Goal: Task Accomplishment & Management: Use online tool/utility

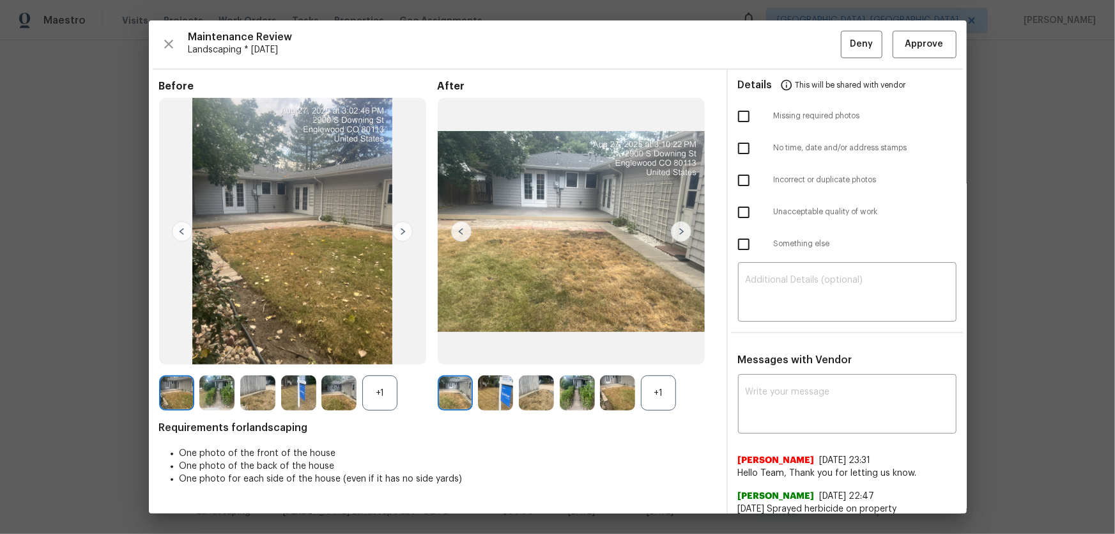
click at [651, 352] on div "+1" at bounding box center [658, 392] width 35 height 35
click at [496, 352] on img at bounding box center [495, 392] width 35 height 35
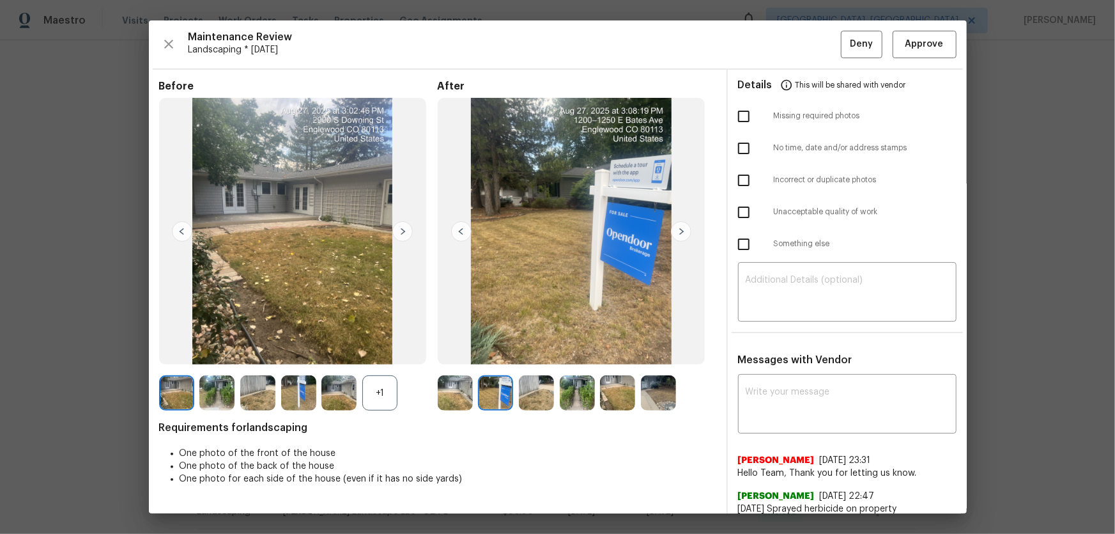
click at [530, 352] on img at bounding box center [536, 392] width 35 height 35
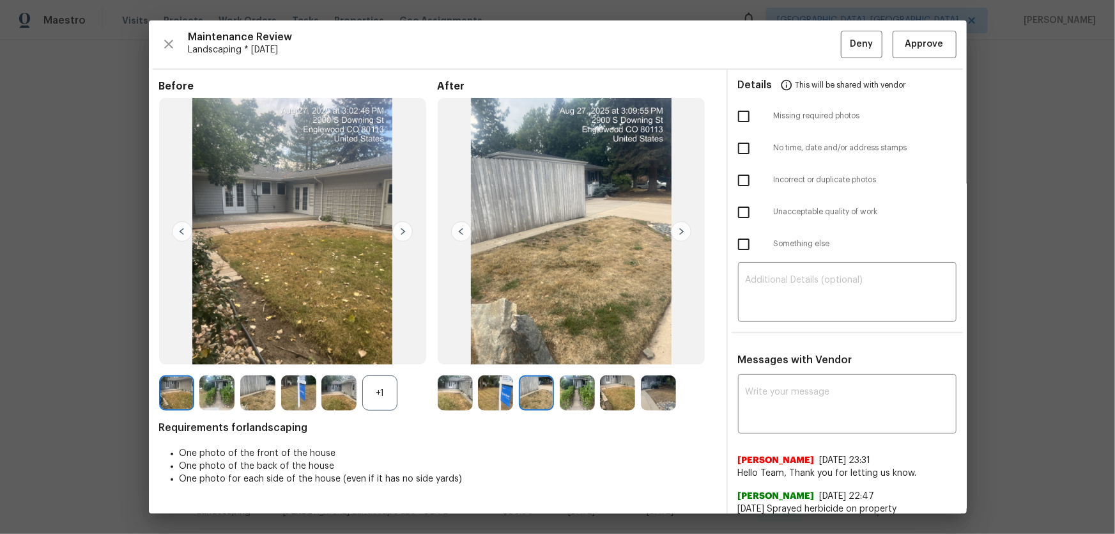
click at [572, 352] on img at bounding box center [577, 392] width 35 height 35
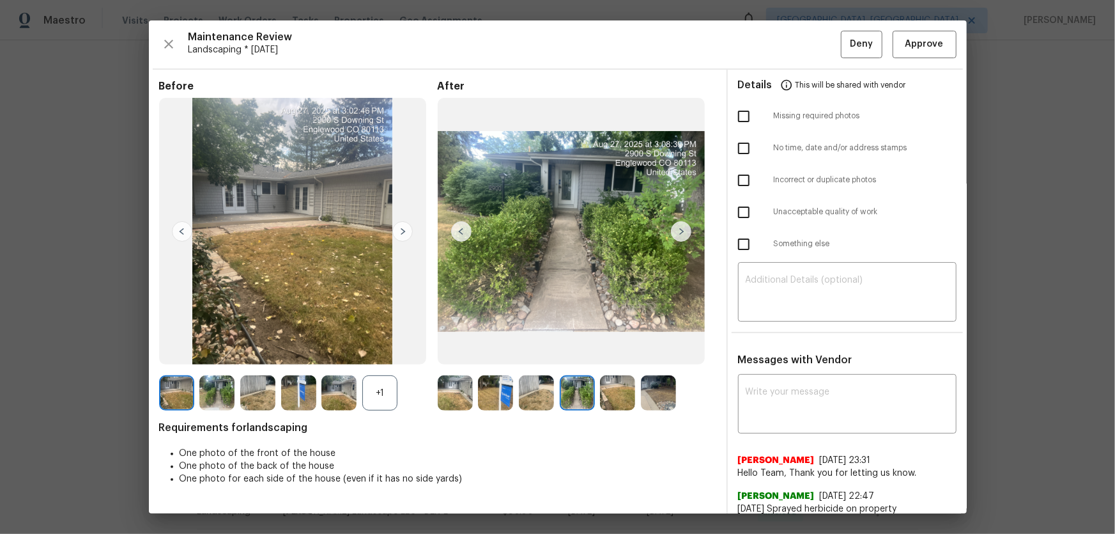
click at [626, 352] on img at bounding box center [617, 392] width 35 height 35
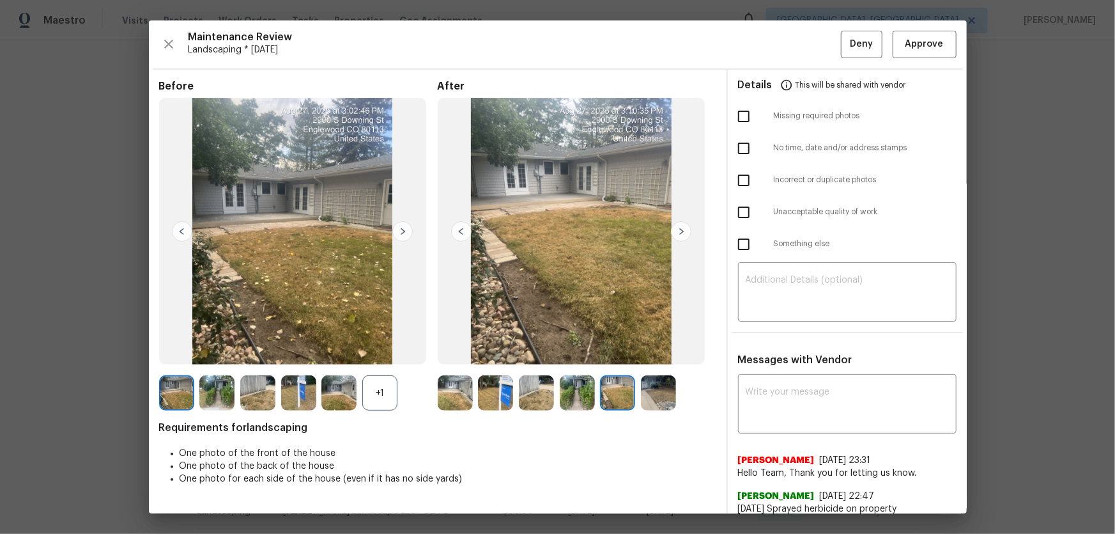
click at [651, 352] on img at bounding box center [658, 392] width 35 height 35
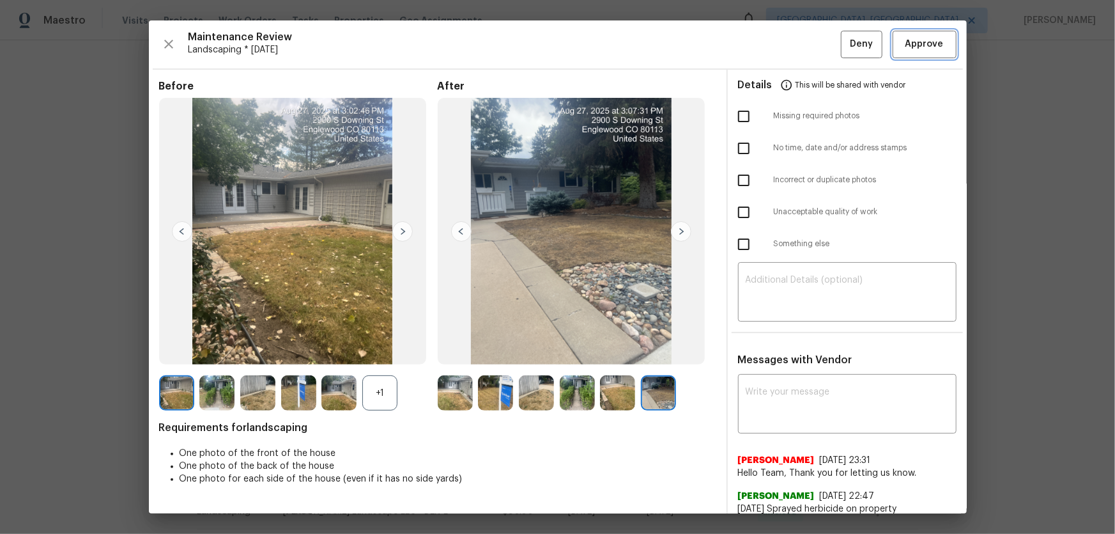
click at [793, 51] on span "Approve" at bounding box center [925, 44] width 38 height 16
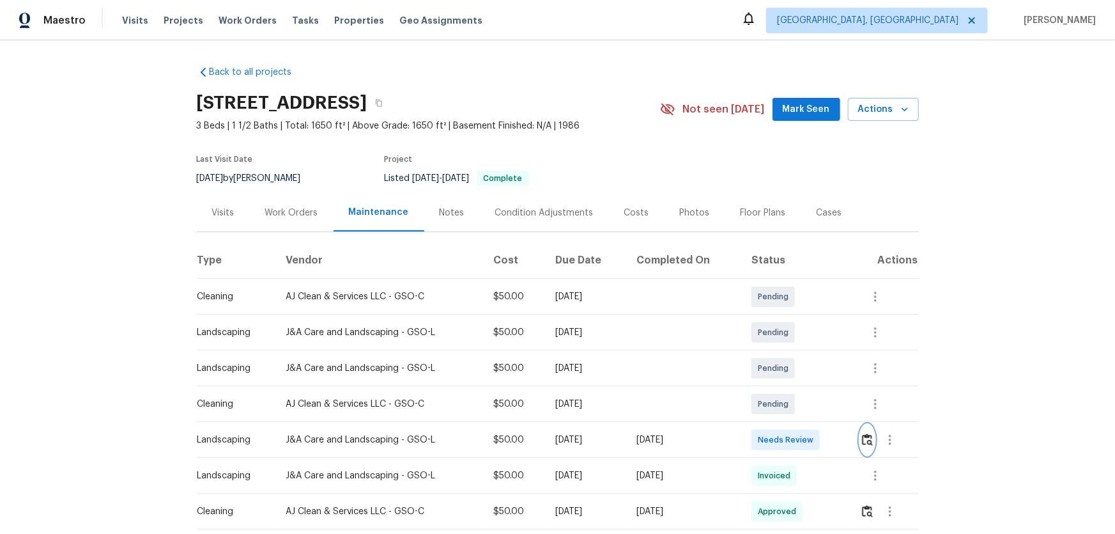
click at [793, 352] on img "button" at bounding box center [867, 439] width 11 height 12
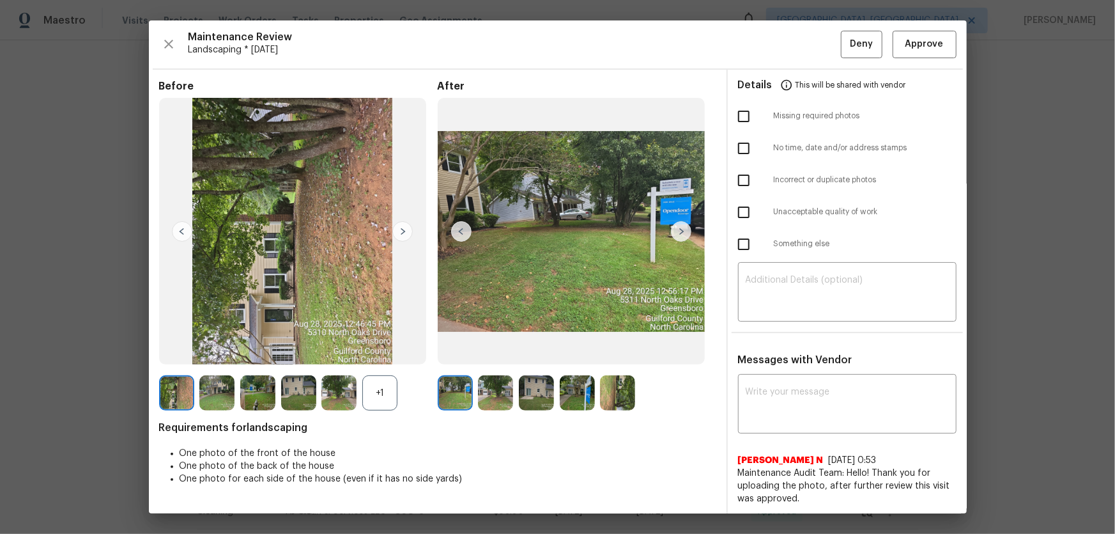
click at [373, 352] on div "+1" at bounding box center [379, 392] width 35 height 35
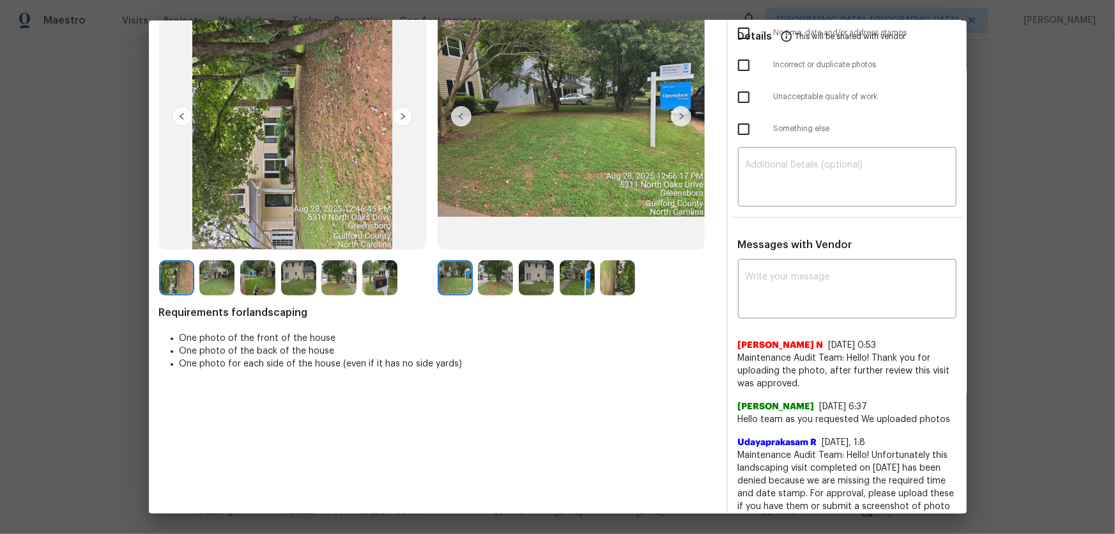
scroll to position [116, 0]
click at [491, 281] on img at bounding box center [495, 276] width 35 height 35
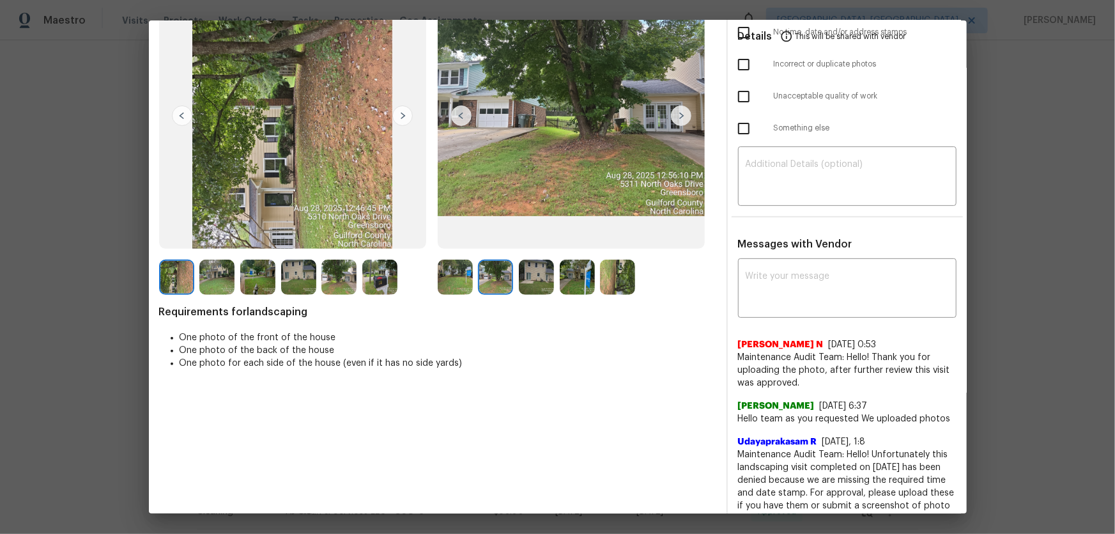
click at [537, 277] on img at bounding box center [536, 276] width 35 height 35
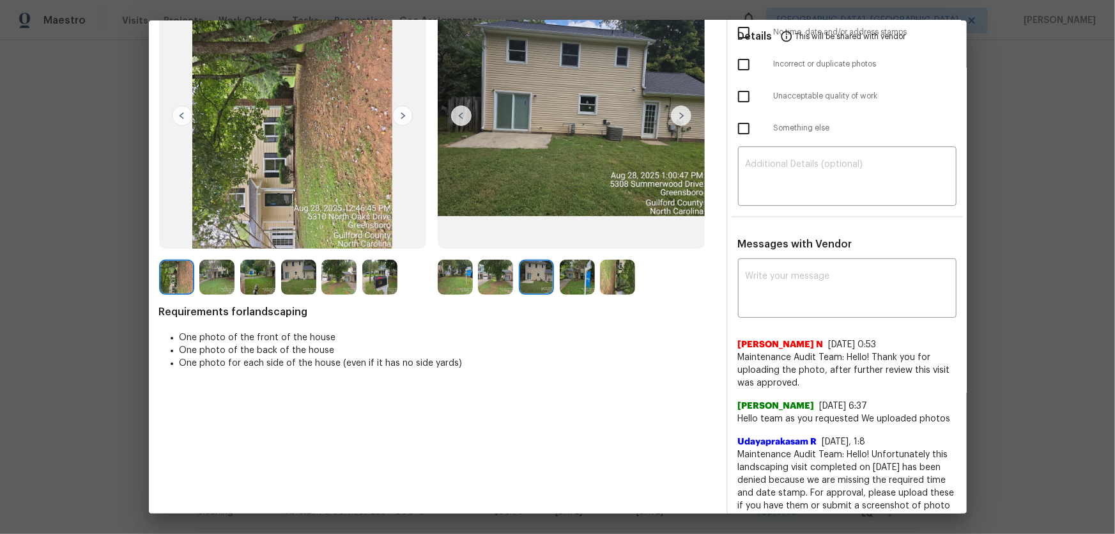
click at [576, 284] on img at bounding box center [577, 276] width 35 height 35
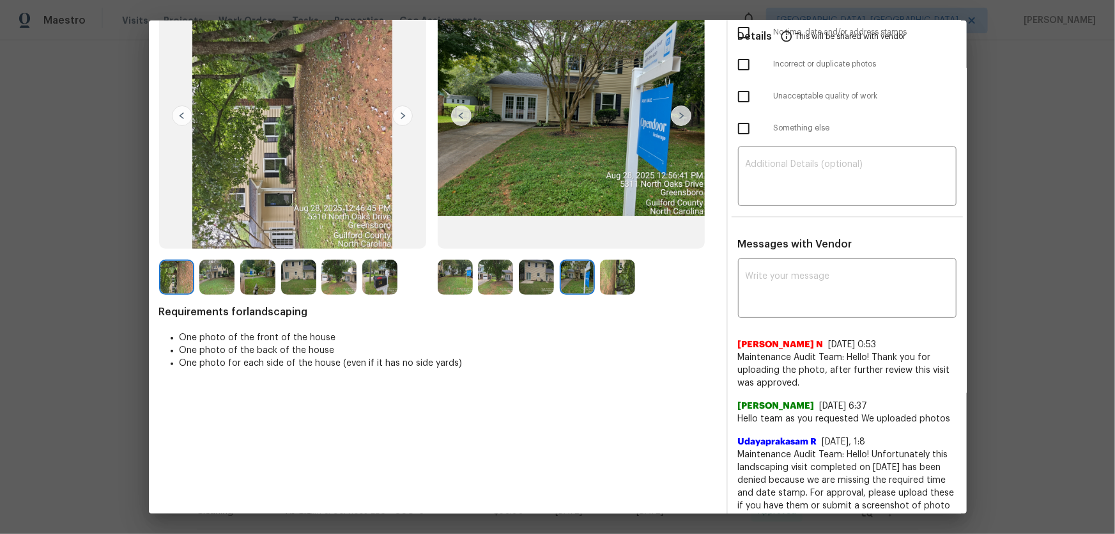
click at [607, 281] on img at bounding box center [617, 276] width 35 height 35
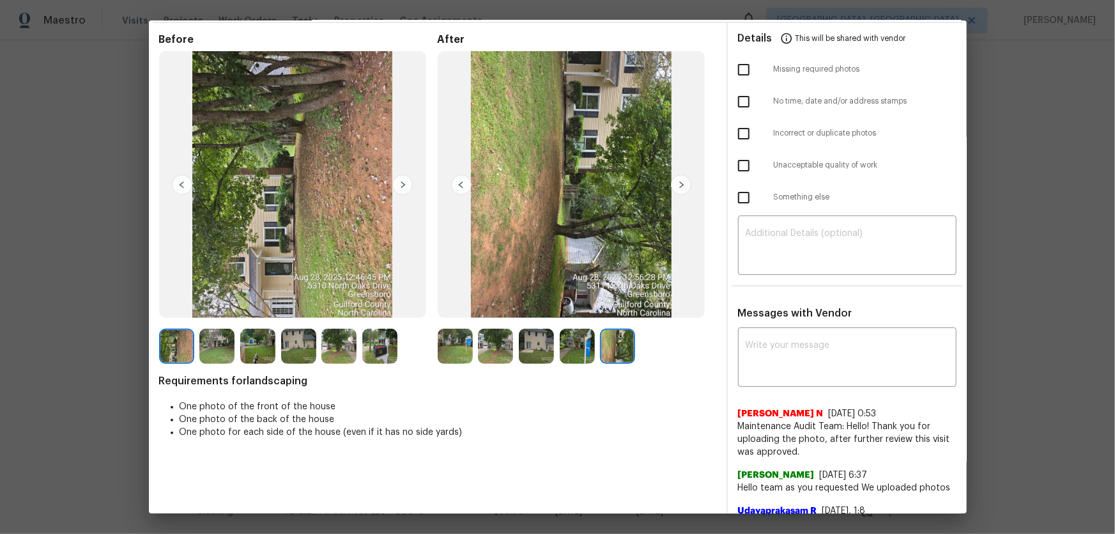
scroll to position [0, 0]
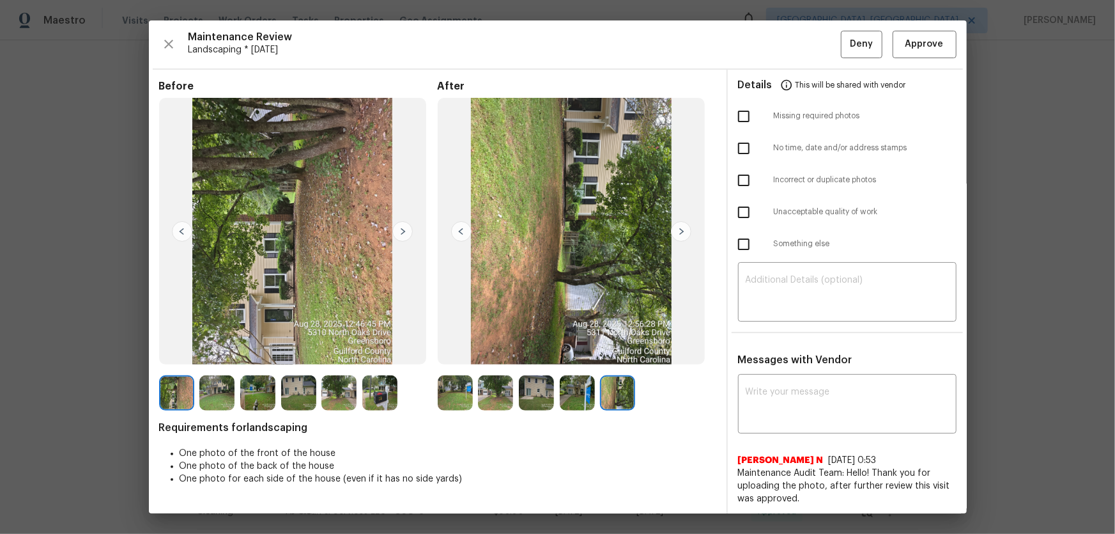
click at [369, 352] on img at bounding box center [379, 392] width 35 height 35
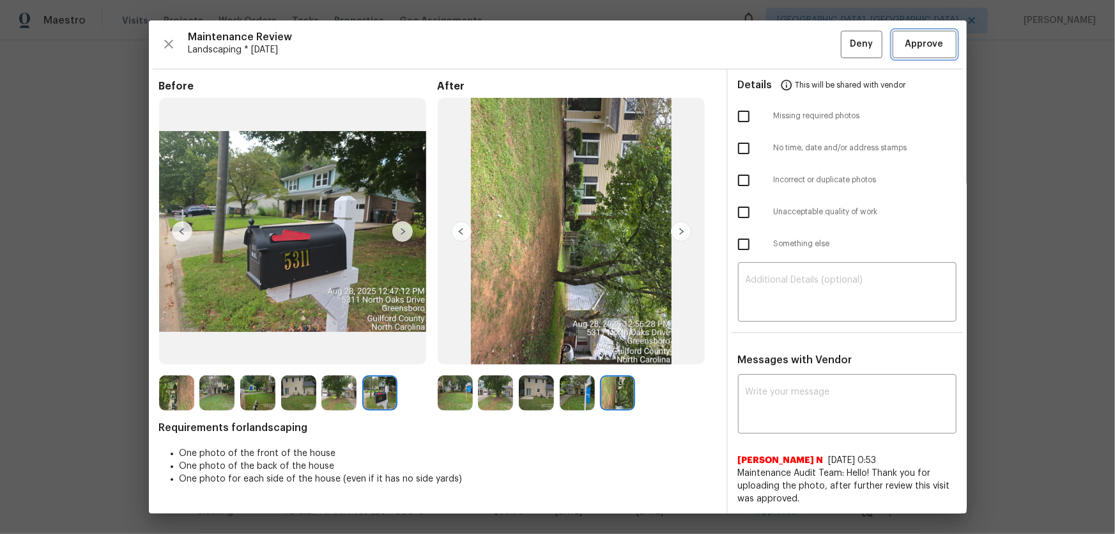
click at [793, 43] on span "Approve" at bounding box center [925, 44] width 38 height 16
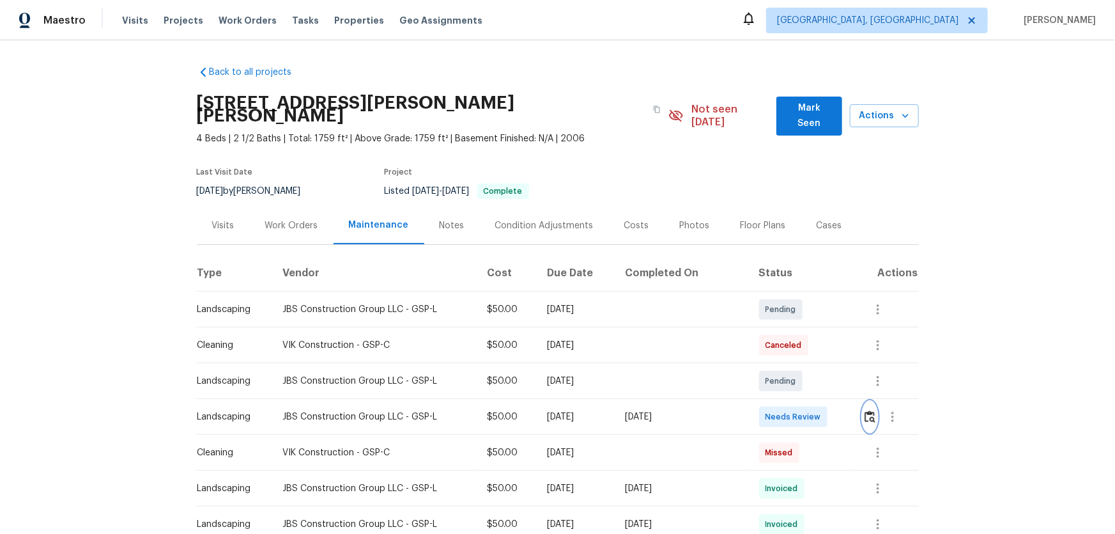
click at [793, 352] on img "button" at bounding box center [870, 416] width 11 height 12
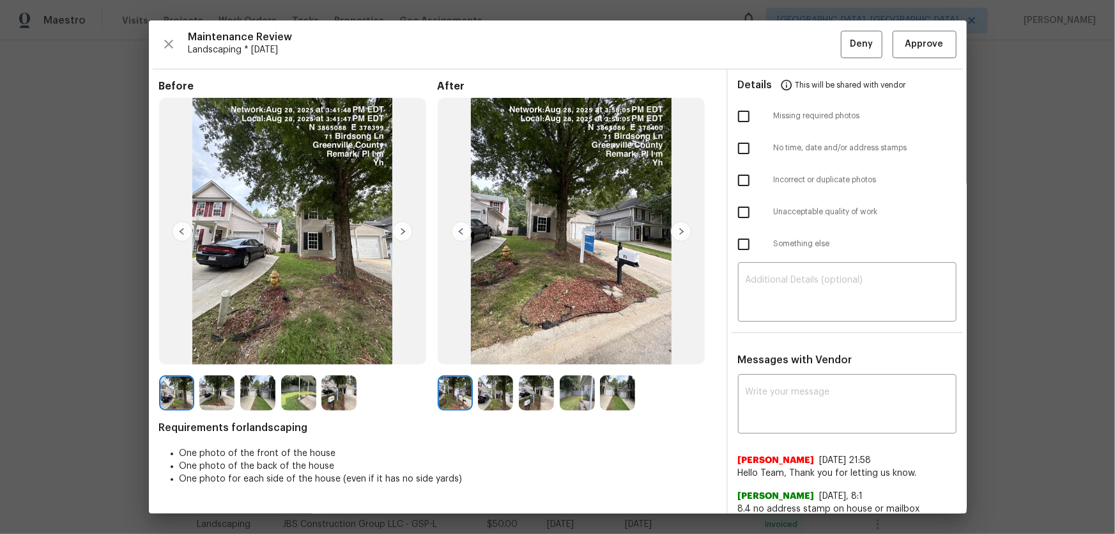
click at [496, 352] on img at bounding box center [495, 392] width 35 height 35
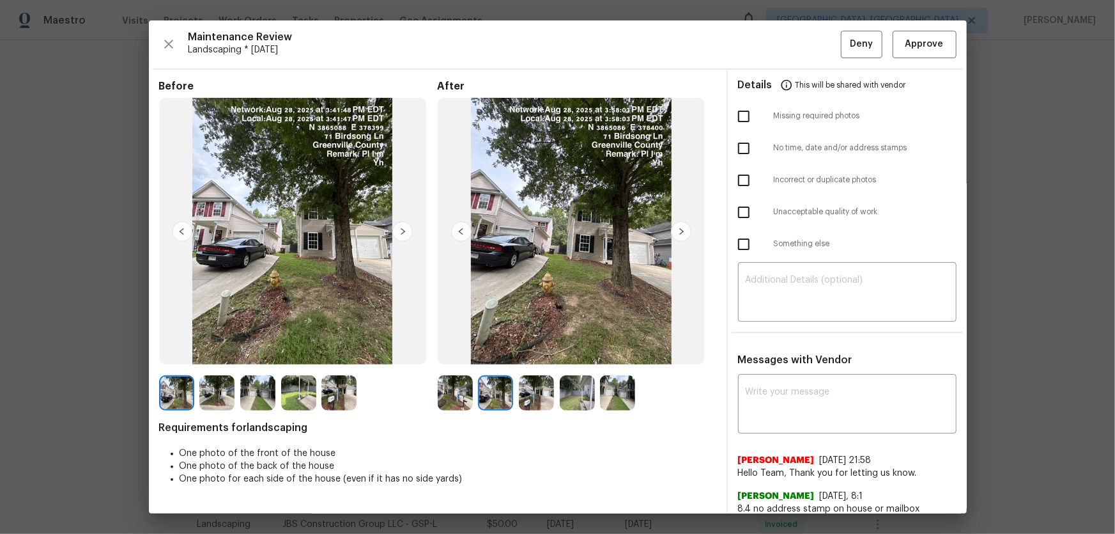
click at [527, 352] on img at bounding box center [536, 392] width 35 height 35
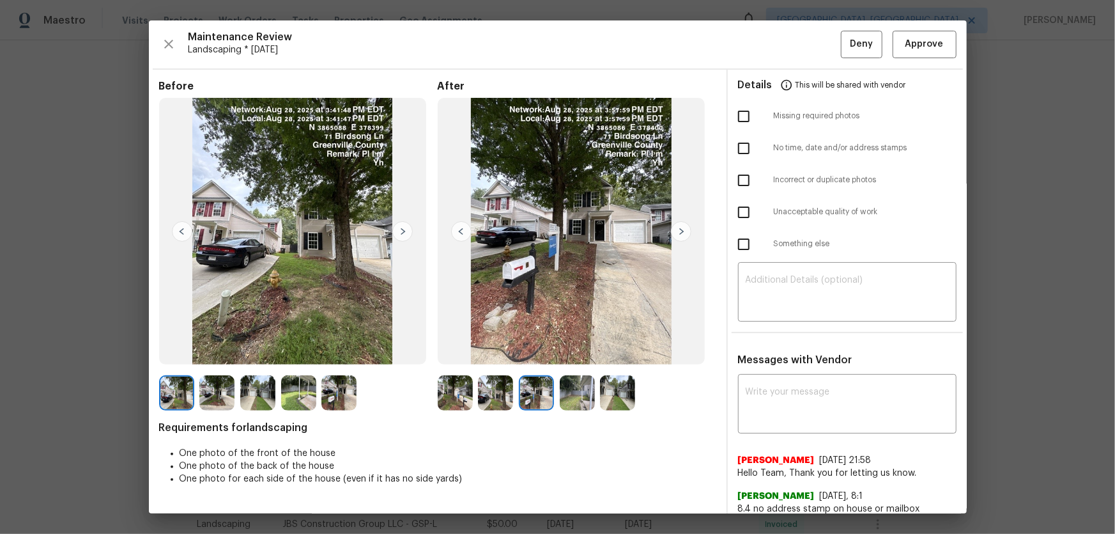
click at [575, 352] on img at bounding box center [577, 392] width 35 height 35
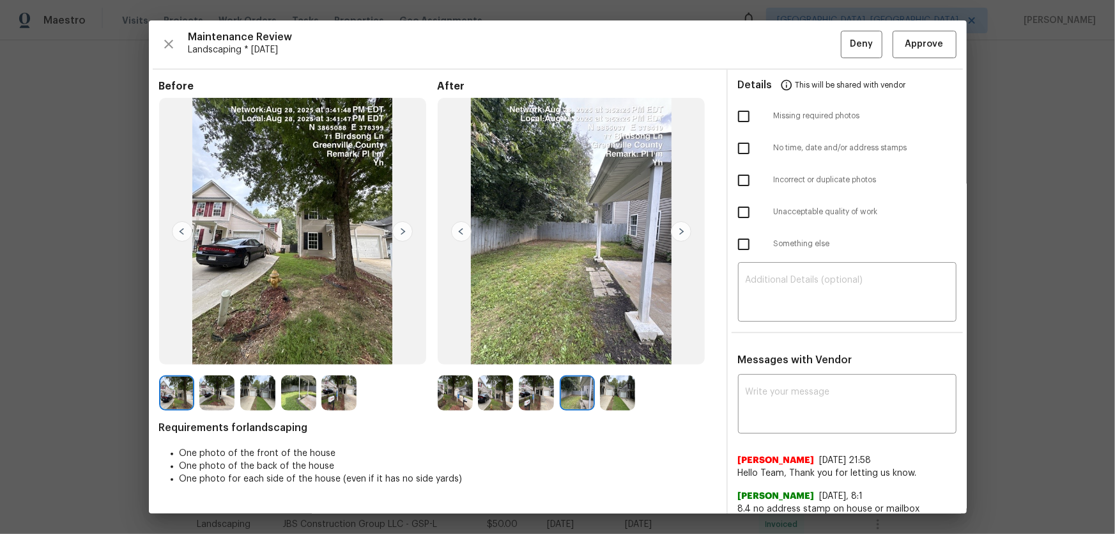
click at [621, 352] on img at bounding box center [617, 392] width 35 height 35
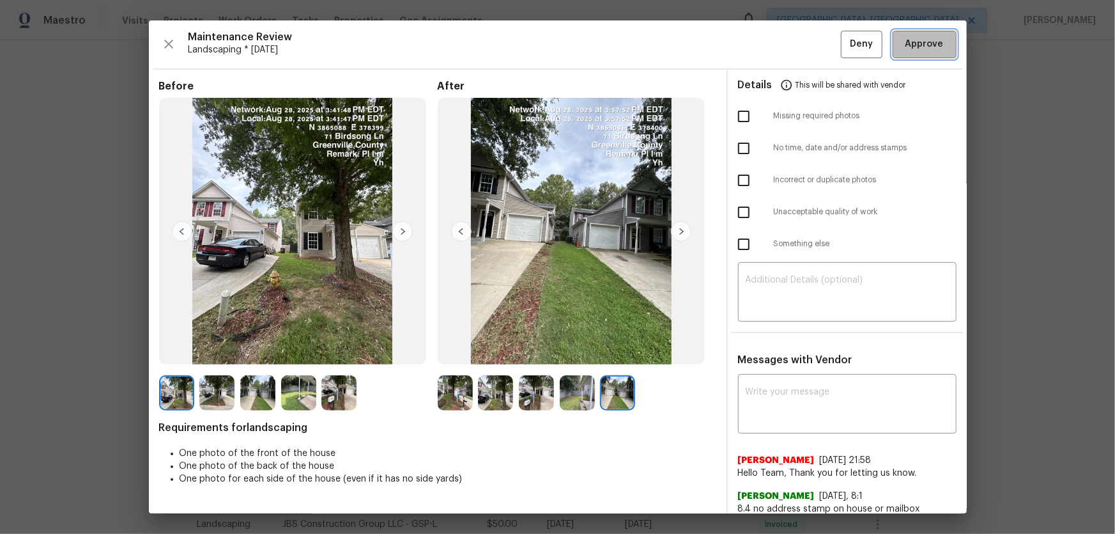
click at [793, 45] on span "Approve" at bounding box center [925, 44] width 38 height 16
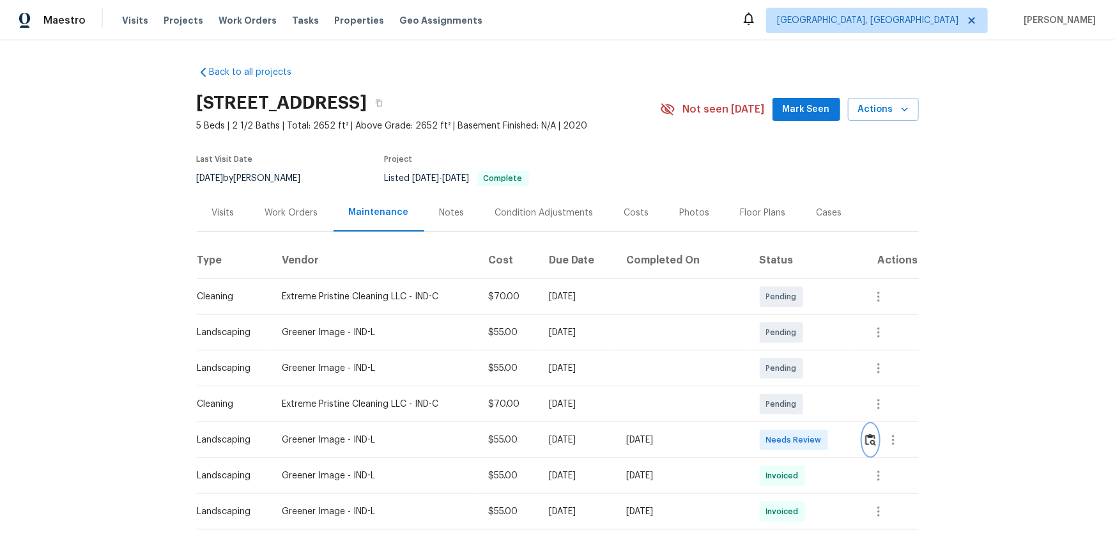
click at [793, 352] on img "button" at bounding box center [870, 439] width 11 height 12
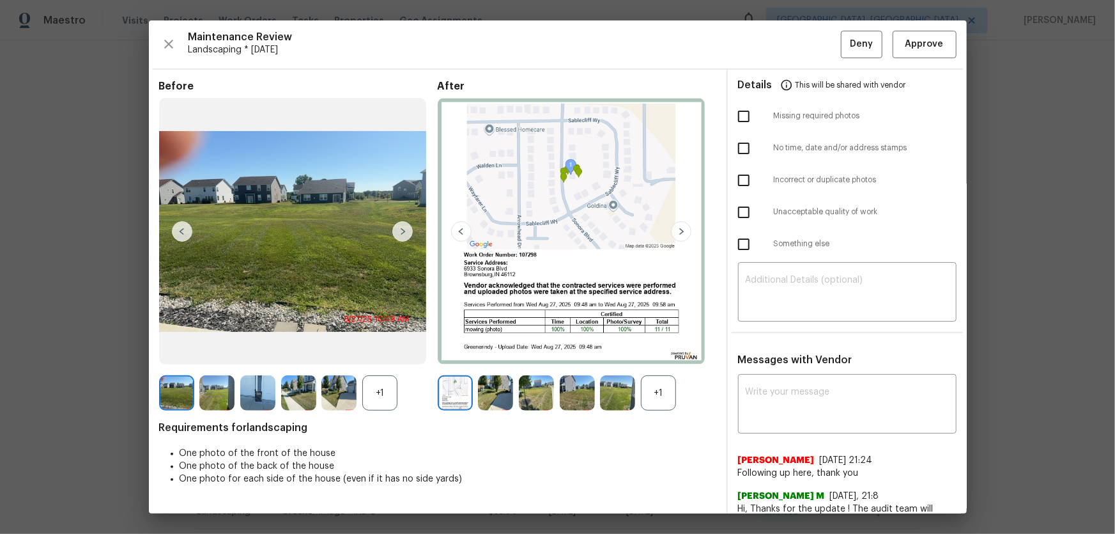
click at [661, 352] on div "+1" at bounding box center [658, 392] width 35 height 35
click at [393, 352] on div "+1" at bounding box center [379, 392] width 35 height 35
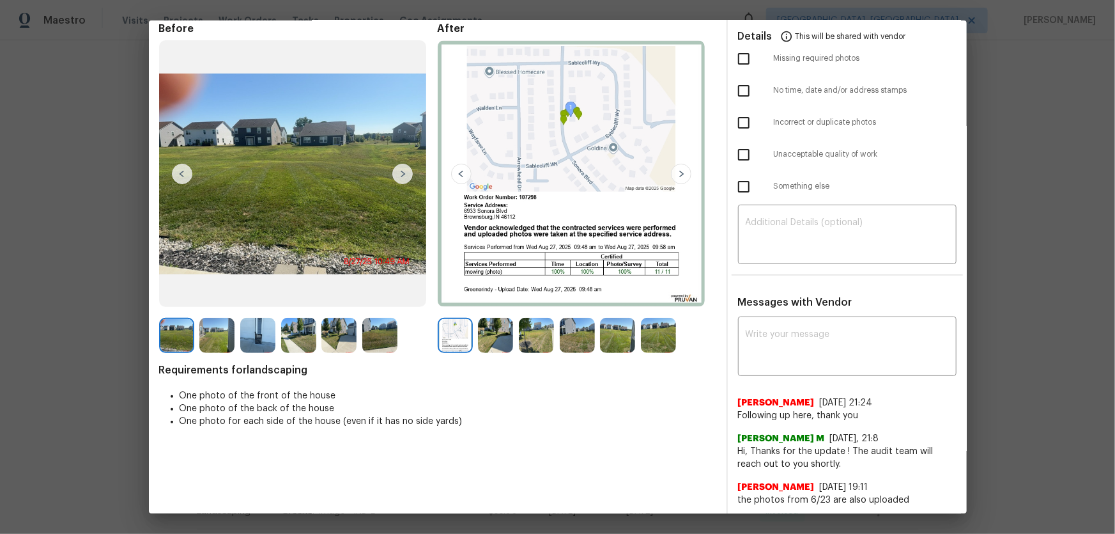
click at [480, 339] on img at bounding box center [495, 335] width 35 height 35
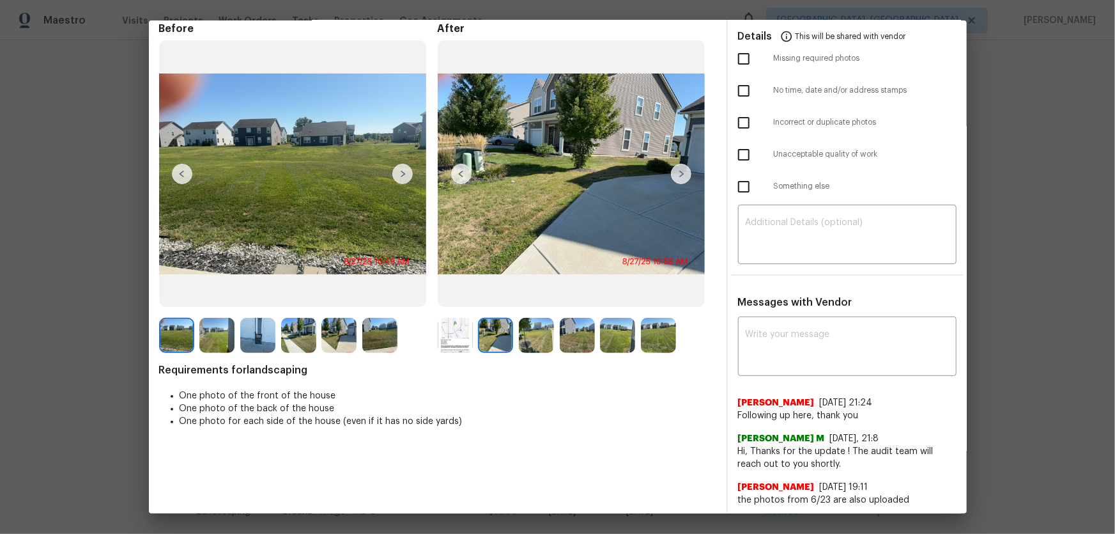
click at [522, 341] on img at bounding box center [536, 335] width 35 height 35
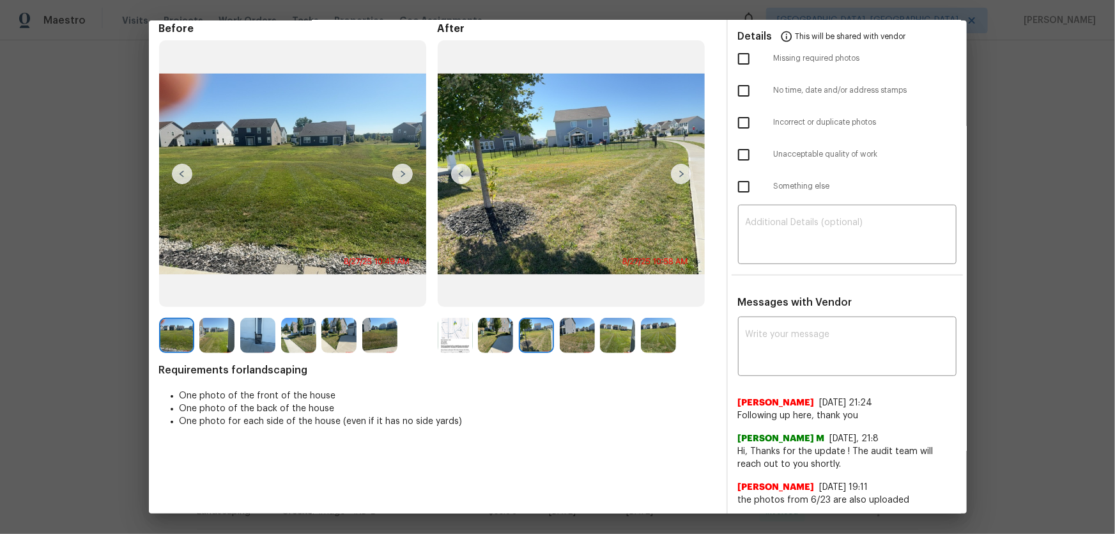
click at [561, 339] on img at bounding box center [577, 335] width 35 height 35
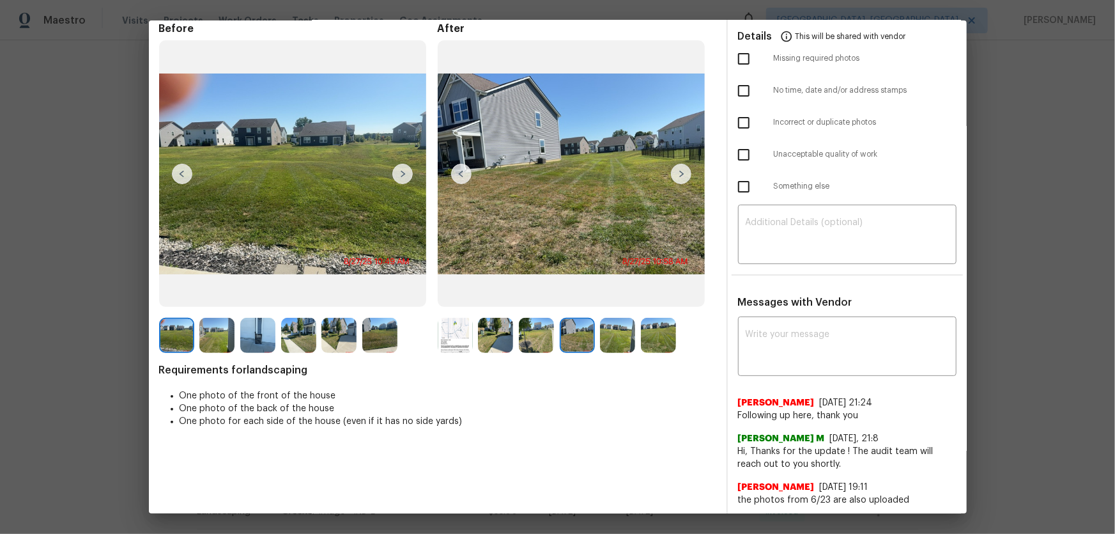
click at [618, 334] on img at bounding box center [617, 335] width 35 height 35
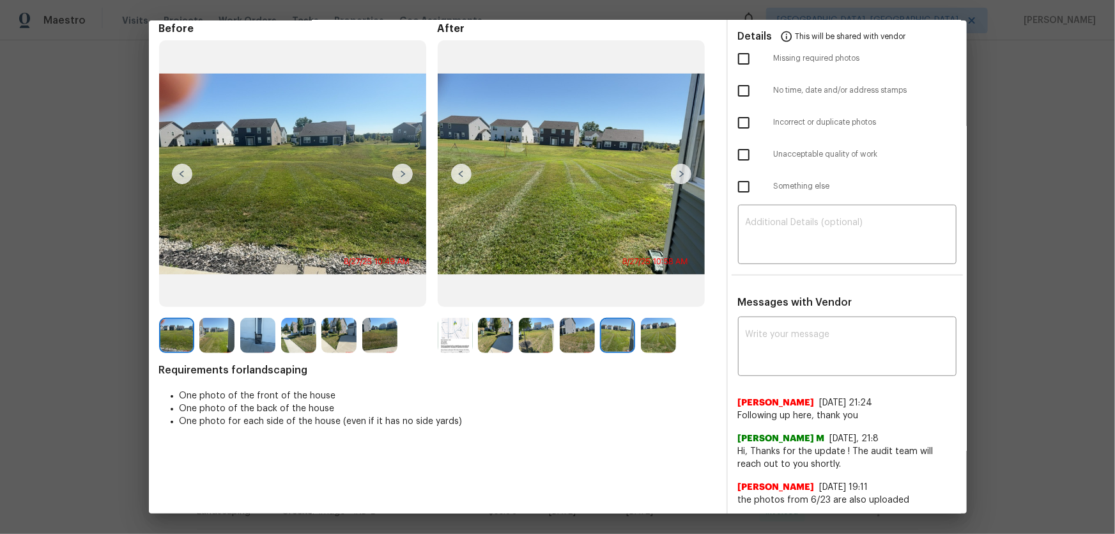
click at [656, 332] on img at bounding box center [658, 335] width 35 height 35
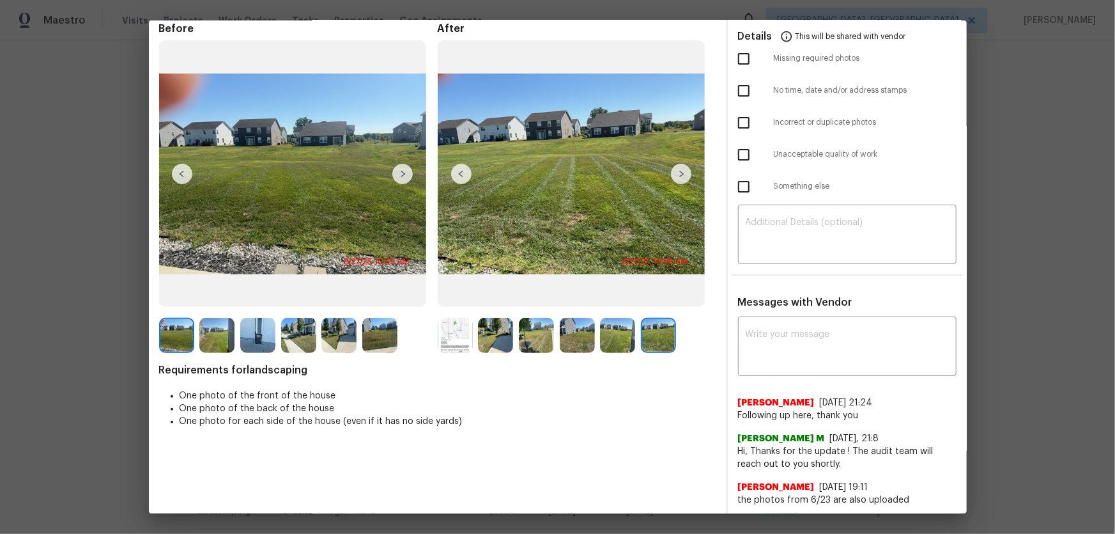
scroll to position [0, 0]
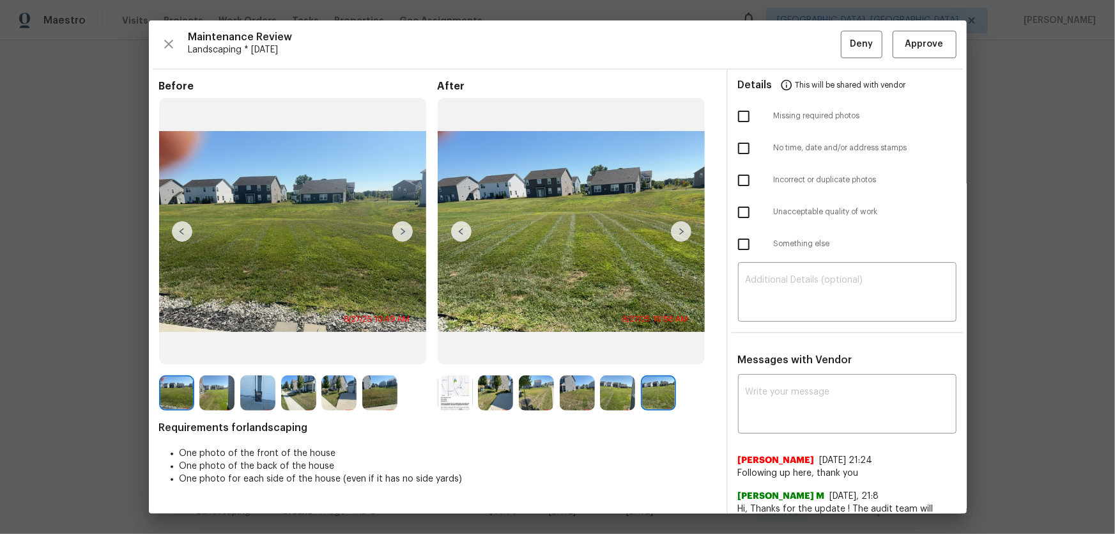
click at [492, 352] on img at bounding box center [495, 392] width 35 height 35
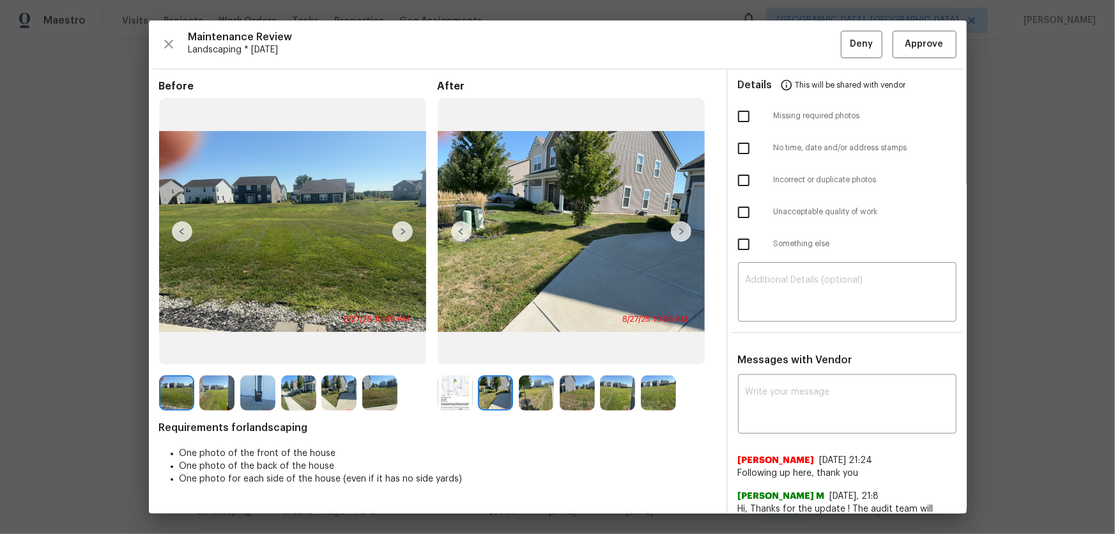
click at [534, 352] on img at bounding box center [536, 392] width 35 height 35
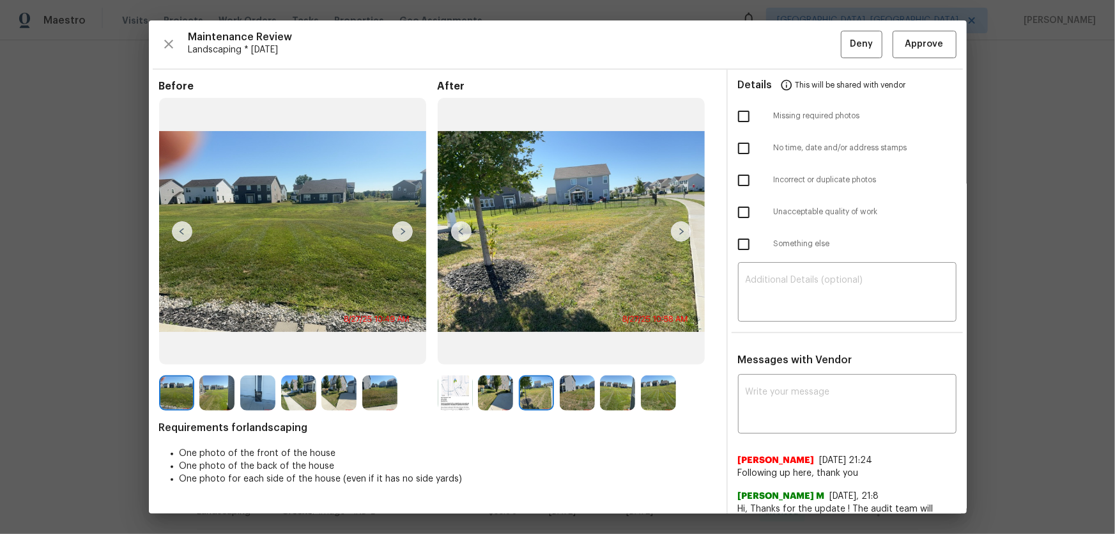
click at [561, 352] on img at bounding box center [577, 392] width 35 height 35
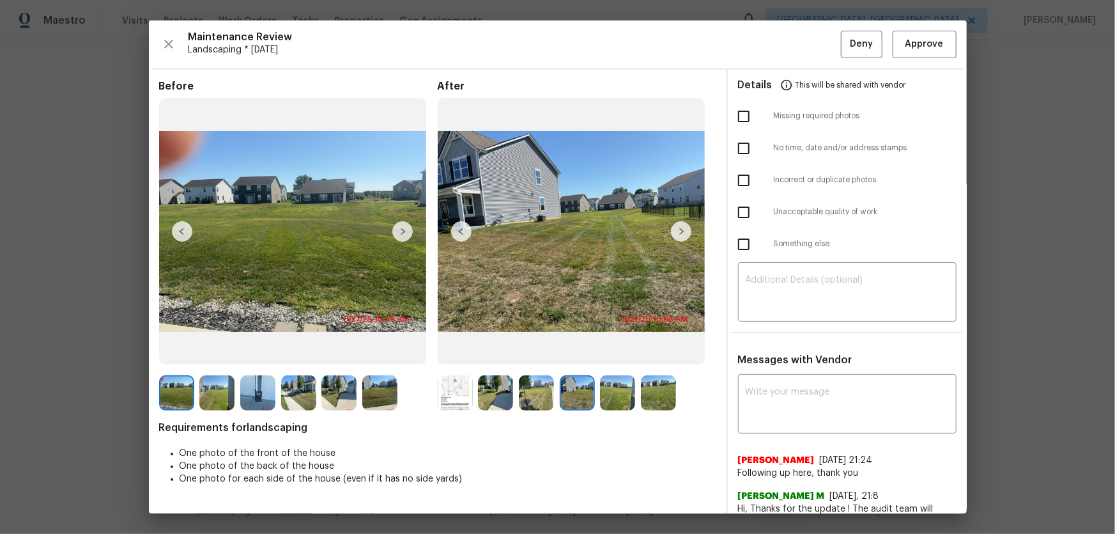
click at [611, 352] on img at bounding box center [617, 392] width 35 height 35
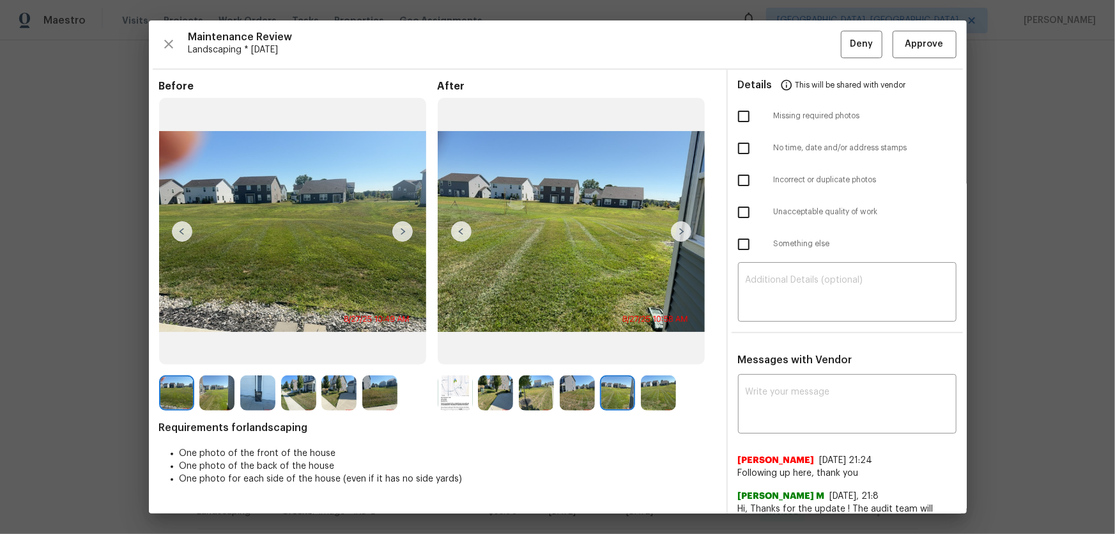
click at [653, 352] on img at bounding box center [658, 392] width 35 height 35
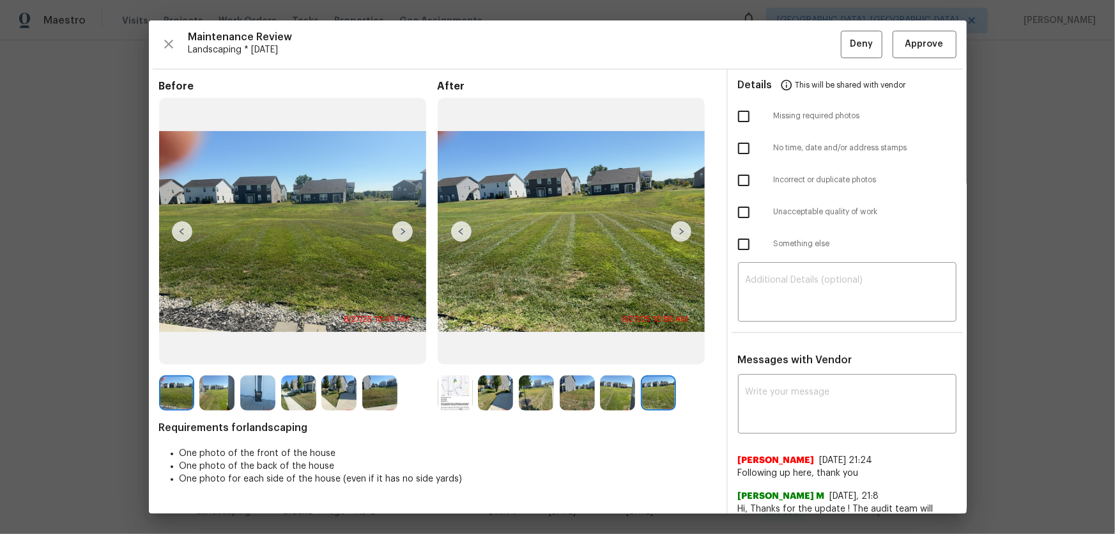
click at [262, 352] on img at bounding box center [257, 392] width 35 height 35
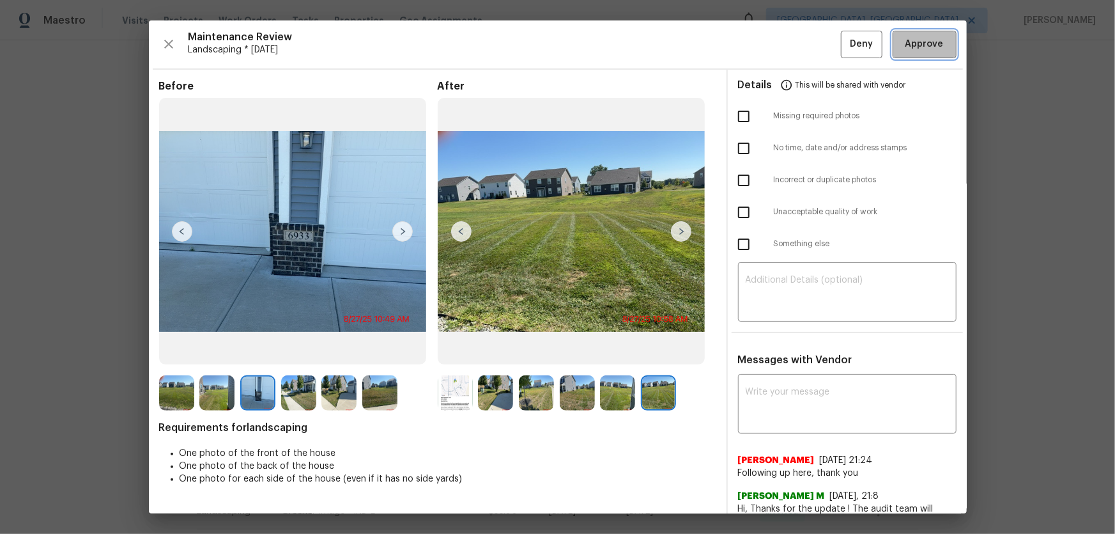
click at [793, 45] on span "Approve" at bounding box center [925, 44] width 38 height 16
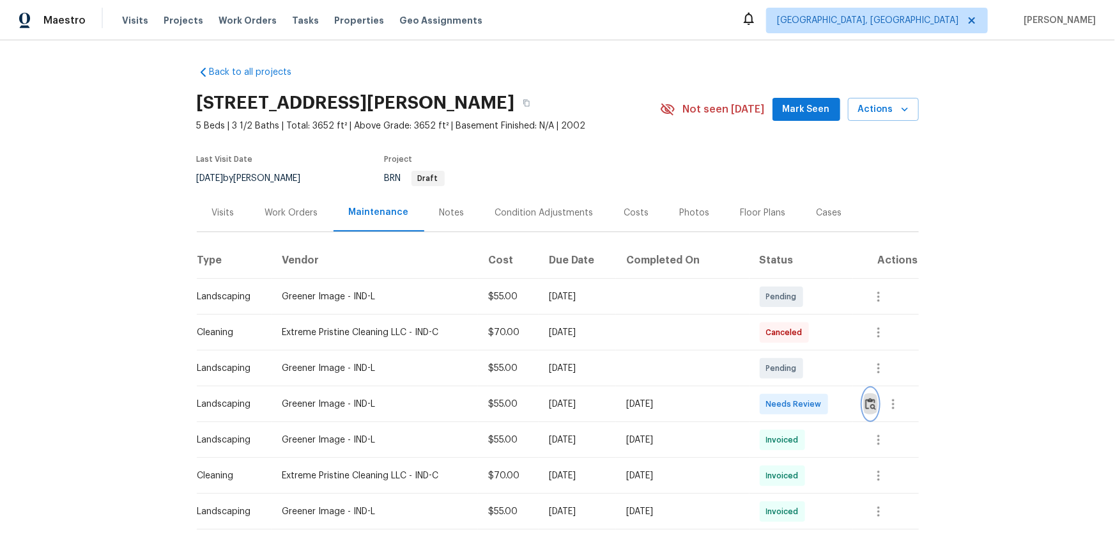
click at [793, 352] on button "button" at bounding box center [870, 404] width 15 height 31
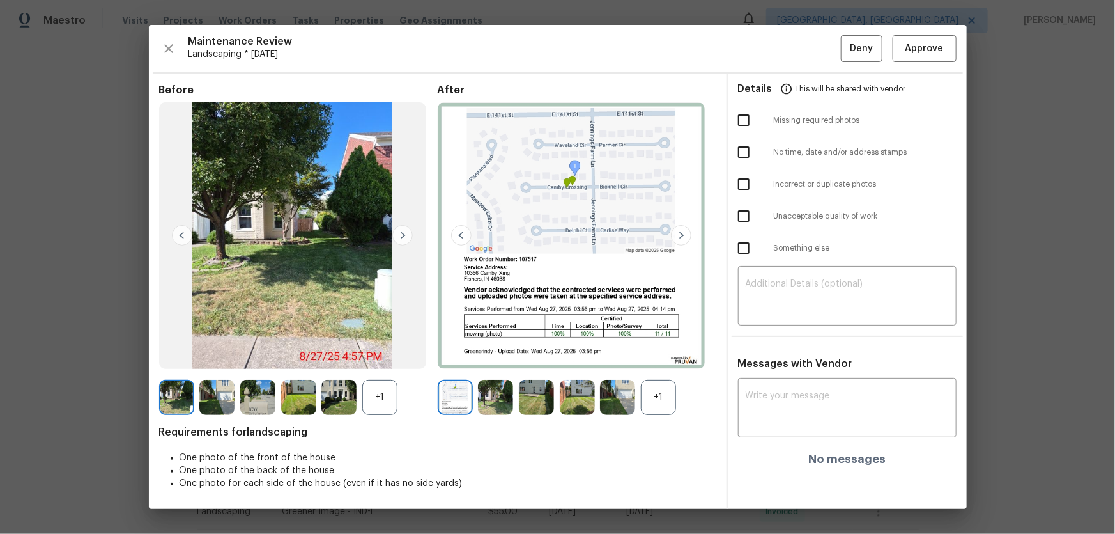
click at [654, 352] on div "+1" at bounding box center [658, 397] width 35 height 35
click at [375, 352] on div "+1" at bounding box center [379, 397] width 35 height 35
click at [500, 352] on img at bounding box center [495, 397] width 35 height 35
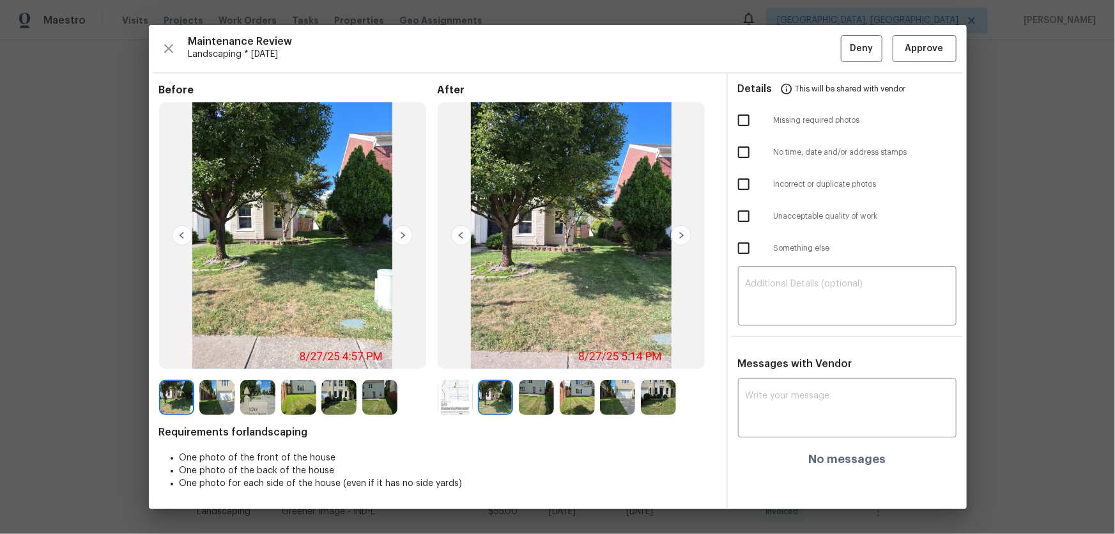
click at [532, 352] on img at bounding box center [536, 397] width 35 height 35
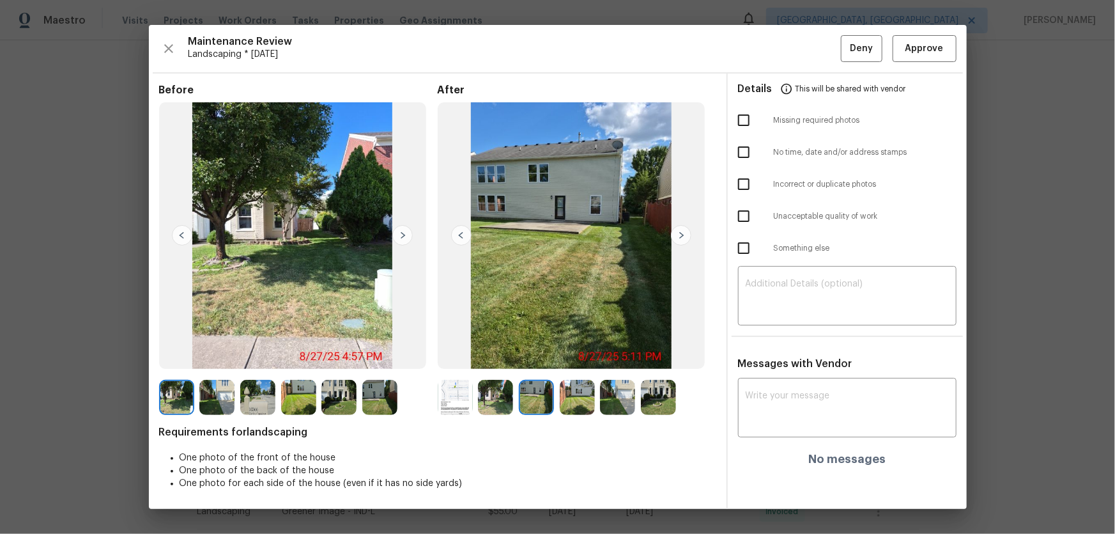
click at [569, 352] on img at bounding box center [577, 397] width 35 height 35
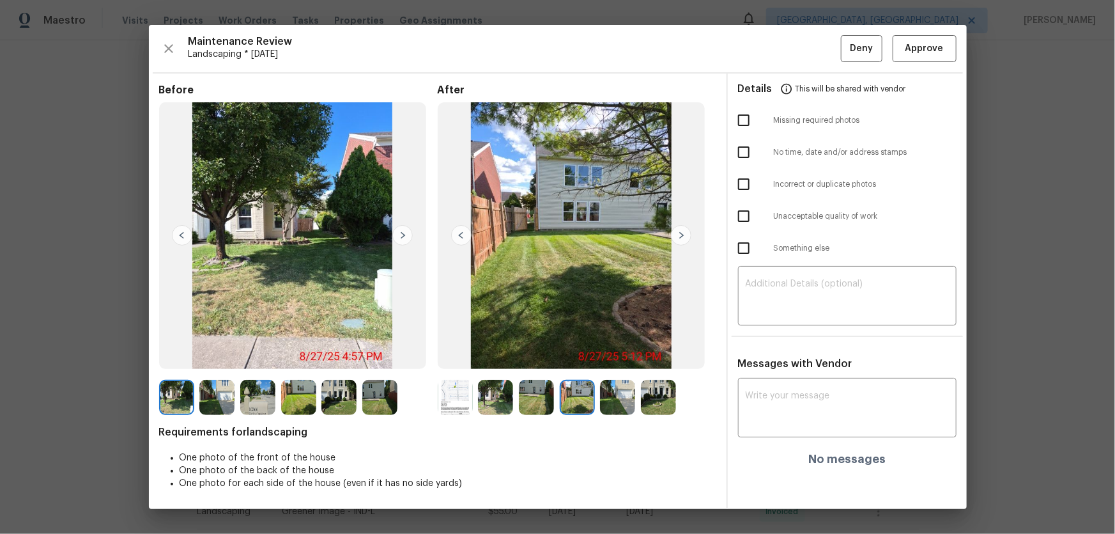
click at [613, 352] on img at bounding box center [617, 397] width 35 height 35
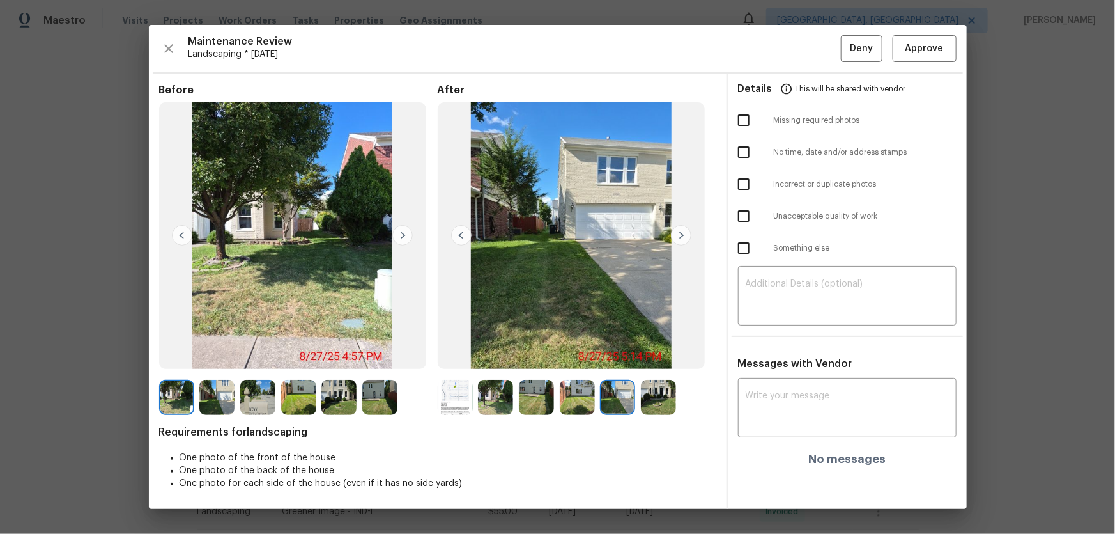
click at [658, 352] on img at bounding box center [658, 397] width 35 height 35
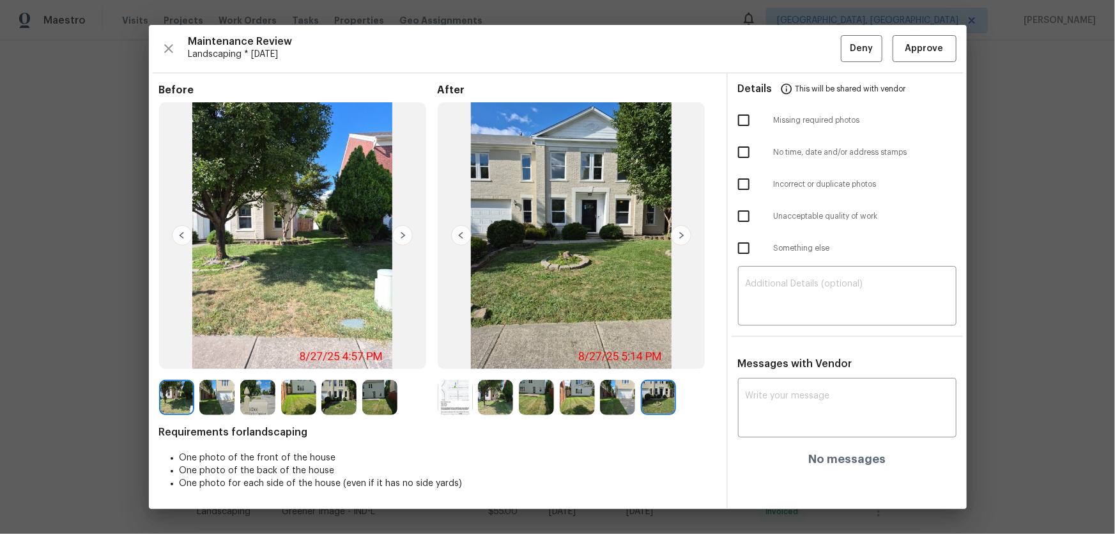
drag, startPoint x: 658, startPoint y: 403, endPoint x: 637, endPoint y: 332, distance: 74.2
click at [643, 324] on img at bounding box center [572, 235] width 268 height 267
click at [450, 352] on img at bounding box center [455, 397] width 35 height 35
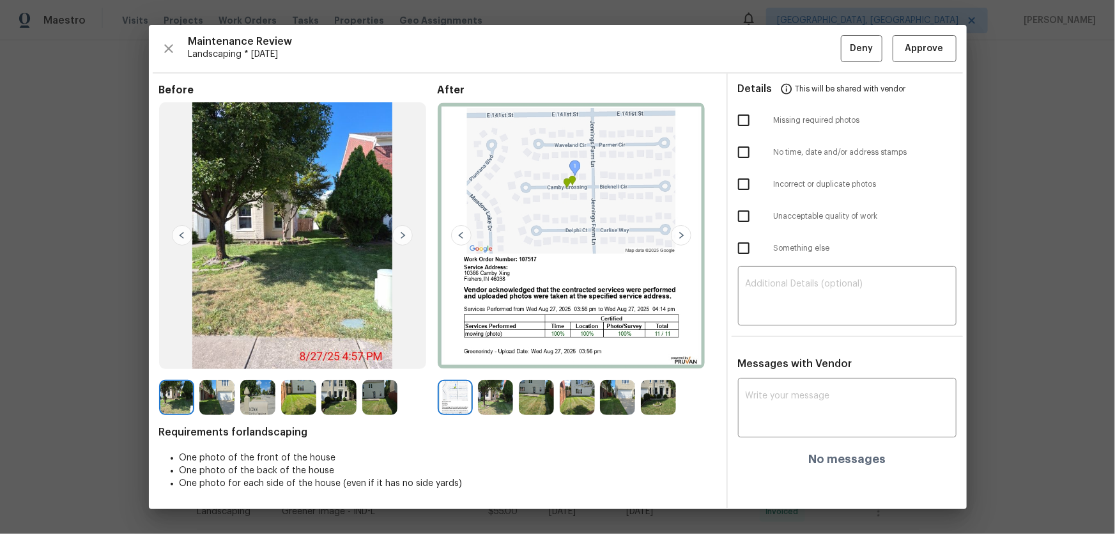
click at [497, 352] on img at bounding box center [495, 397] width 35 height 35
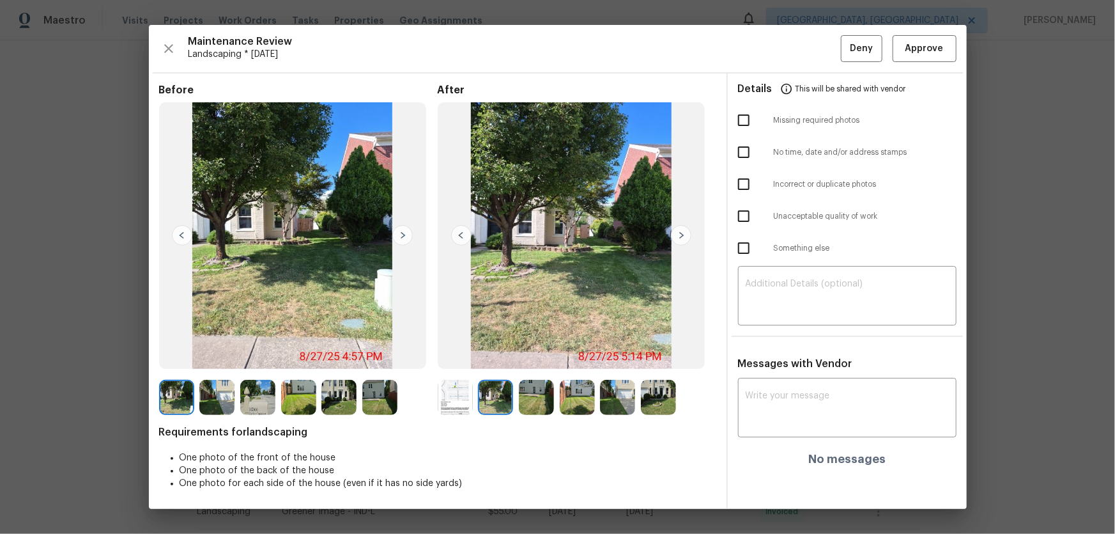
click at [527, 352] on img at bounding box center [536, 397] width 35 height 35
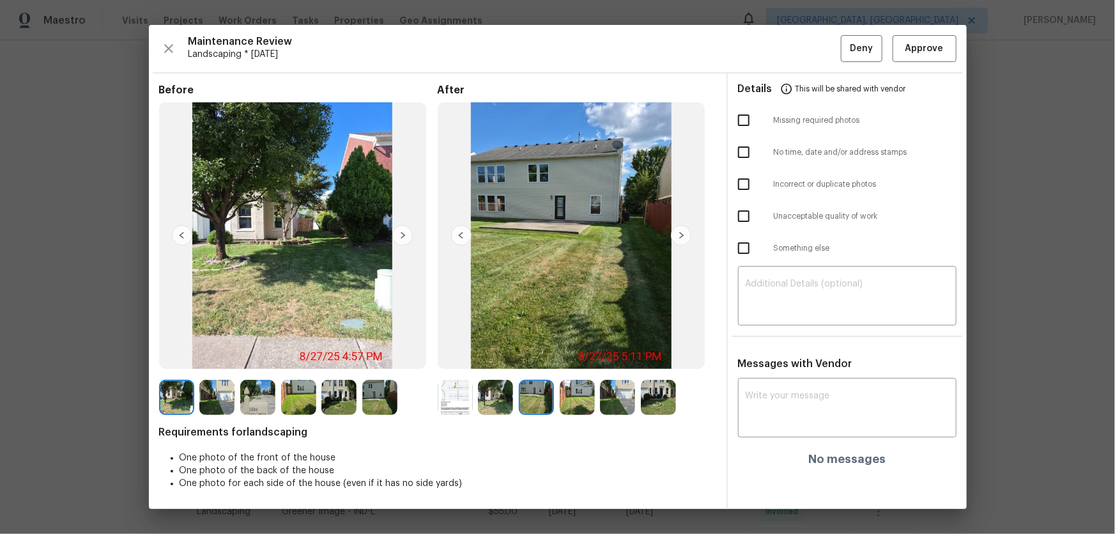
click at [578, 352] on img at bounding box center [577, 397] width 35 height 35
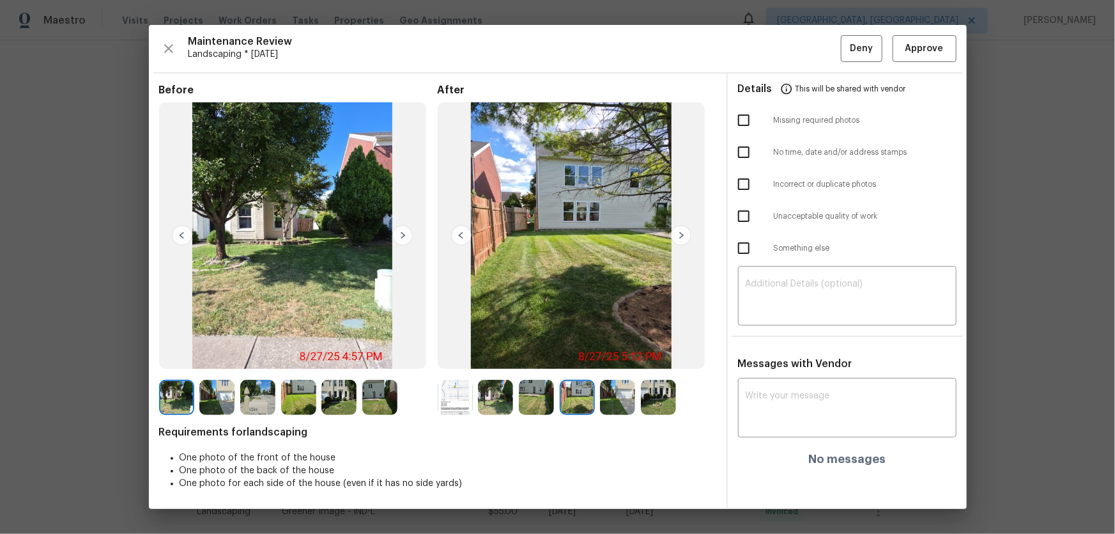
click at [625, 352] on img at bounding box center [617, 397] width 35 height 35
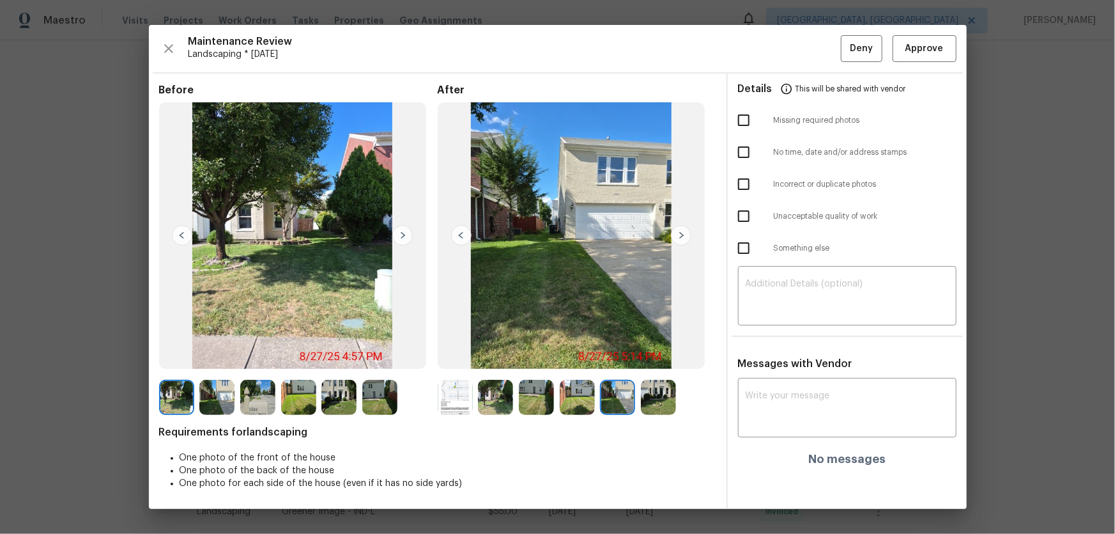
click at [663, 352] on img at bounding box center [658, 397] width 35 height 35
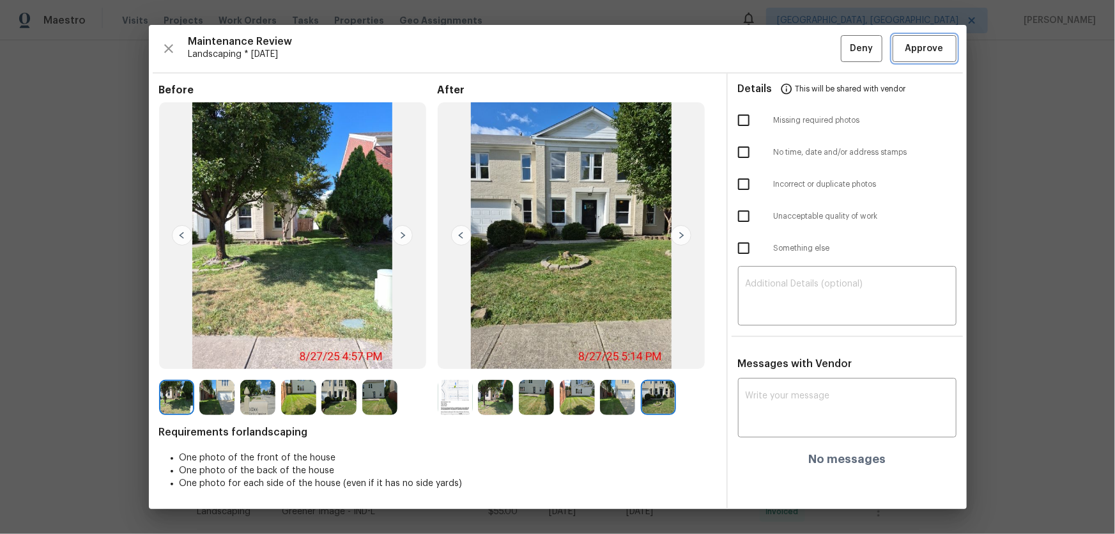
click at [793, 45] on span "Approve" at bounding box center [925, 49] width 38 height 16
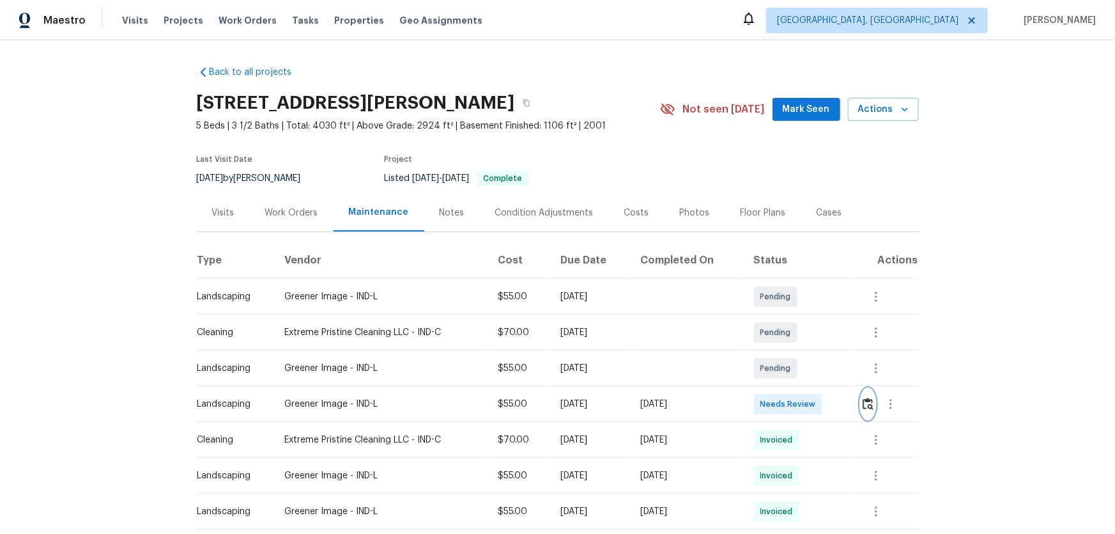
click at [793, 352] on img "button" at bounding box center [868, 404] width 11 height 12
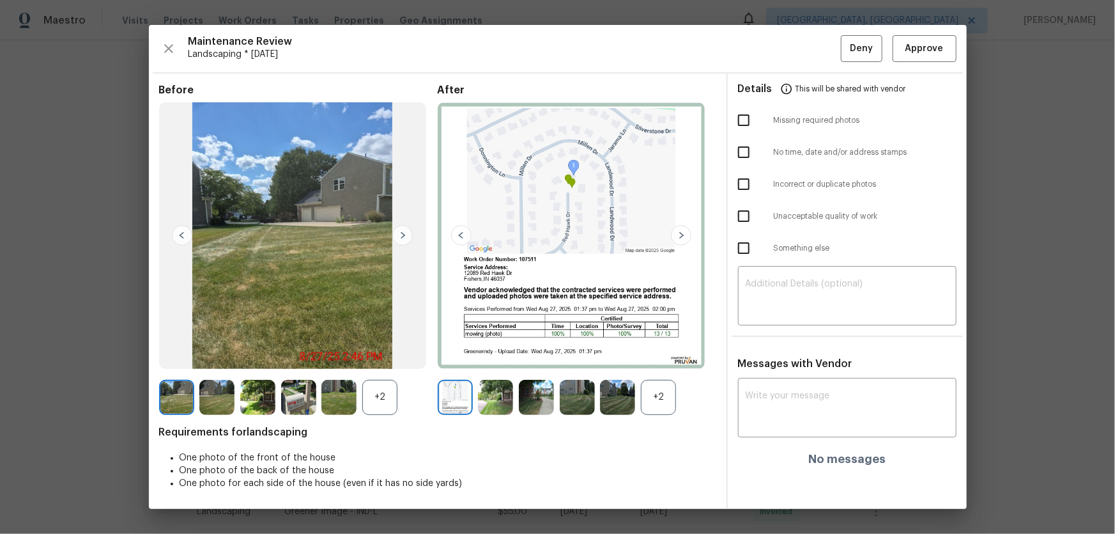
click at [663, 352] on div "+2" at bounding box center [658, 397] width 35 height 35
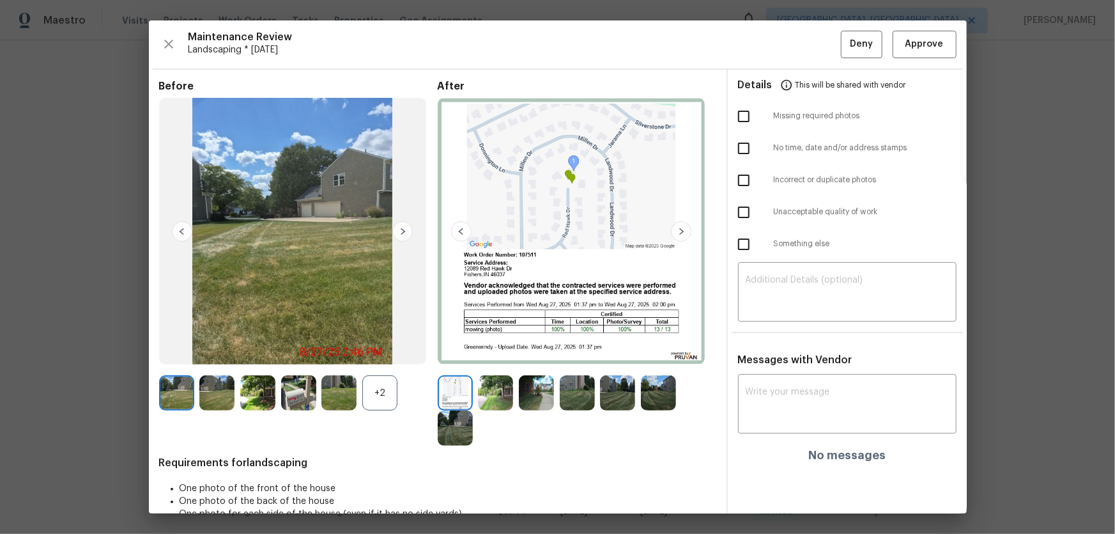
click at [354, 352] on img at bounding box center [338, 392] width 35 height 35
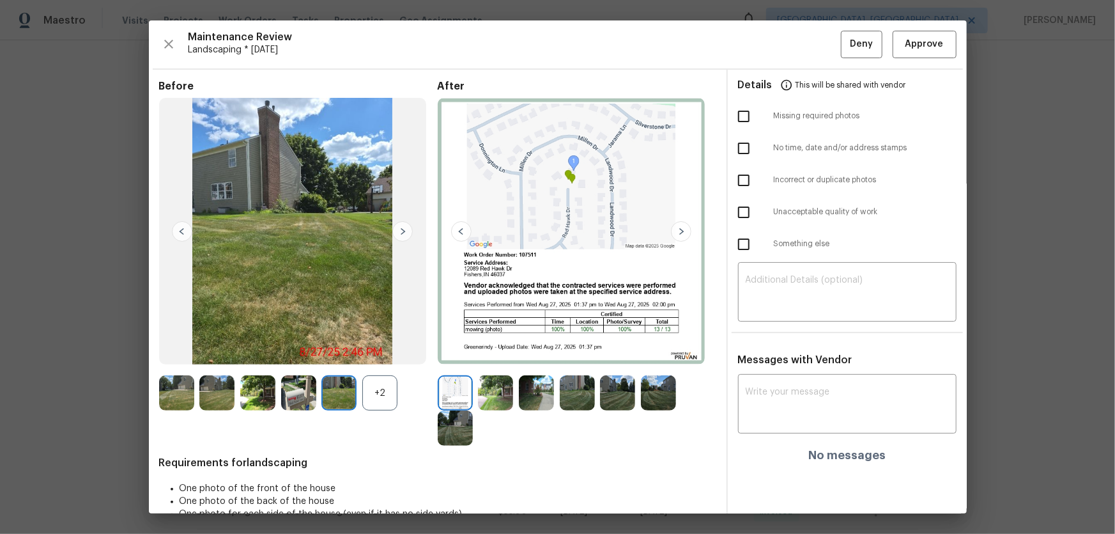
click at [369, 352] on div "+2" at bounding box center [379, 392] width 35 height 35
click at [494, 352] on img at bounding box center [495, 392] width 35 height 35
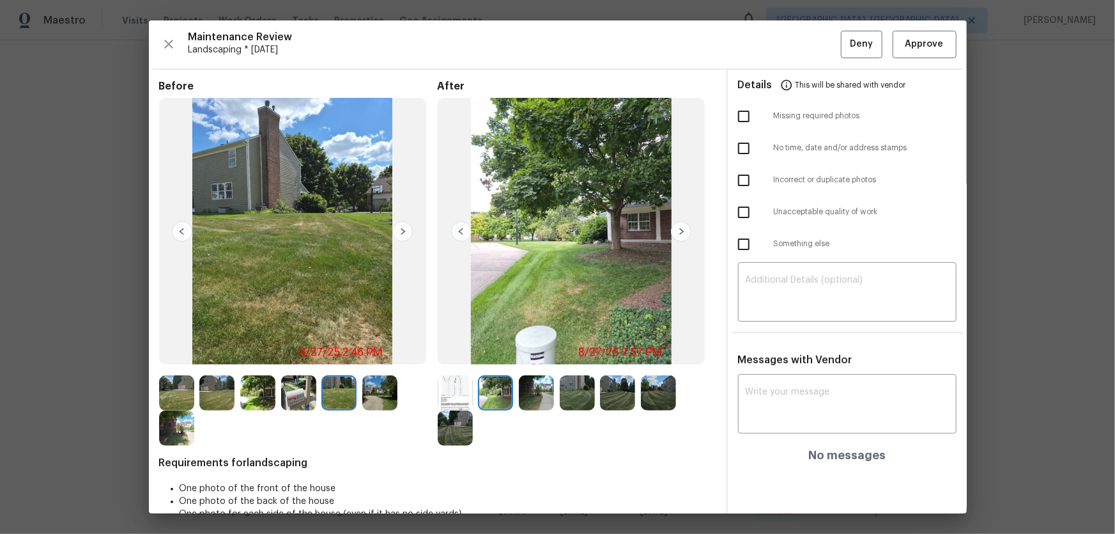
click at [535, 352] on img at bounding box center [536, 392] width 35 height 35
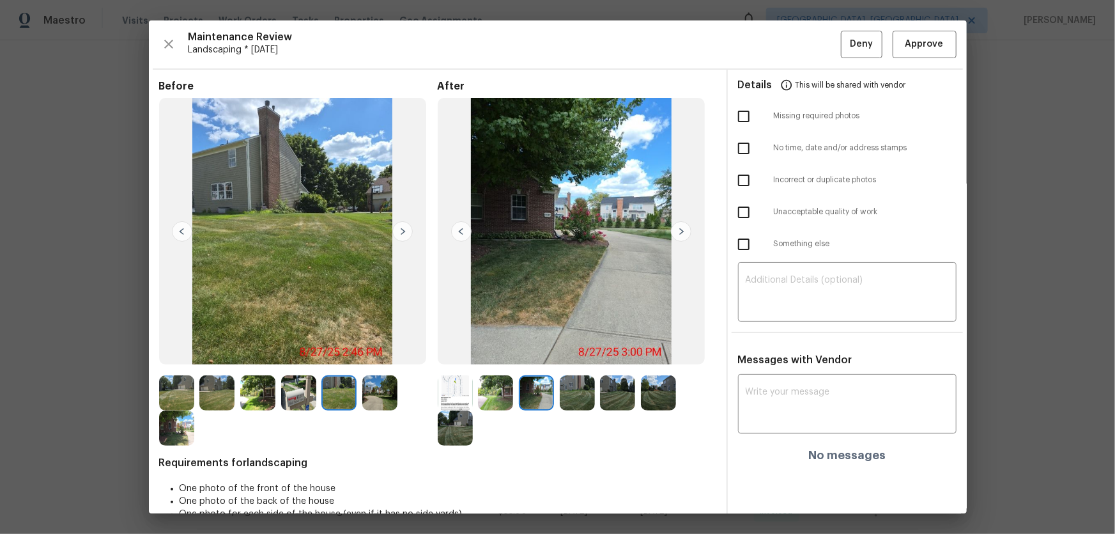
click at [569, 352] on img at bounding box center [577, 392] width 35 height 35
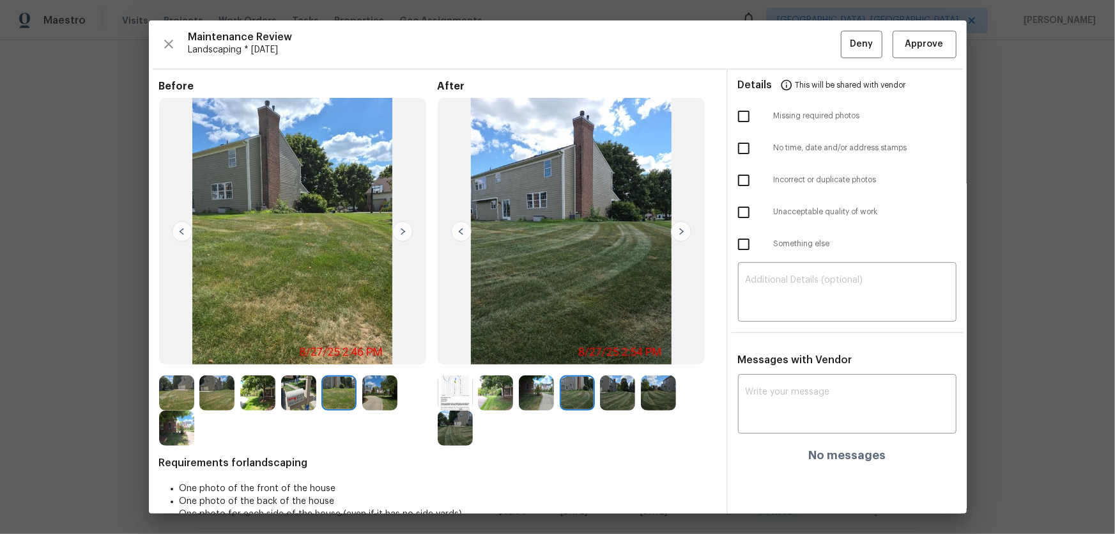
click at [621, 352] on img at bounding box center [617, 392] width 35 height 35
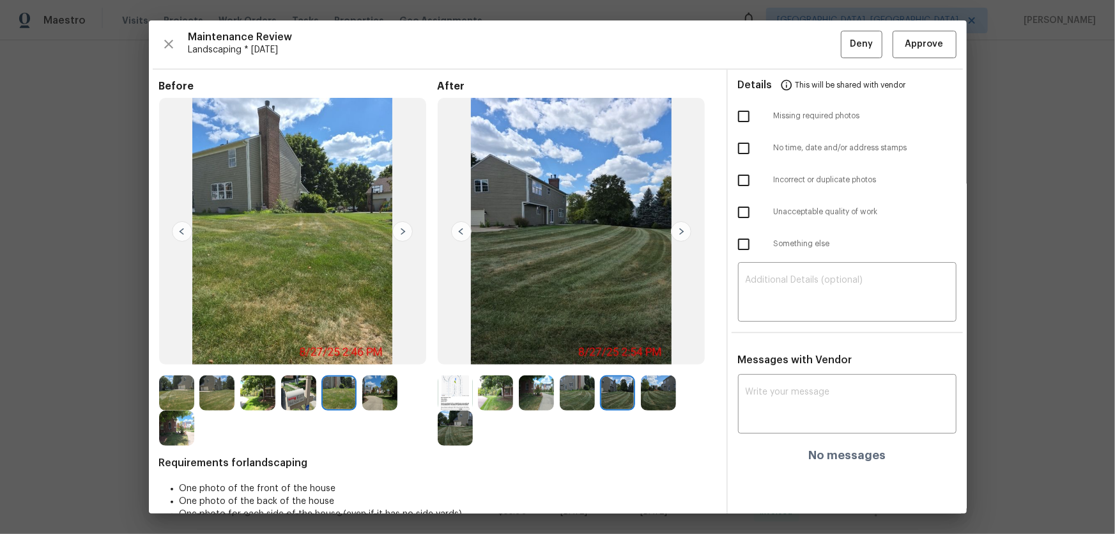
click at [646, 352] on img at bounding box center [658, 392] width 35 height 35
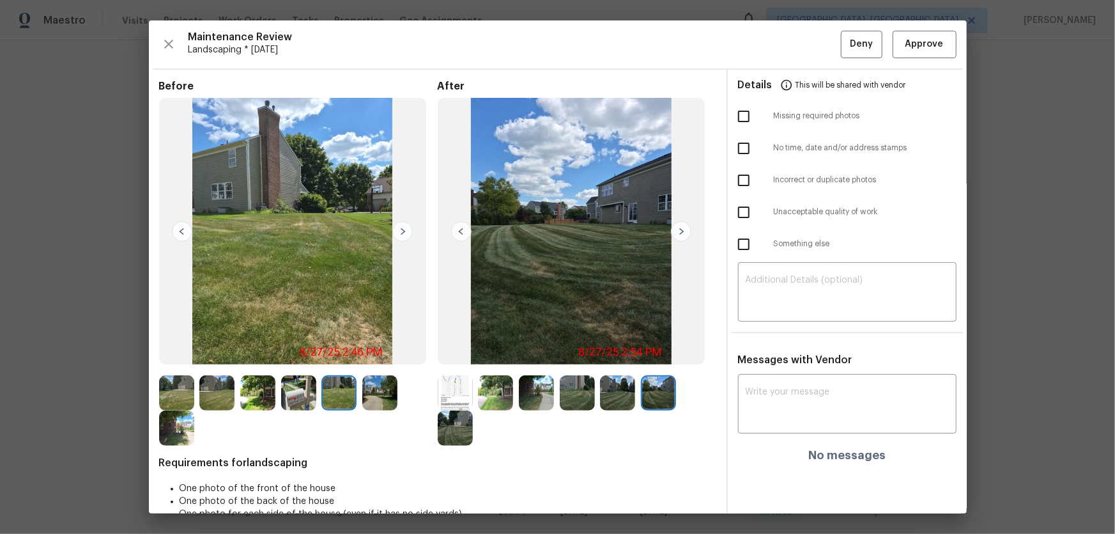
click at [440, 352] on img at bounding box center [455, 427] width 35 height 35
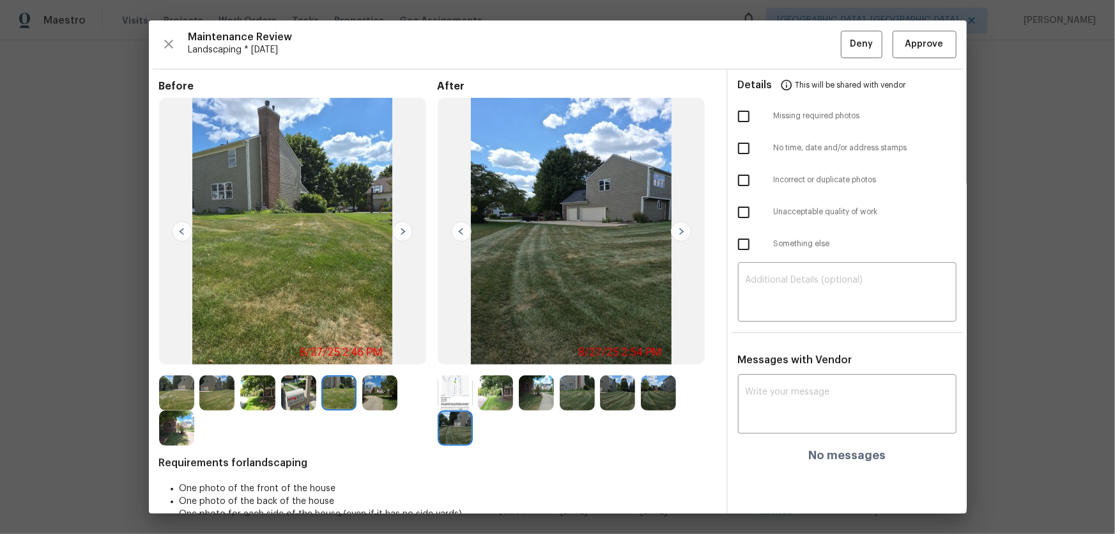
click at [497, 352] on img at bounding box center [495, 392] width 35 height 35
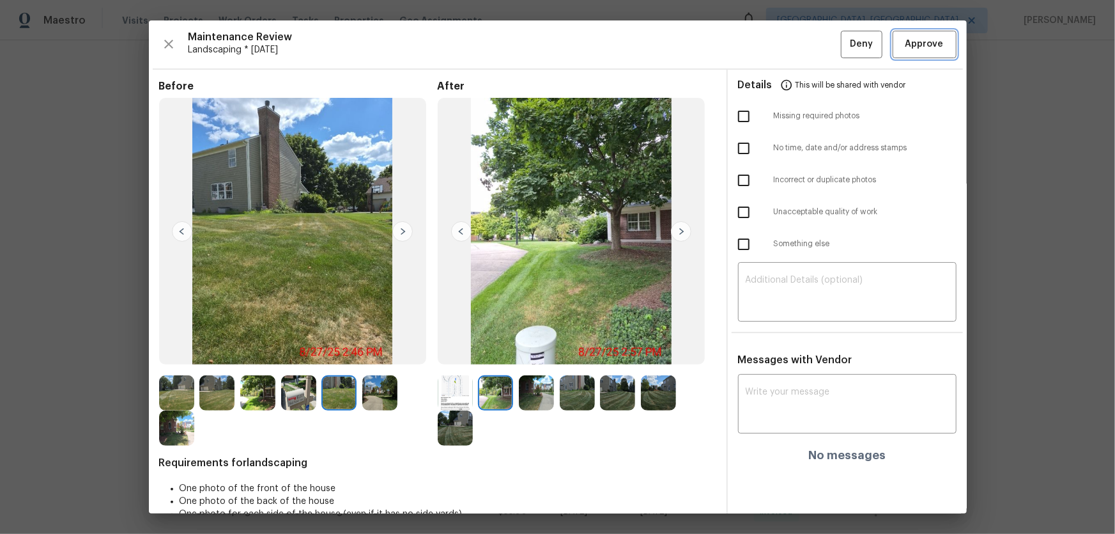
click at [793, 36] on span "Approve" at bounding box center [925, 44] width 38 height 16
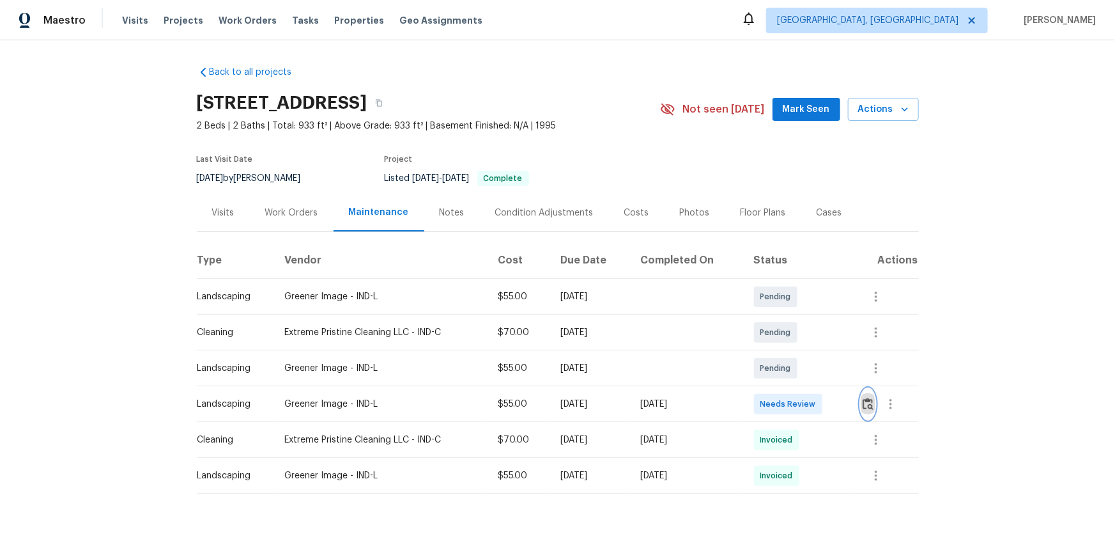
click at [793, 352] on img "button" at bounding box center [868, 404] width 11 height 12
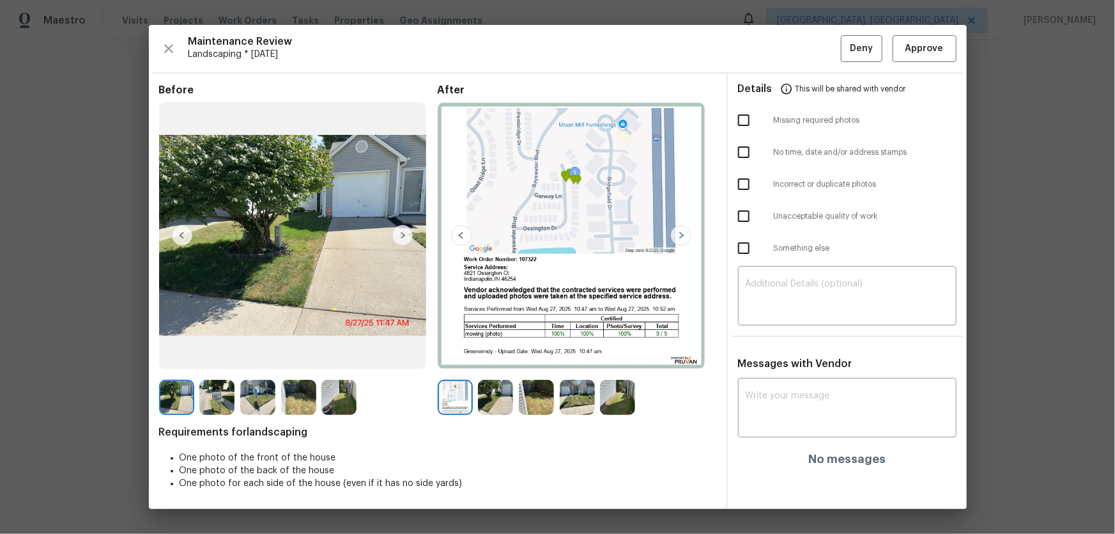
click at [499, 352] on img at bounding box center [495, 397] width 35 height 35
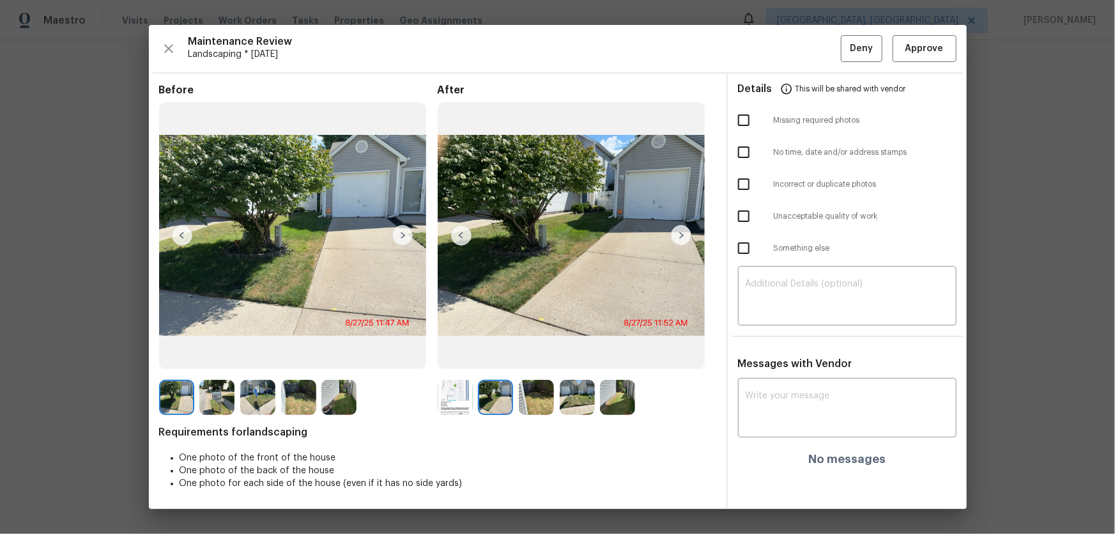
click at [542, 352] on img at bounding box center [536, 397] width 35 height 35
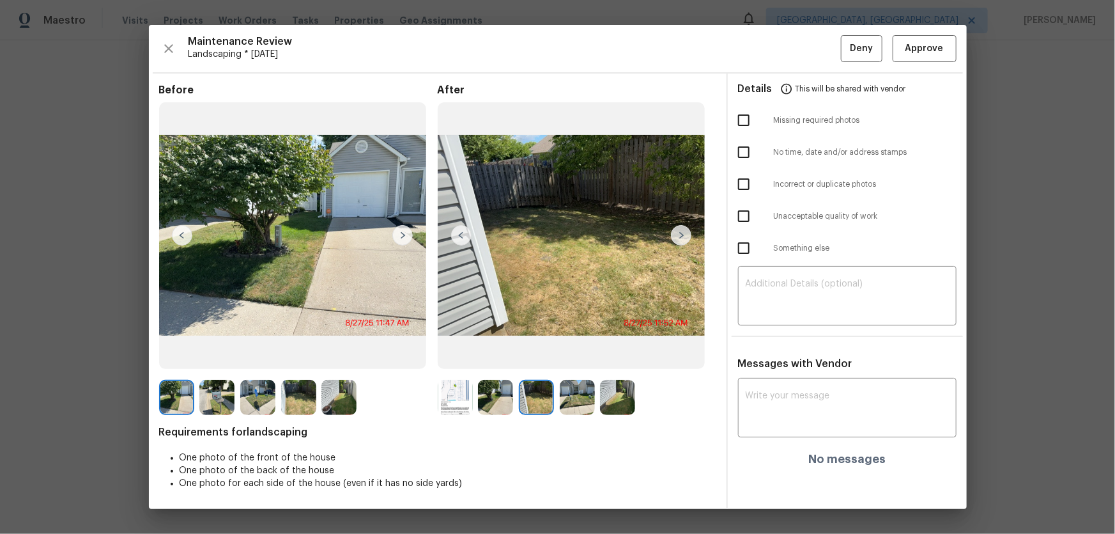
click at [584, 352] on img at bounding box center [577, 397] width 35 height 35
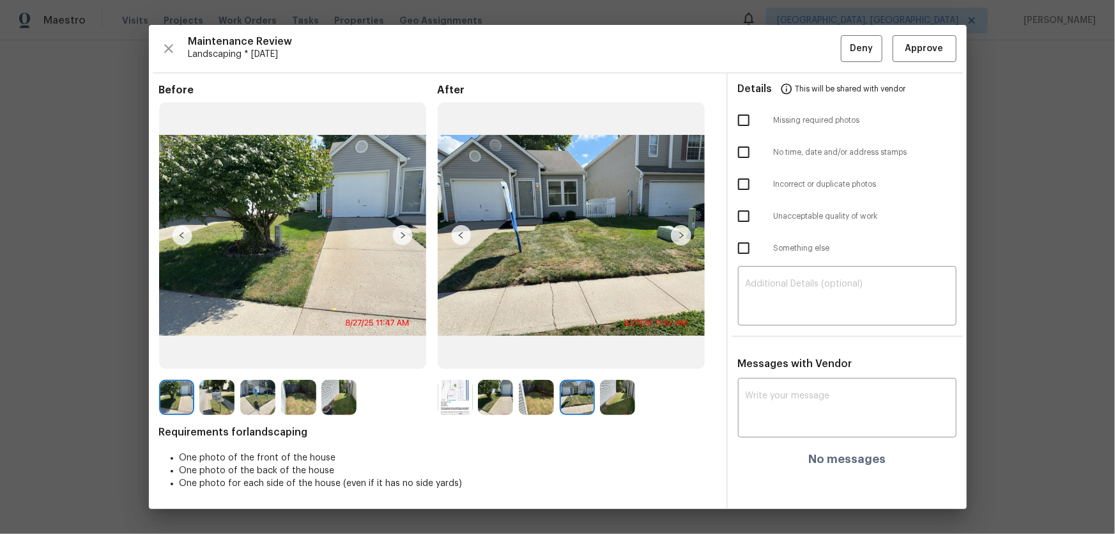
click at [617, 352] on img at bounding box center [617, 397] width 35 height 35
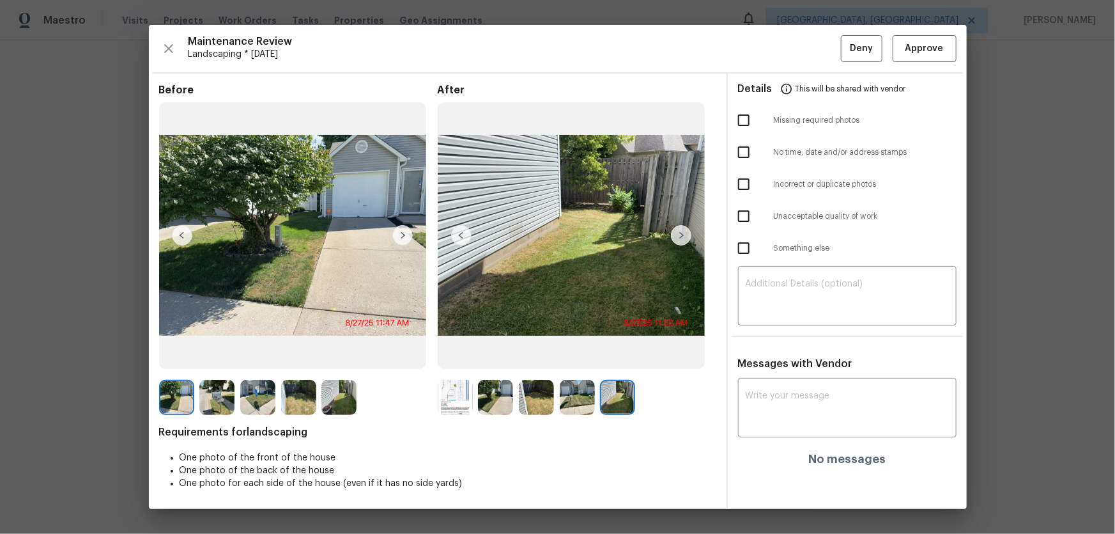
click at [544, 352] on img at bounding box center [536, 397] width 35 height 35
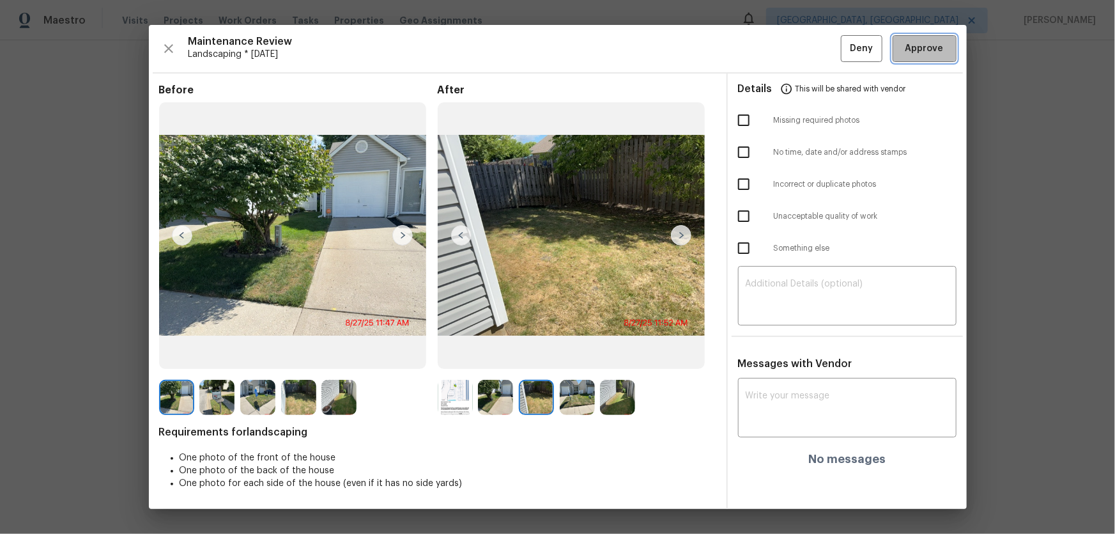
click at [793, 56] on span "Approve" at bounding box center [924, 49] width 43 height 16
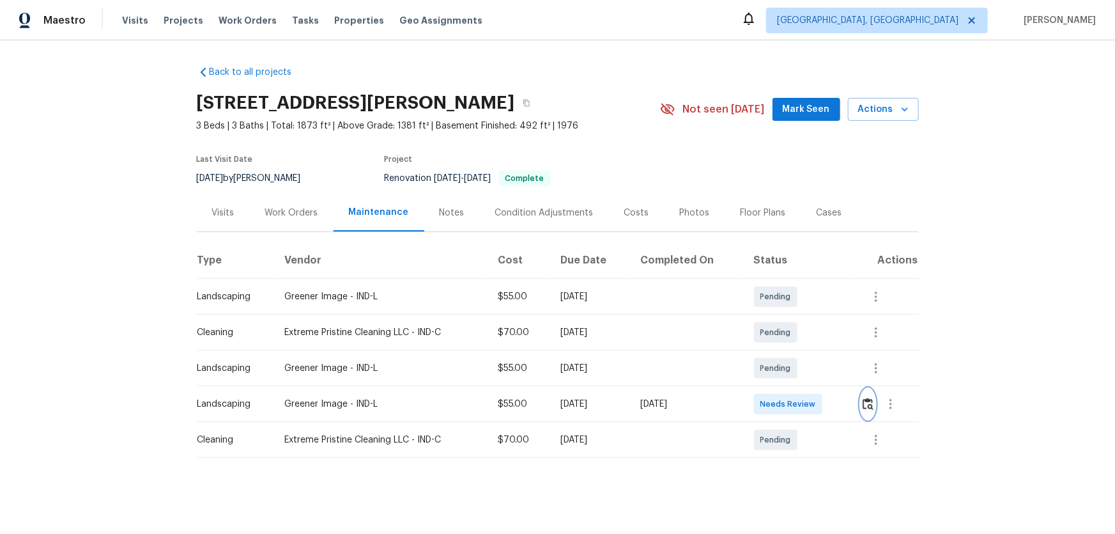
click at [793, 352] on img "button" at bounding box center [868, 404] width 11 height 12
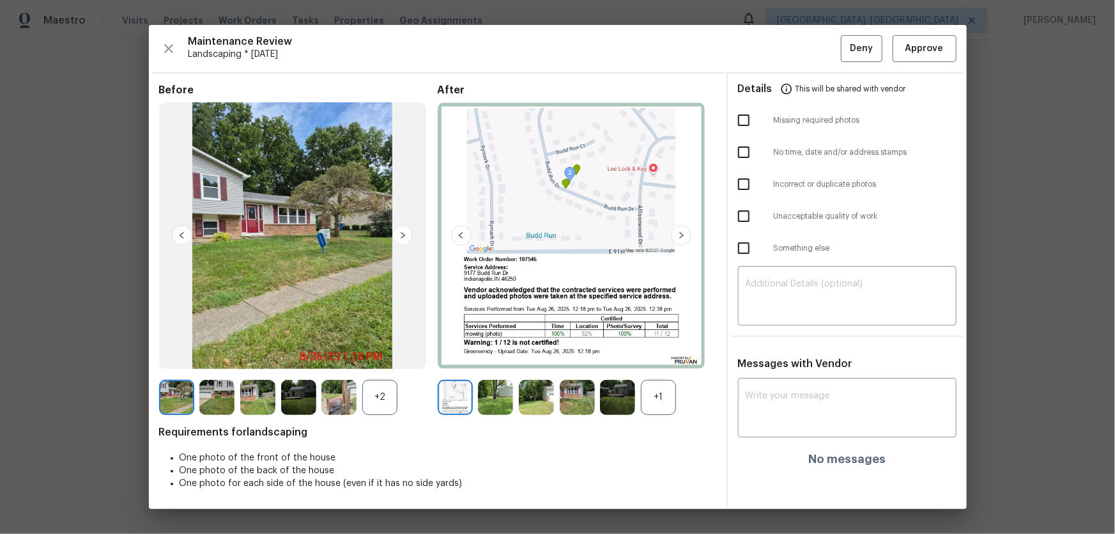
click at [672, 352] on div "+1" at bounding box center [658, 397] width 35 height 35
click at [384, 352] on div "+2" at bounding box center [379, 397] width 35 height 35
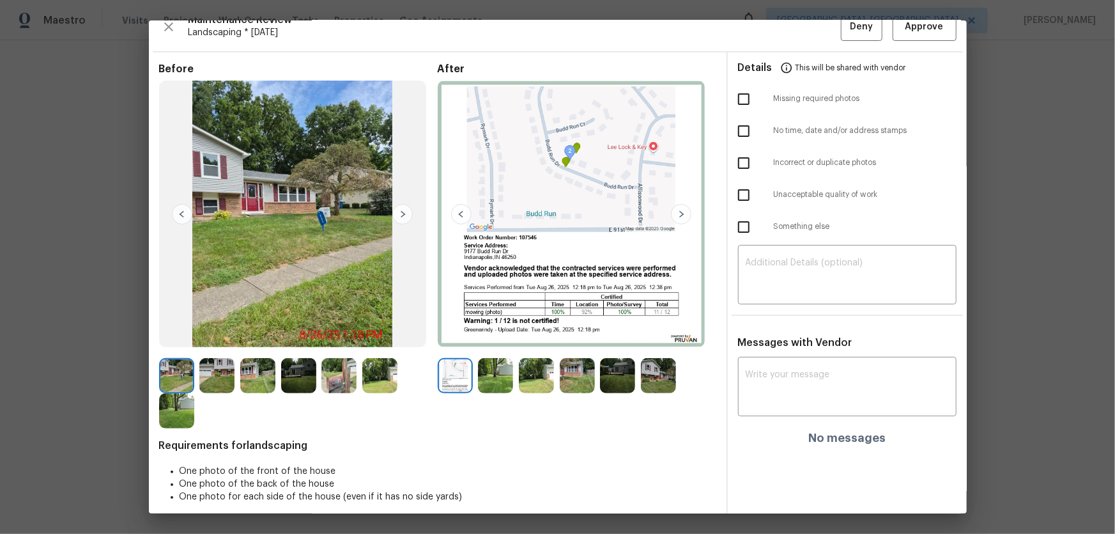
scroll to position [26, 0]
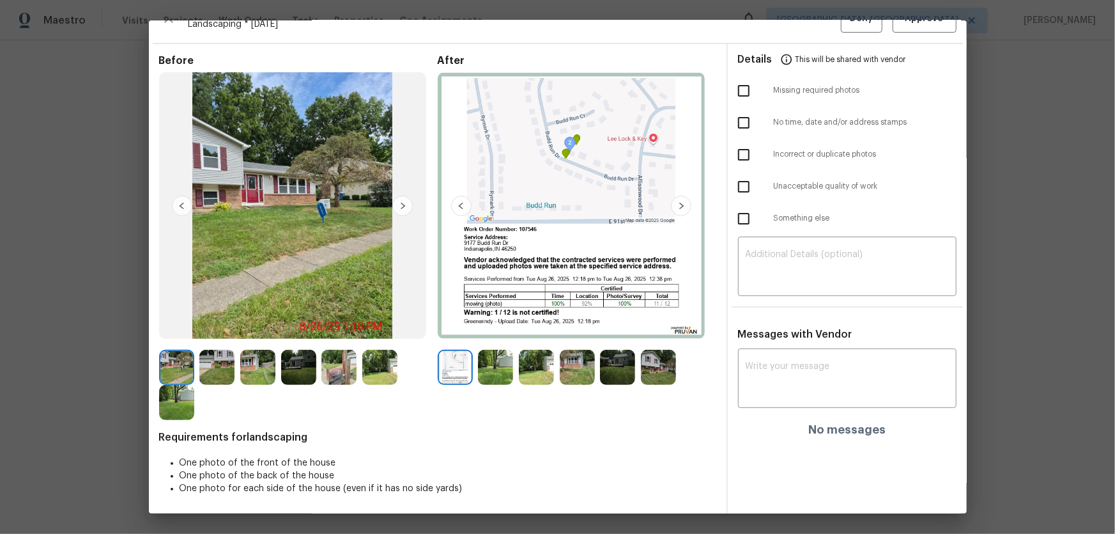
click at [502, 352] on img at bounding box center [495, 367] width 35 height 35
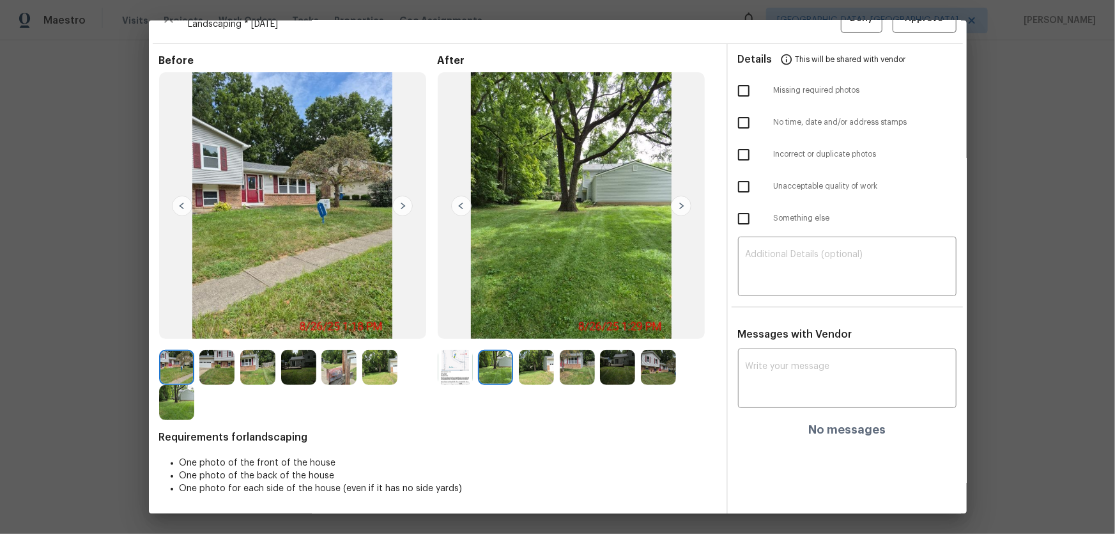
click at [540, 352] on img at bounding box center [536, 367] width 35 height 35
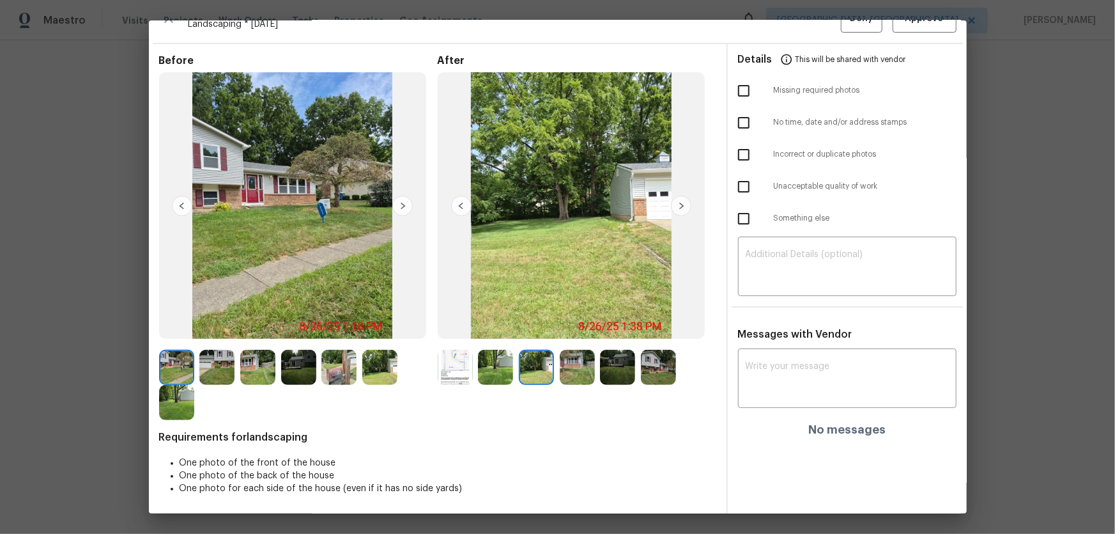
click at [501, 352] on img at bounding box center [495, 367] width 35 height 35
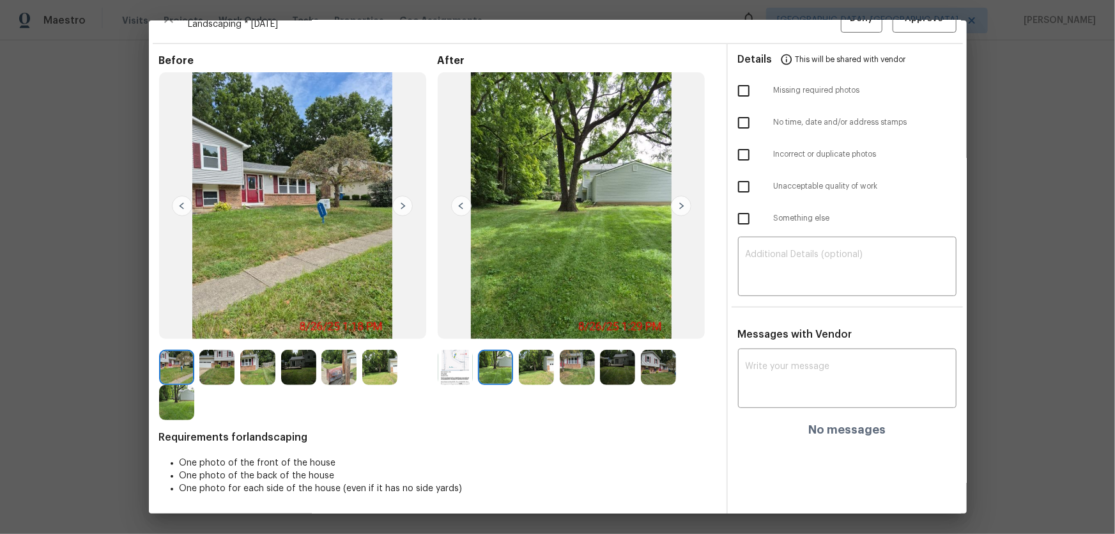
click at [535, 352] on img at bounding box center [536, 367] width 35 height 35
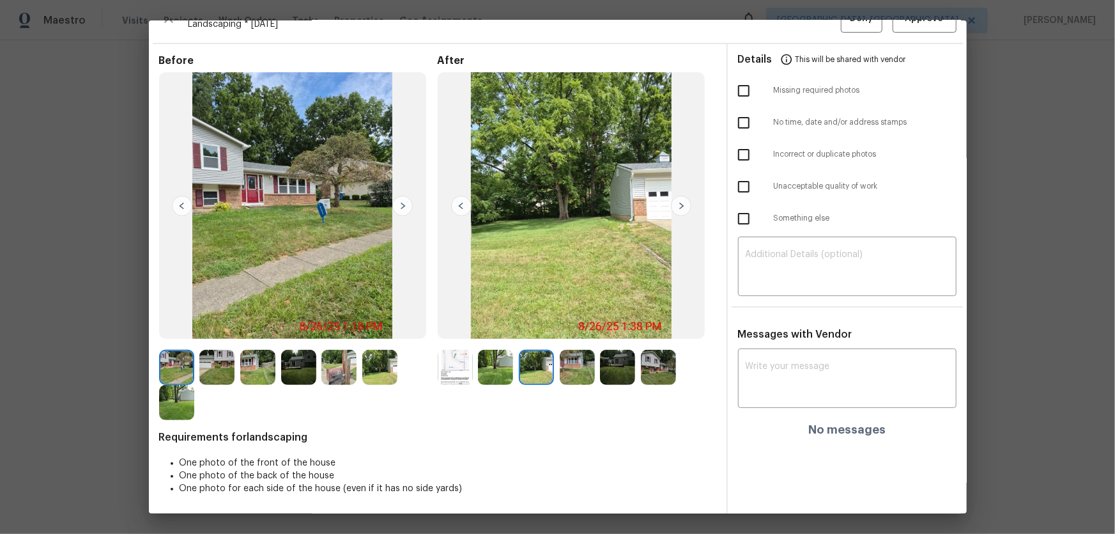
click at [576, 352] on img at bounding box center [577, 367] width 35 height 35
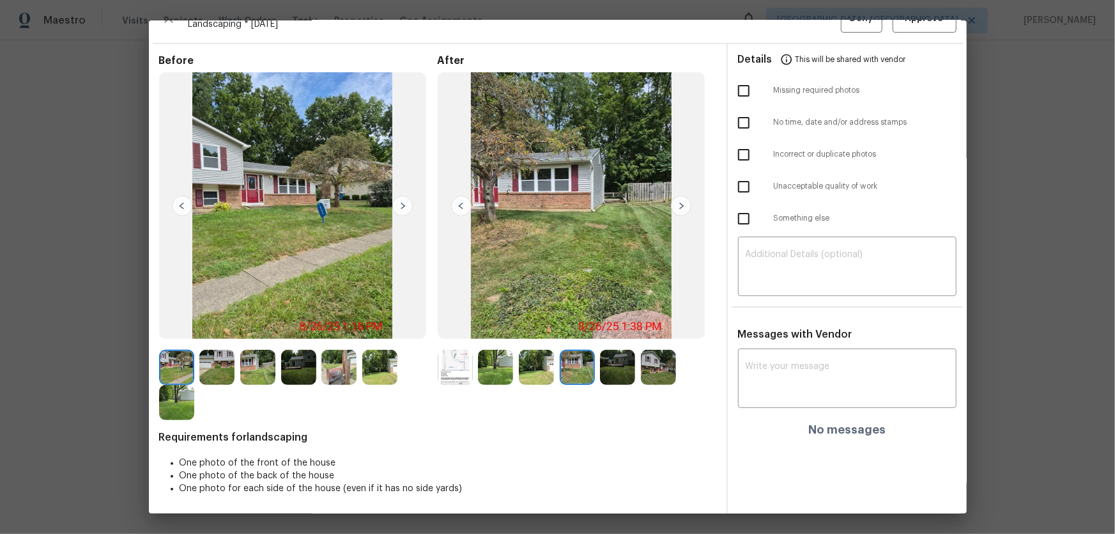
click at [619, 352] on img at bounding box center [617, 367] width 35 height 35
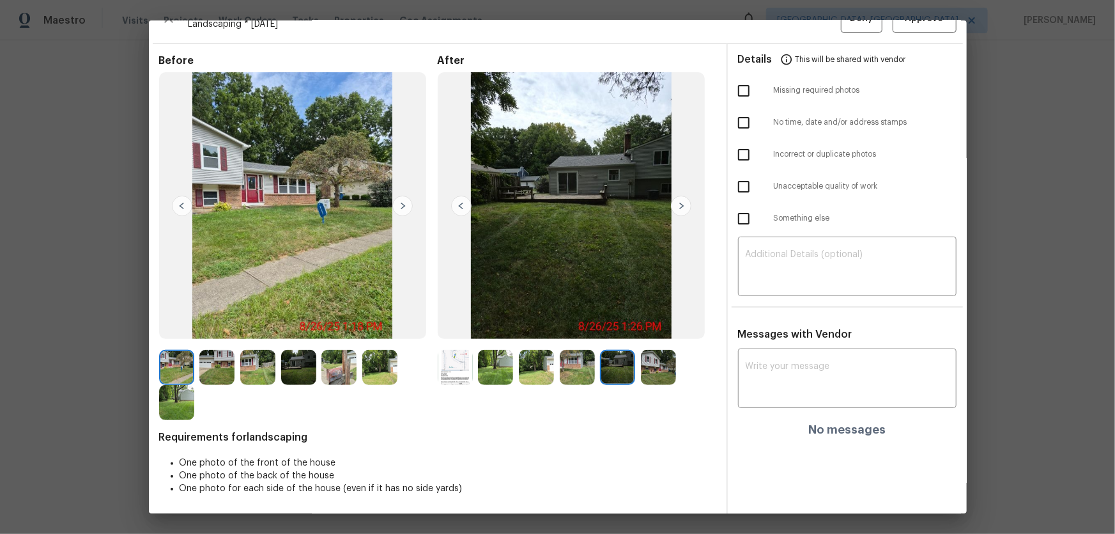
click at [665, 352] on img at bounding box center [658, 367] width 35 height 35
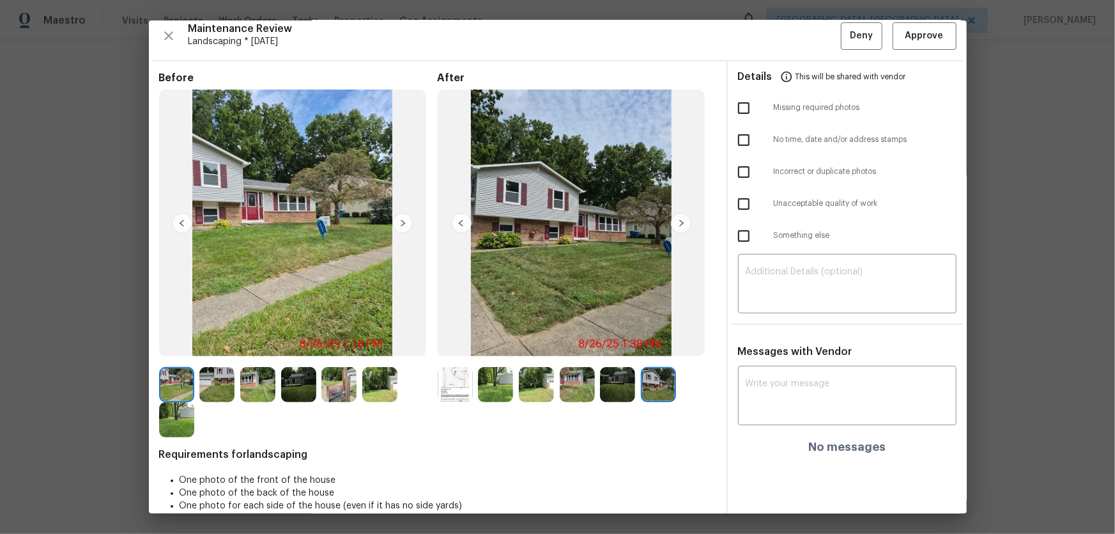
scroll to position [0, 0]
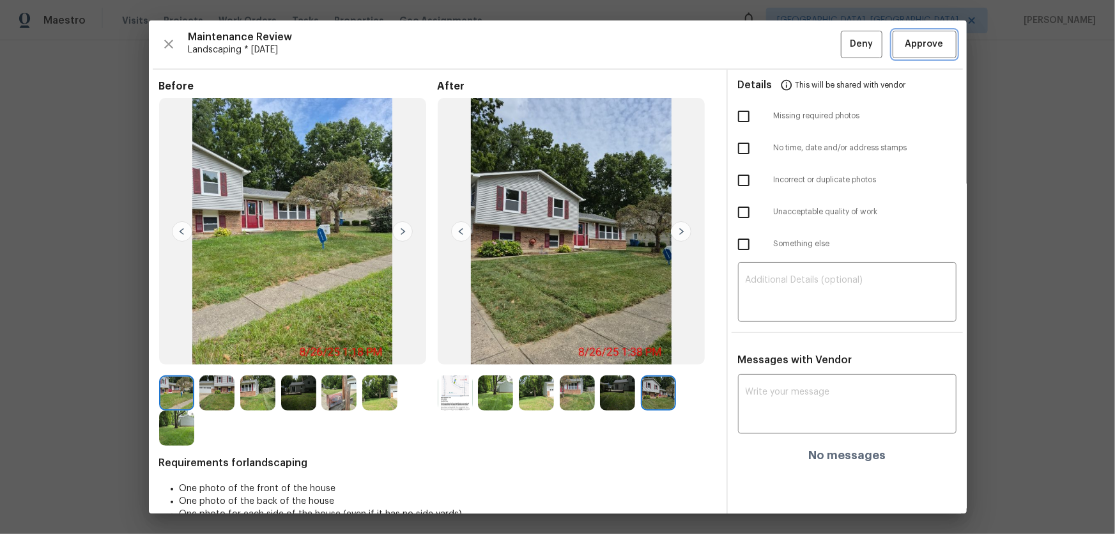
click at [793, 52] on button "Approve" at bounding box center [925, 44] width 64 height 27
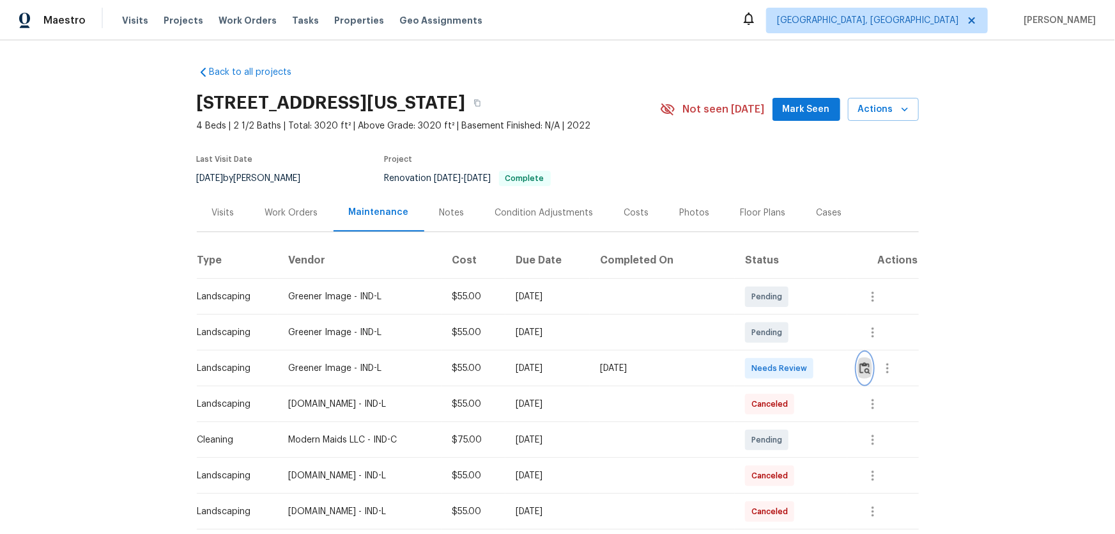
click at [793, 352] on button "button" at bounding box center [865, 368] width 15 height 31
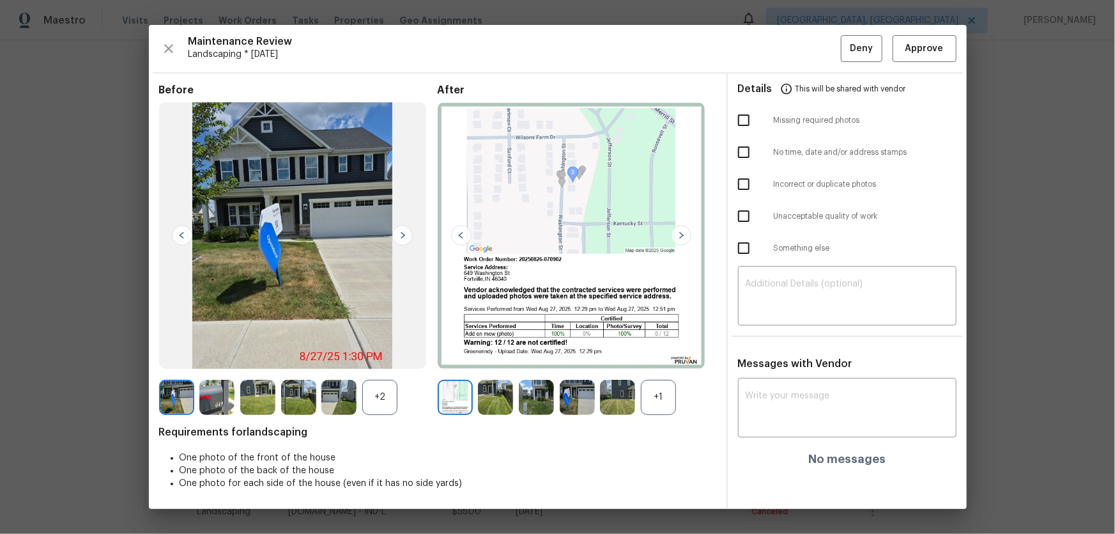
click at [664, 352] on div "+1" at bounding box center [658, 397] width 35 height 35
click at [378, 352] on div "+2" at bounding box center [379, 397] width 35 height 35
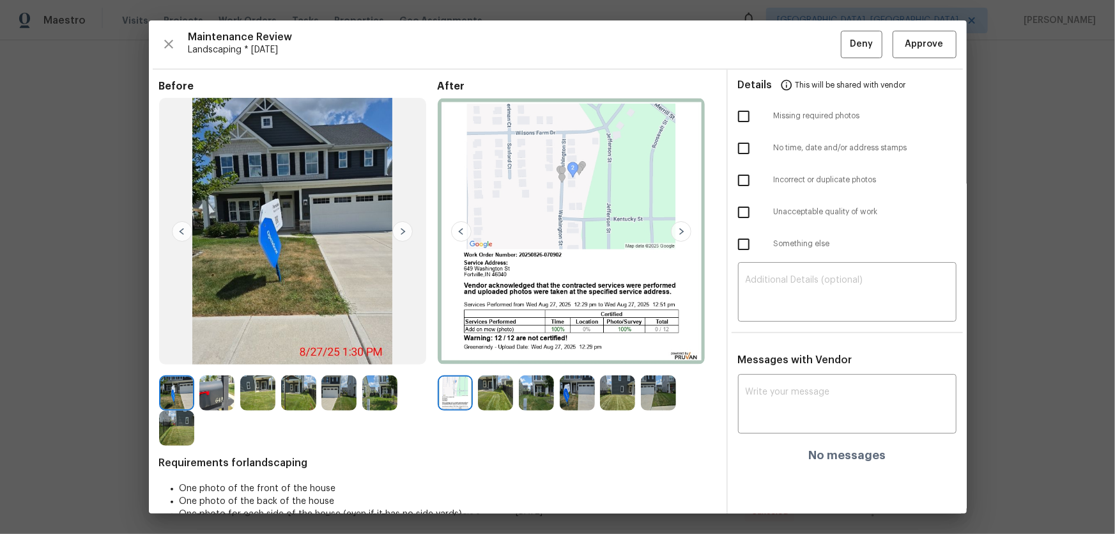
click at [497, 352] on img at bounding box center [495, 392] width 35 height 35
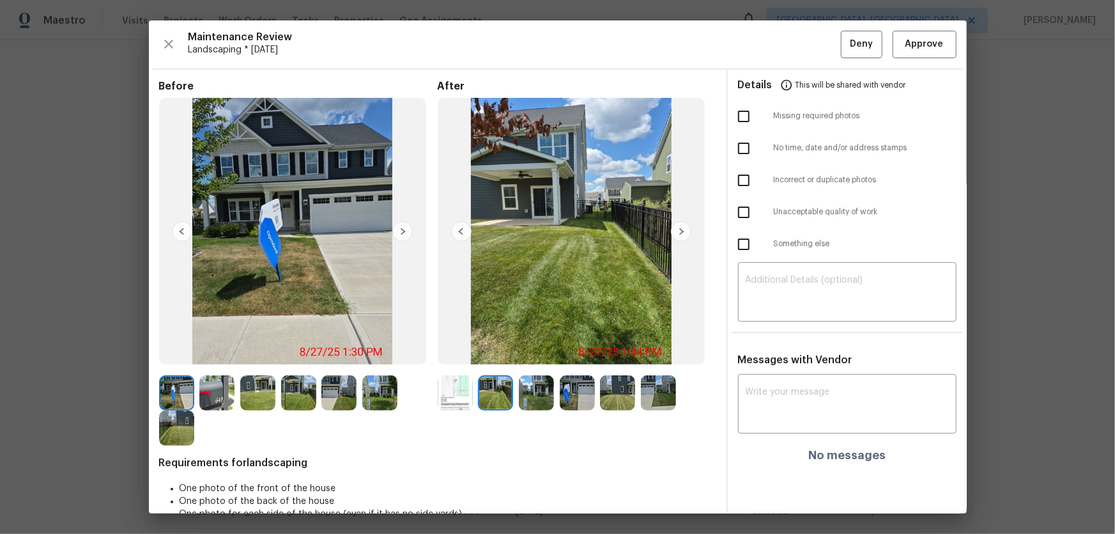
click at [523, 352] on img at bounding box center [536, 392] width 35 height 35
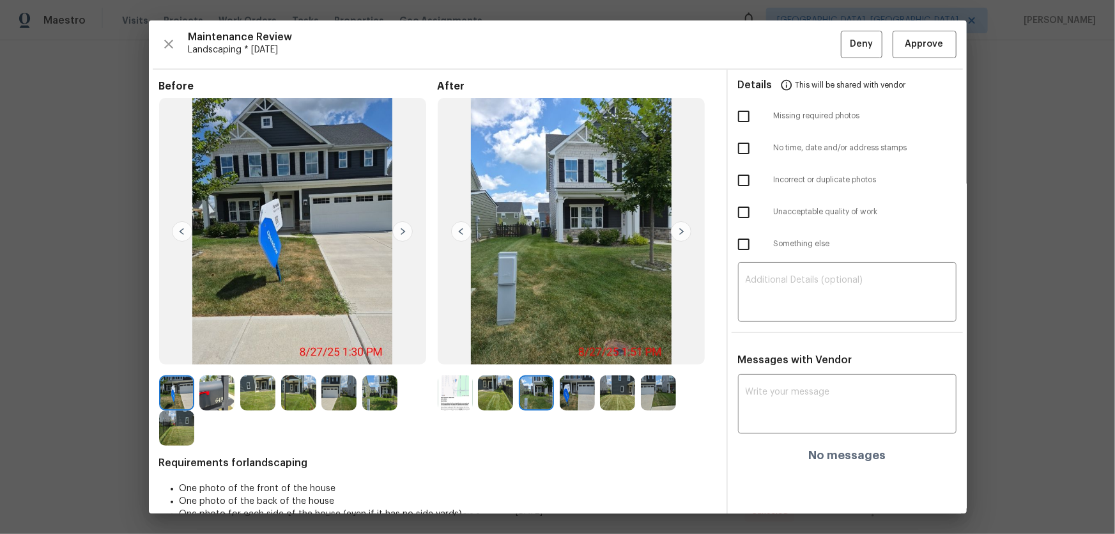
click at [578, 352] on img at bounding box center [577, 392] width 35 height 35
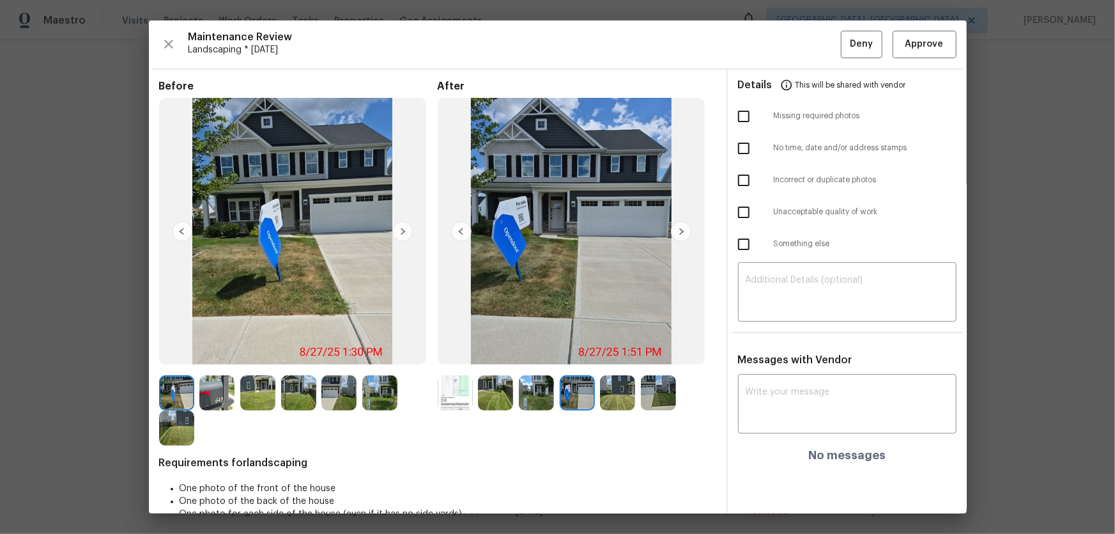
click at [617, 352] on img at bounding box center [617, 392] width 35 height 35
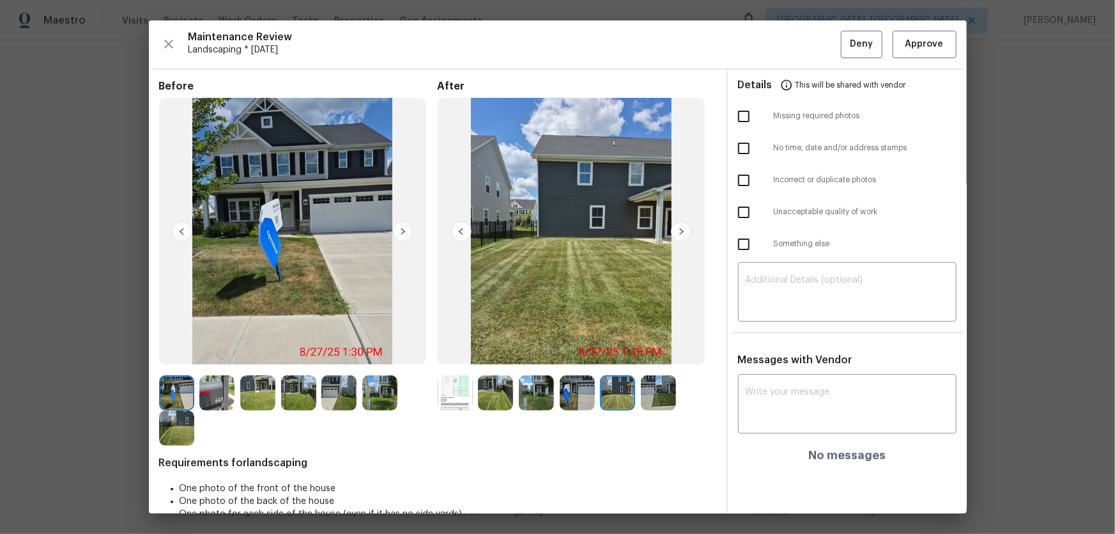
click at [661, 352] on img at bounding box center [658, 392] width 35 height 35
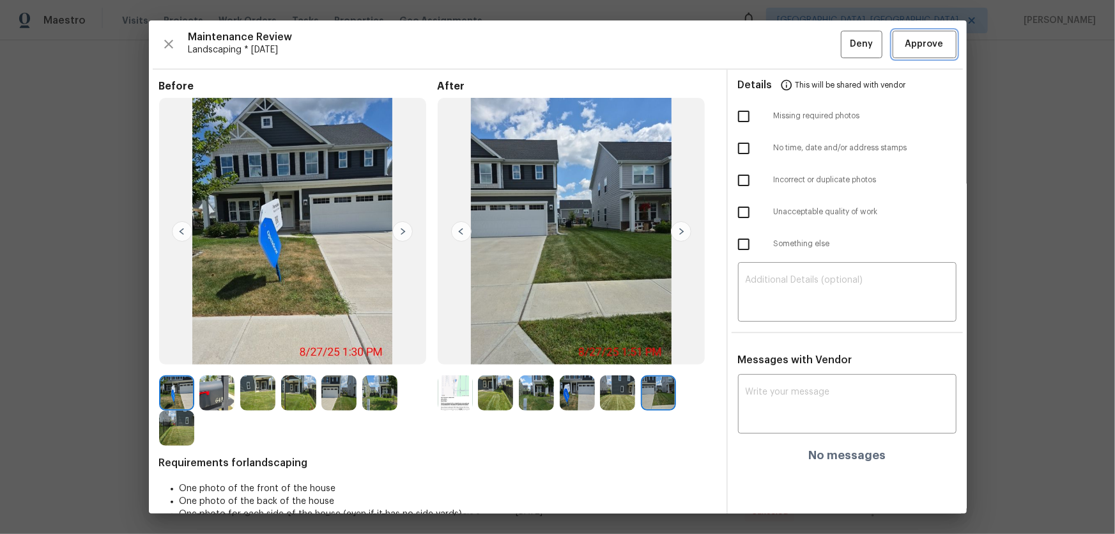
click at [793, 44] on span "Approve" at bounding box center [924, 44] width 43 height 16
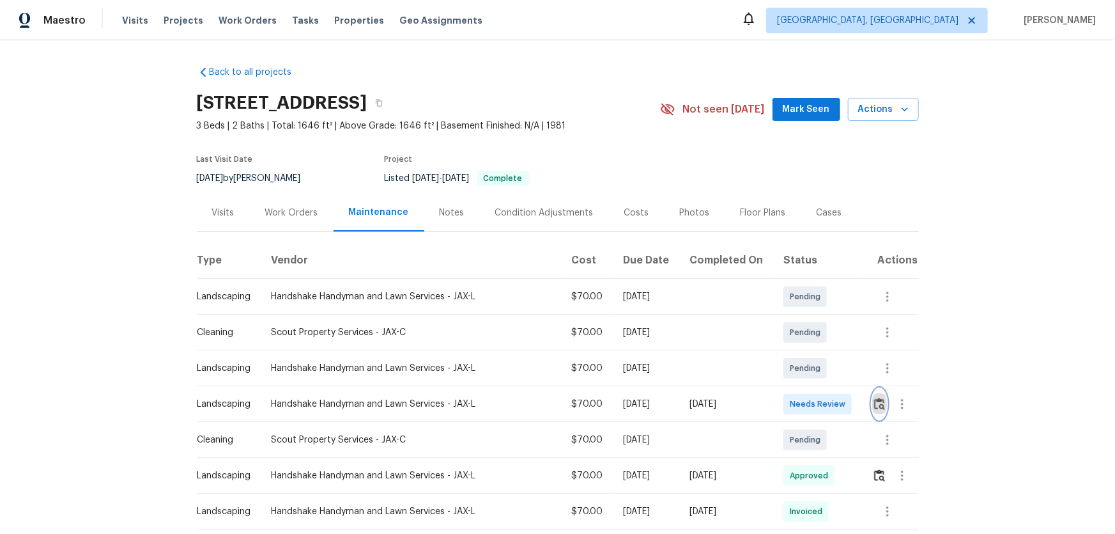
click at [793, 352] on img "button" at bounding box center [879, 404] width 11 height 12
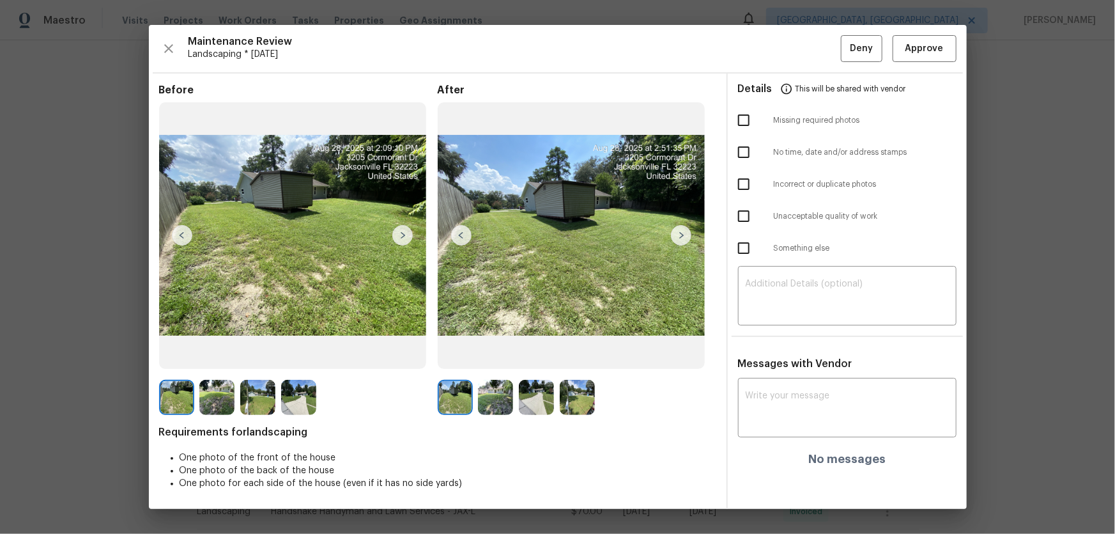
click at [503, 352] on img at bounding box center [495, 397] width 35 height 35
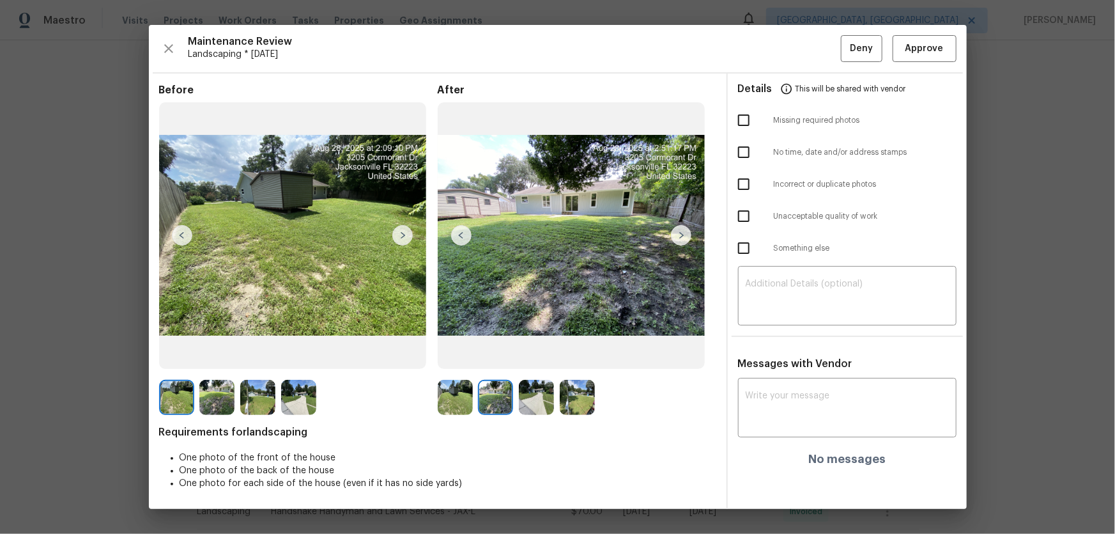
click at [531, 352] on img at bounding box center [536, 397] width 35 height 35
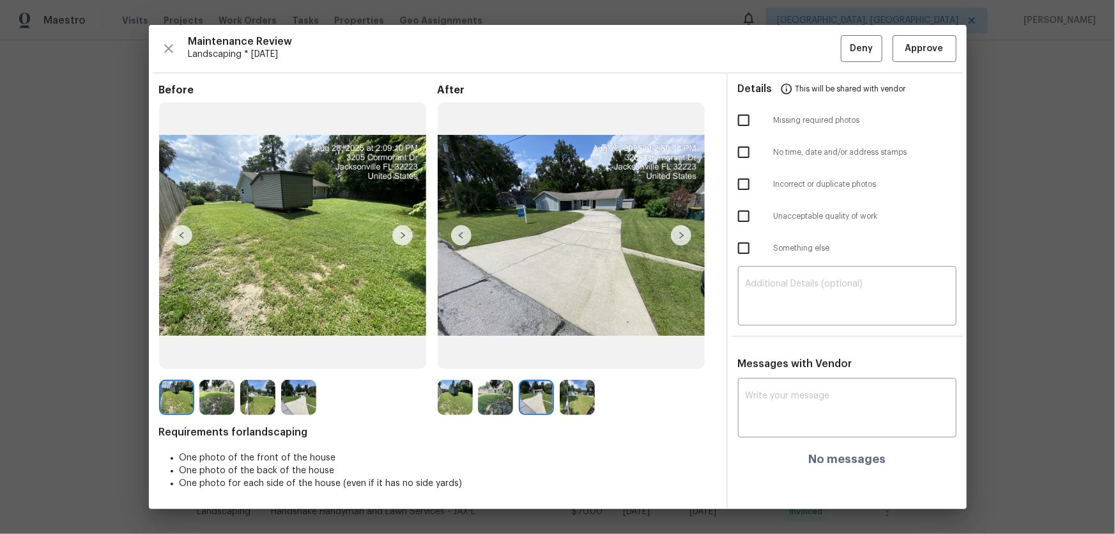
click at [573, 352] on img at bounding box center [577, 397] width 35 height 35
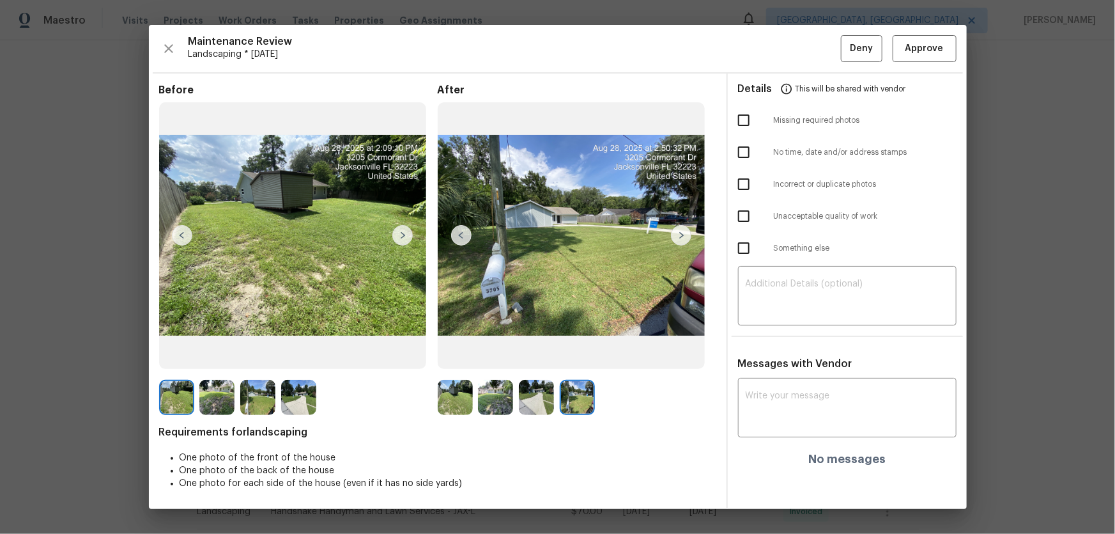
click at [444, 352] on img at bounding box center [455, 397] width 35 height 35
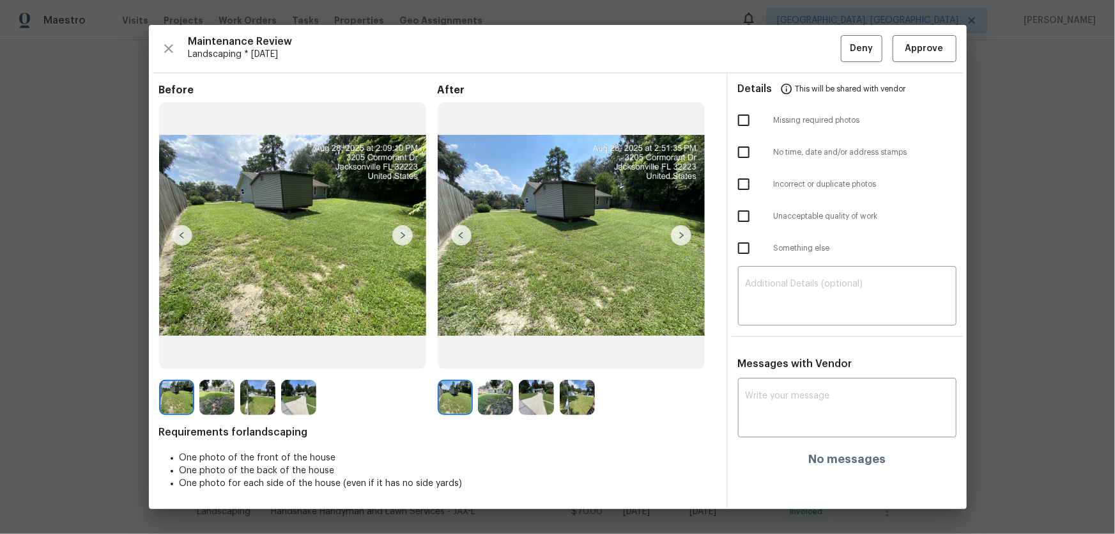
click at [502, 352] on img at bounding box center [495, 397] width 35 height 35
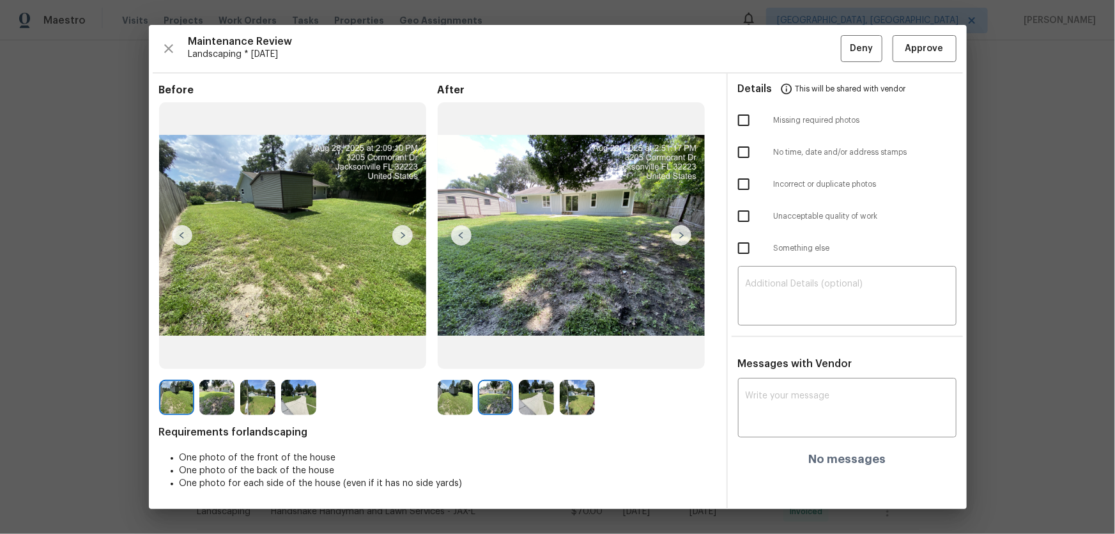
click at [544, 352] on img at bounding box center [536, 397] width 35 height 35
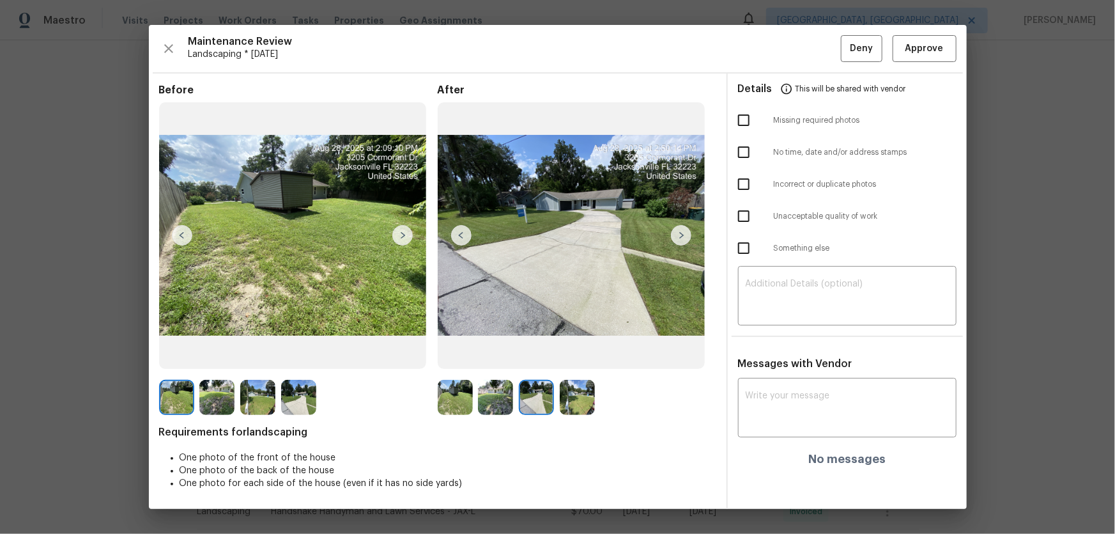
click at [587, 352] on img at bounding box center [577, 397] width 35 height 35
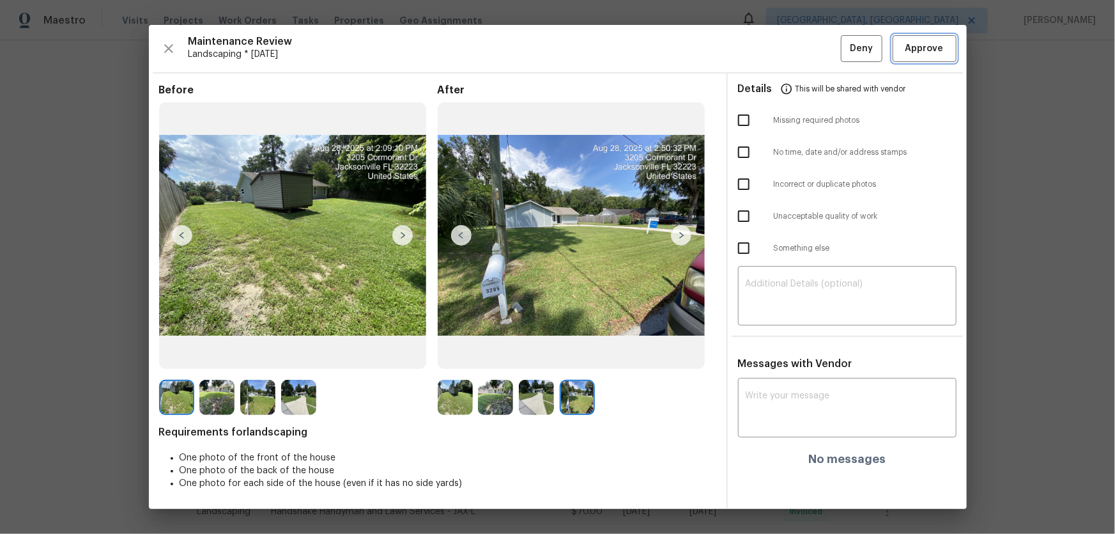
click at [793, 43] on span "Approve" at bounding box center [925, 49] width 38 height 16
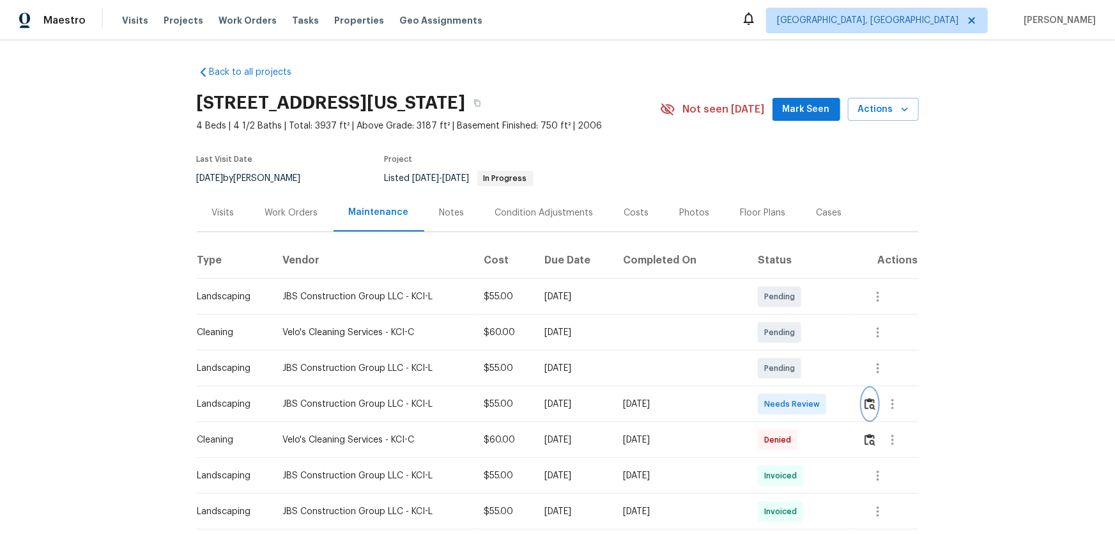
click at [793, 352] on img "button" at bounding box center [870, 404] width 11 height 12
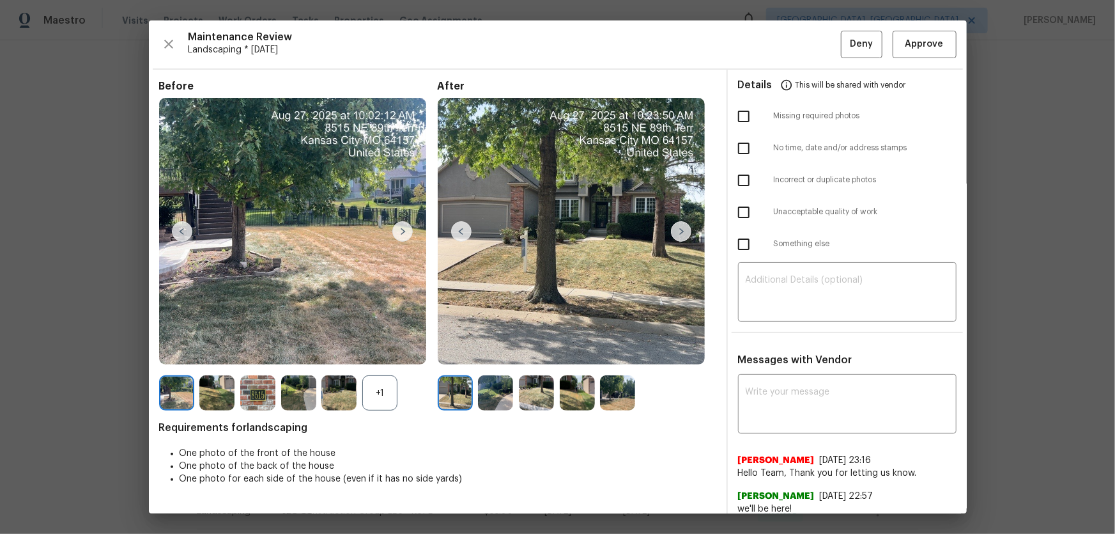
click at [377, 352] on div "+1" at bounding box center [379, 392] width 35 height 35
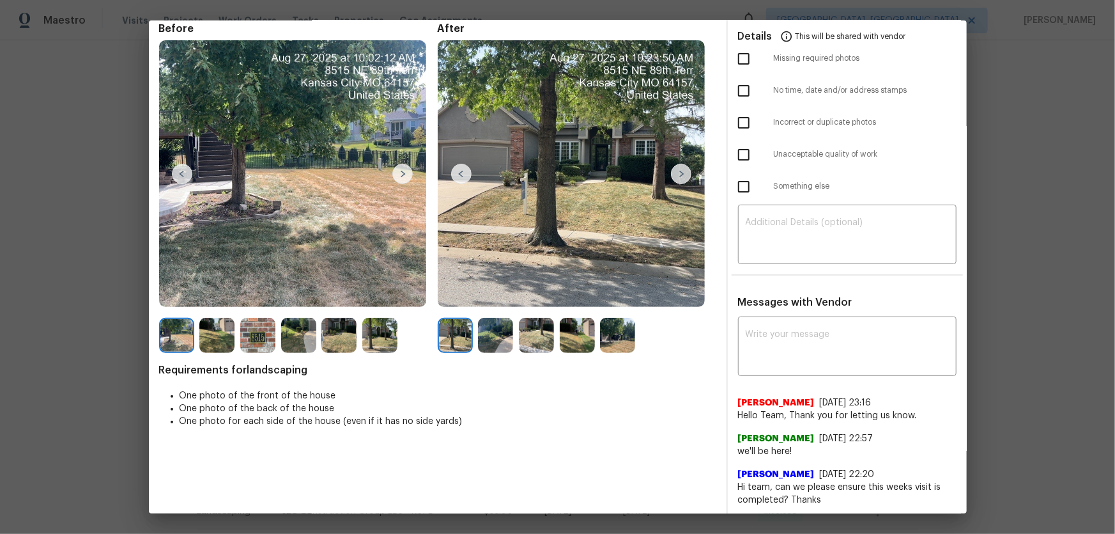
click at [490, 332] on img at bounding box center [495, 335] width 35 height 35
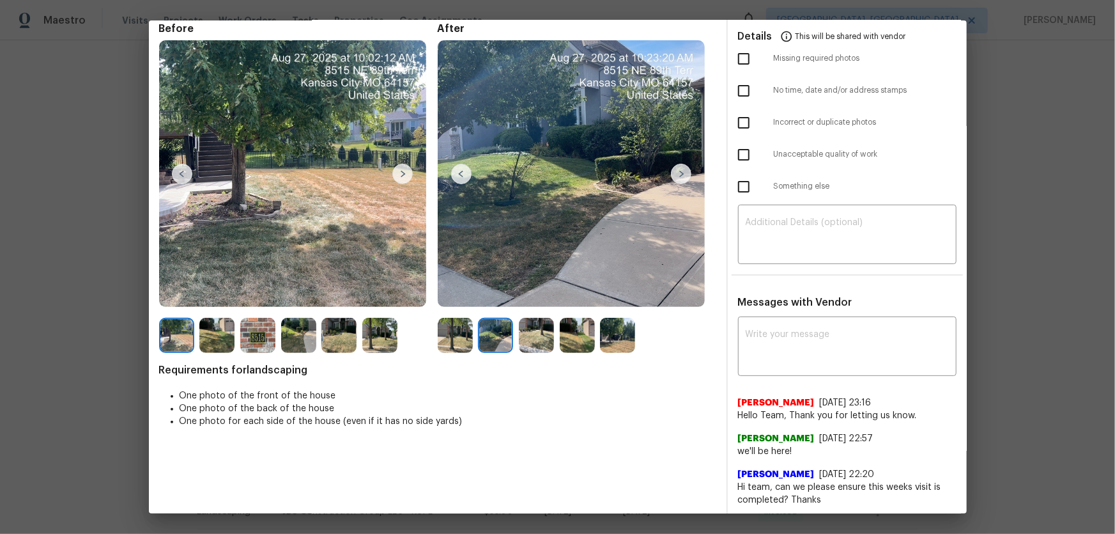
click at [537, 336] on img at bounding box center [536, 335] width 35 height 35
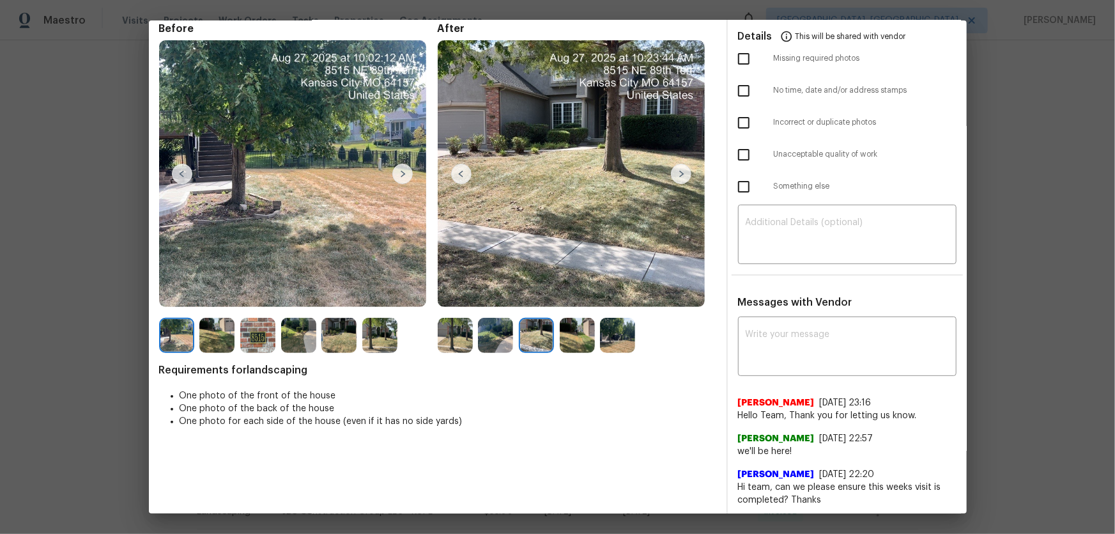
click at [581, 341] on img at bounding box center [577, 335] width 35 height 35
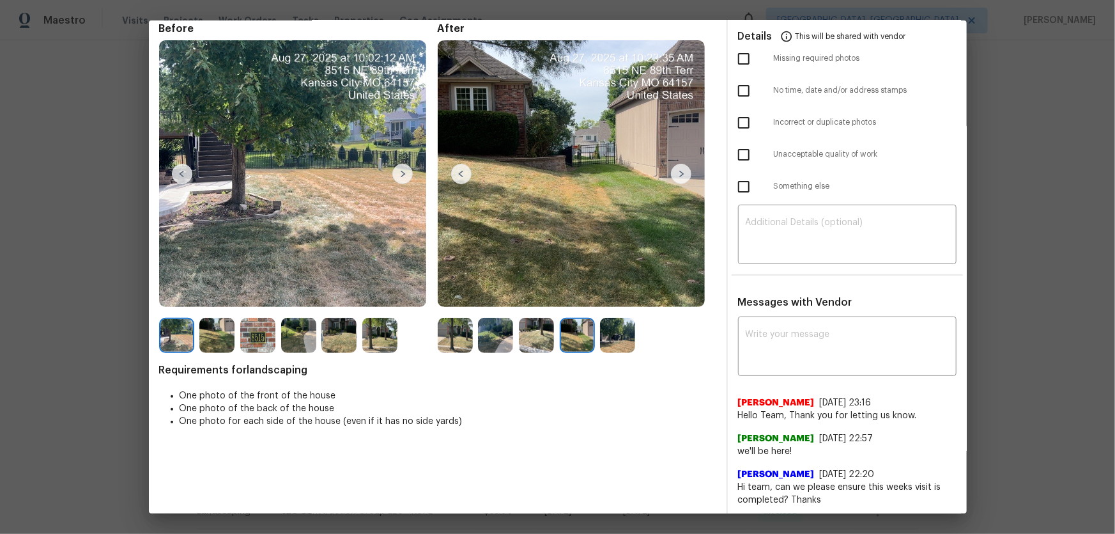
click at [619, 337] on img at bounding box center [617, 335] width 35 height 35
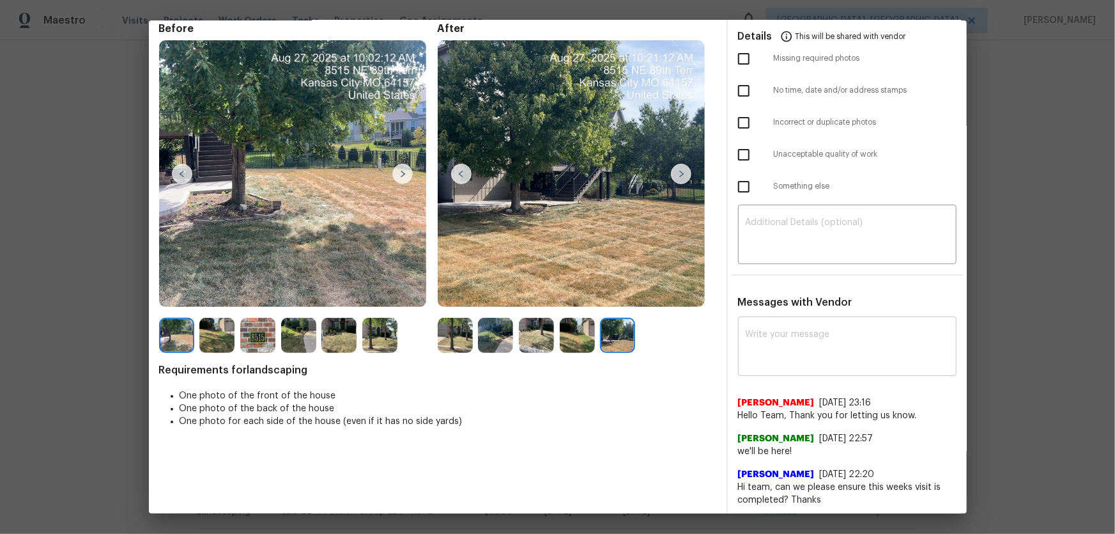
scroll to position [0, 0]
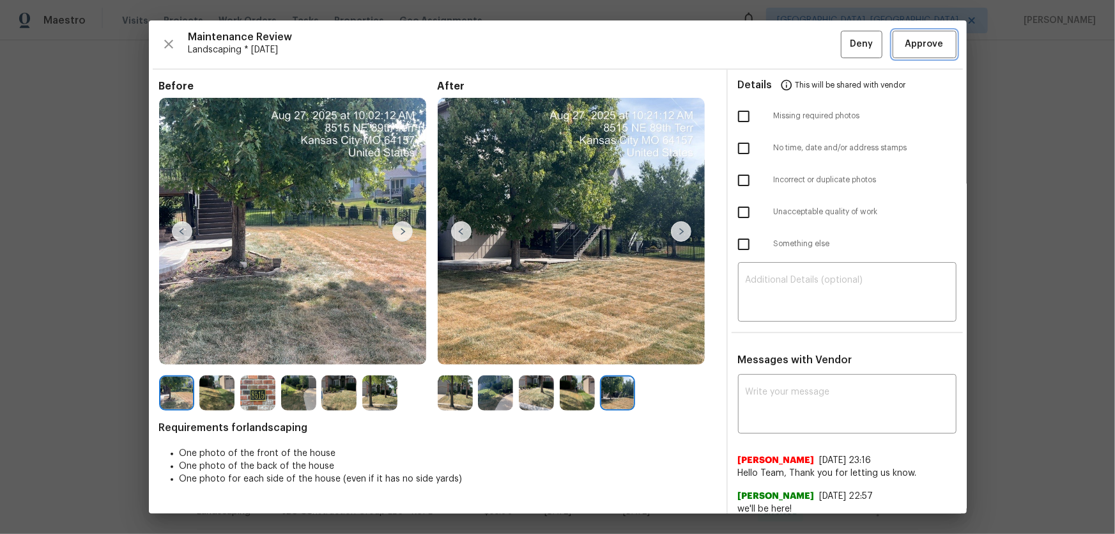
click at [793, 41] on span "Approve" at bounding box center [925, 44] width 38 height 16
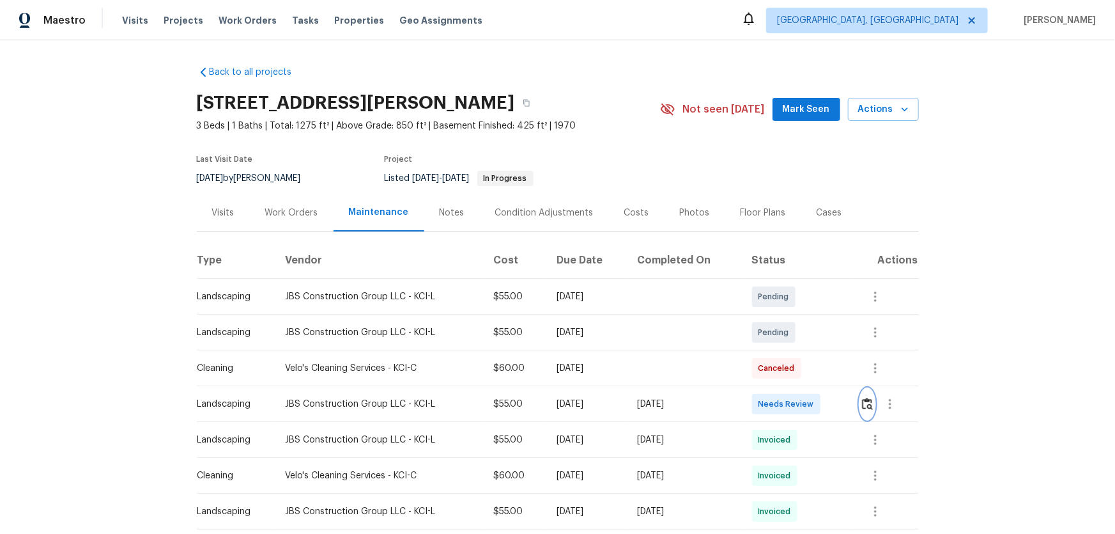
click at [793, 352] on img "button" at bounding box center [867, 404] width 11 height 12
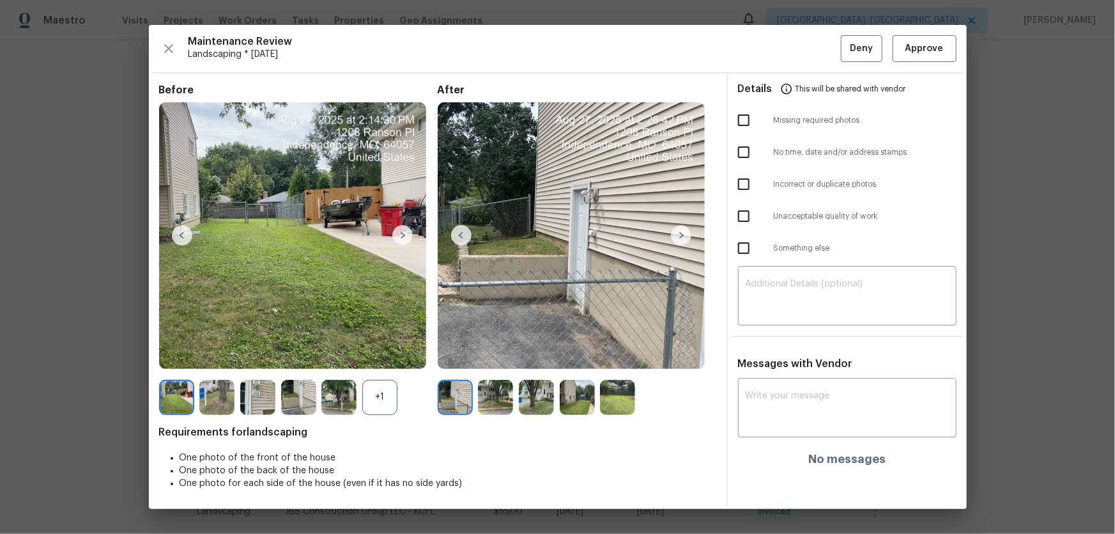
click at [385, 352] on div "+1" at bounding box center [379, 397] width 35 height 35
click at [486, 352] on img at bounding box center [495, 397] width 35 height 35
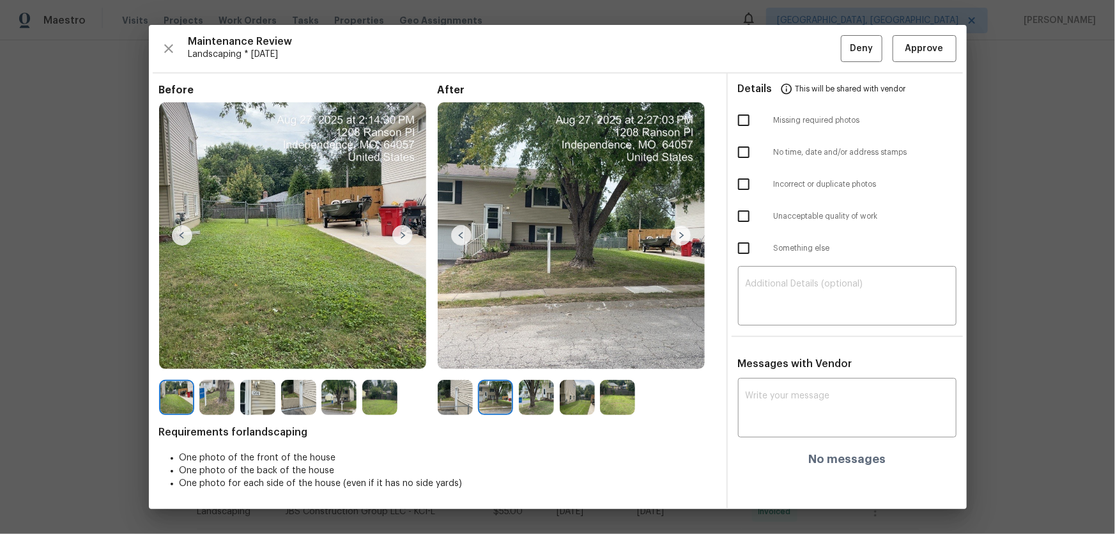
click at [546, 352] on img at bounding box center [536, 397] width 35 height 35
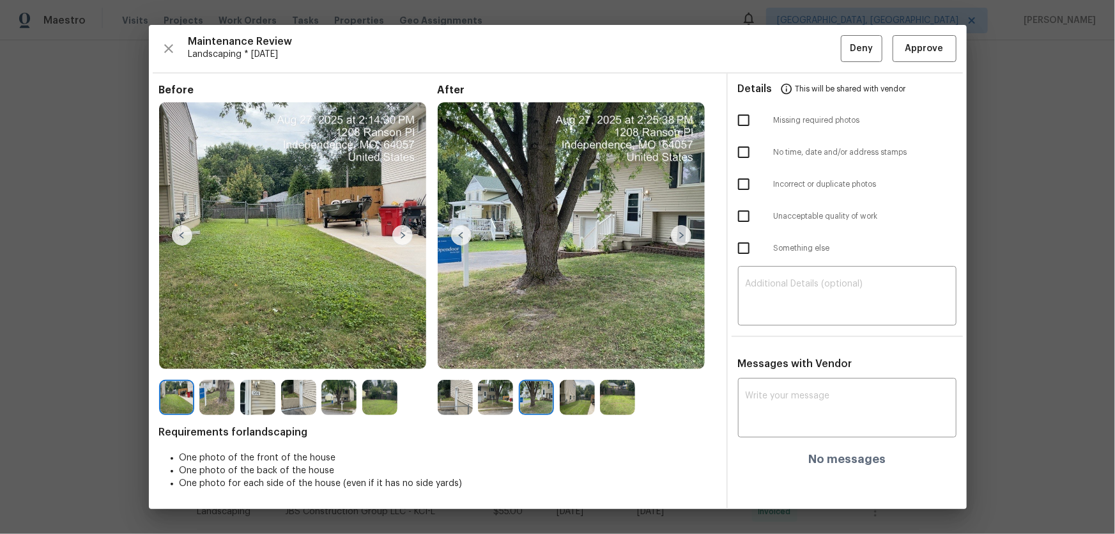
click at [576, 352] on img at bounding box center [577, 397] width 35 height 35
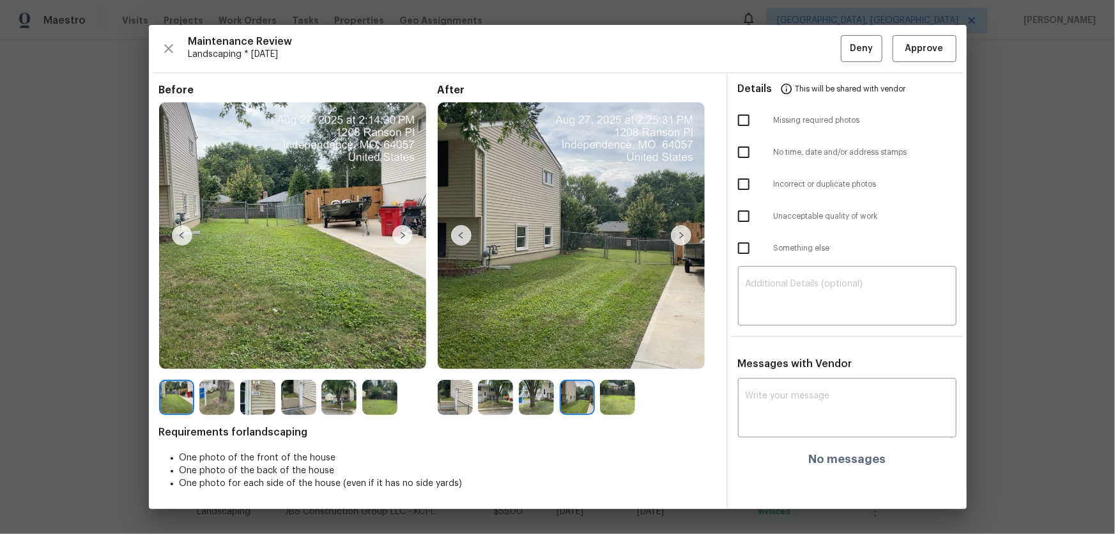
click at [644, 352] on div at bounding box center [577, 397] width 279 height 35
click at [625, 352] on img at bounding box center [617, 397] width 35 height 35
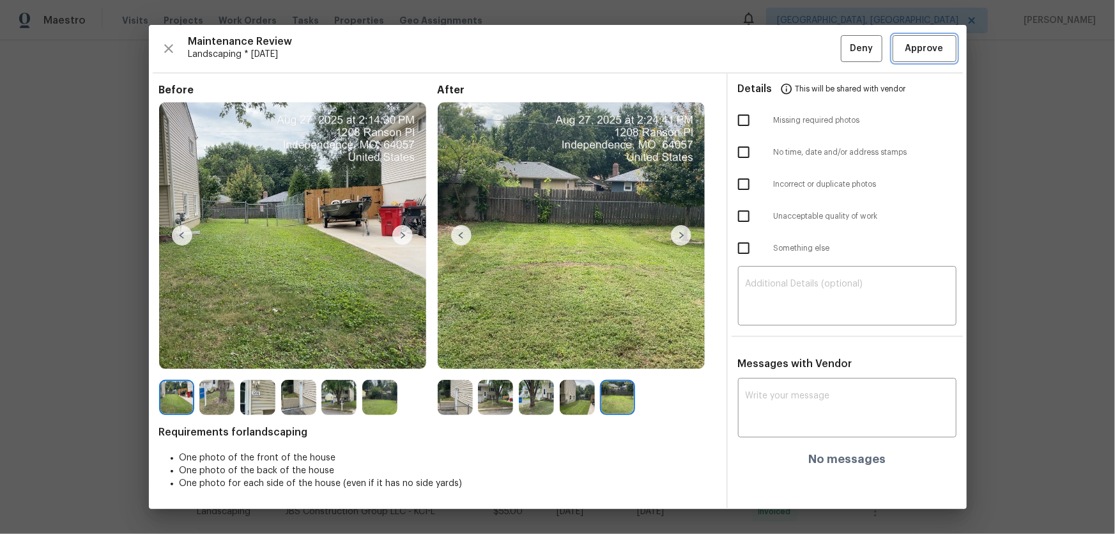
click at [793, 52] on span "Approve" at bounding box center [925, 49] width 38 height 16
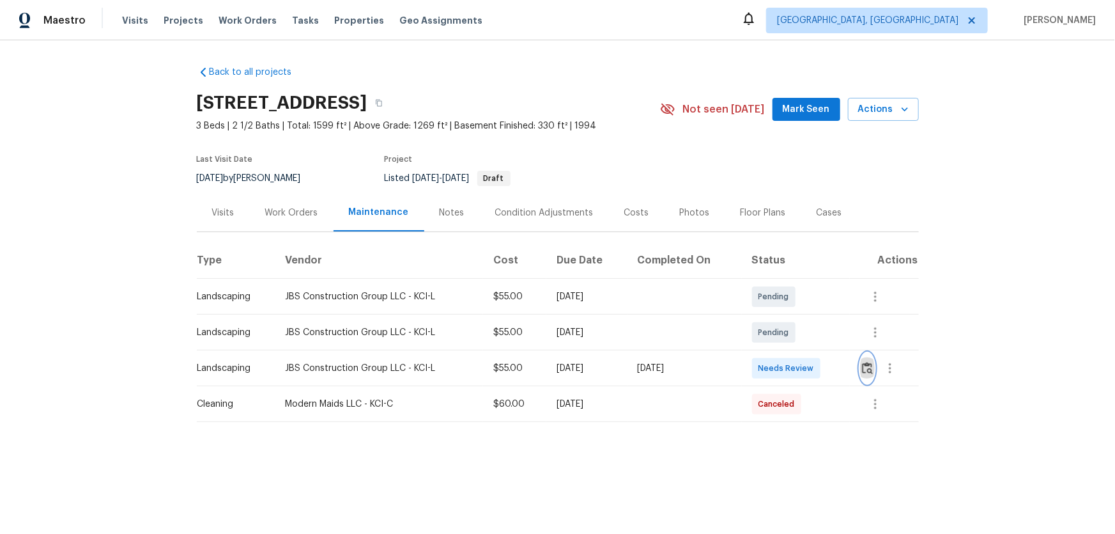
click at [793, 352] on img "button" at bounding box center [867, 368] width 11 height 12
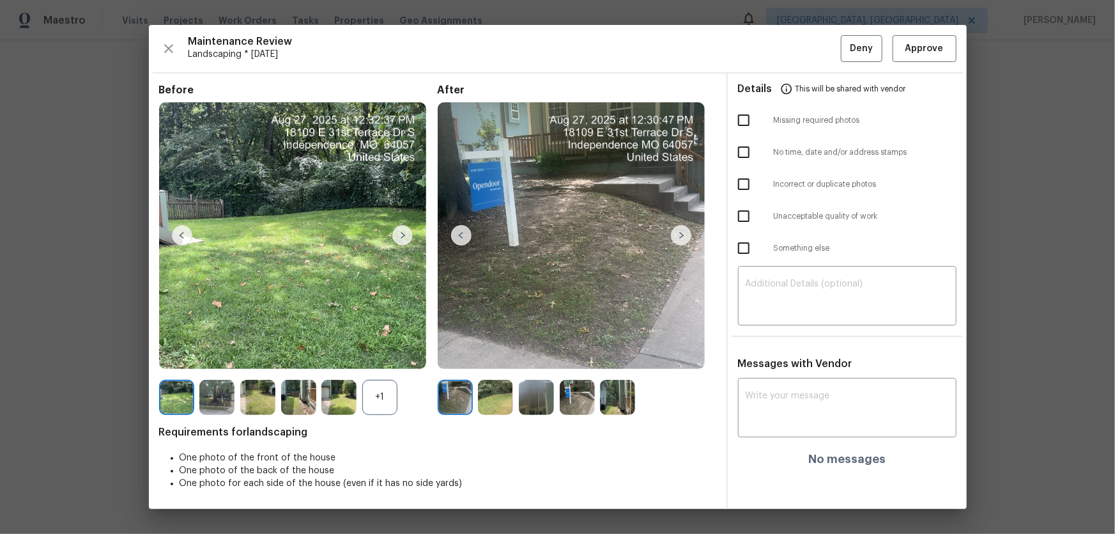
click at [488, 352] on img at bounding box center [495, 397] width 35 height 35
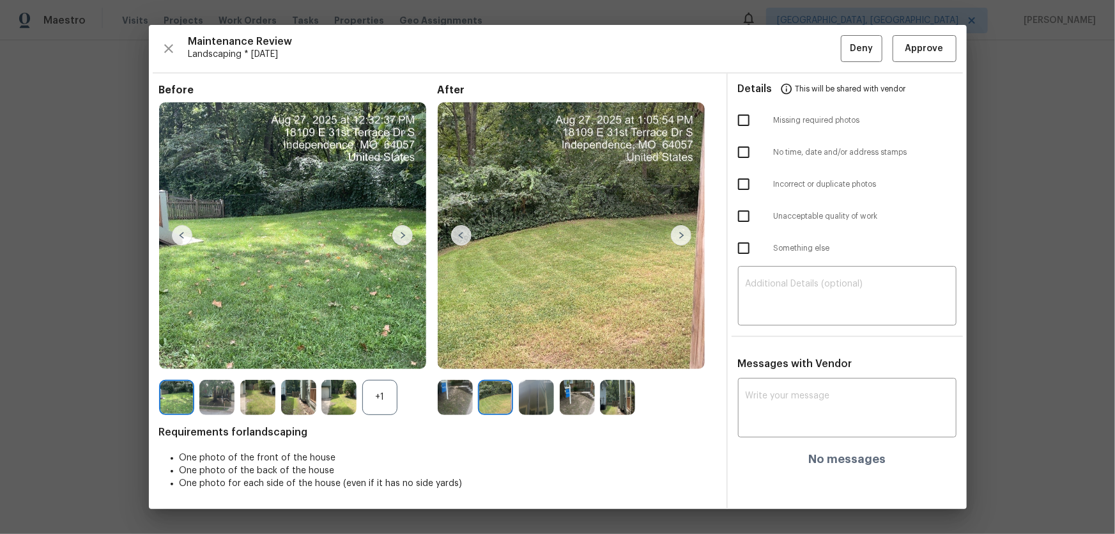
click at [530, 352] on img at bounding box center [536, 397] width 35 height 35
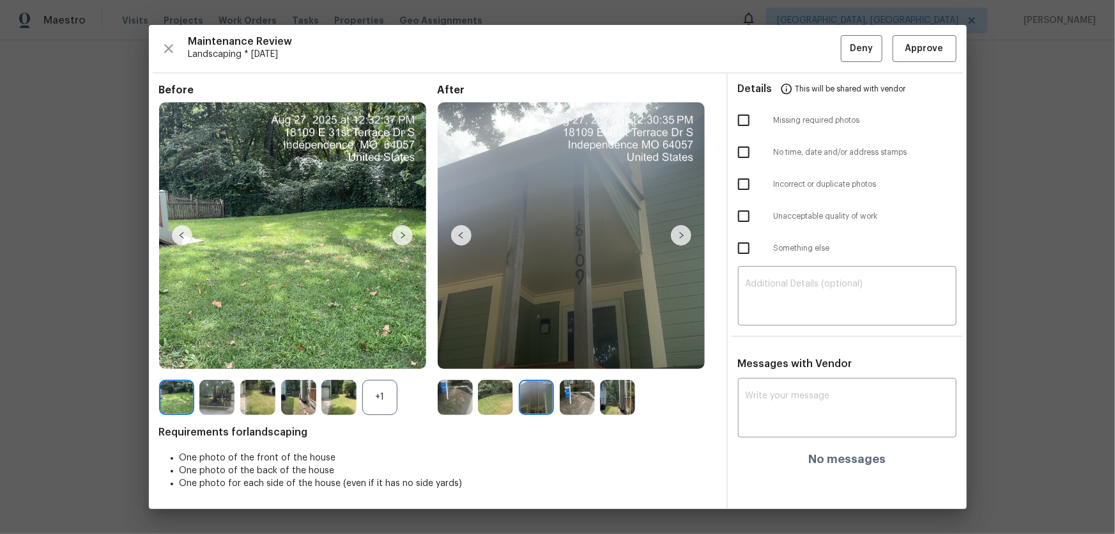
click at [591, 352] on img at bounding box center [577, 397] width 35 height 35
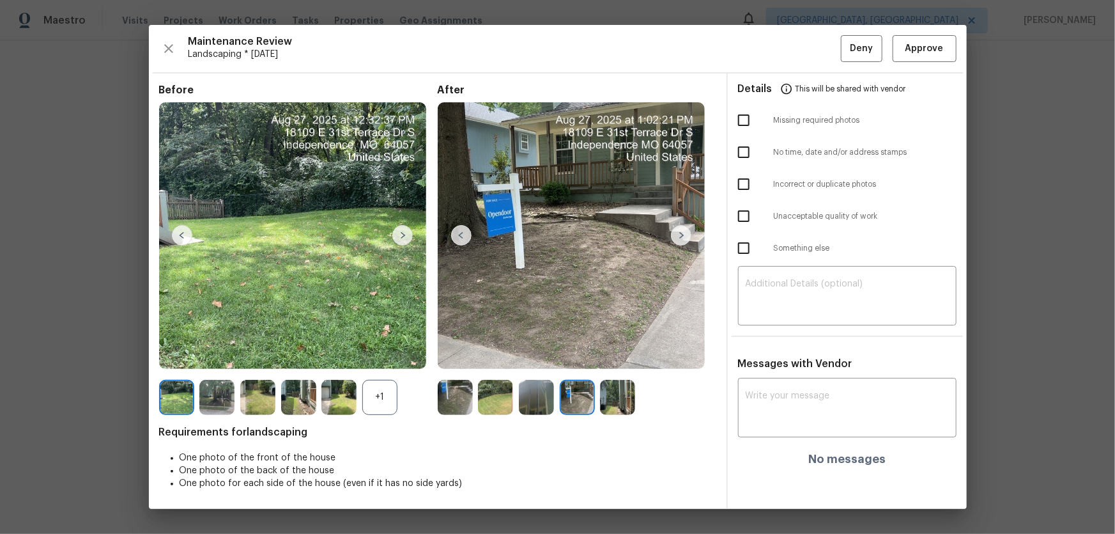
click at [619, 352] on img at bounding box center [617, 397] width 35 height 35
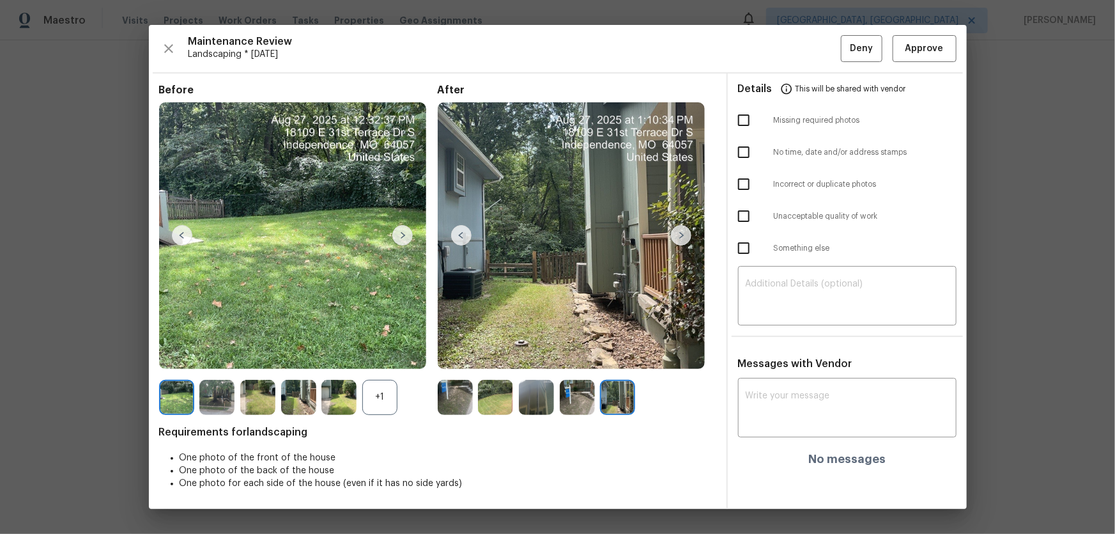
click at [458, 352] on img at bounding box center [455, 397] width 35 height 35
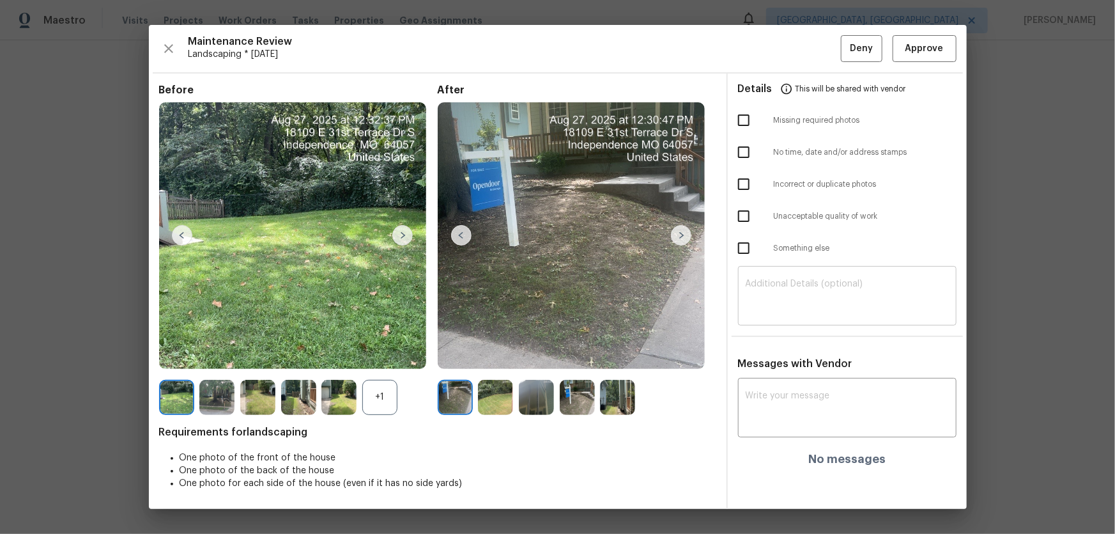
click at [778, 281] on textarea at bounding box center [847, 297] width 203 height 36
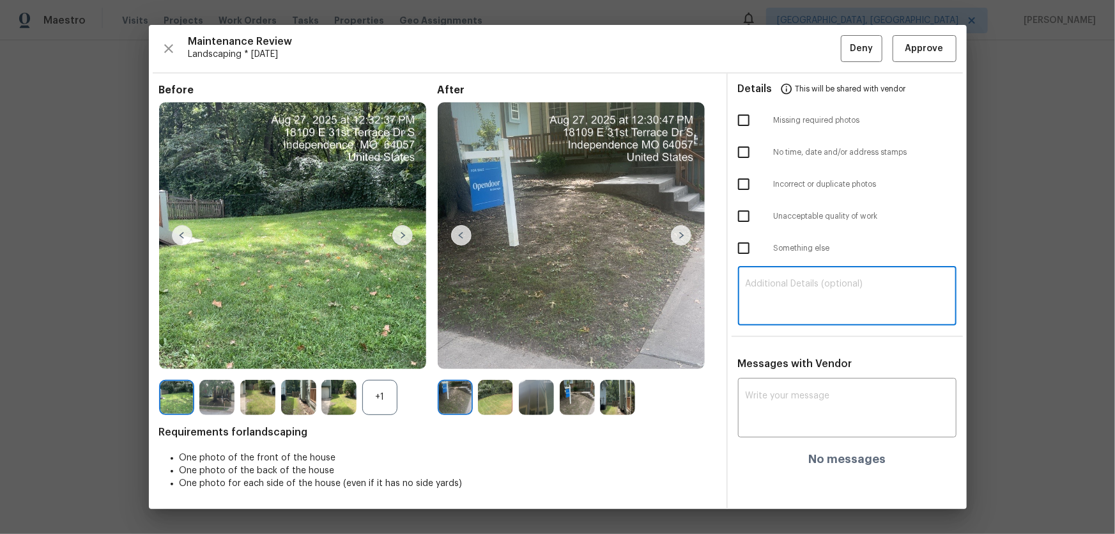
paste textarea "Maintenance Audit Team: Hello! Unfortunately, this landscaping visit completed …"
type textarea "Maintenance Audit Team: Hello! Unfortunately, this landscaping visit completed …"
click at [793, 352] on textarea at bounding box center [847, 409] width 203 height 36
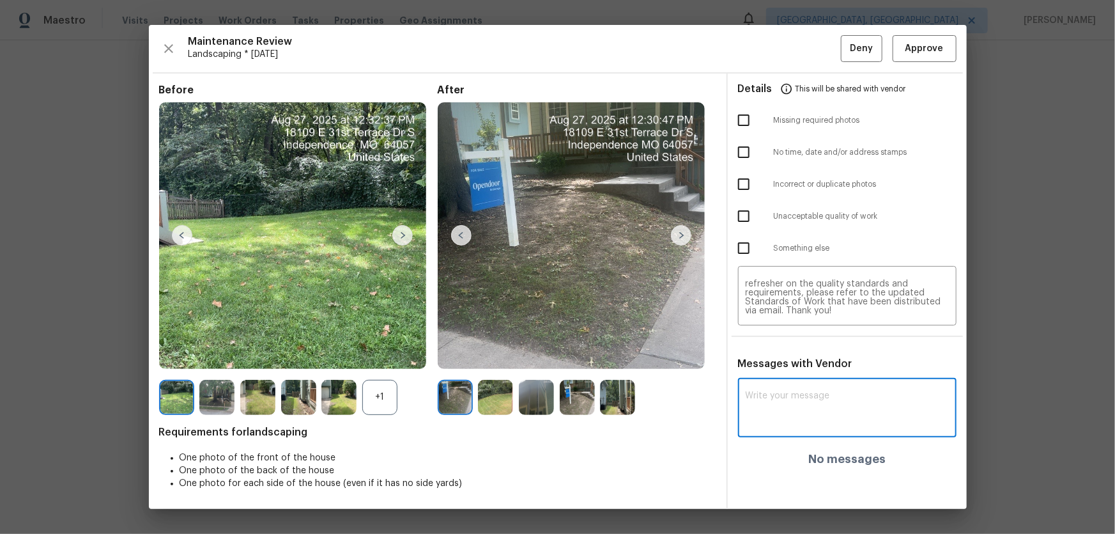
paste textarea "Maintenance Audit Team: Hello! Unfortunately, this landscaping visit completed …"
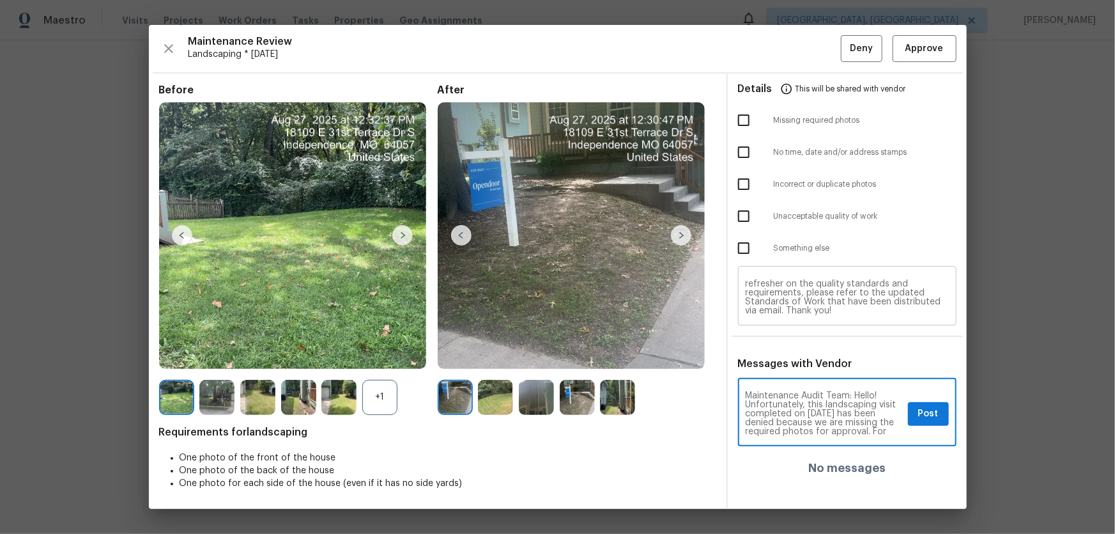
scroll to position [0, 0]
type textarea "Maintenance Audit Team: Hello! Unfortunately, this landscaping visit completed …"
click at [744, 120] on input "checkbox" at bounding box center [744, 120] width 27 height 27
checkbox input "true"
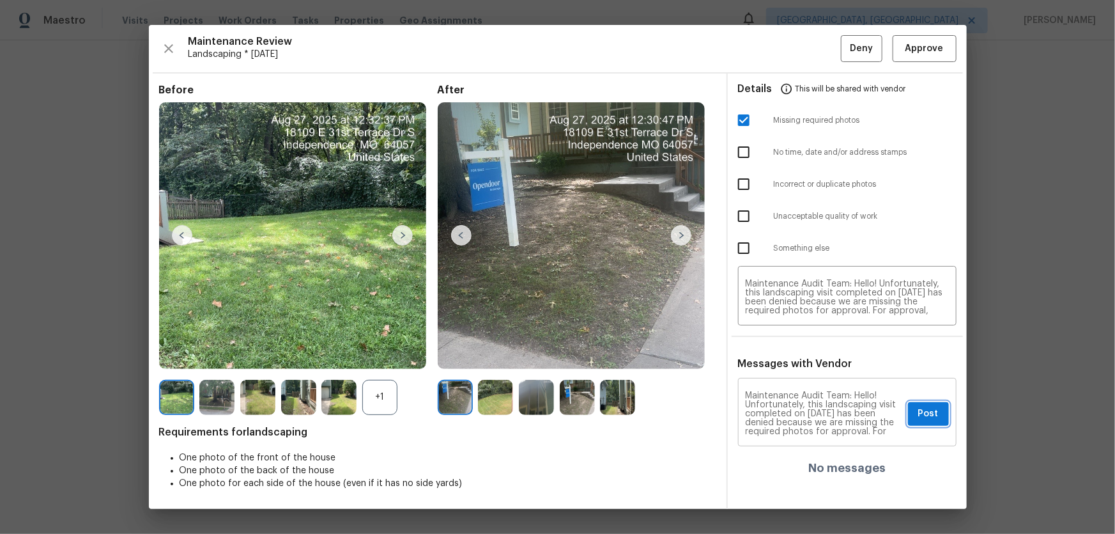
click at [793, 352] on span "Post" at bounding box center [928, 414] width 20 height 16
click at [793, 49] on span "Deny" at bounding box center [861, 49] width 23 height 16
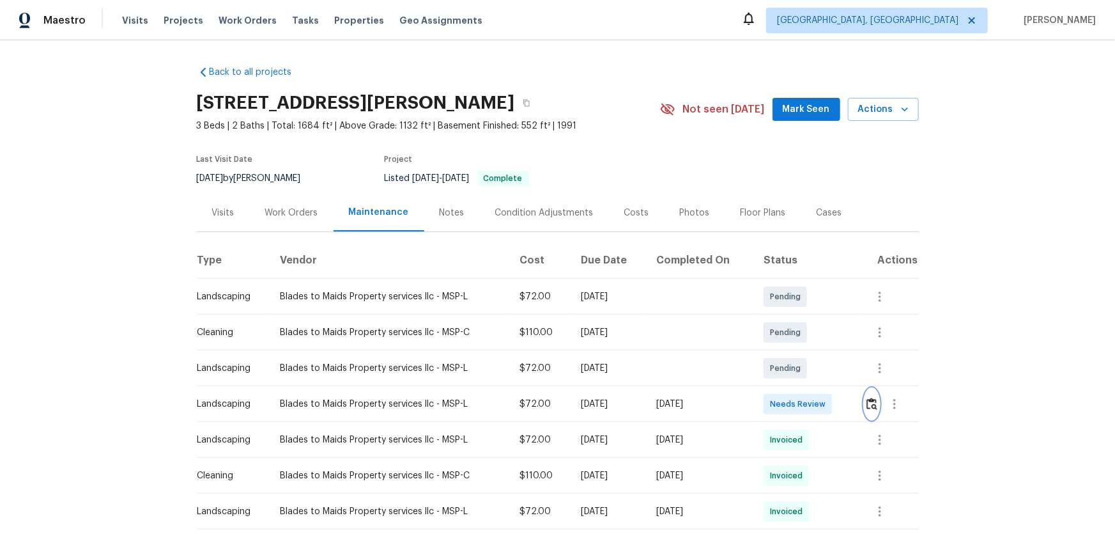
click at [872, 402] on img "button" at bounding box center [872, 404] width 11 height 12
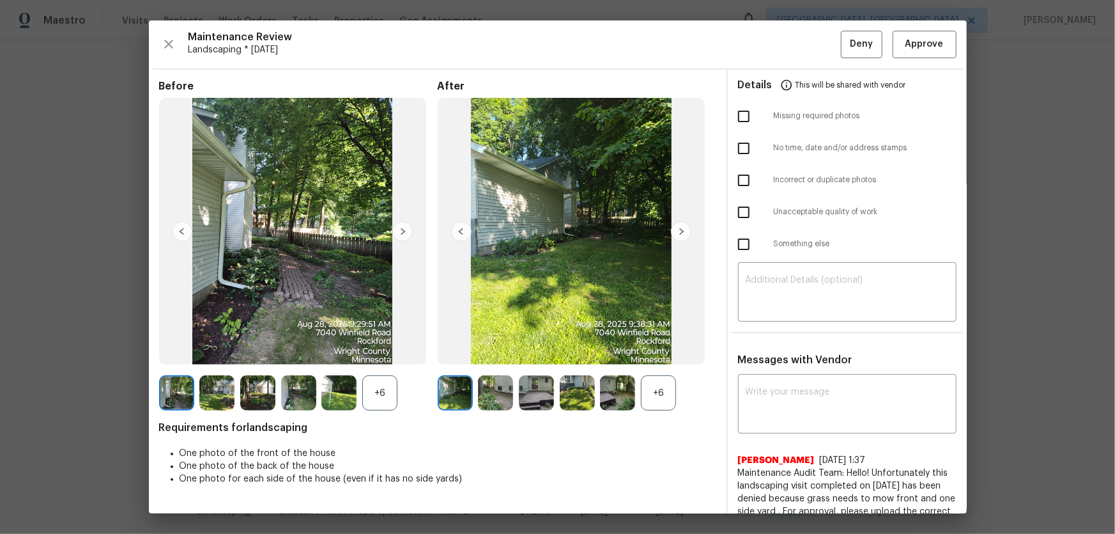
click at [646, 390] on div "+6" at bounding box center [658, 392] width 35 height 35
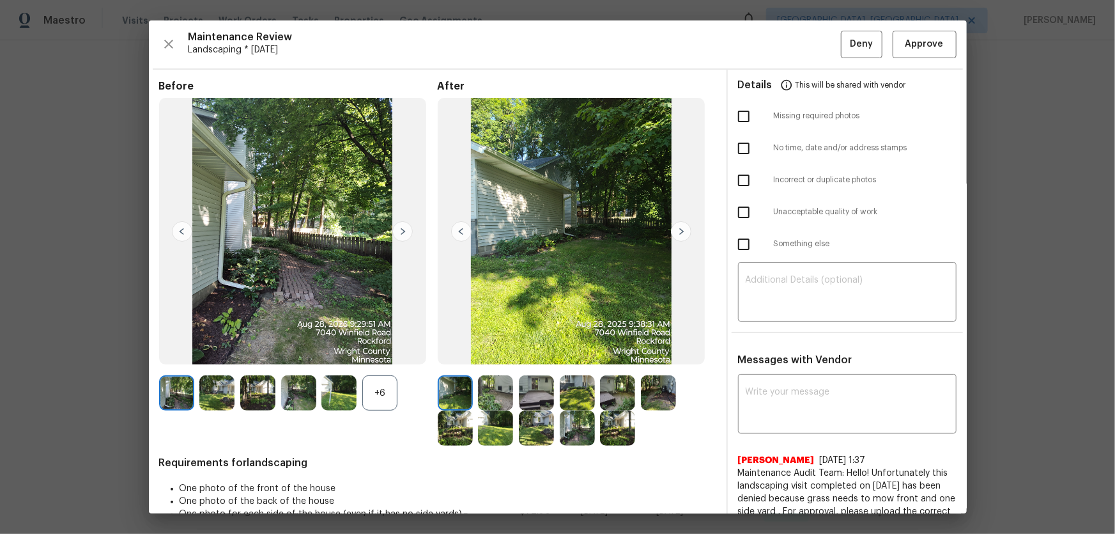
click at [382, 396] on div "+6" at bounding box center [379, 392] width 35 height 35
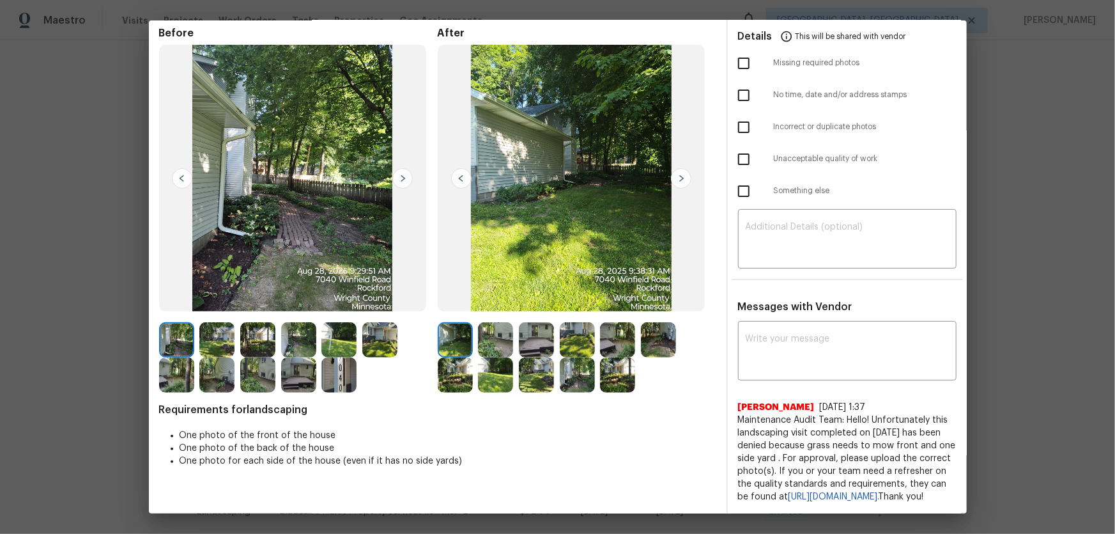
scroll to position [77, 0]
click at [494, 322] on img at bounding box center [495, 339] width 35 height 35
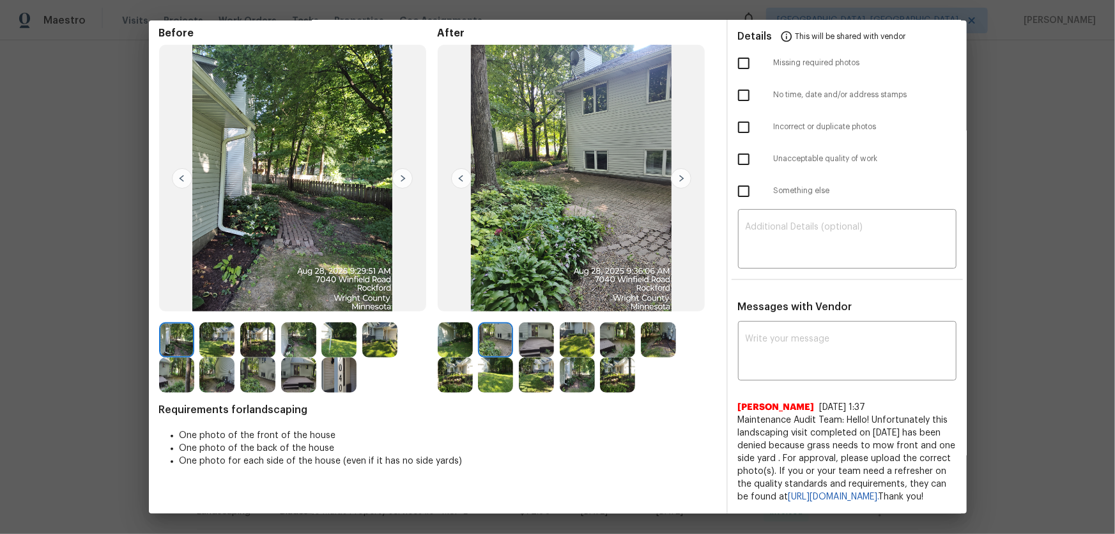
click at [537, 323] on img at bounding box center [536, 339] width 35 height 35
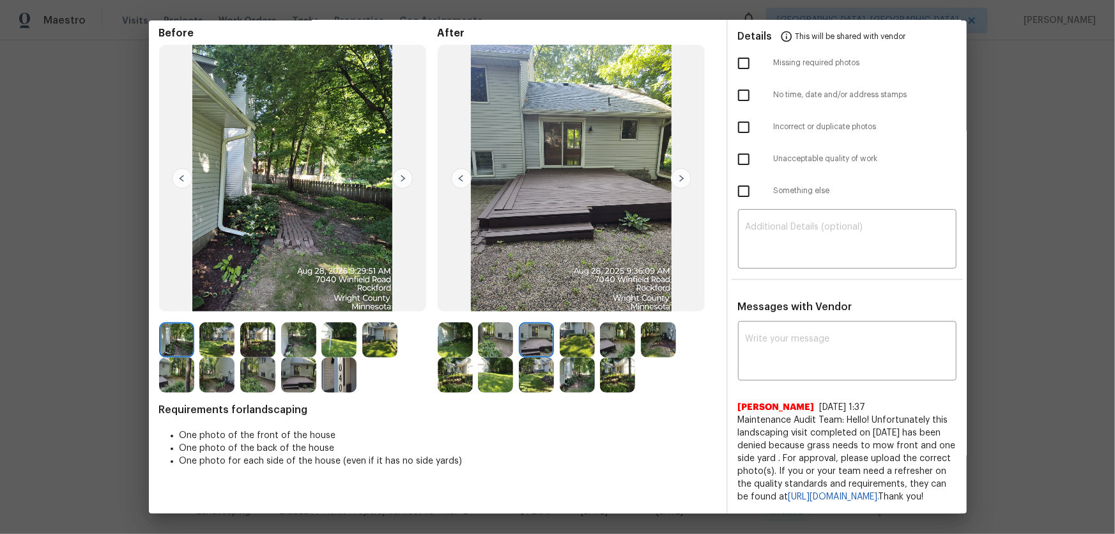
click at [561, 324] on img at bounding box center [577, 339] width 35 height 35
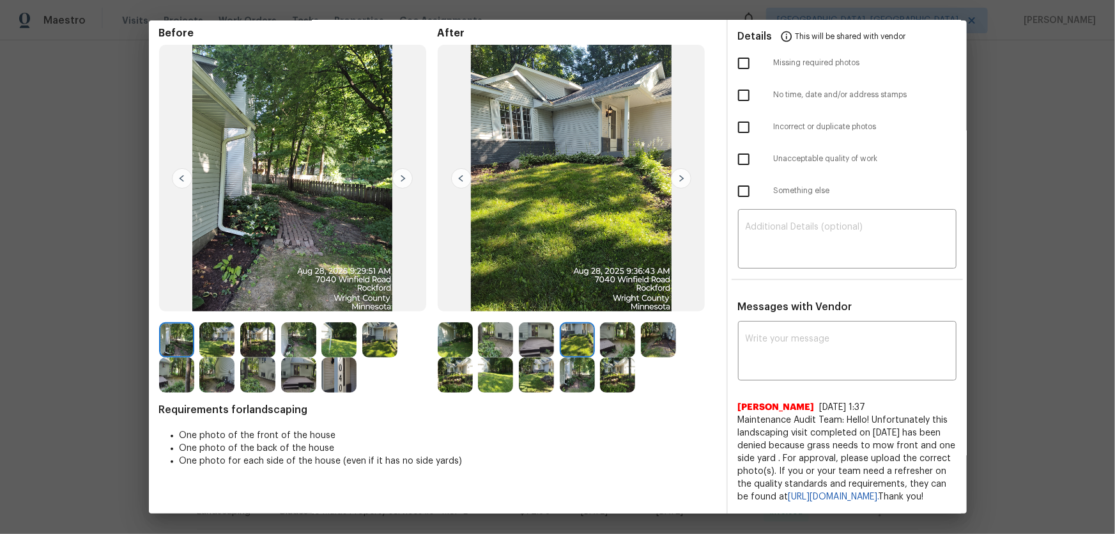
click at [600, 322] on img at bounding box center [617, 339] width 35 height 35
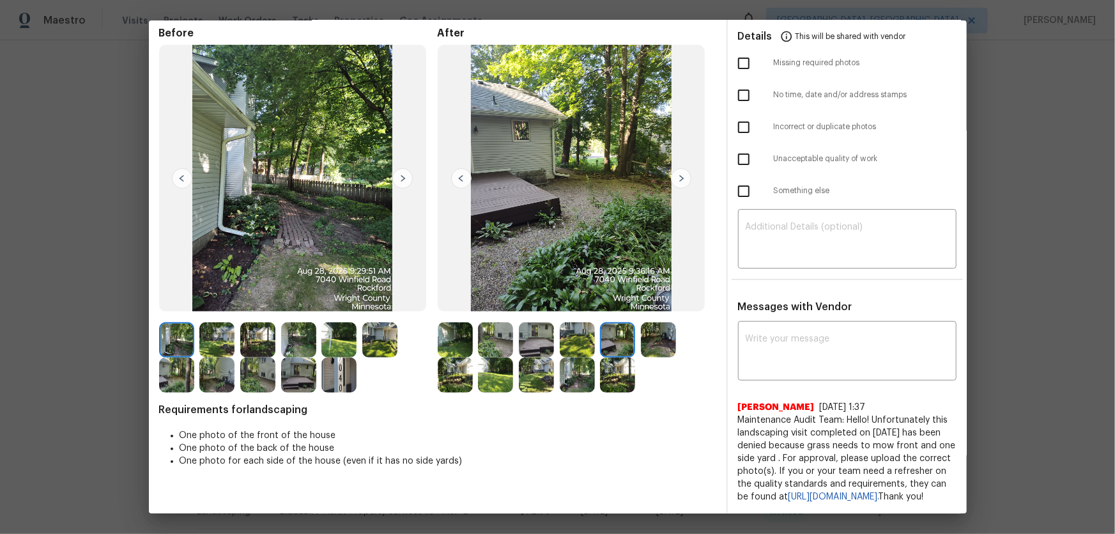
click at [651, 322] on img at bounding box center [658, 339] width 35 height 35
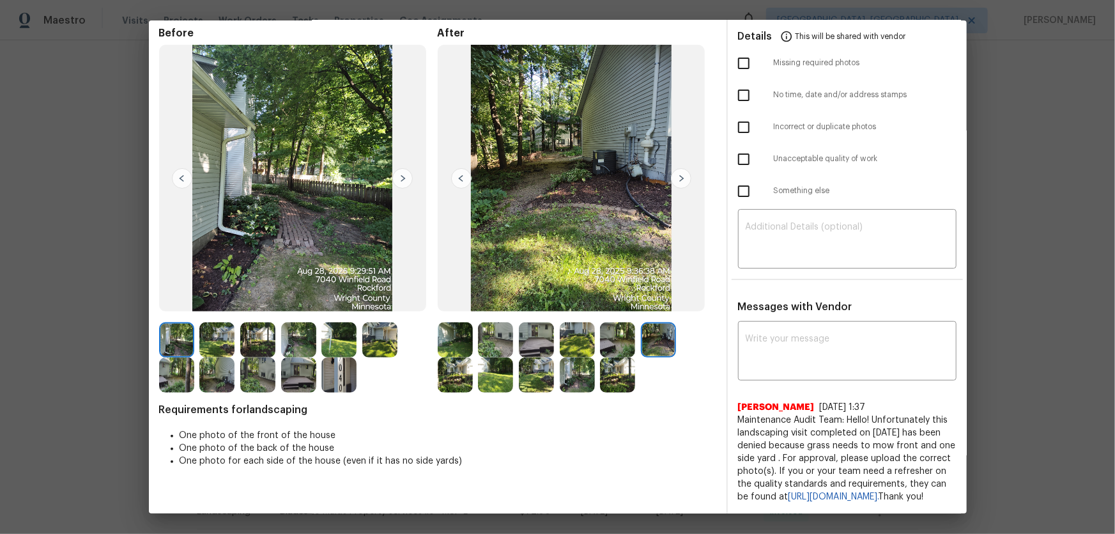
click at [451, 357] on img at bounding box center [455, 374] width 35 height 35
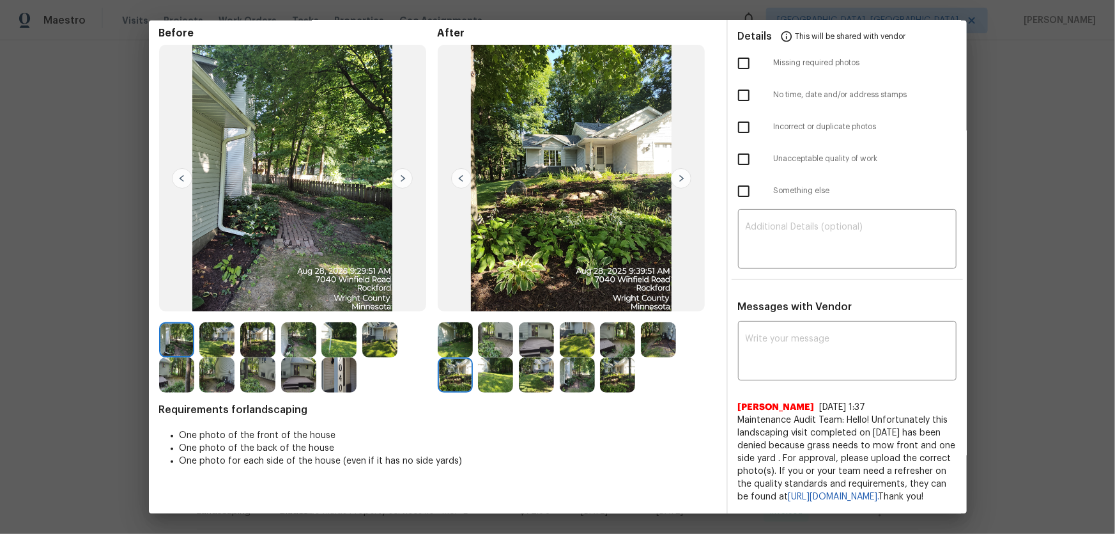
click at [484, 357] on img at bounding box center [495, 374] width 35 height 35
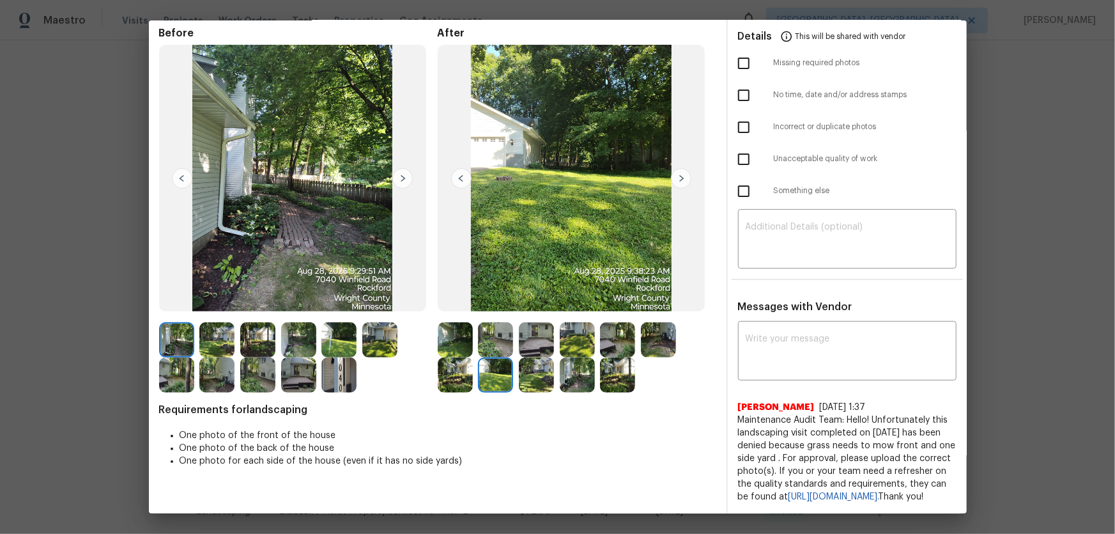
click at [533, 357] on img at bounding box center [536, 374] width 35 height 35
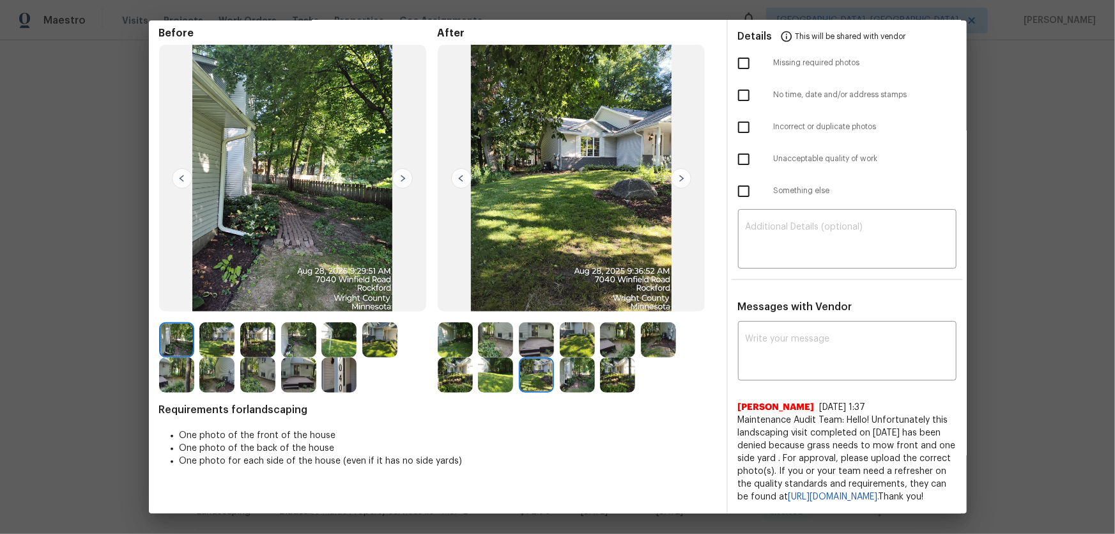
click at [573, 357] on img at bounding box center [577, 374] width 35 height 35
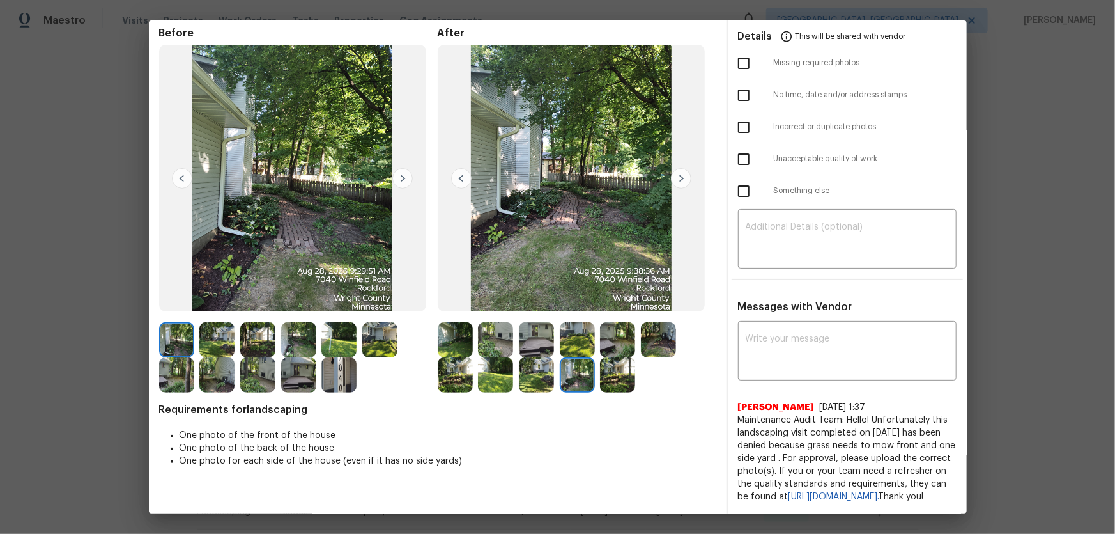
click at [618, 357] on img at bounding box center [617, 374] width 35 height 35
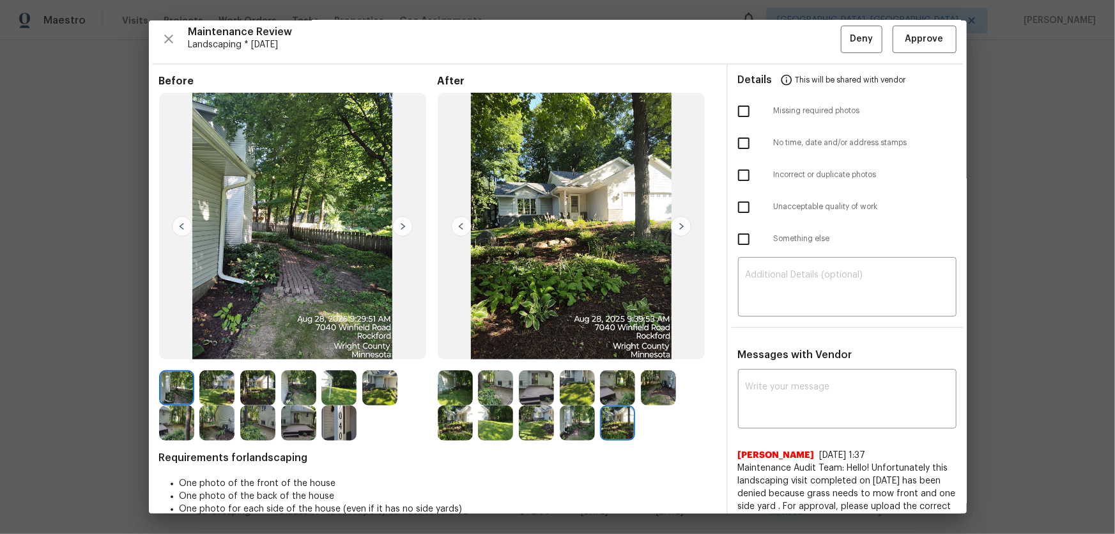
scroll to position [0, 0]
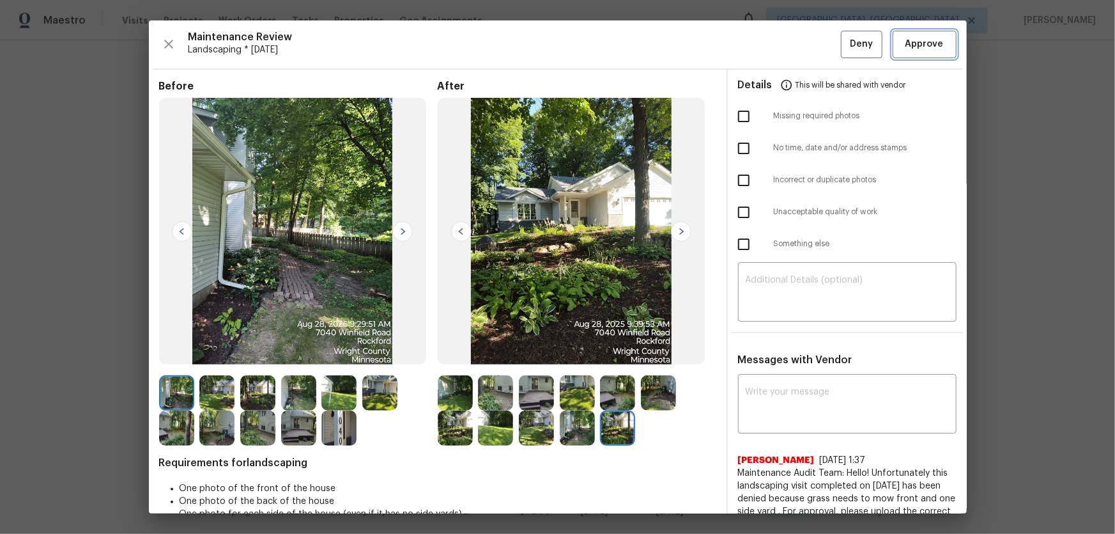
click at [906, 45] on span "Approve" at bounding box center [925, 44] width 38 height 16
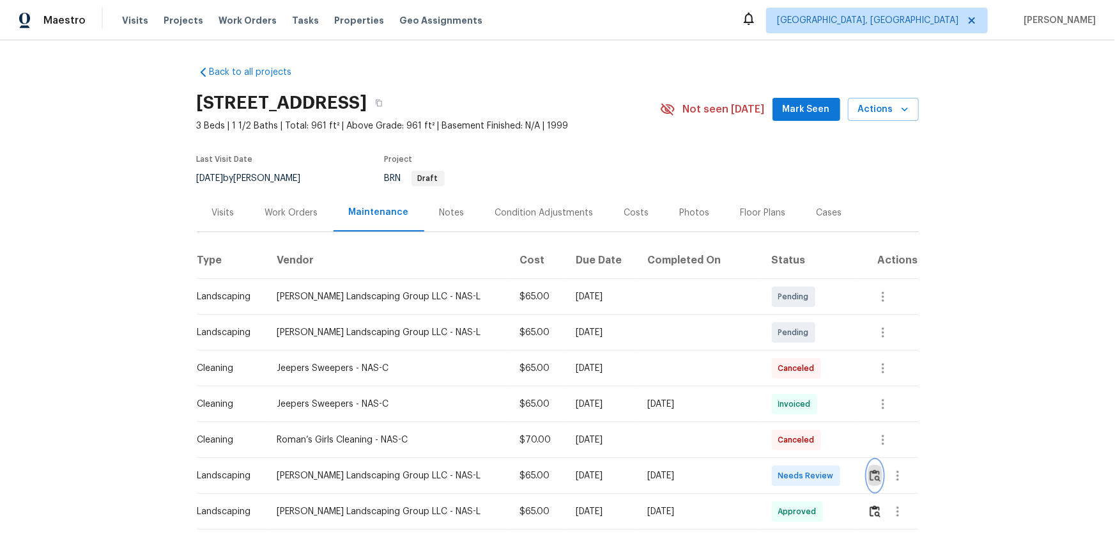
click at [868, 467] on button "button" at bounding box center [875, 475] width 15 height 31
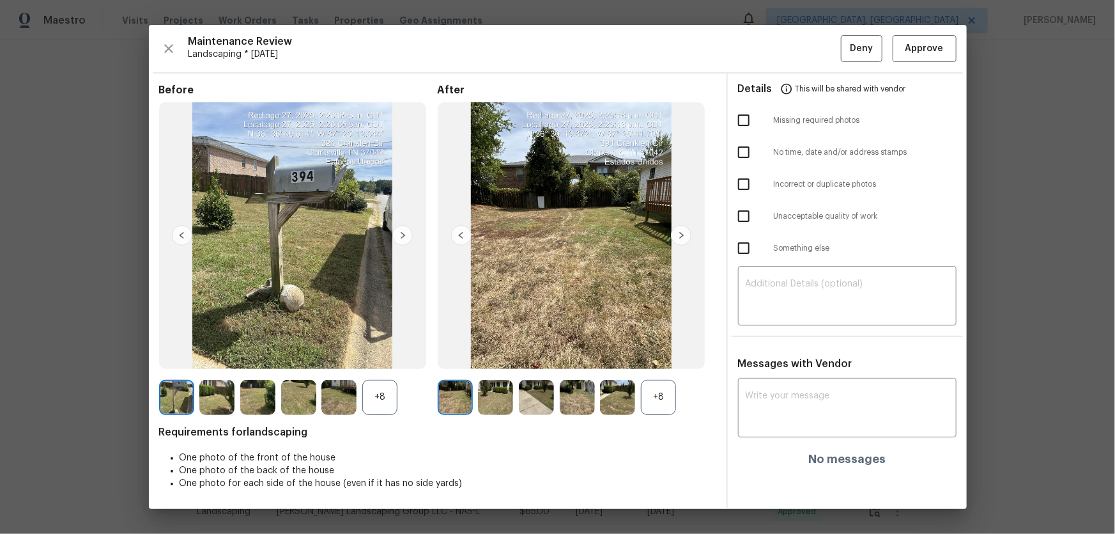
click at [656, 408] on div "+8" at bounding box center [658, 397] width 35 height 35
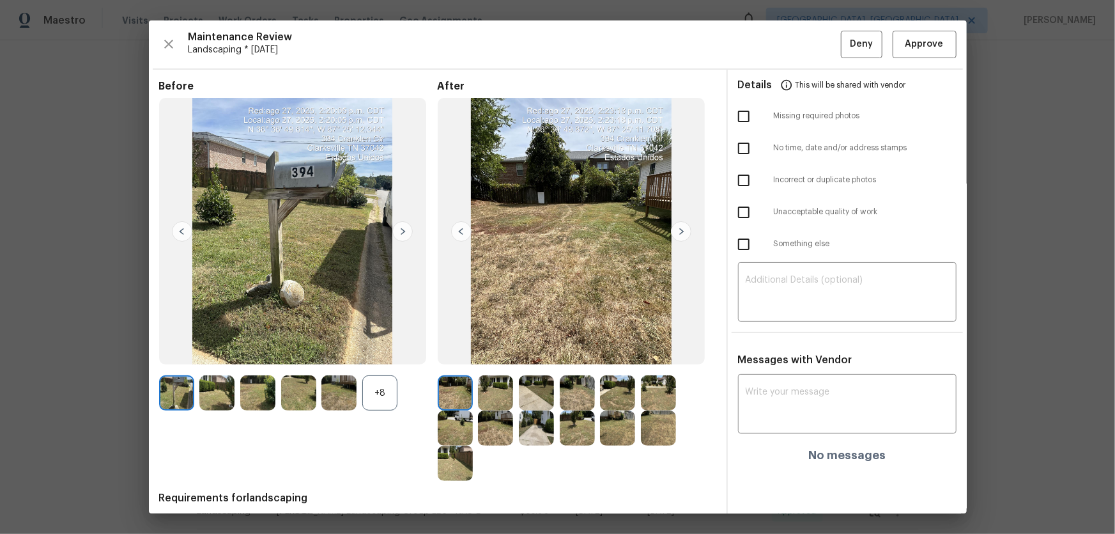
click at [374, 399] on div "+8" at bounding box center [379, 392] width 35 height 35
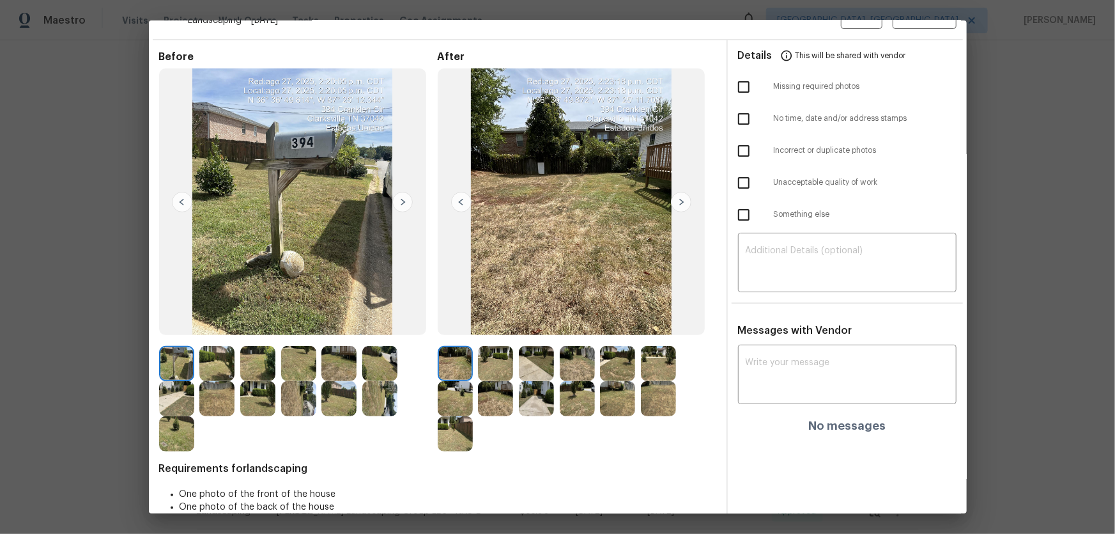
scroll to position [58, 0]
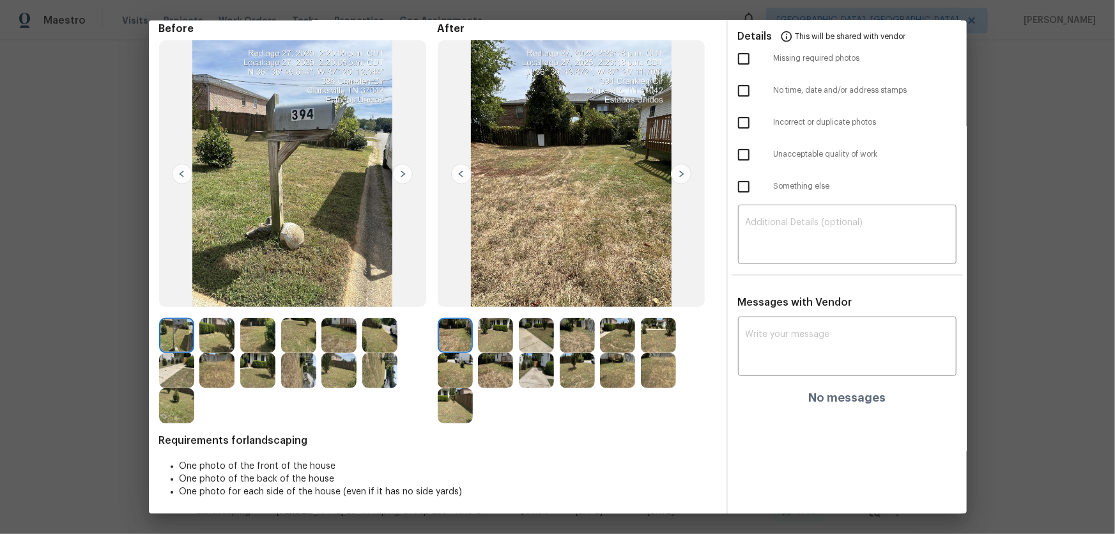
click at [491, 343] on img at bounding box center [495, 335] width 35 height 35
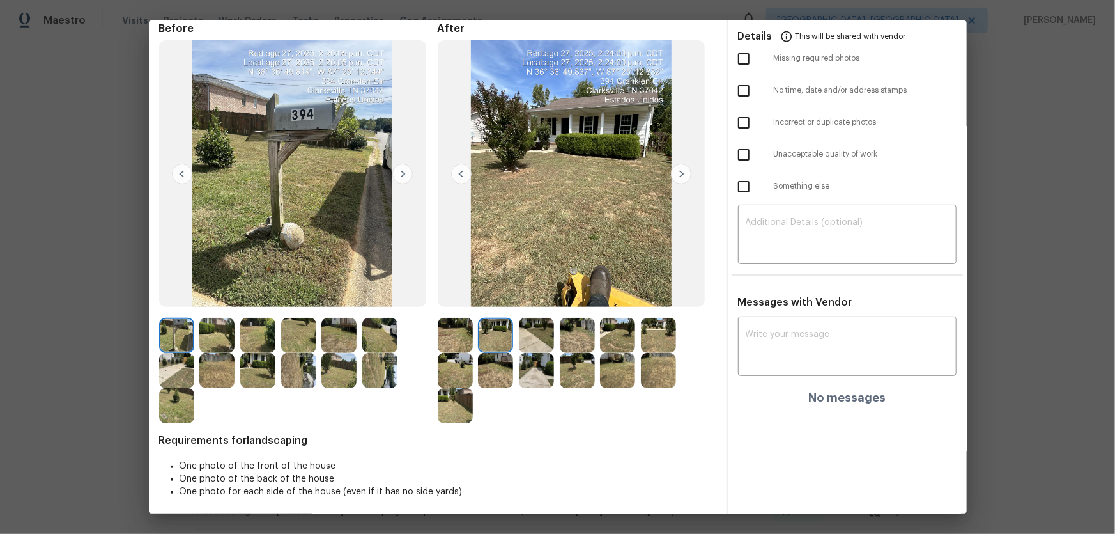
click at [528, 340] on img at bounding box center [536, 335] width 35 height 35
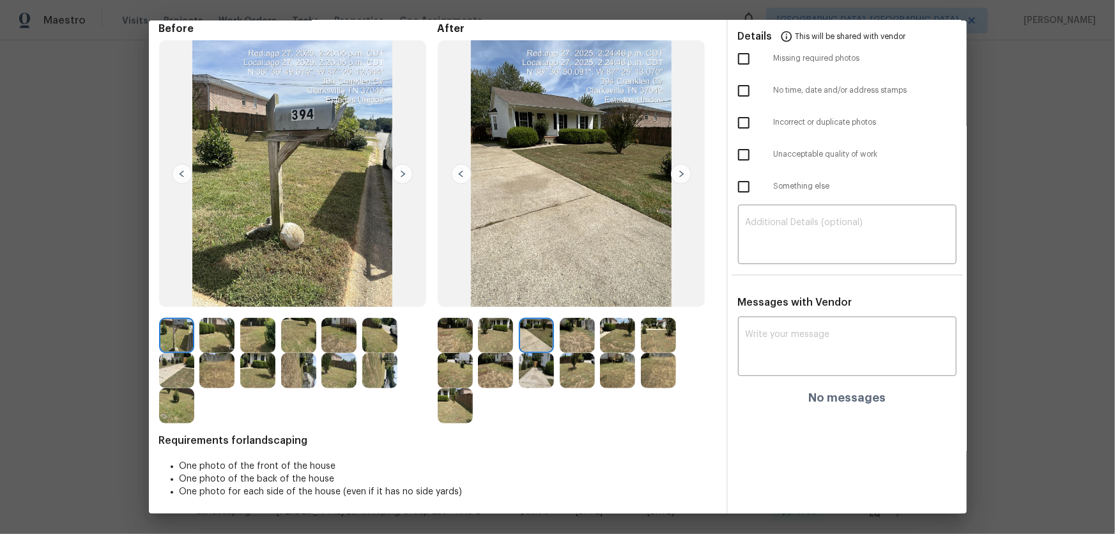
click at [568, 335] on img at bounding box center [577, 335] width 35 height 35
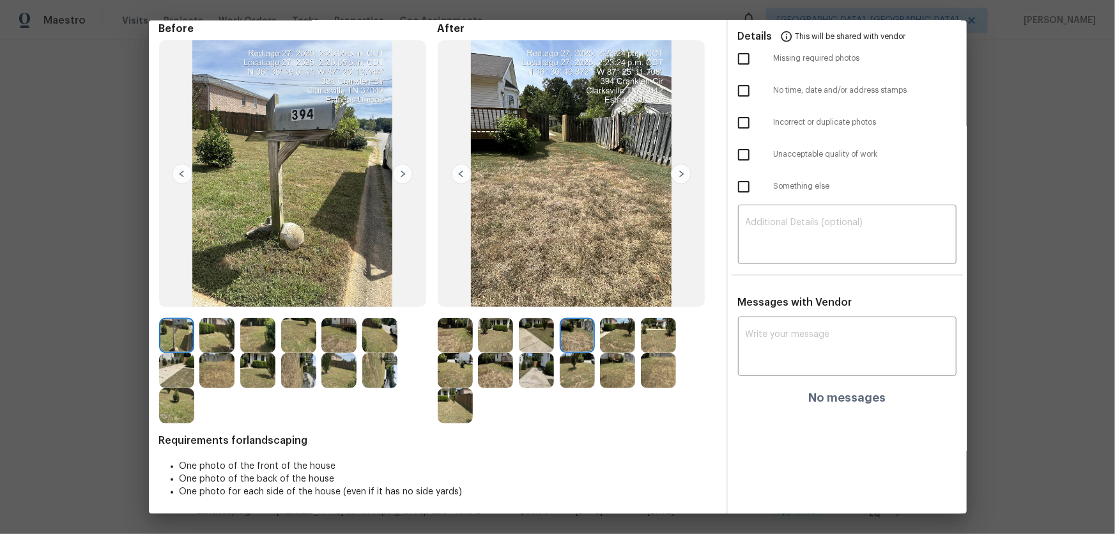
click at [629, 330] on img at bounding box center [617, 335] width 35 height 35
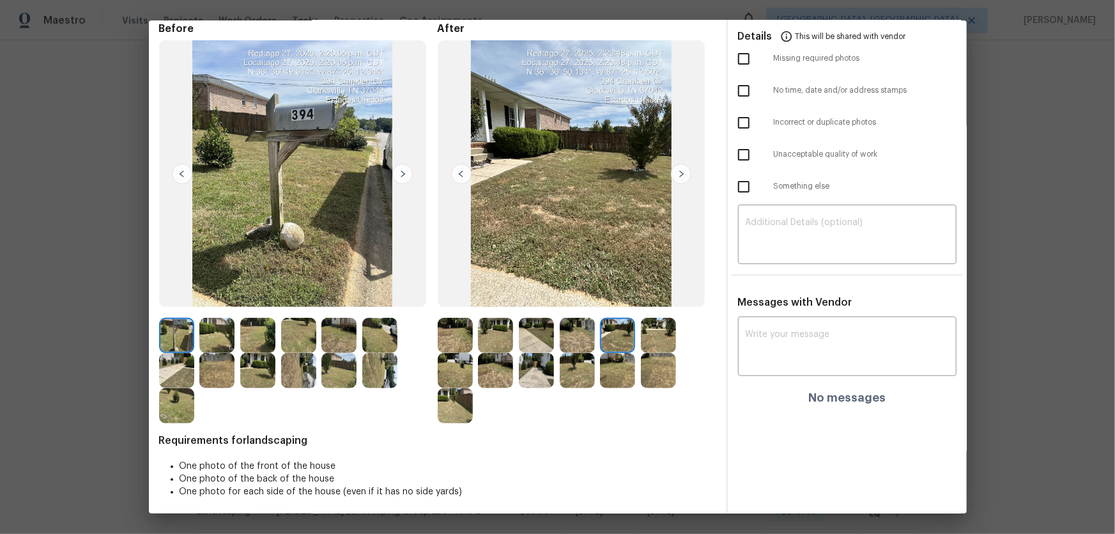
click at [651, 331] on img at bounding box center [658, 335] width 35 height 35
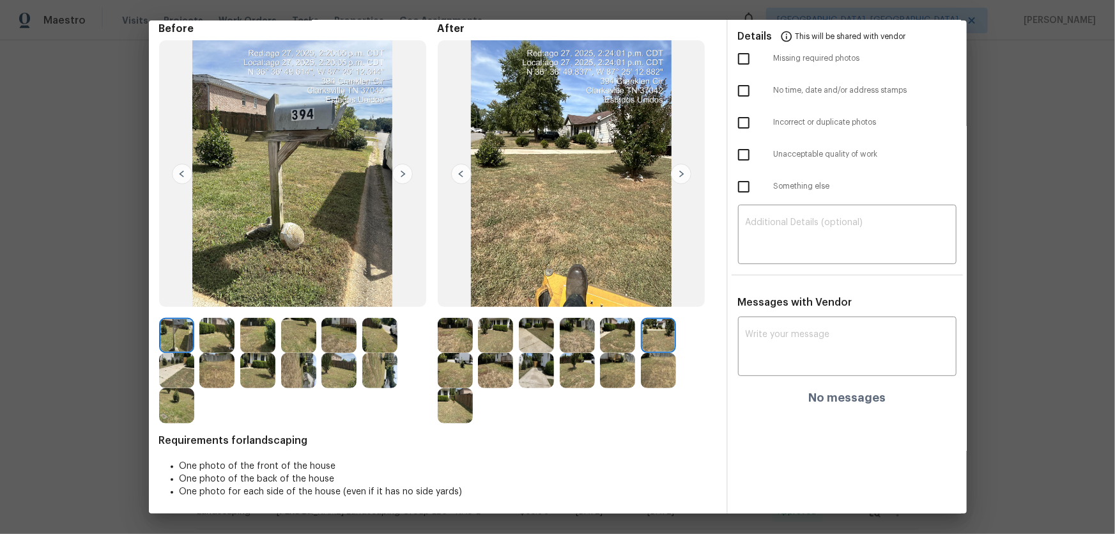
click at [461, 367] on img at bounding box center [455, 370] width 35 height 35
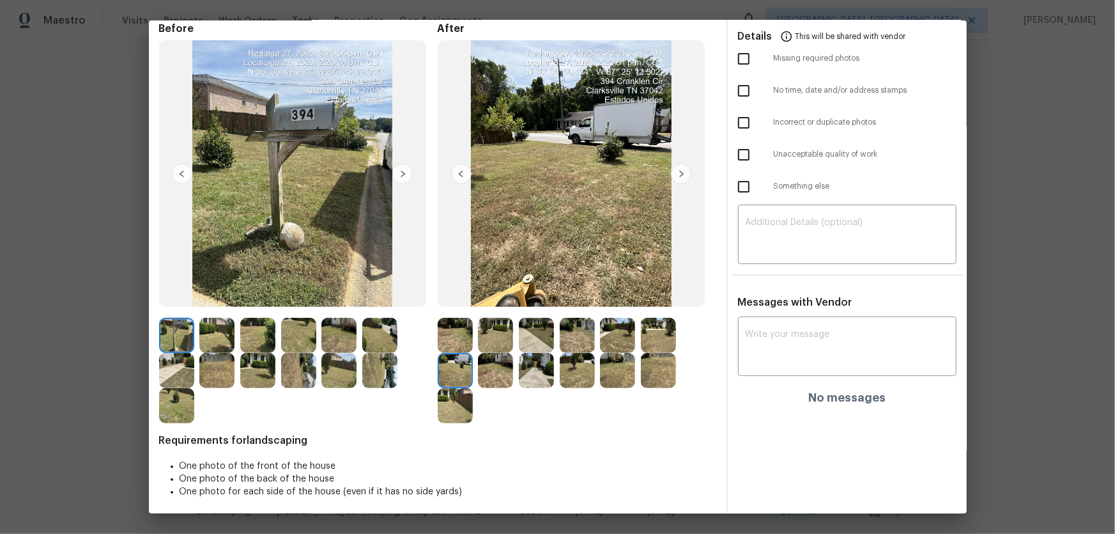
click at [483, 367] on img at bounding box center [495, 370] width 35 height 35
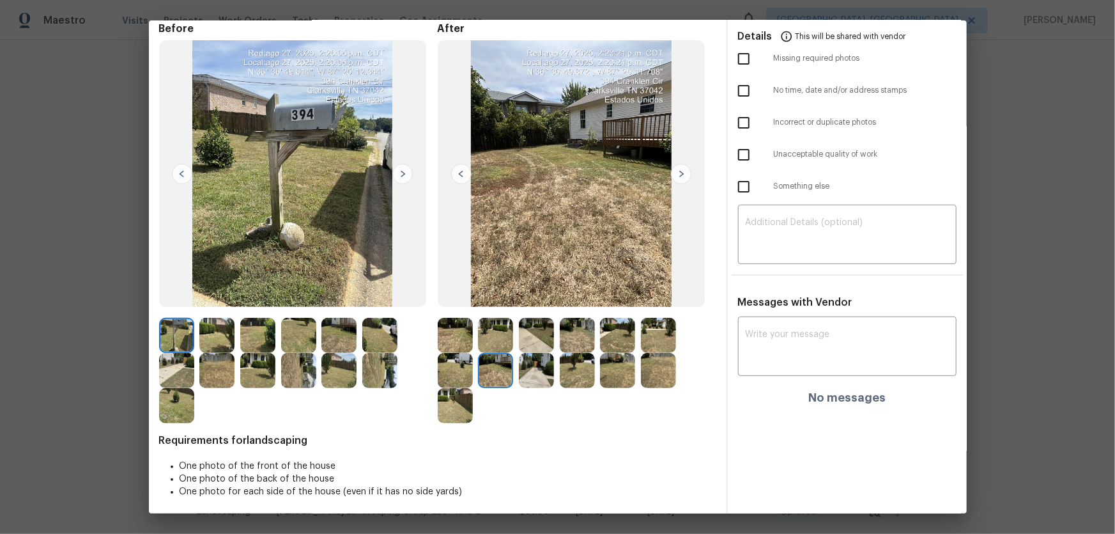
click at [541, 379] on img at bounding box center [536, 370] width 35 height 35
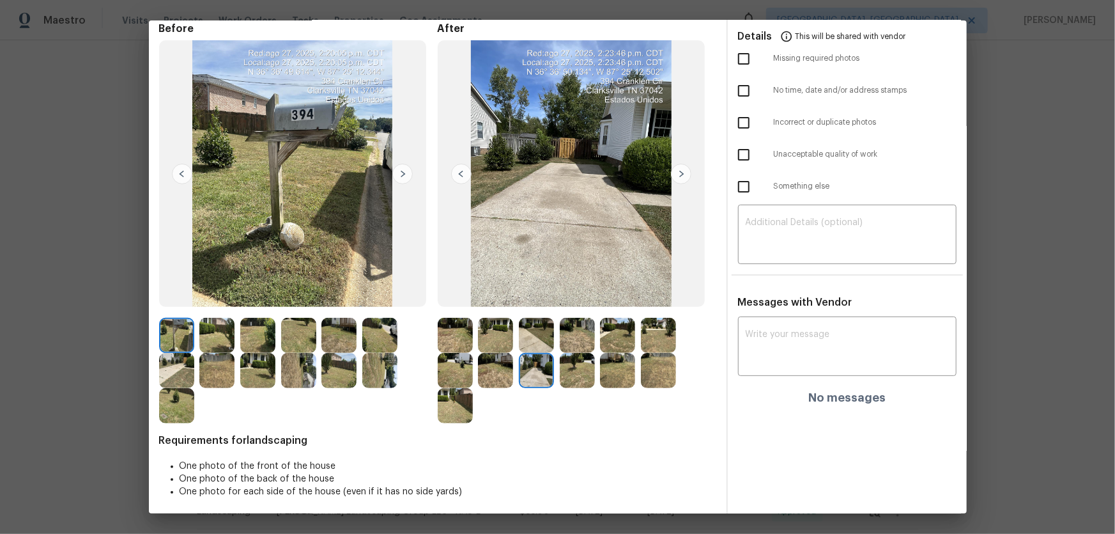
click at [569, 378] on img at bounding box center [577, 370] width 35 height 35
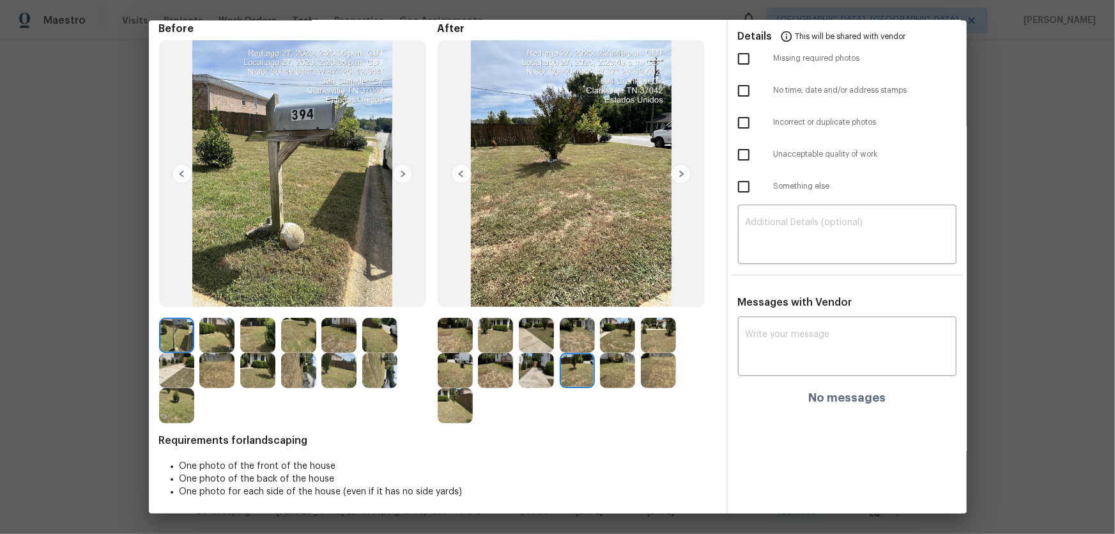
click at [610, 371] on img at bounding box center [617, 370] width 35 height 35
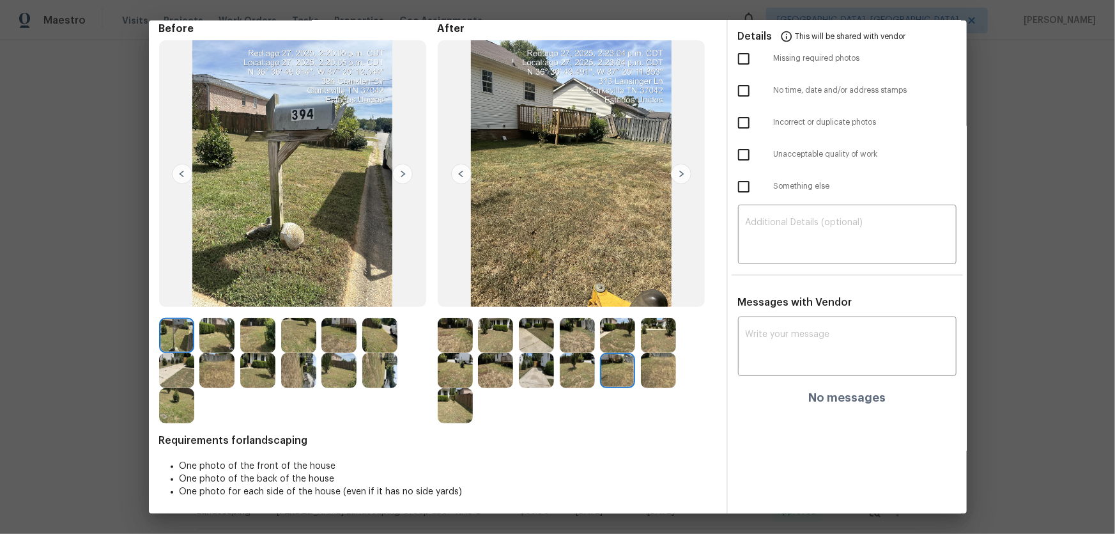
click at [647, 371] on img at bounding box center [658, 370] width 35 height 35
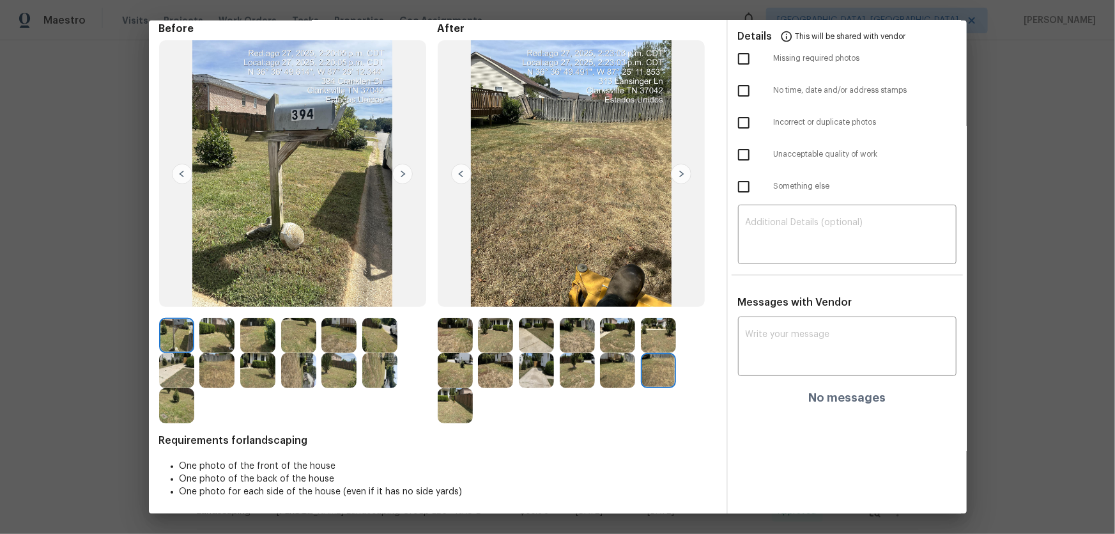
click at [447, 409] on img at bounding box center [455, 405] width 35 height 35
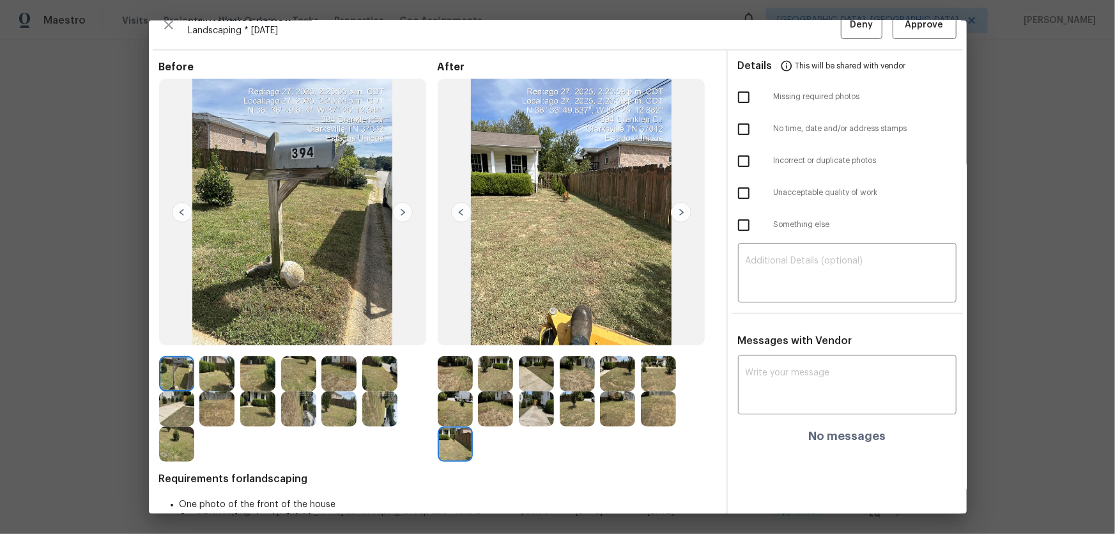
scroll to position [0, 0]
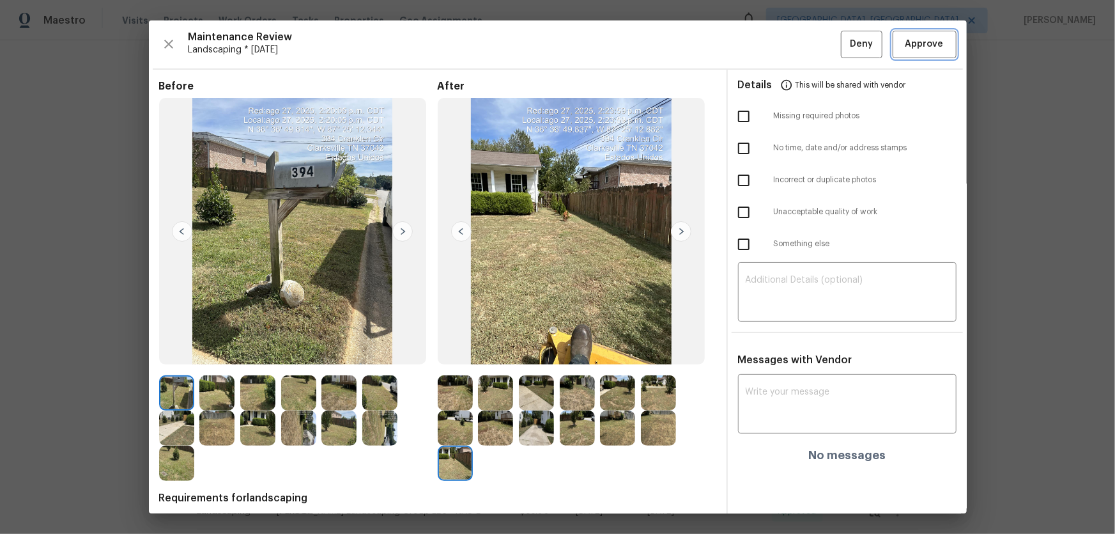
click at [912, 43] on span "Approve" at bounding box center [925, 44] width 38 height 16
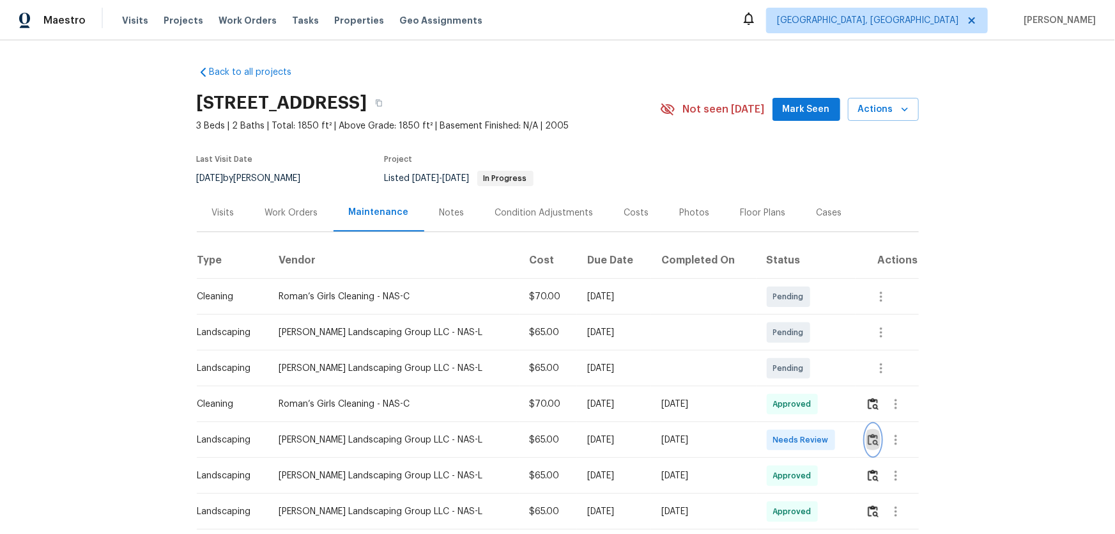
click at [793, 352] on button "button" at bounding box center [873, 439] width 15 height 31
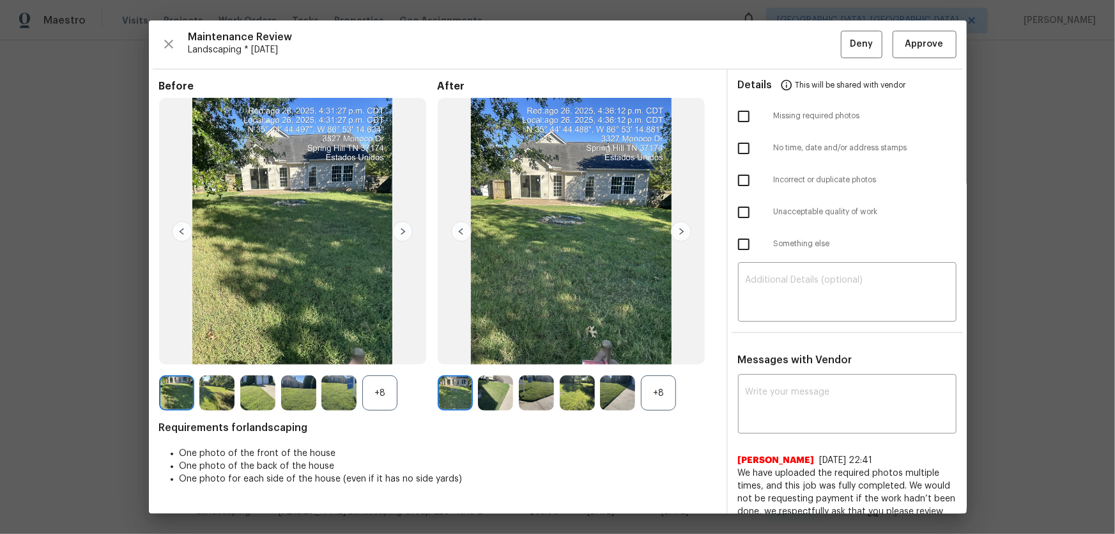
click at [665, 352] on div "+8" at bounding box center [658, 392] width 35 height 35
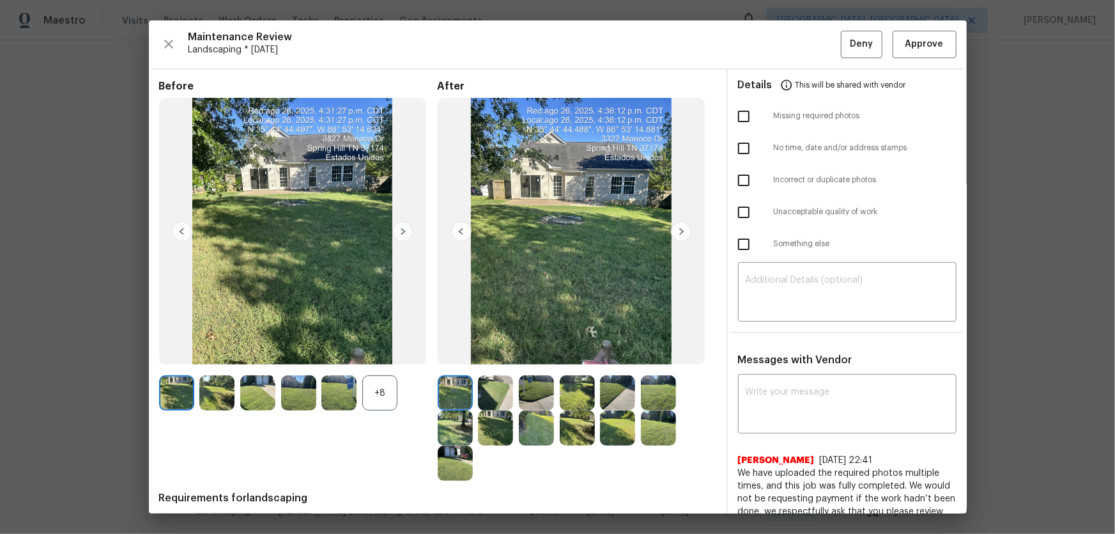
click at [387, 352] on div "+8" at bounding box center [379, 392] width 35 height 35
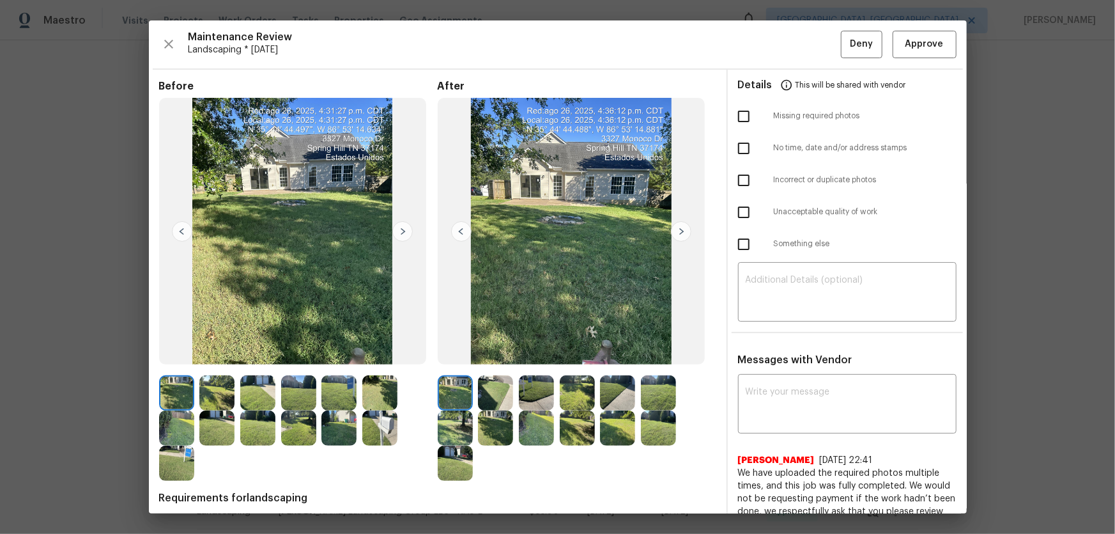
scroll to position [58, 0]
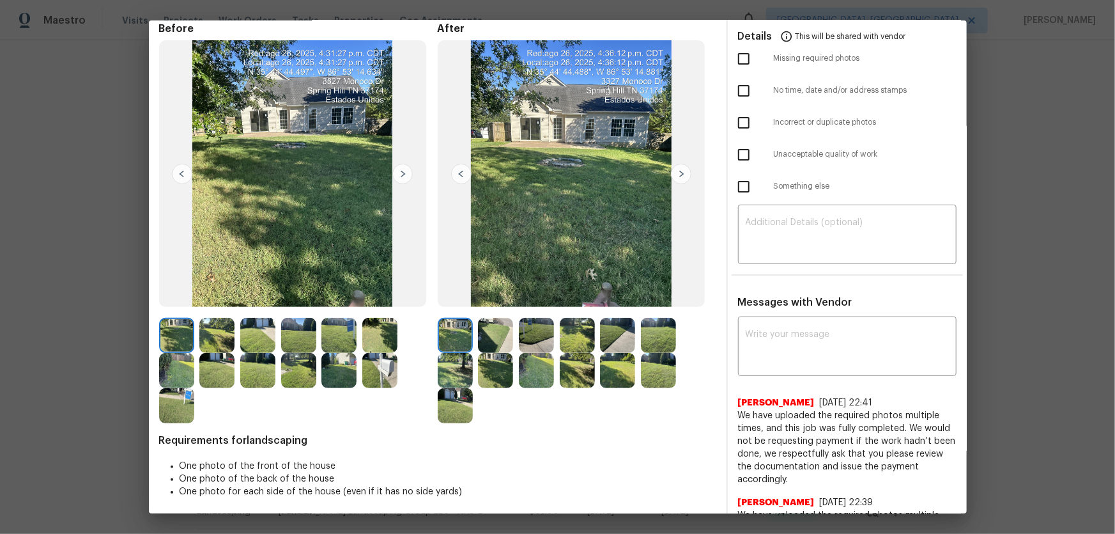
click at [485, 334] on img at bounding box center [495, 335] width 35 height 35
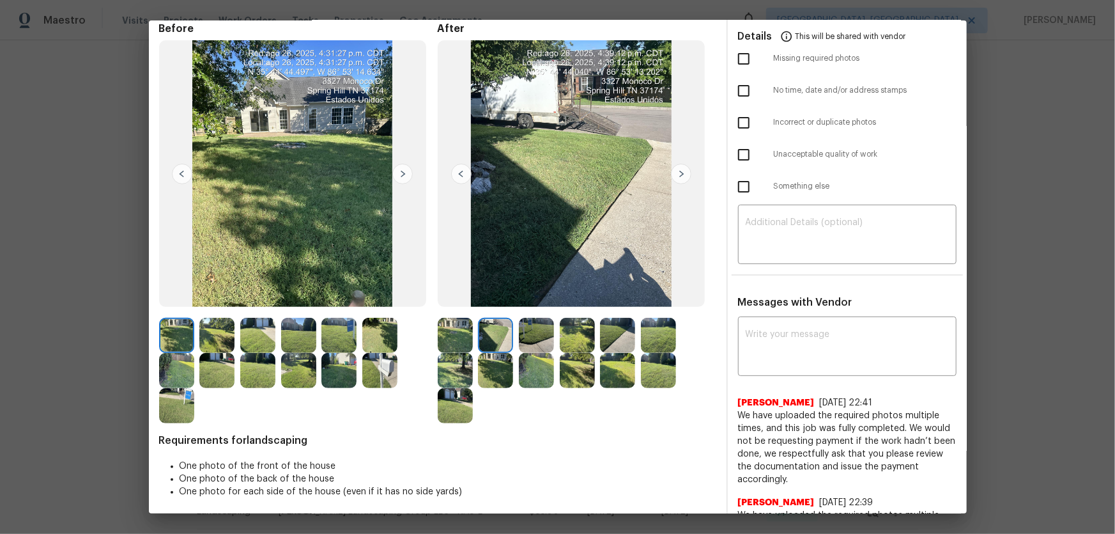
click at [550, 337] on img at bounding box center [536, 335] width 35 height 35
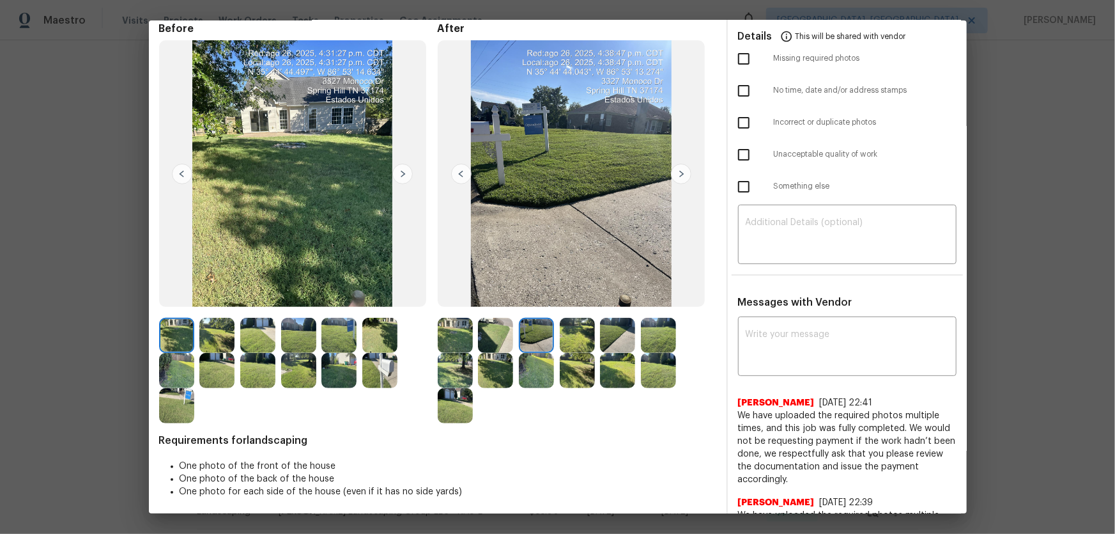
click at [569, 338] on img at bounding box center [577, 335] width 35 height 35
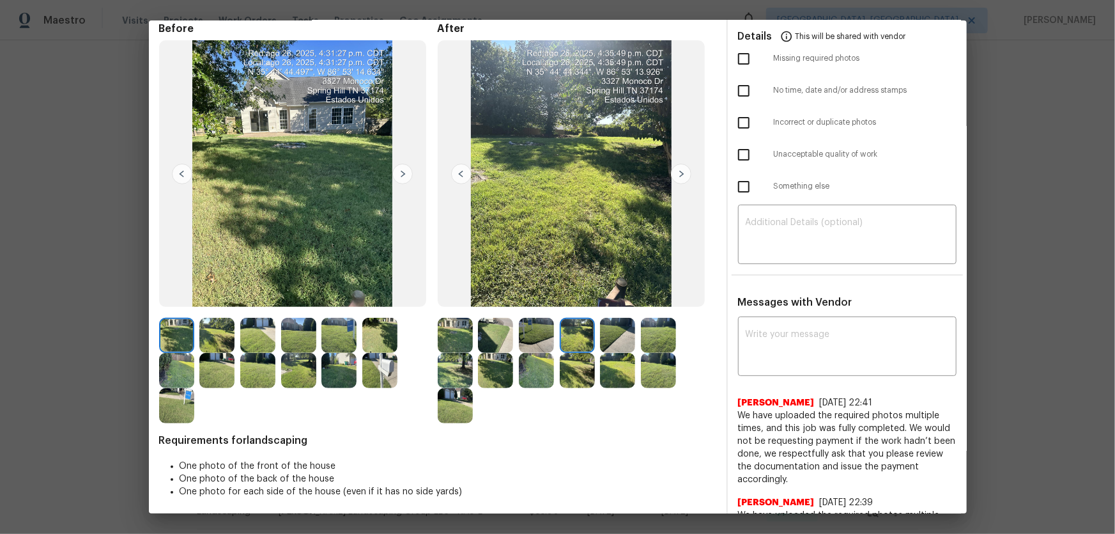
click at [606, 338] on img at bounding box center [617, 335] width 35 height 35
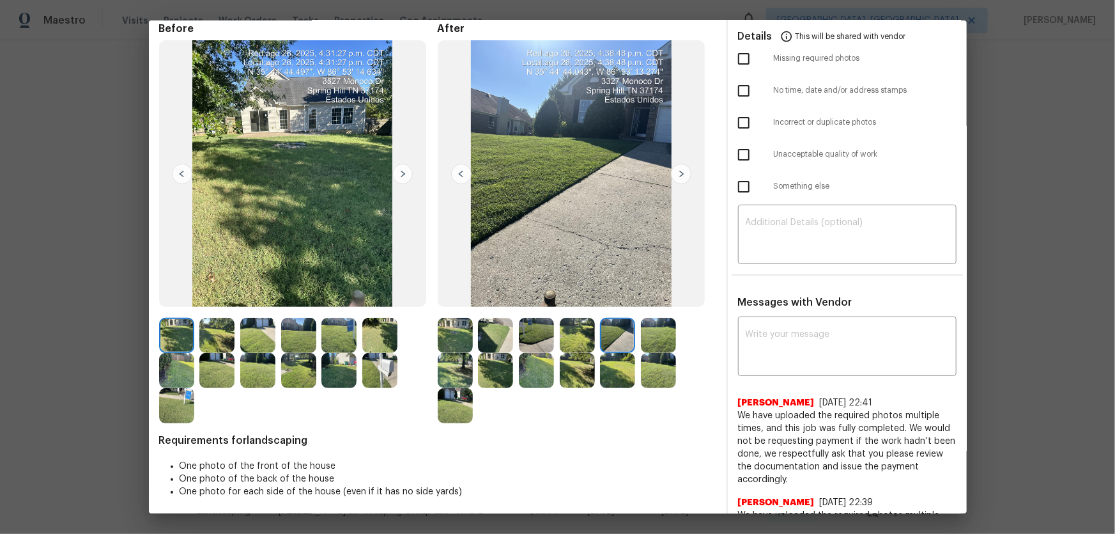
click at [654, 338] on img at bounding box center [658, 335] width 35 height 35
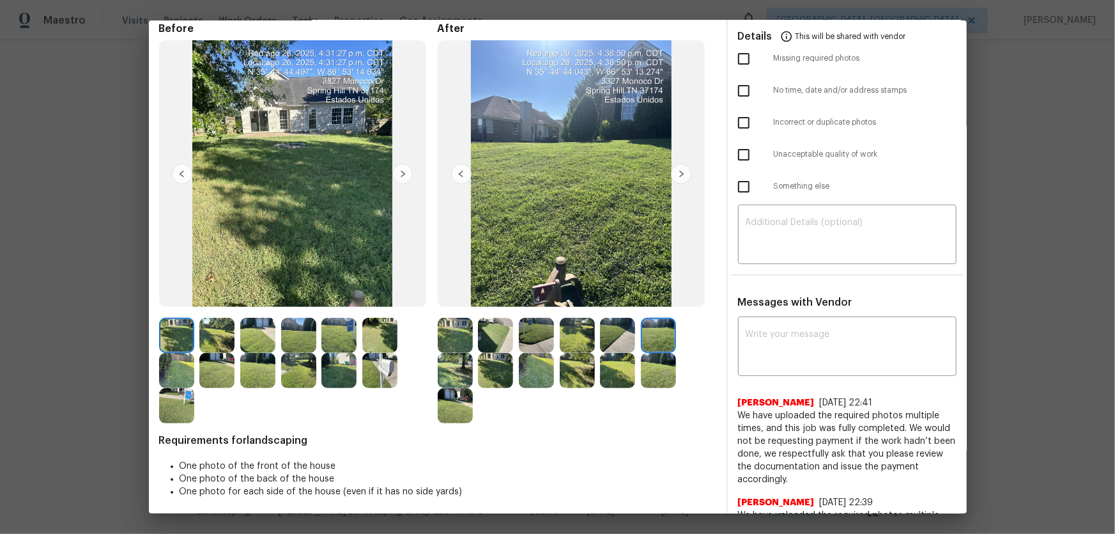
click at [426, 352] on div at bounding box center [298, 370] width 279 height 105
click at [445, 352] on img at bounding box center [455, 370] width 35 height 35
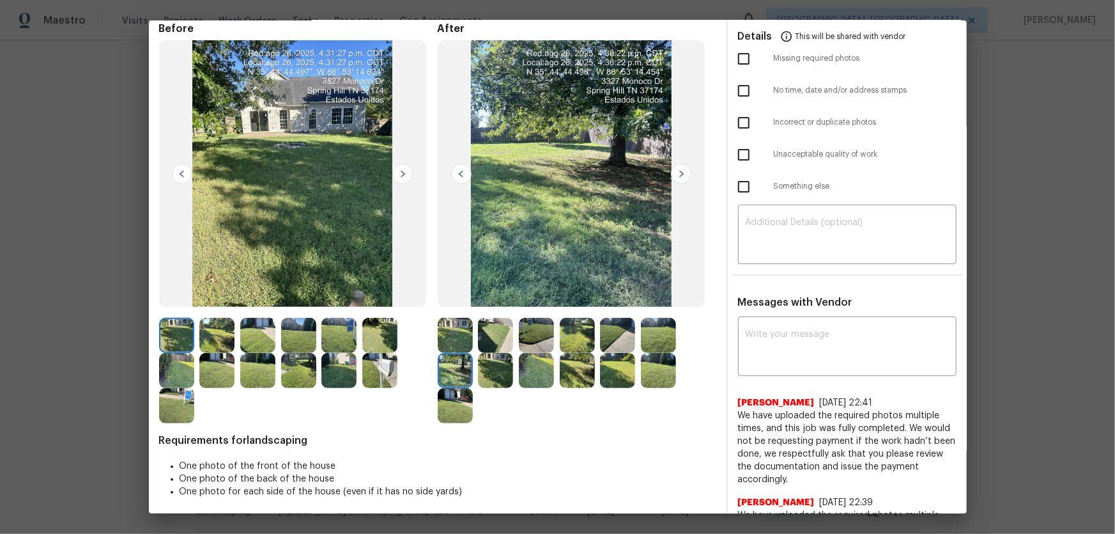
click at [483, 352] on img at bounding box center [495, 370] width 35 height 35
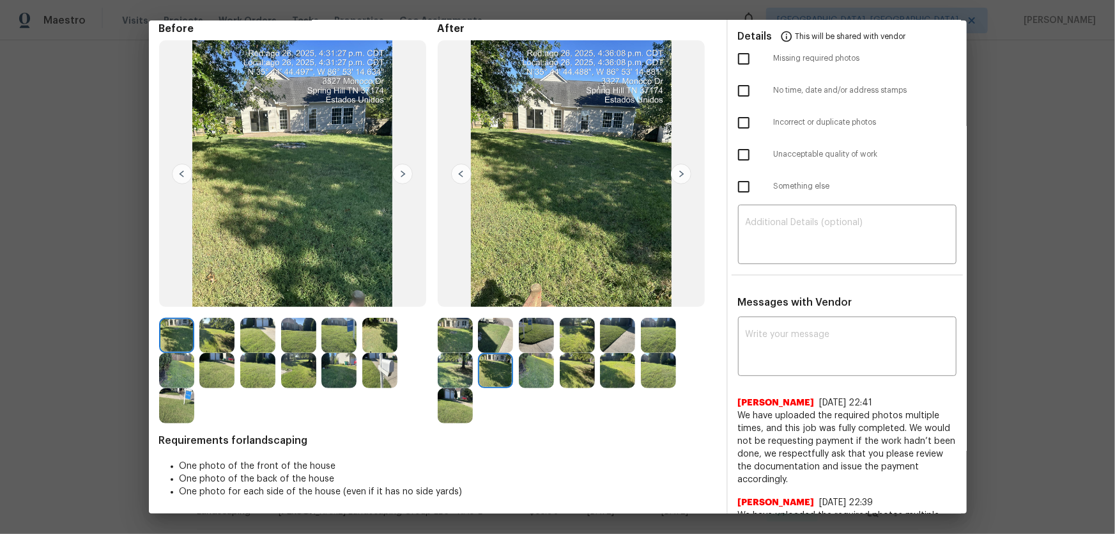
click at [543, 352] on img at bounding box center [536, 370] width 35 height 35
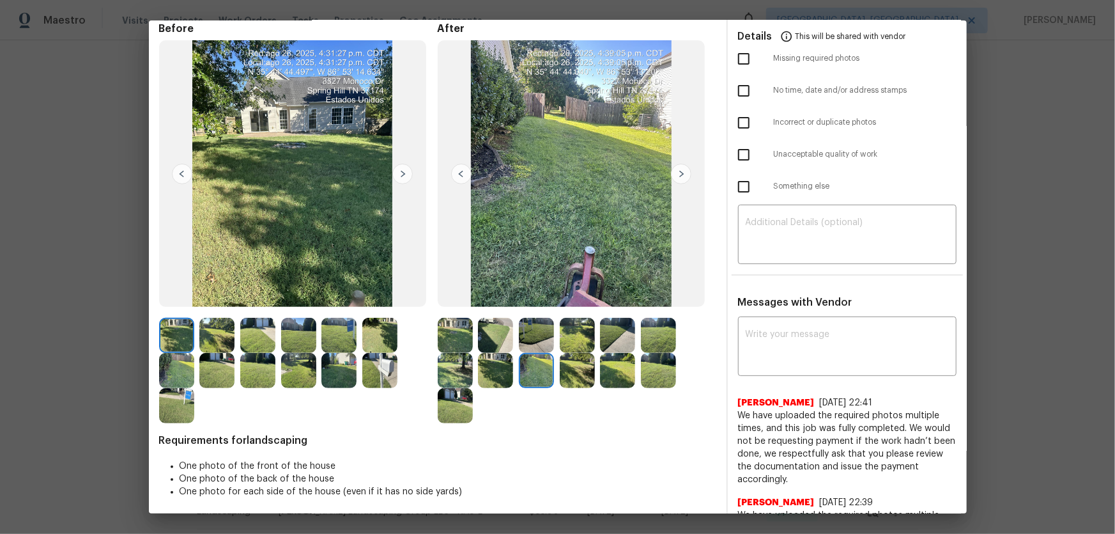
click at [568, 352] on img at bounding box center [577, 370] width 35 height 35
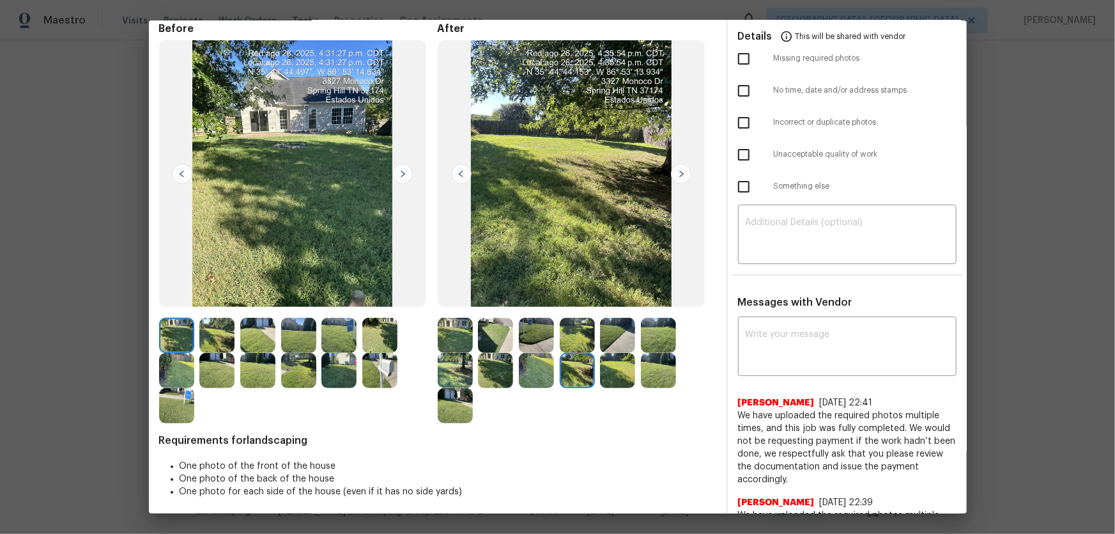
click at [641, 352] on img at bounding box center [658, 370] width 35 height 35
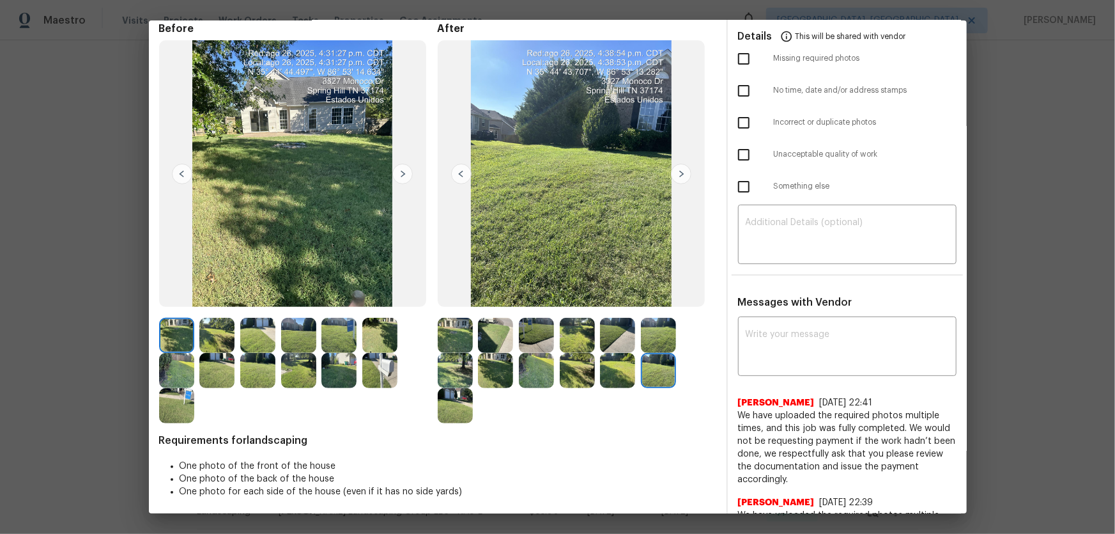
click at [626, 352] on img at bounding box center [617, 370] width 35 height 35
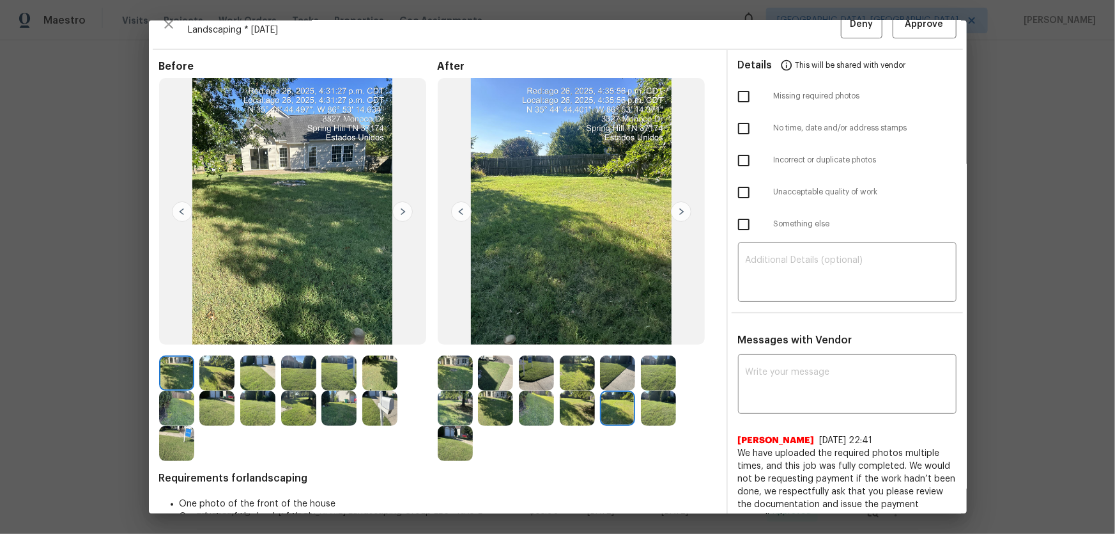
scroll to position [0, 0]
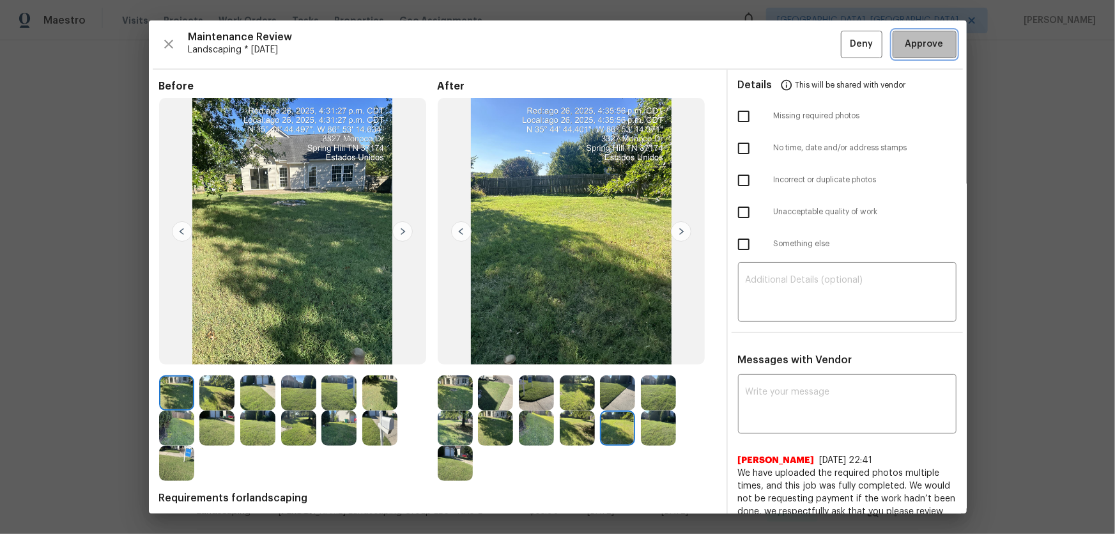
click at [793, 45] on span "Approve" at bounding box center [924, 44] width 43 height 16
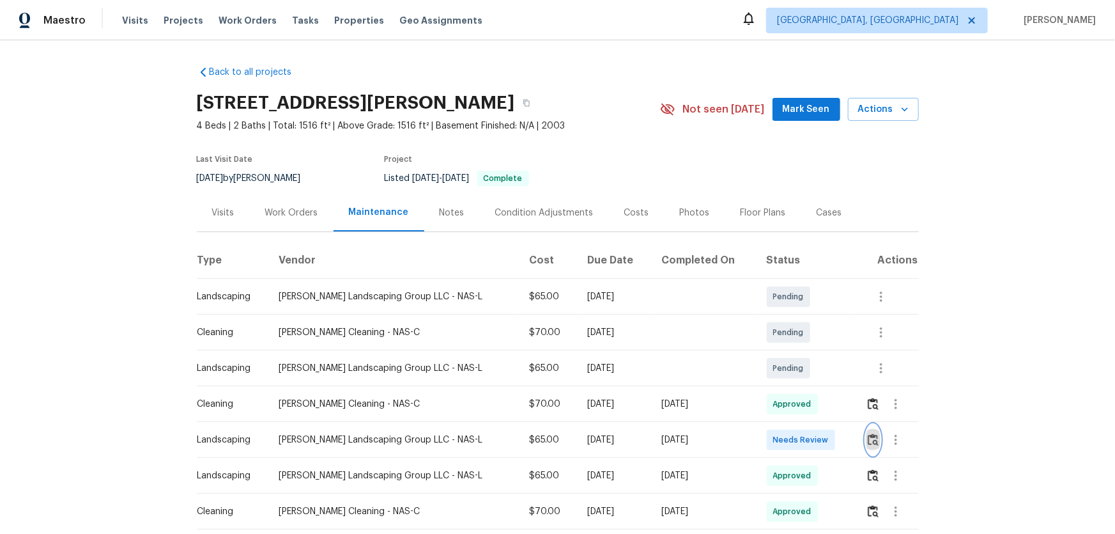
click at [793, 352] on button "button" at bounding box center [873, 439] width 15 height 31
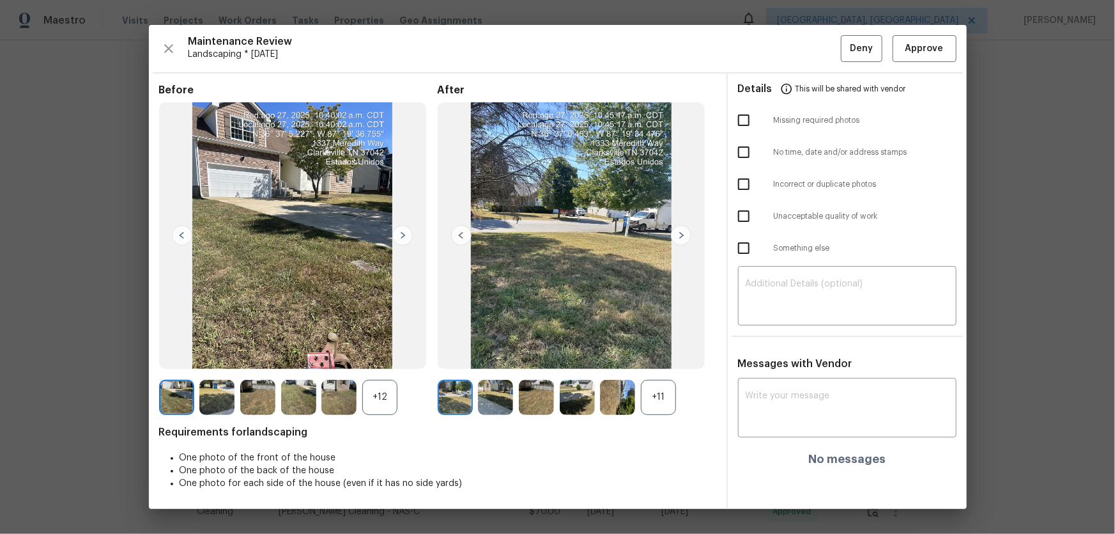
click at [665, 352] on div "+11" at bounding box center [658, 397] width 35 height 35
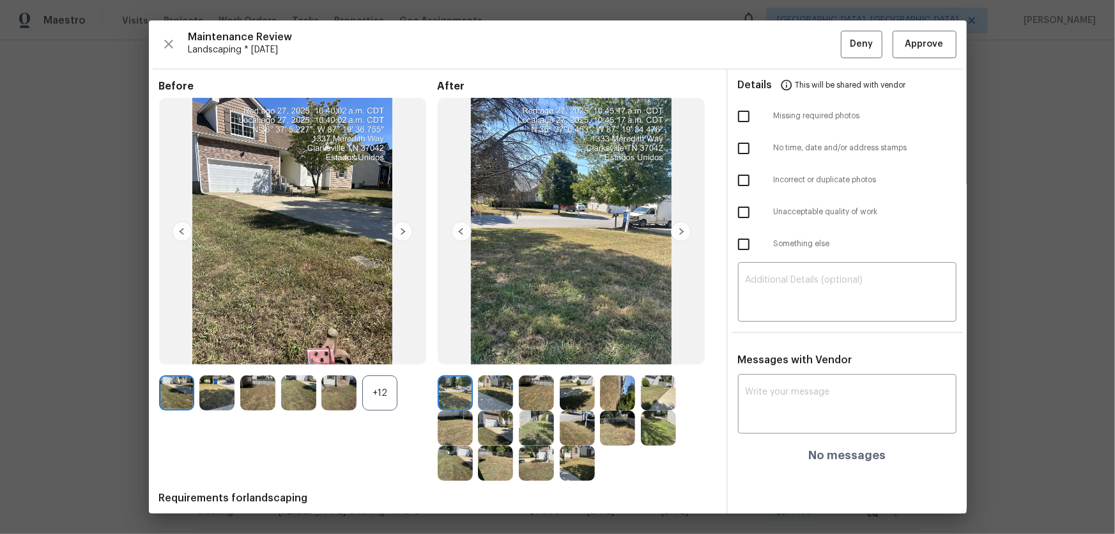
click at [388, 352] on div "+12" at bounding box center [379, 392] width 35 height 35
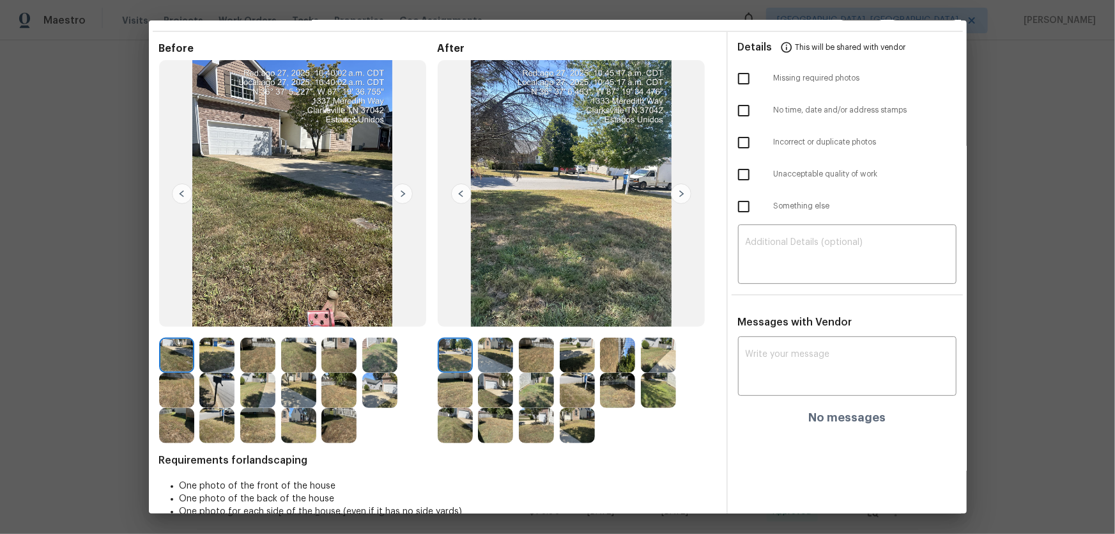
scroll to position [58, 0]
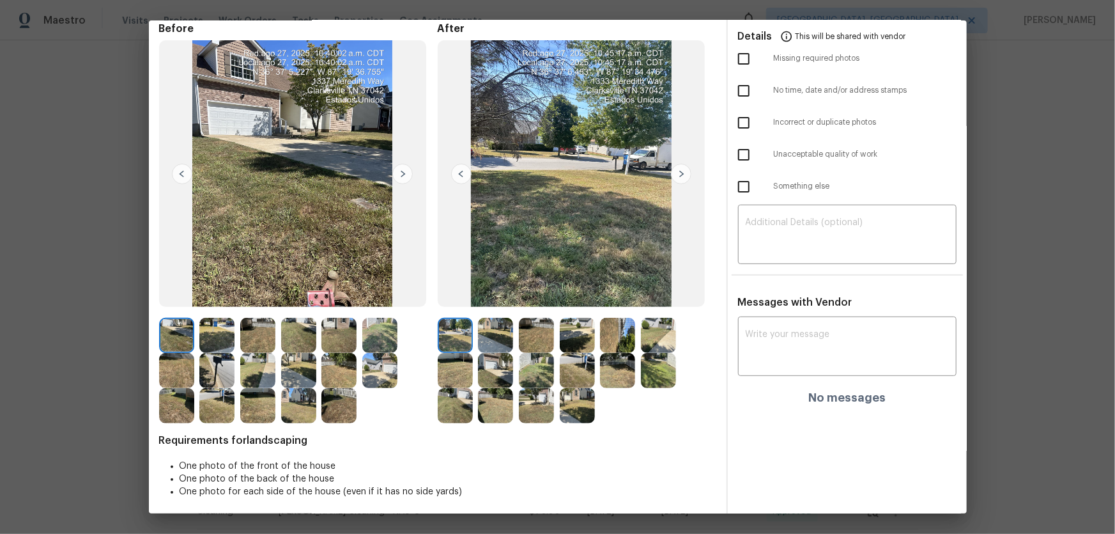
click at [492, 339] on img at bounding box center [495, 335] width 35 height 35
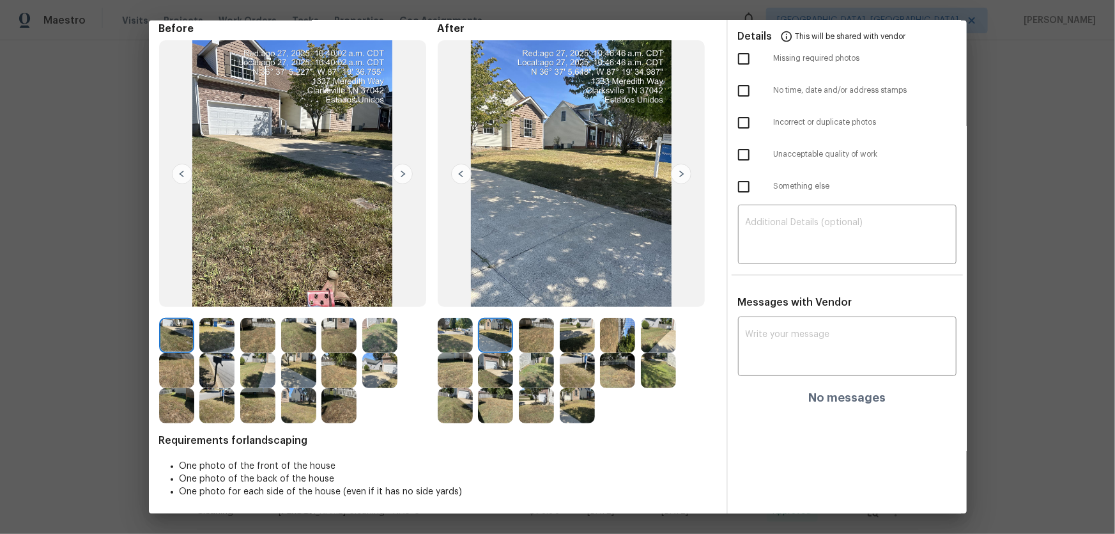
click at [530, 342] on img at bounding box center [536, 335] width 35 height 35
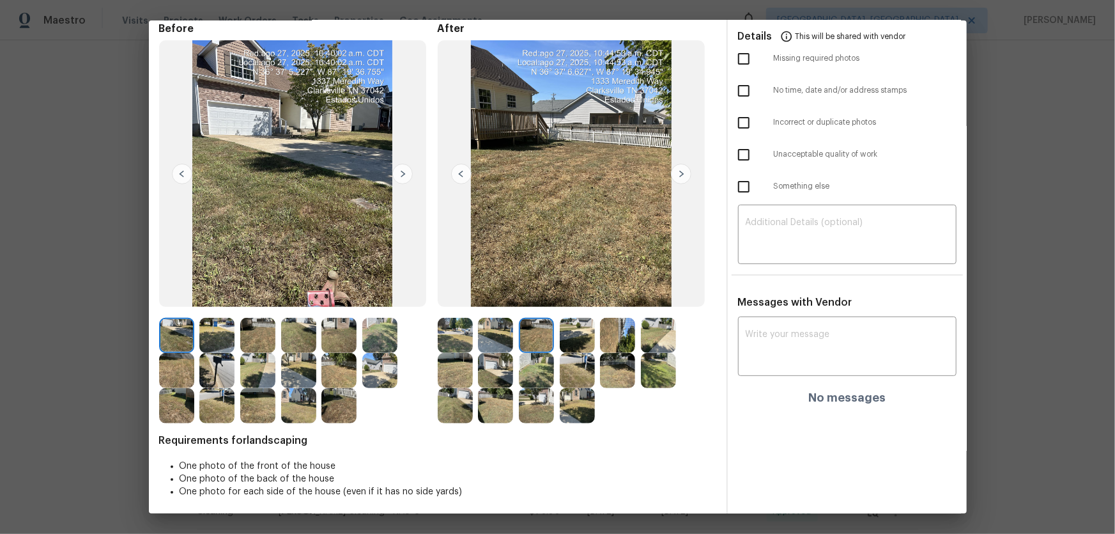
click at [568, 343] on img at bounding box center [577, 335] width 35 height 35
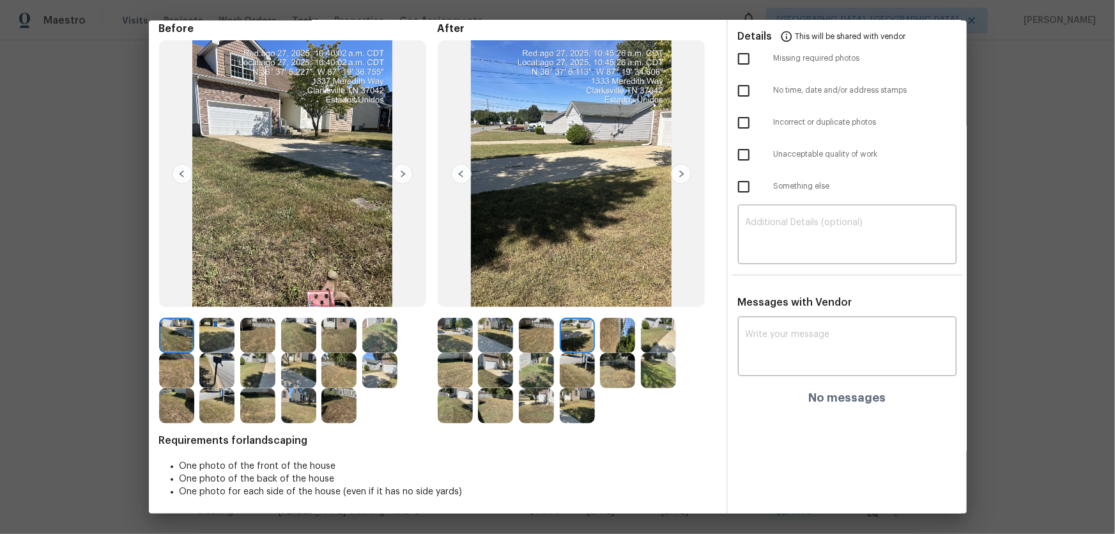
click at [613, 339] on img at bounding box center [617, 335] width 35 height 35
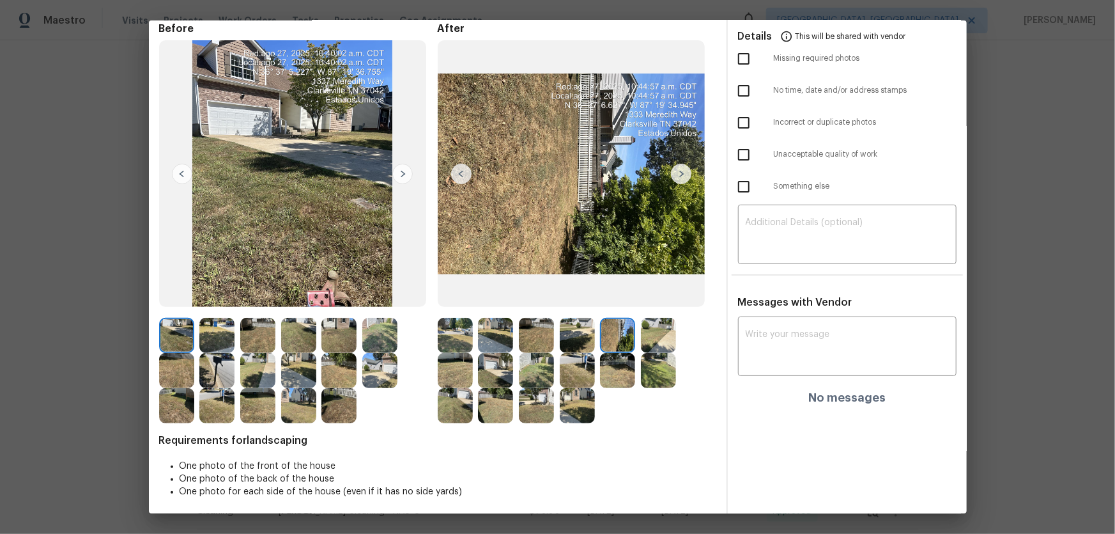
click at [652, 338] on img at bounding box center [658, 335] width 35 height 35
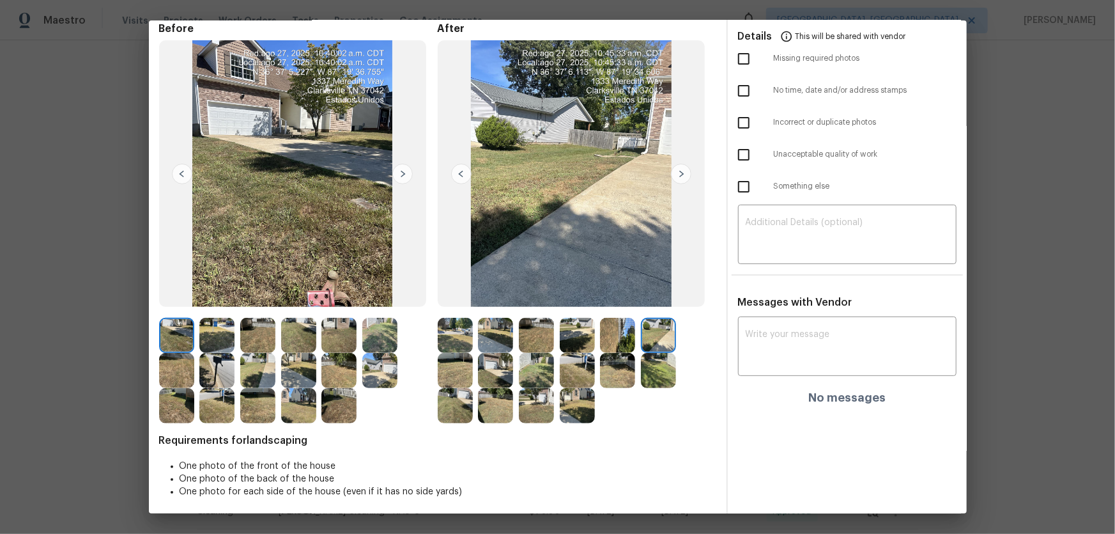
click at [460, 352] on img at bounding box center [455, 370] width 35 height 35
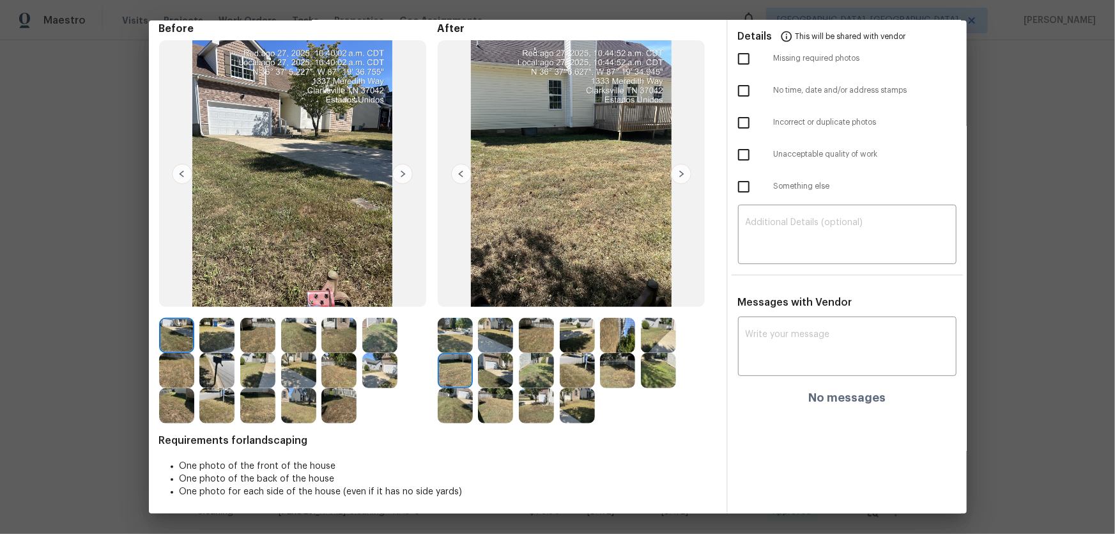
click at [494, 352] on img at bounding box center [495, 370] width 35 height 35
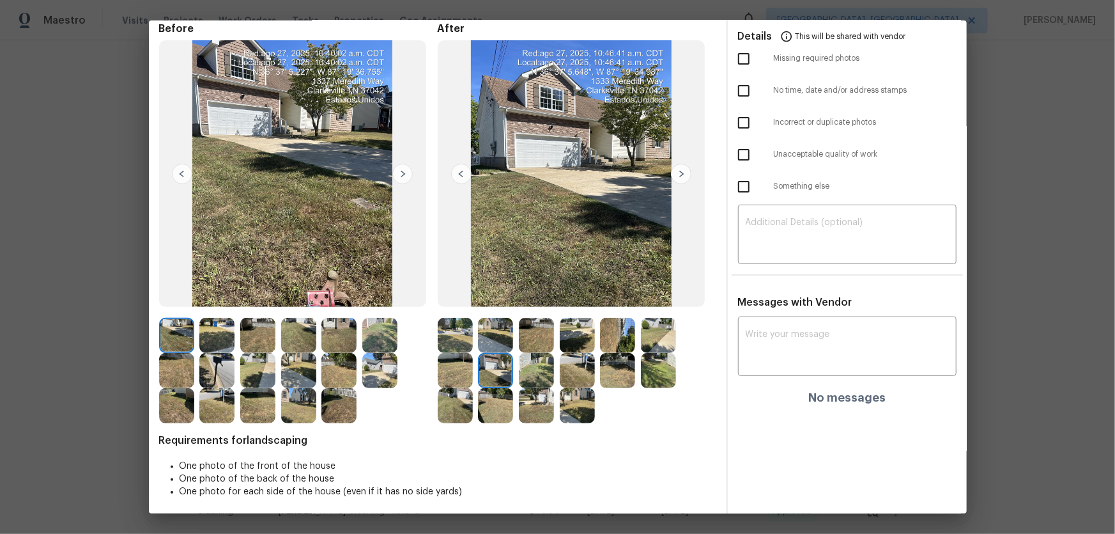
click at [537, 352] on img at bounding box center [536, 370] width 35 height 35
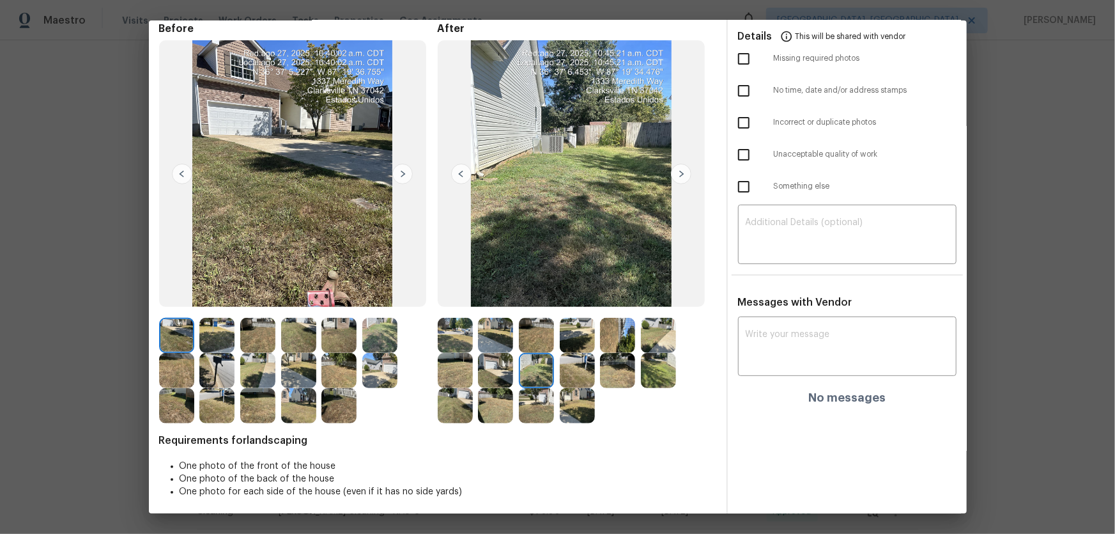
click at [570, 352] on img at bounding box center [577, 370] width 35 height 35
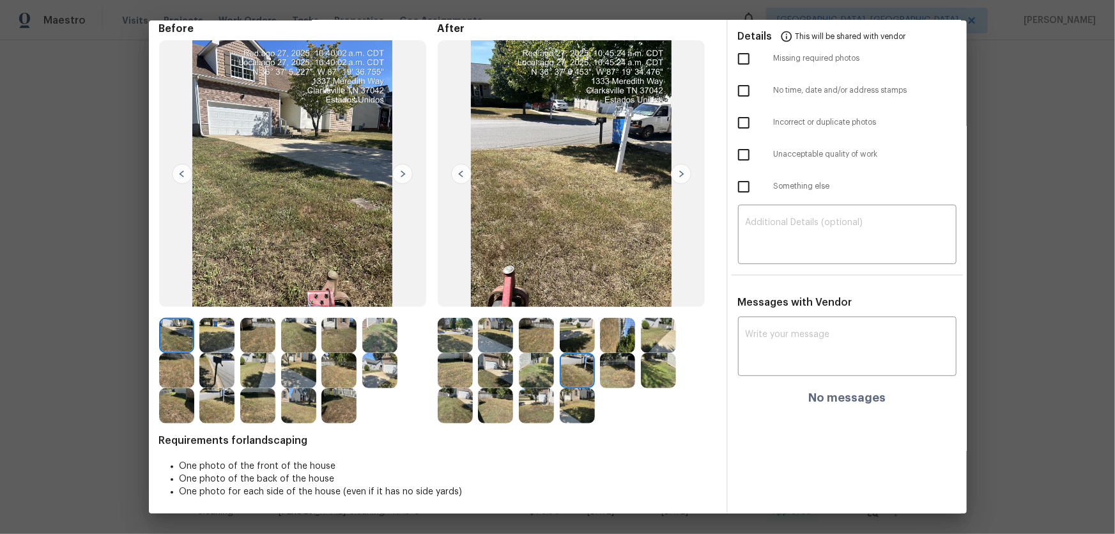
click at [608, 352] on img at bounding box center [617, 370] width 35 height 35
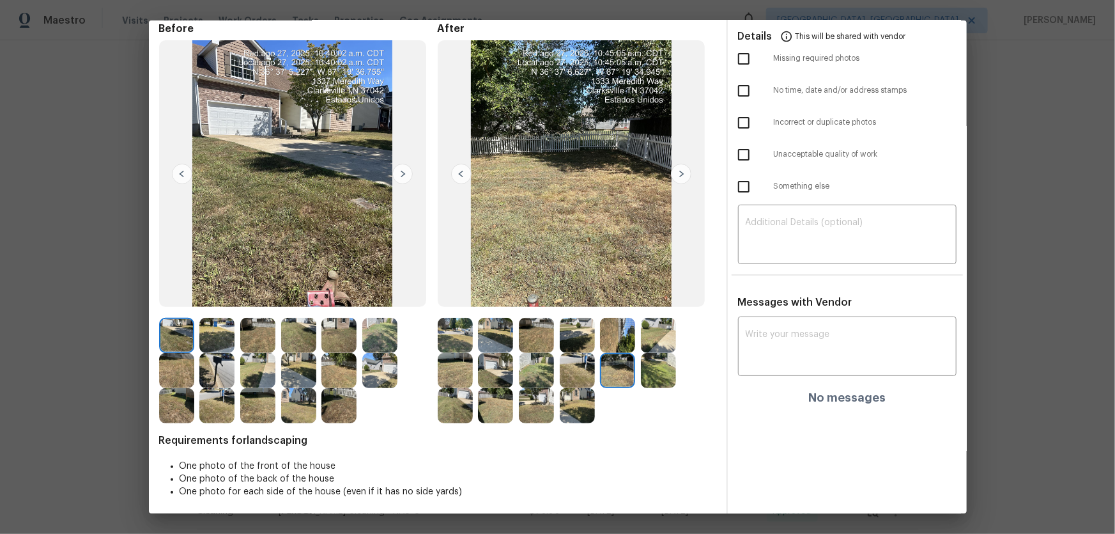
click at [653, 352] on img at bounding box center [658, 370] width 35 height 35
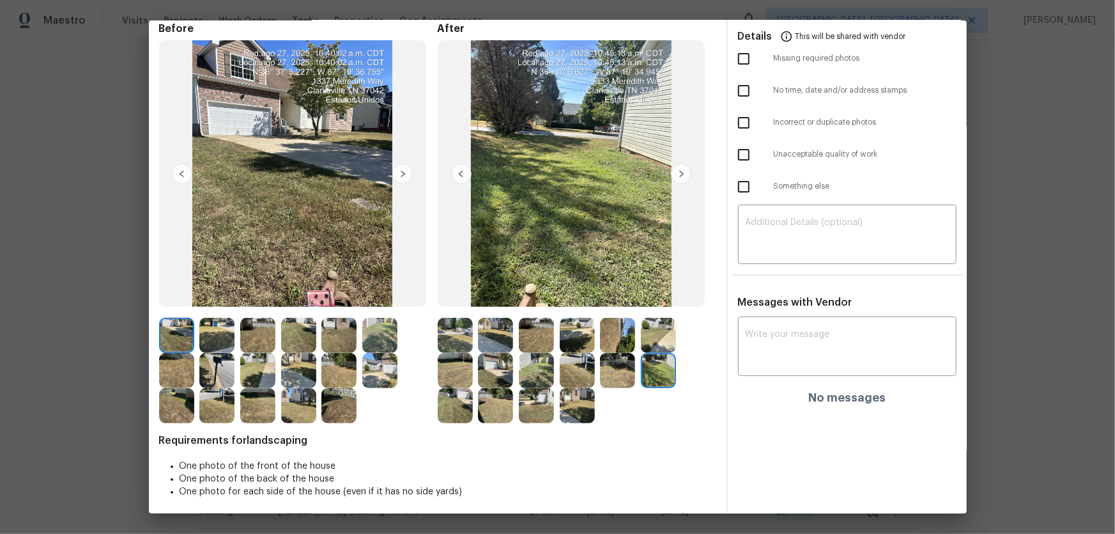
click at [456, 352] on img at bounding box center [455, 405] width 35 height 35
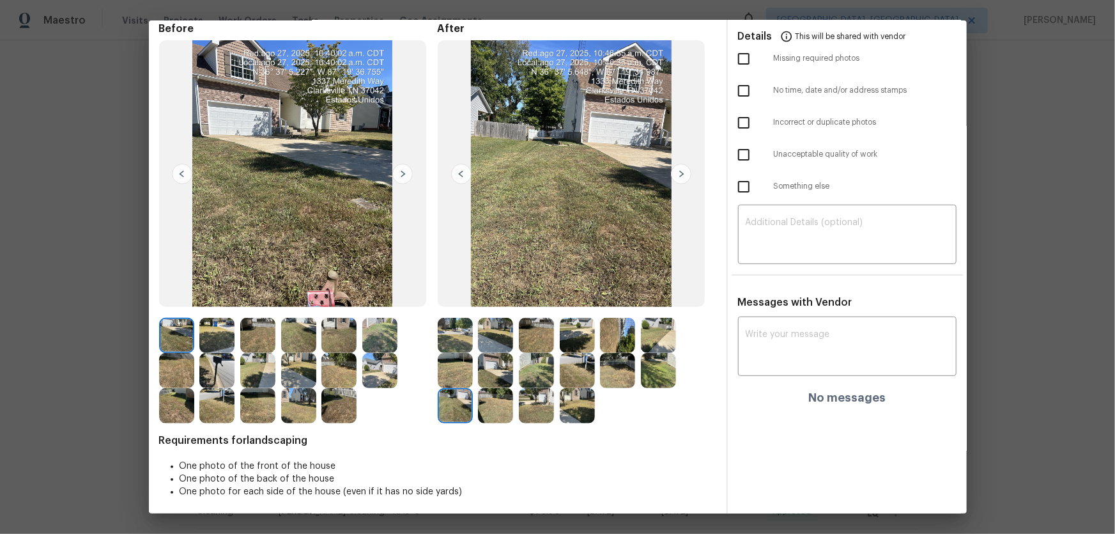
click at [501, 352] on img at bounding box center [495, 405] width 35 height 35
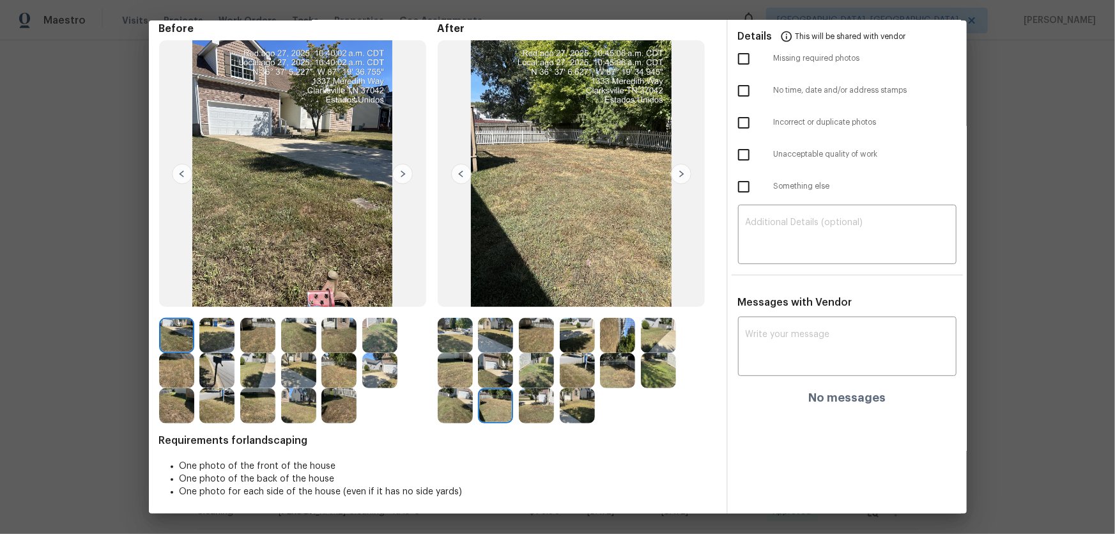
click at [529, 352] on img at bounding box center [536, 405] width 35 height 35
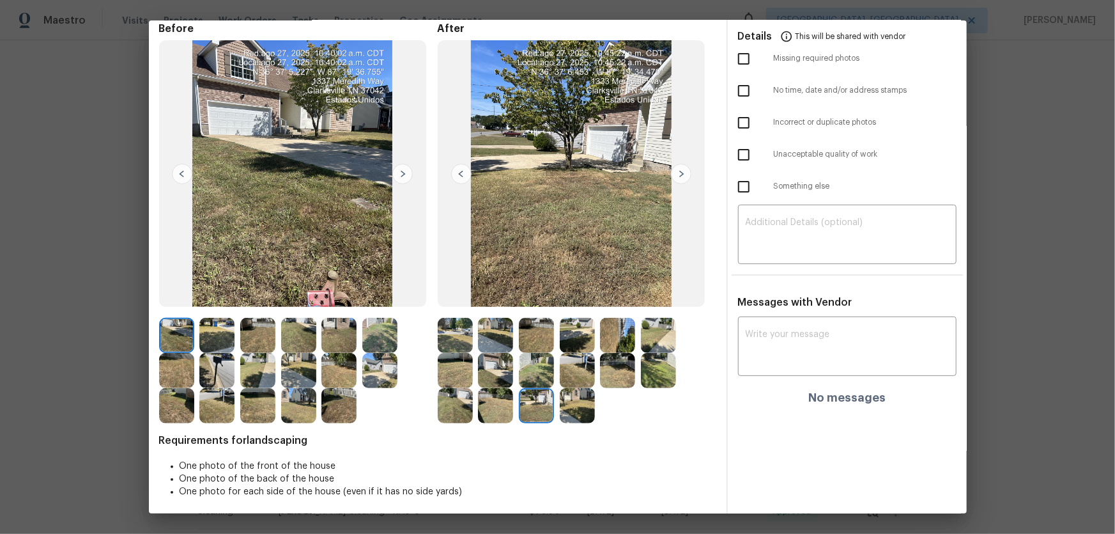
click at [560, 352] on img at bounding box center [577, 405] width 35 height 35
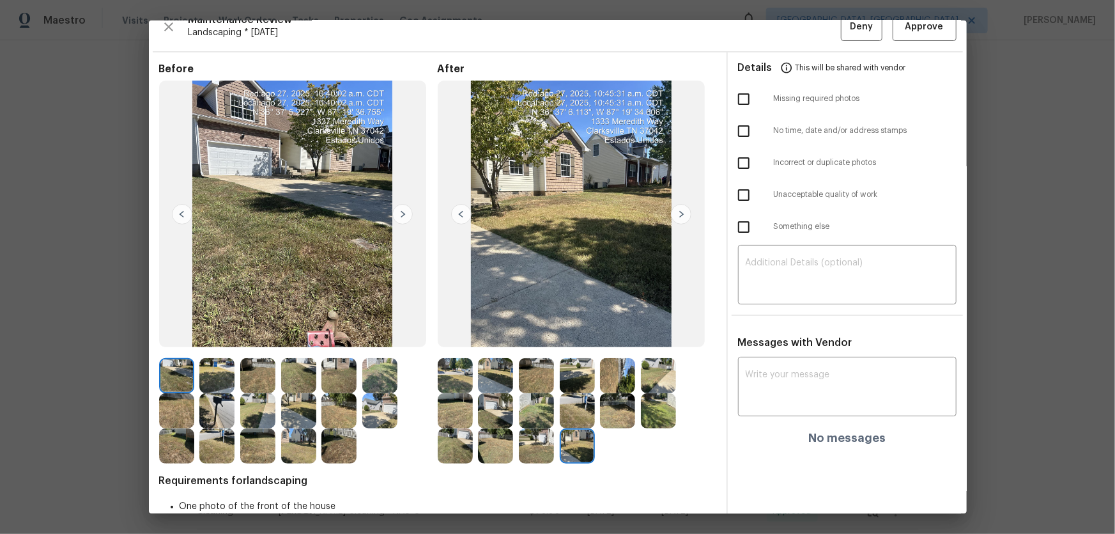
scroll to position [0, 0]
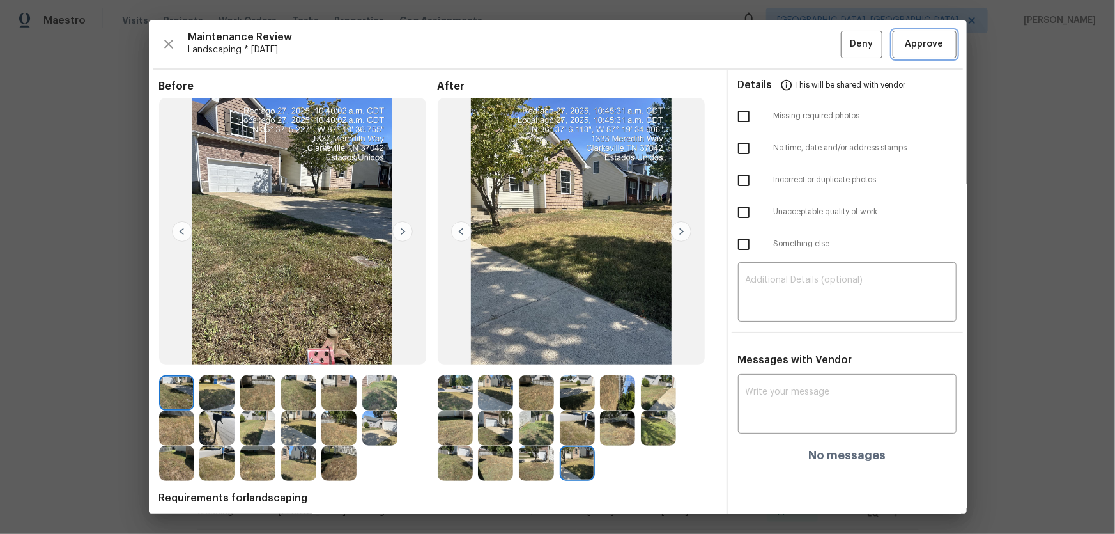
click at [793, 38] on span "Approve" at bounding box center [925, 44] width 38 height 16
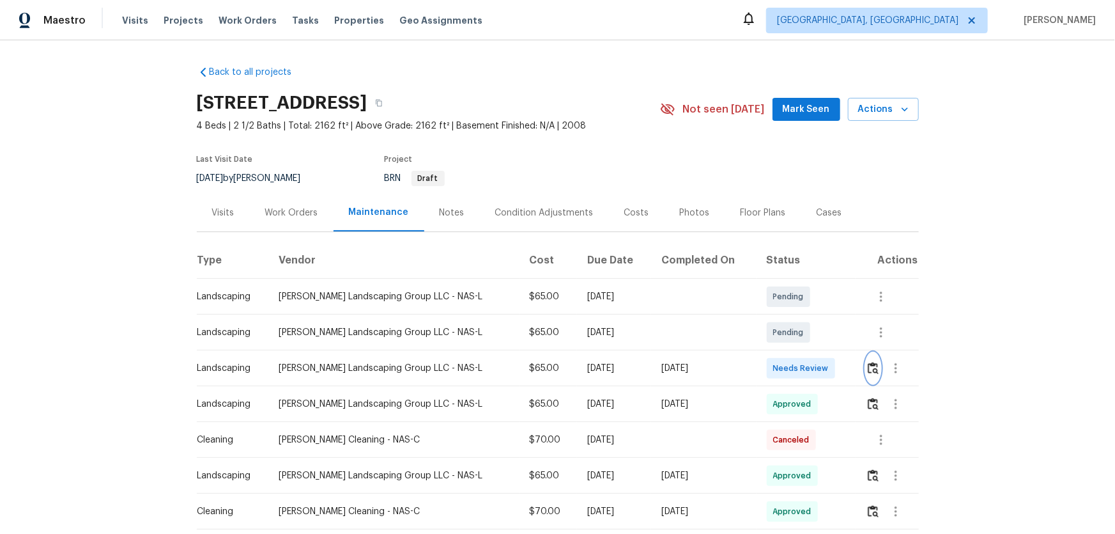
click at [868, 369] on img "button" at bounding box center [873, 368] width 11 height 12
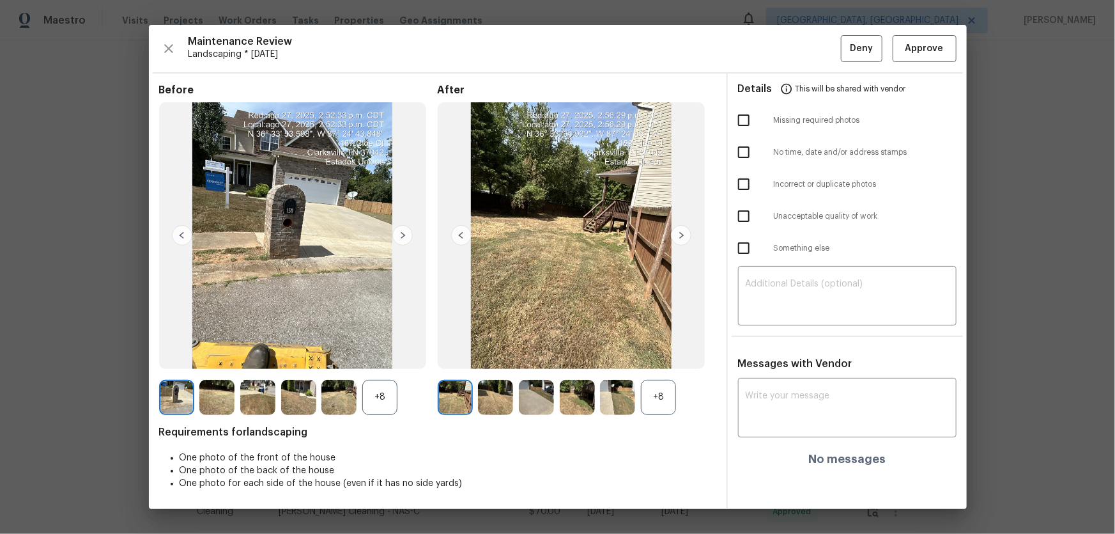
click at [658, 398] on div "+8" at bounding box center [658, 397] width 35 height 35
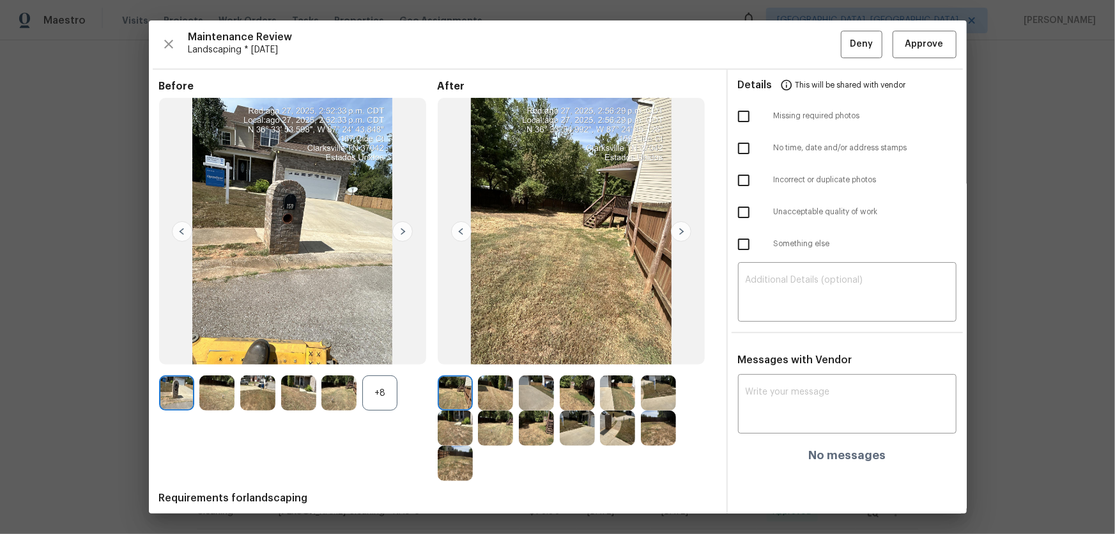
click at [385, 402] on div "+8" at bounding box center [379, 392] width 35 height 35
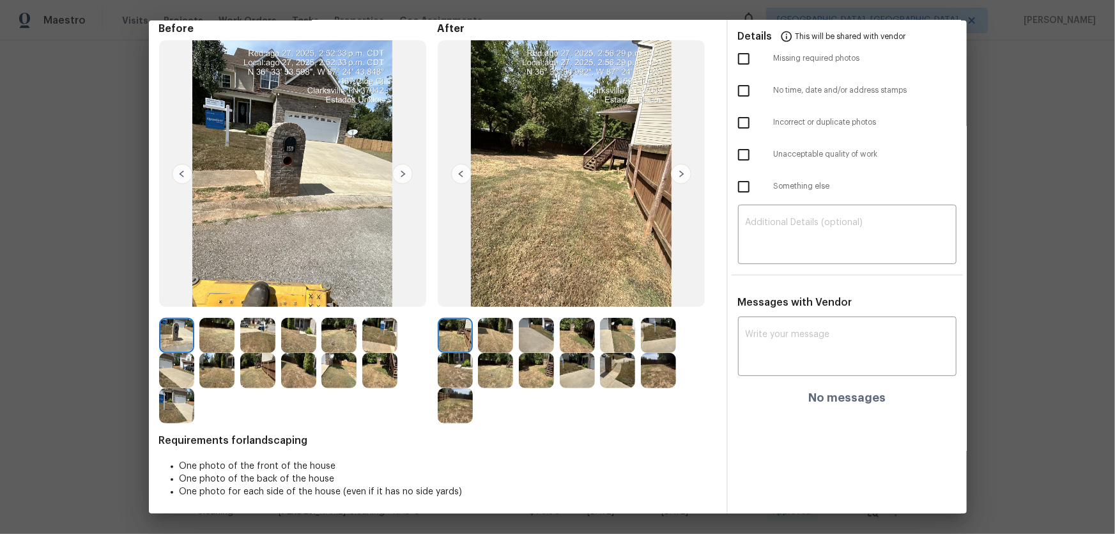
scroll to position [61, 0]
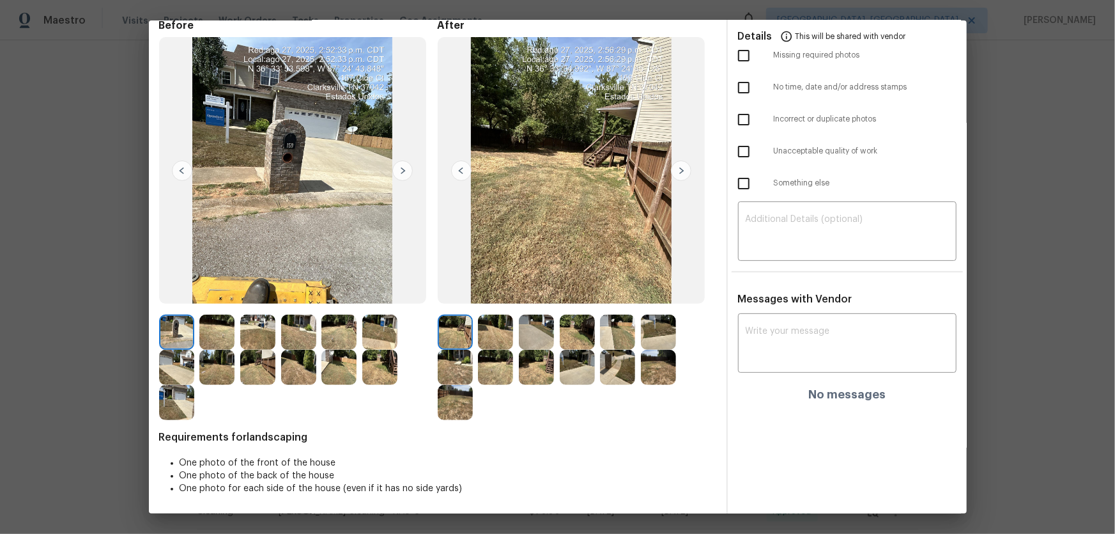
click at [499, 334] on img at bounding box center [495, 331] width 35 height 35
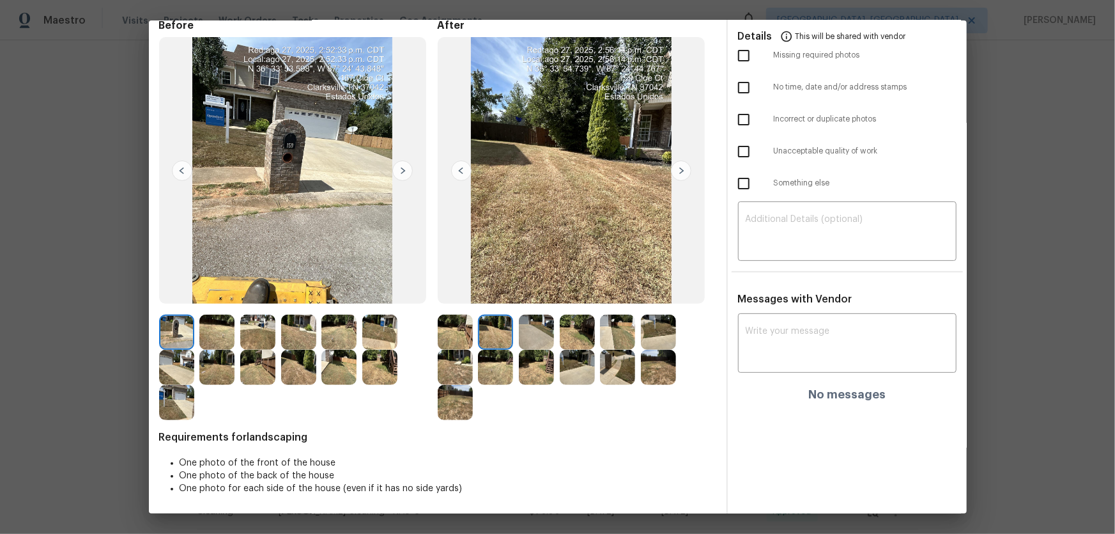
click at [527, 336] on img at bounding box center [536, 331] width 35 height 35
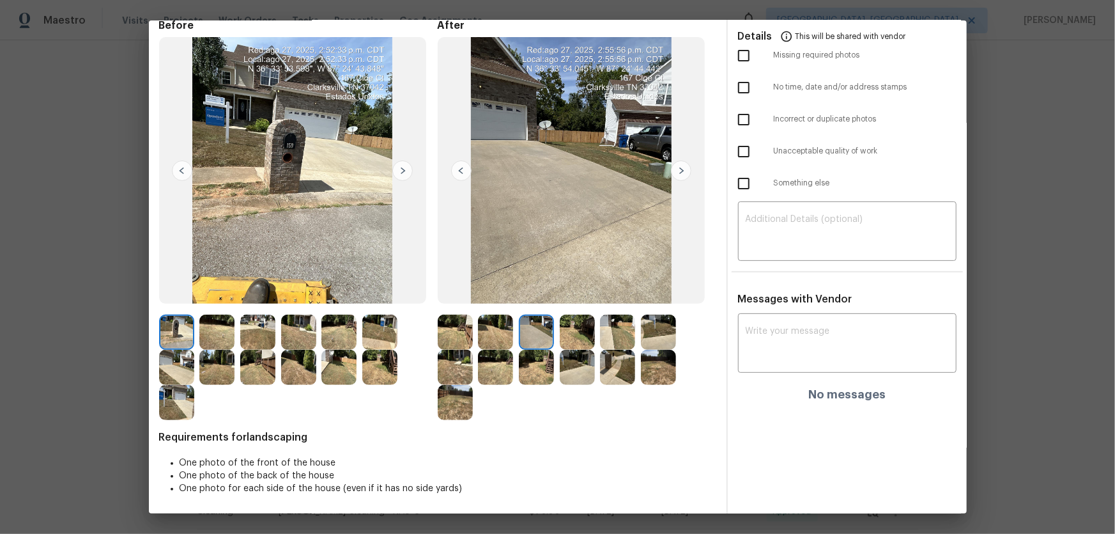
click at [562, 336] on img at bounding box center [577, 331] width 35 height 35
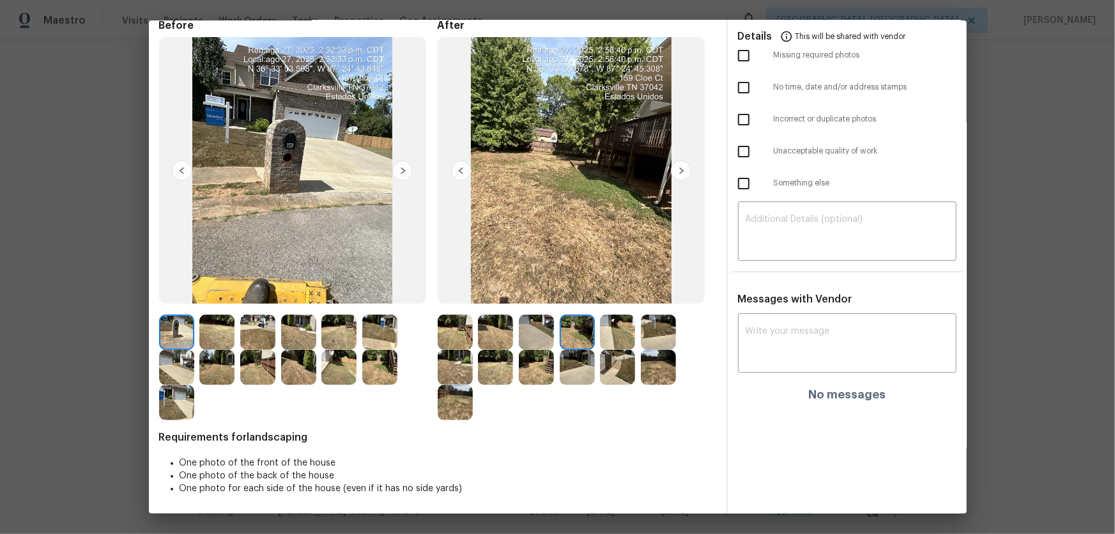
click at [607, 336] on img at bounding box center [617, 331] width 35 height 35
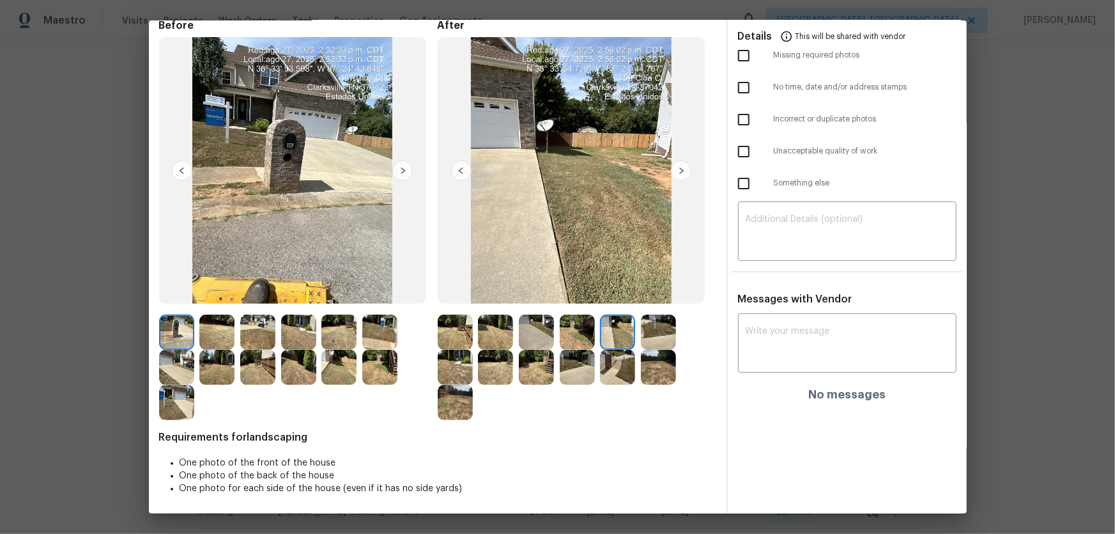
click at [658, 336] on img at bounding box center [658, 331] width 35 height 35
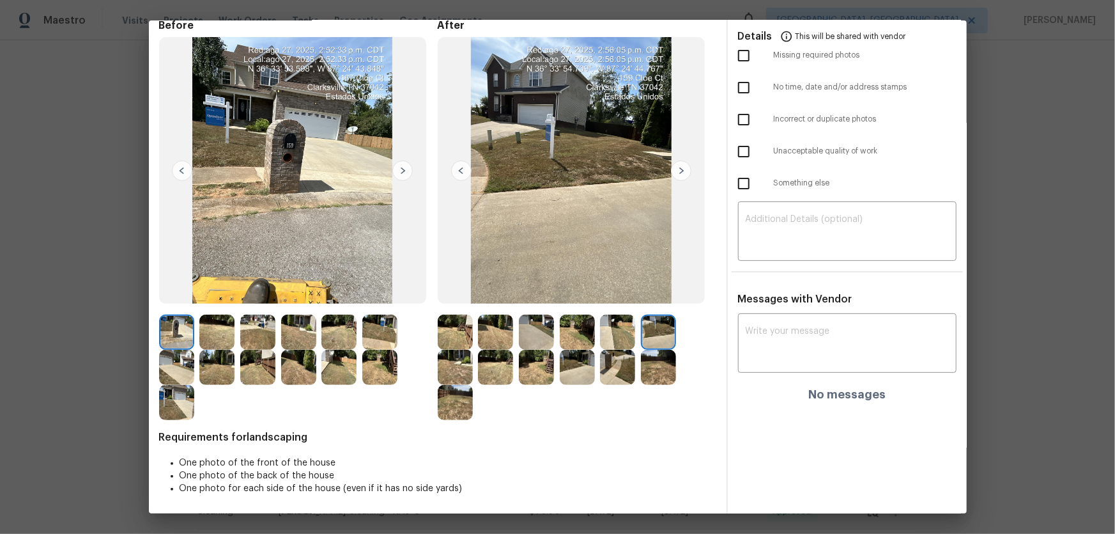
click at [460, 353] on img at bounding box center [455, 367] width 35 height 35
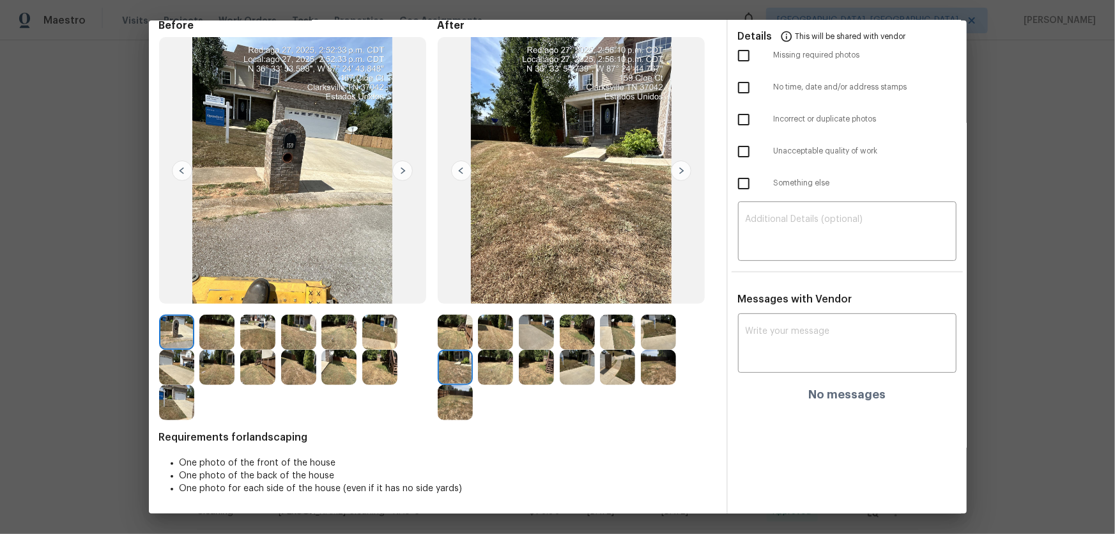
click at [499, 365] on img at bounding box center [495, 367] width 35 height 35
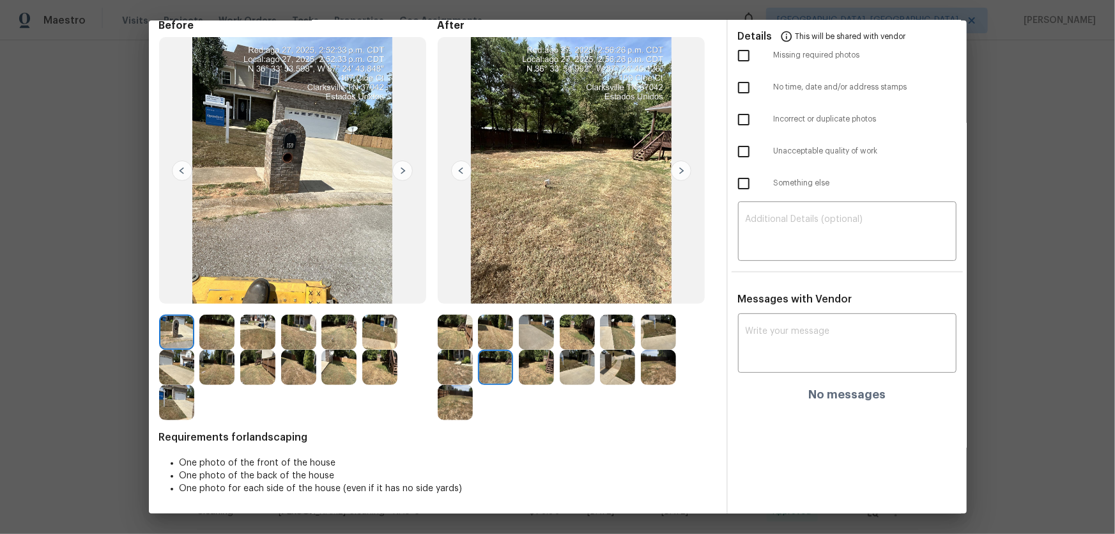
click at [531, 367] on img at bounding box center [536, 367] width 35 height 35
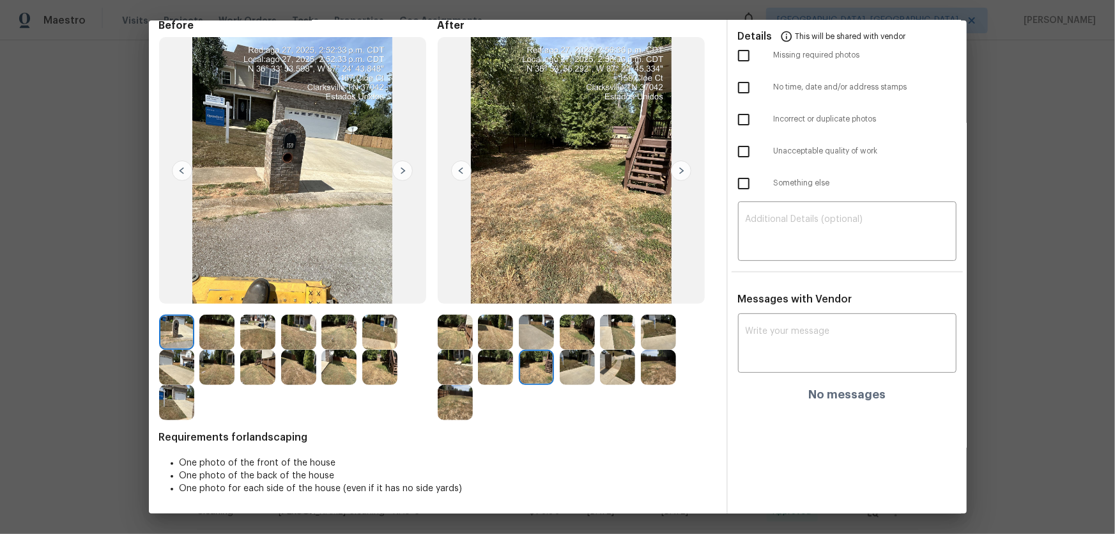
click at [569, 370] on img at bounding box center [577, 367] width 35 height 35
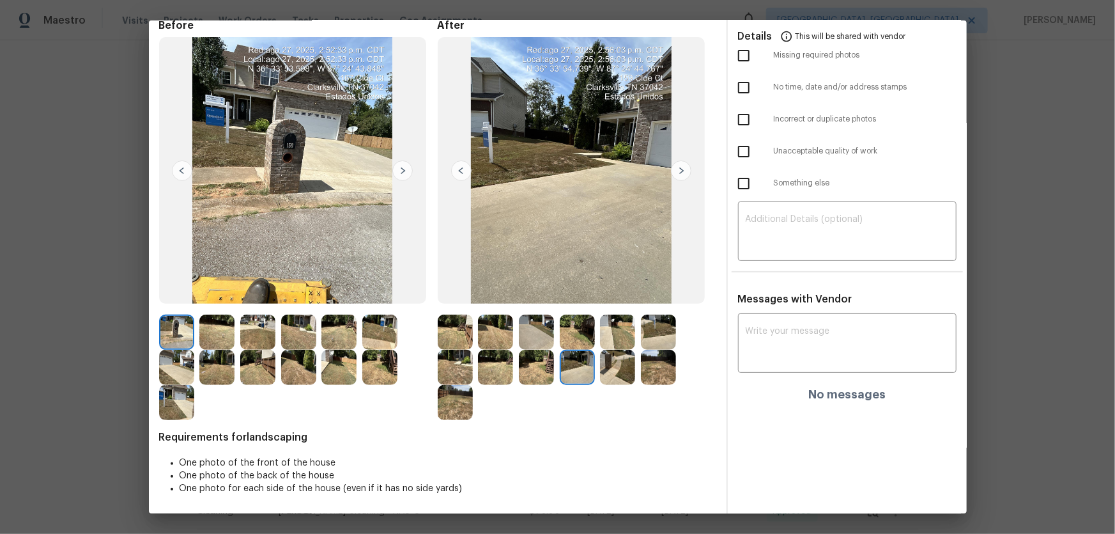
click at [600, 370] on img at bounding box center [617, 367] width 35 height 35
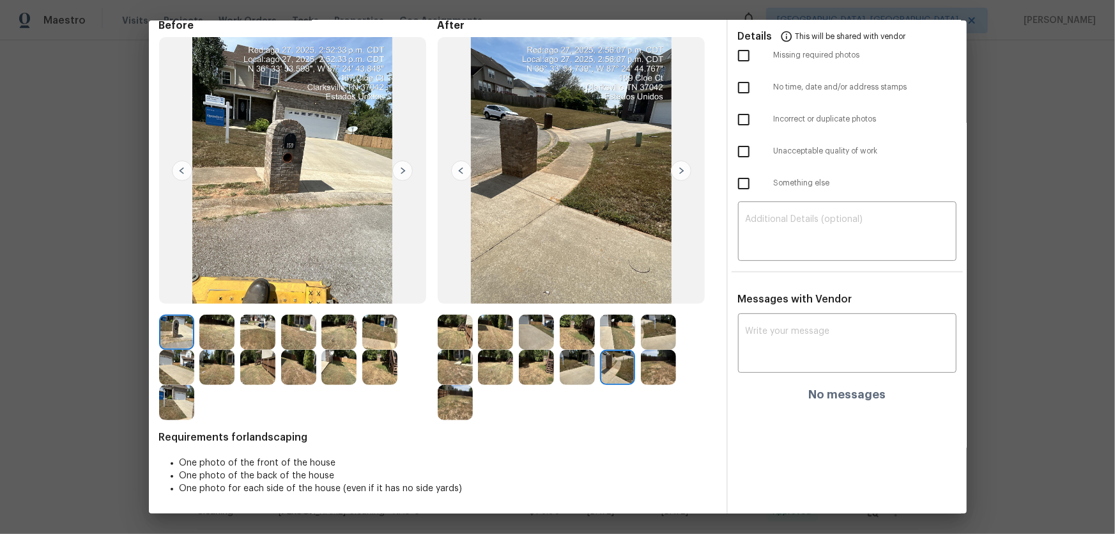
click at [648, 370] on img at bounding box center [658, 367] width 35 height 35
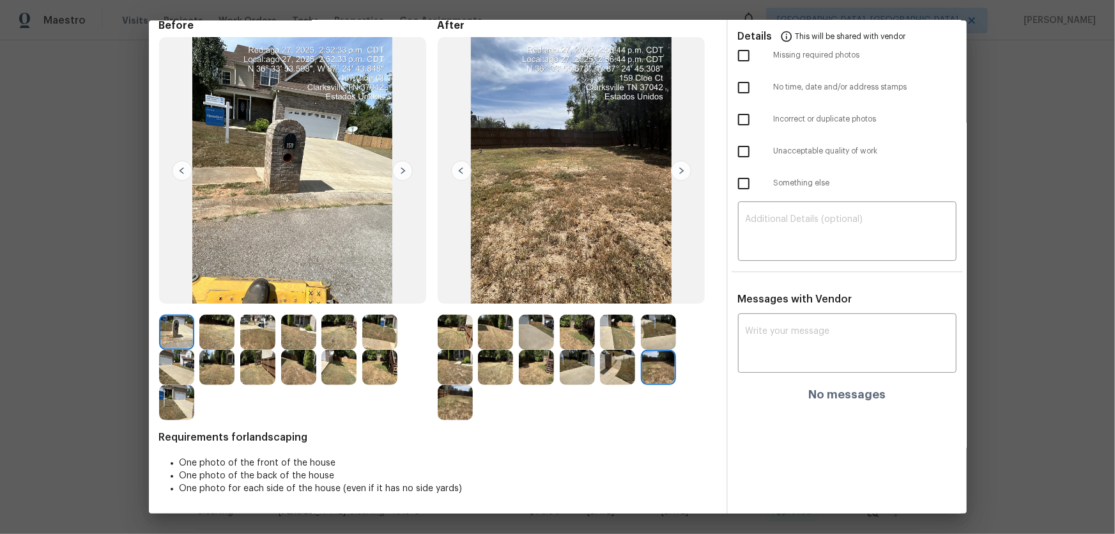
click at [461, 398] on img at bounding box center [455, 402] width 35 height 35
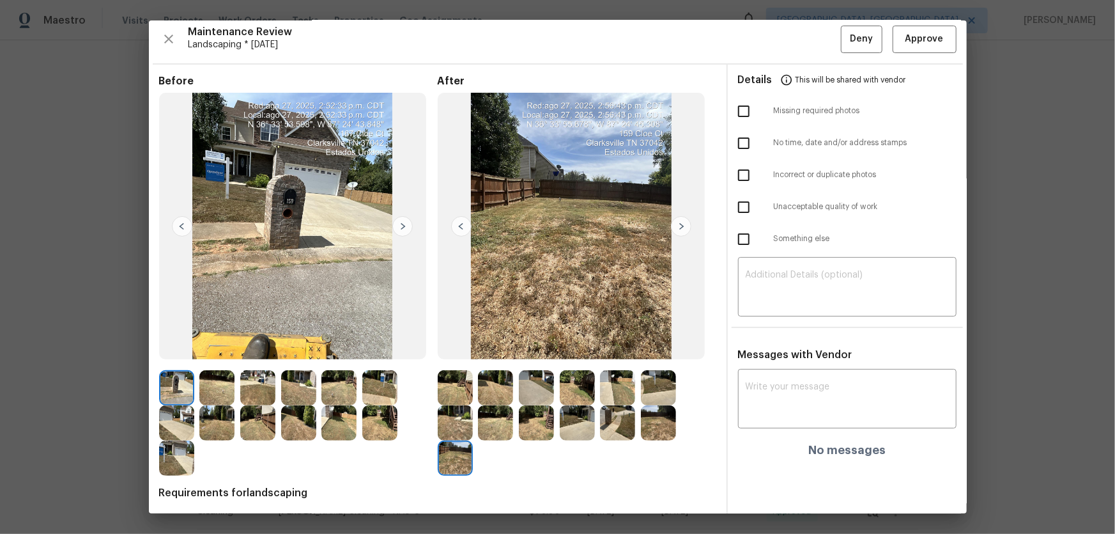
scroll to position [0, 0]
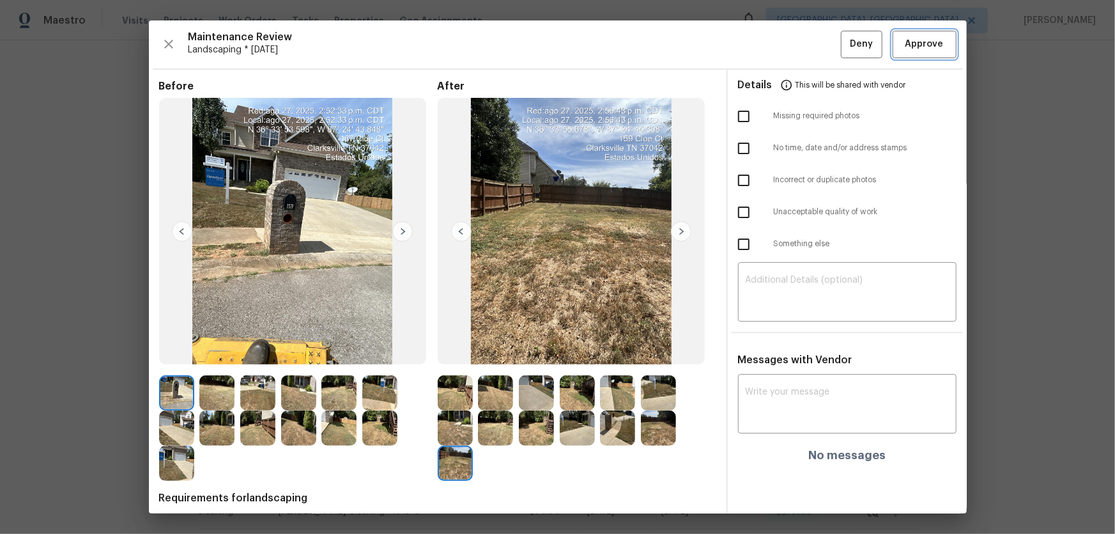
click at [904, 54] on button "Approve" at bounding box center [925, 44] width 64 height 27
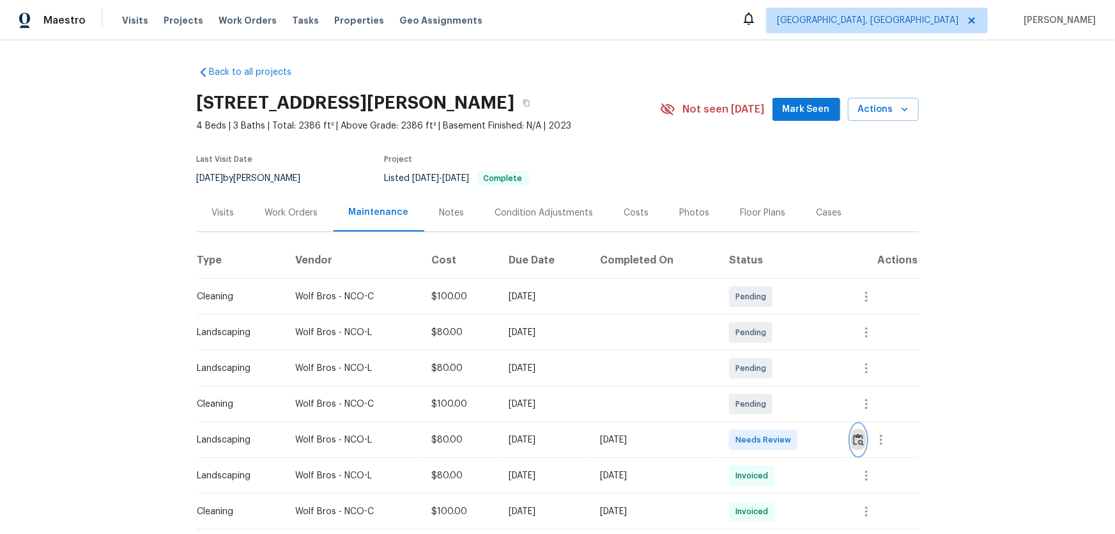
click at [793, 352] on img "button" at bounding box center [858, 439] width 11 height 12
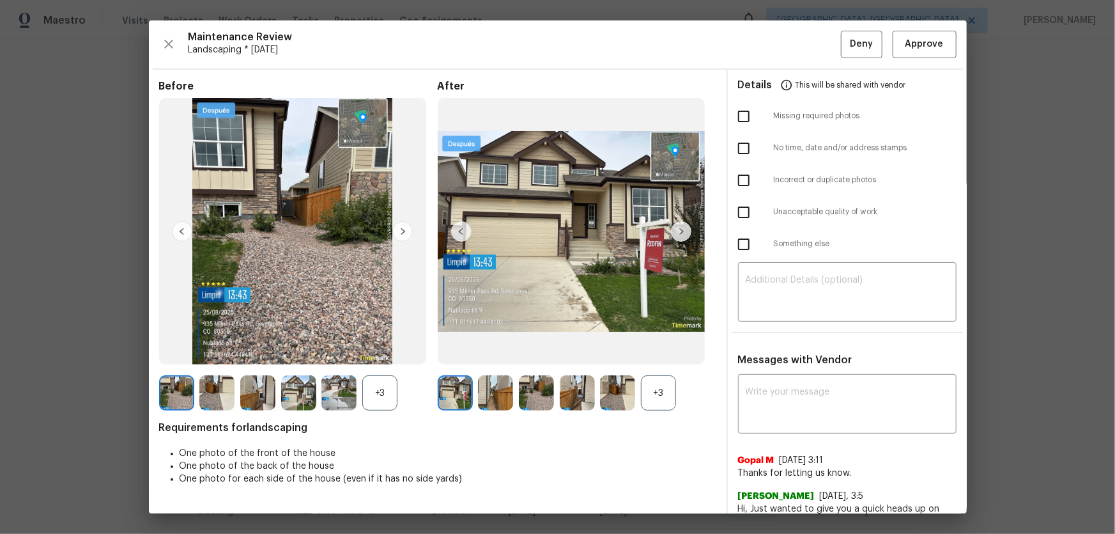
click at [652, 352] on div "+3" at bounding box center [658, 392] width 35 height 35
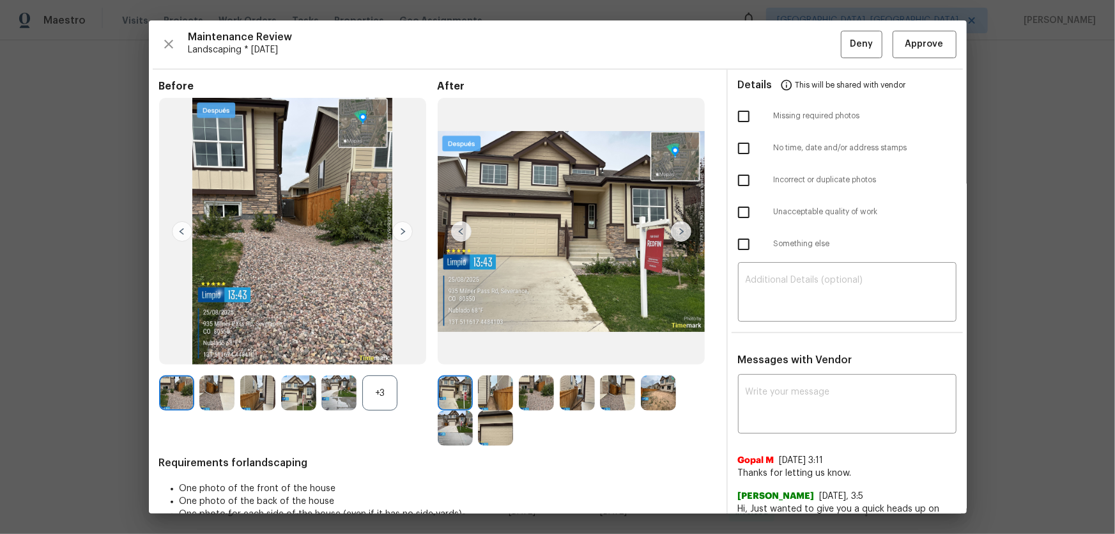
click at [375, 352] on div "+3" at bounding box center [379, 392] width 35 height 35
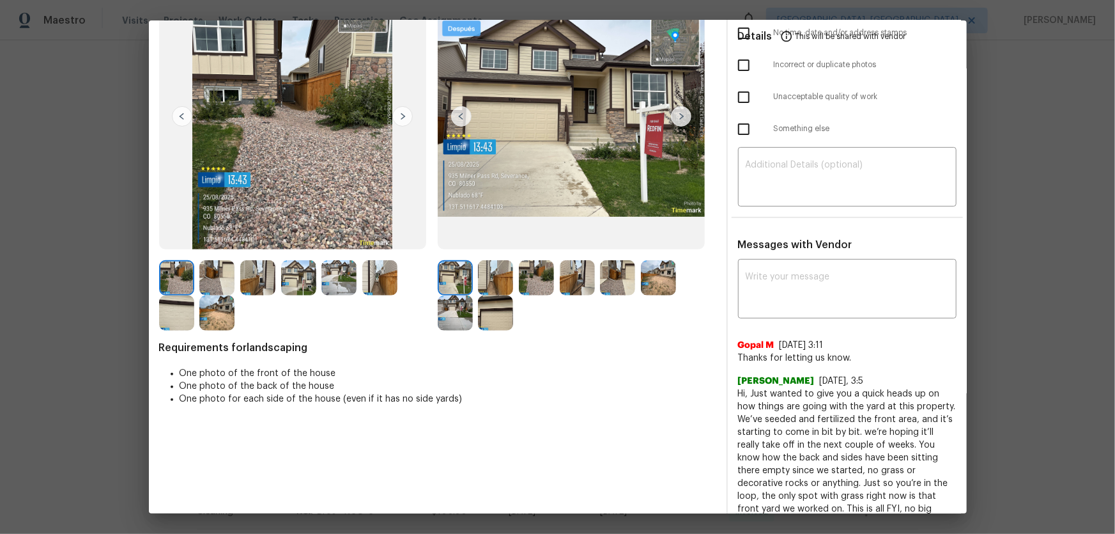
scroll to position [116, 0]
click at [497, 279] on img at bounding box center [495, 276] width 35 height 35
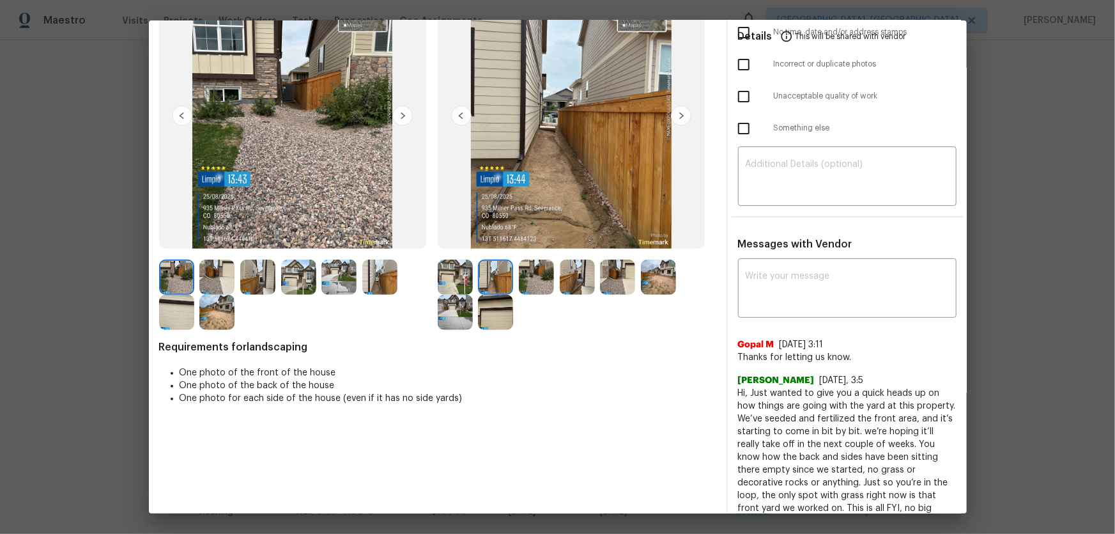
click at [544, 282] on img at bounding box center [536, 276] width 35 height 35
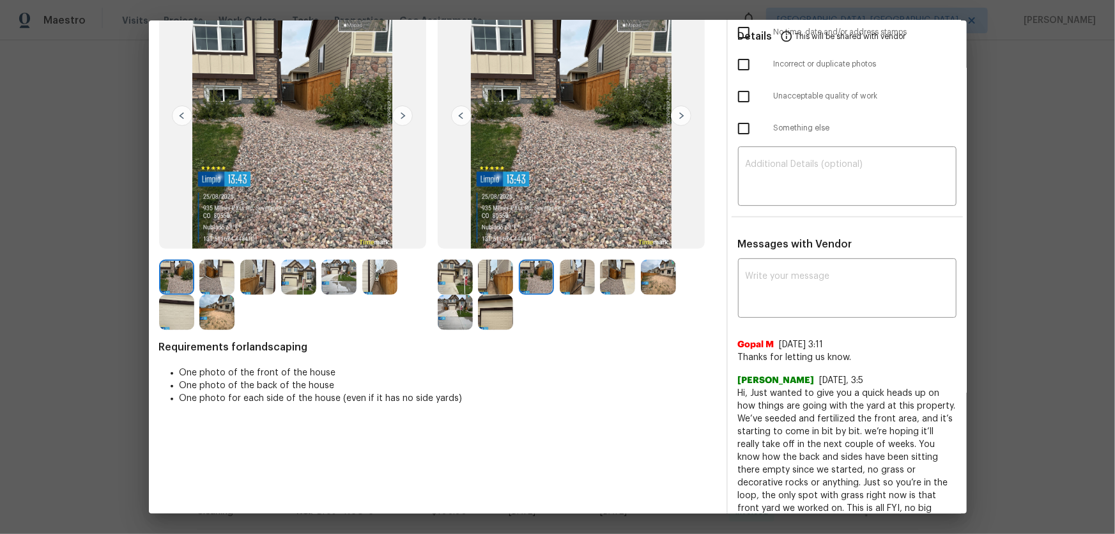
click at [580, 281] on img at bounding box center [577, 276] width 35 height 35
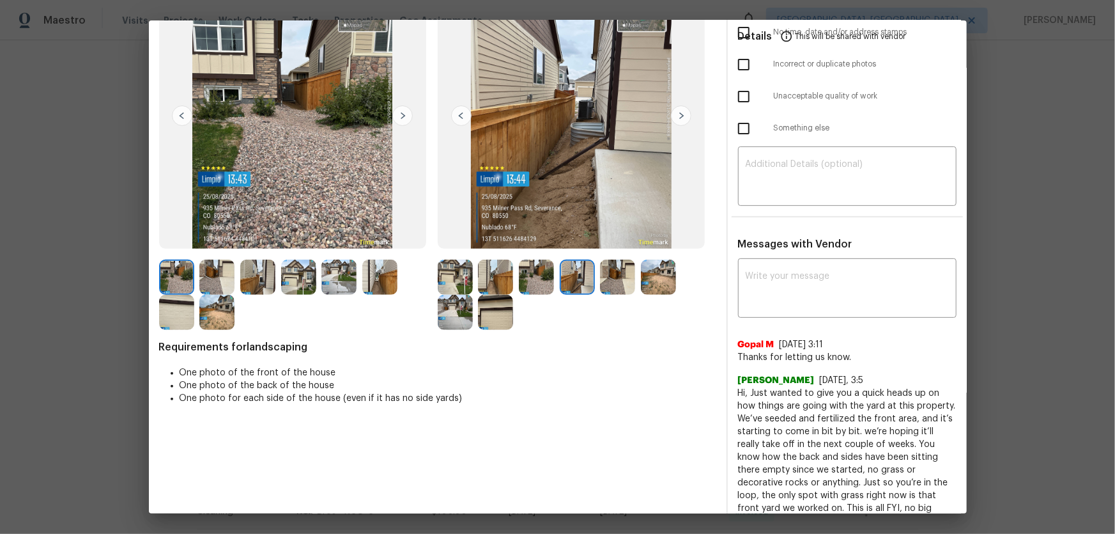
click at [619, 281] on img at bounding box center [617, 276] width 35 height 35
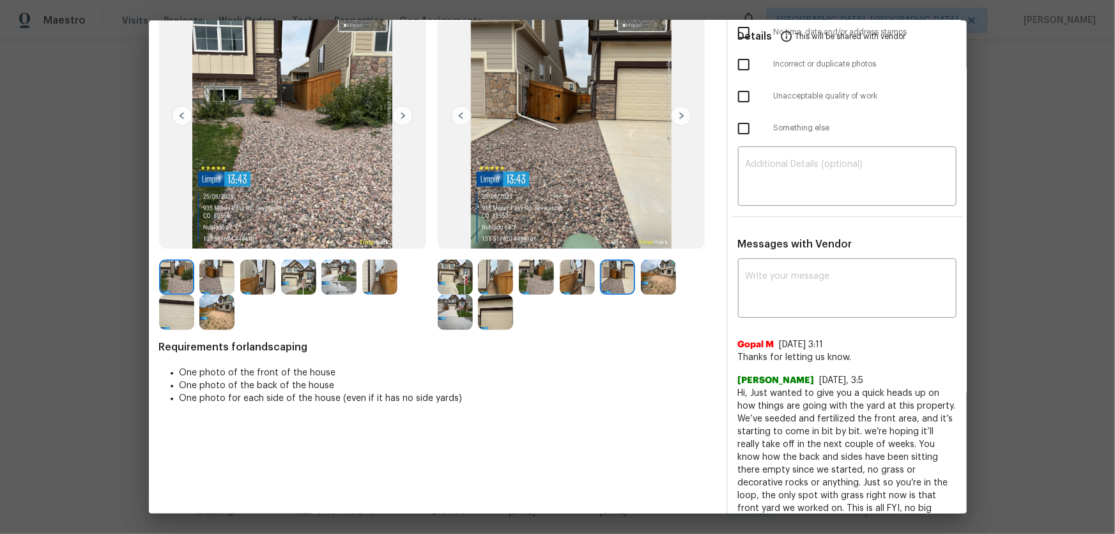
click at [667, 281] on img at bounding box center [658, 276] width 35 height 35
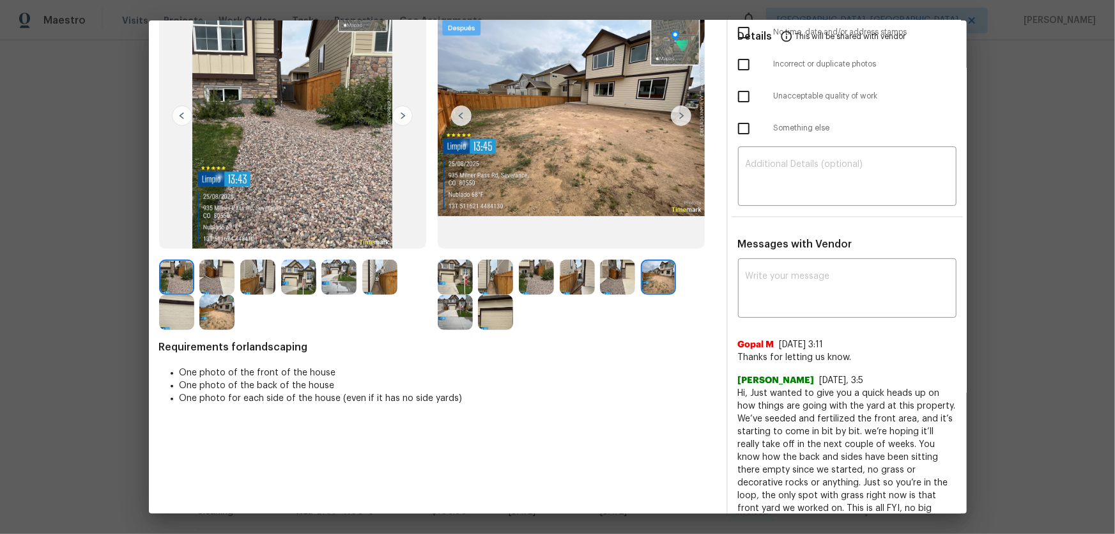
click at [450, 321] on img at bounding box center [455, 312] width 35 height 35
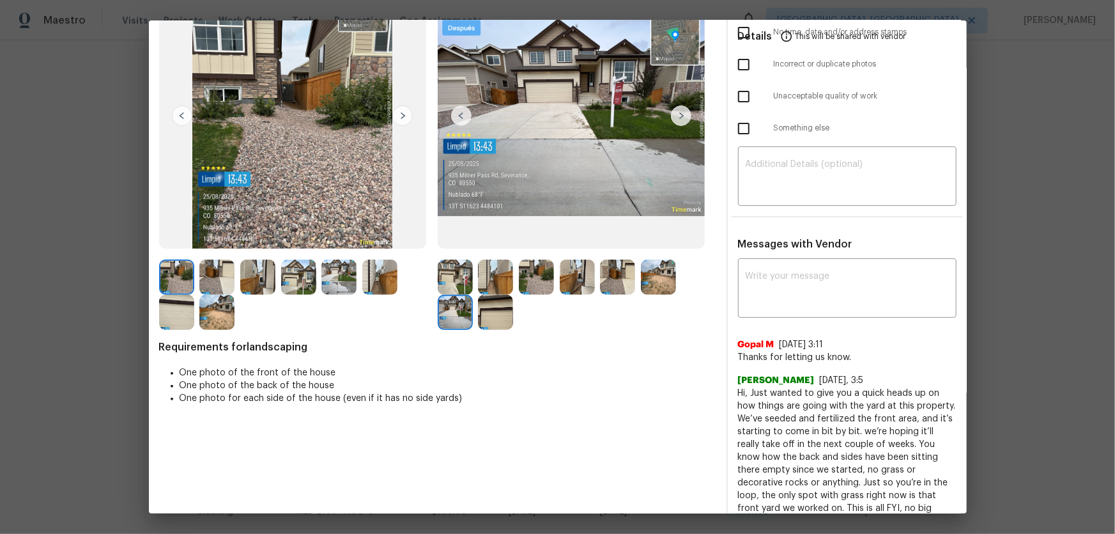
click at [497, 316] on img at bounding box center [495, 312] width 35 height 35
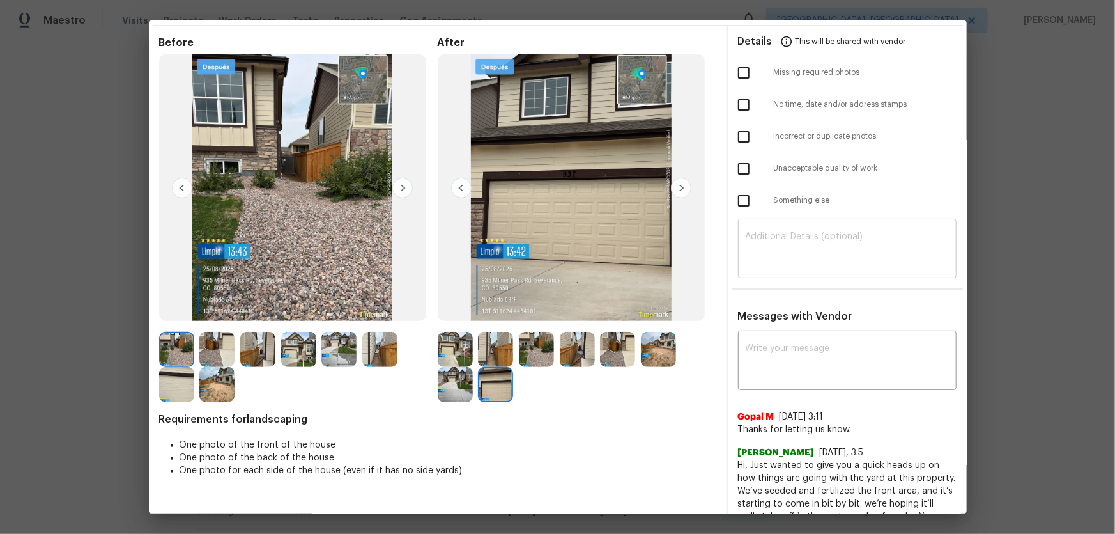
scroll to position [0, 0]
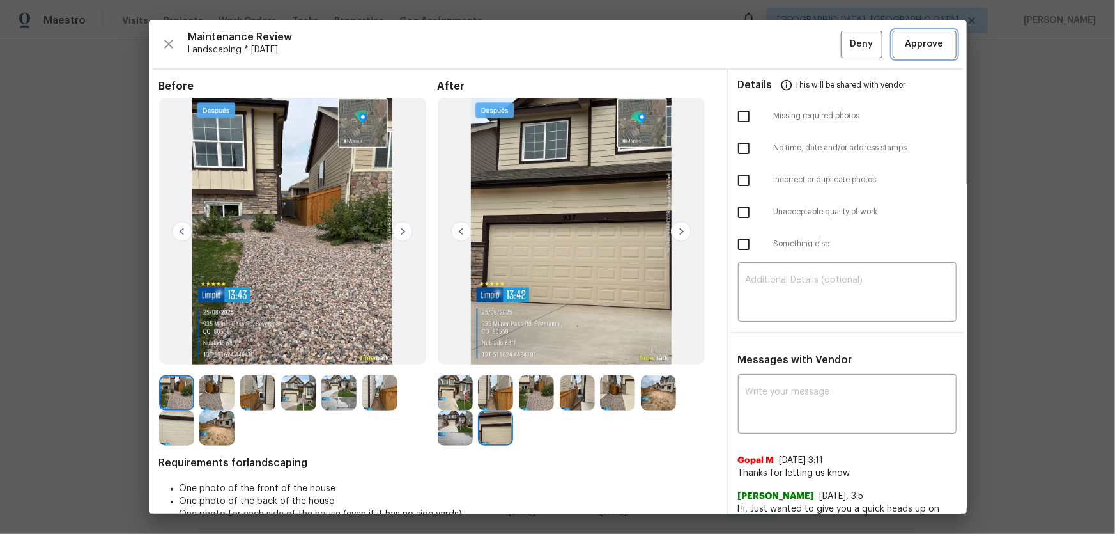
click at [793, 47] on span "Approve" at bounding box center [925, 44] width 38 height 16
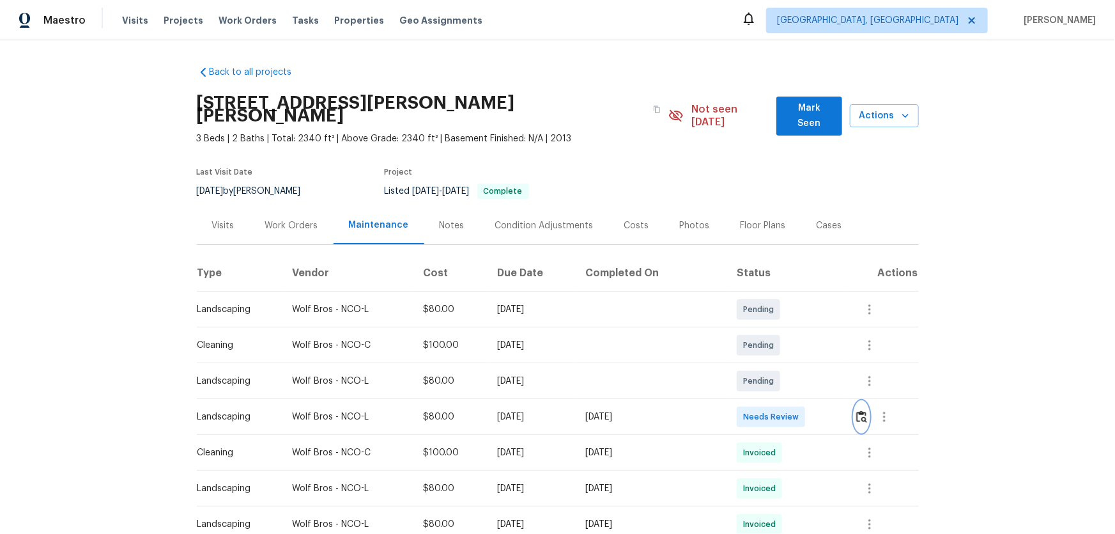
click at [793, 352] on img "button" at bounding box center [861, 416] width 11 height 12
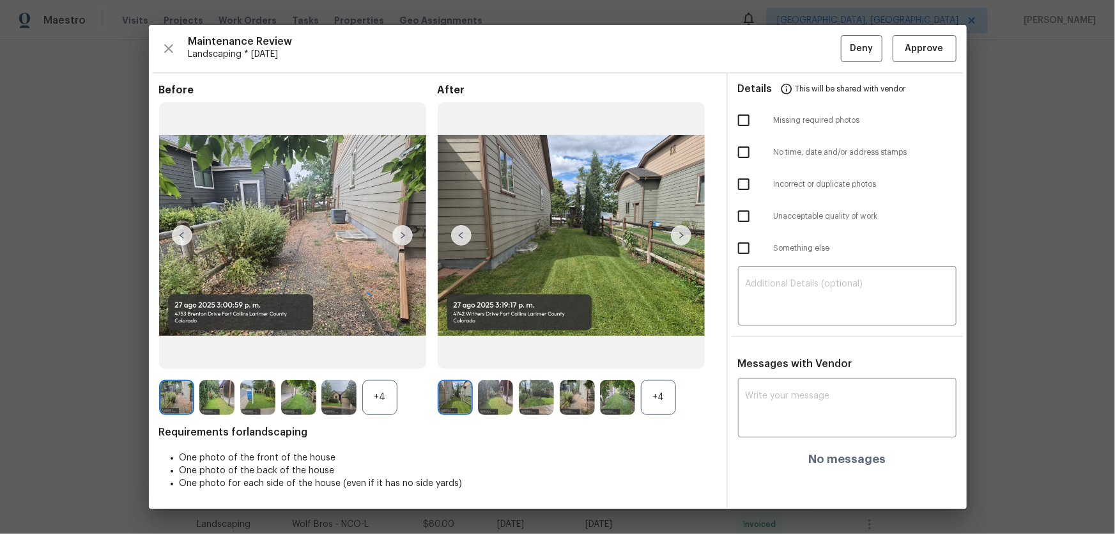
click at [658, 352] on div "+4" at bounding box center [658, 397] width 35 height 35
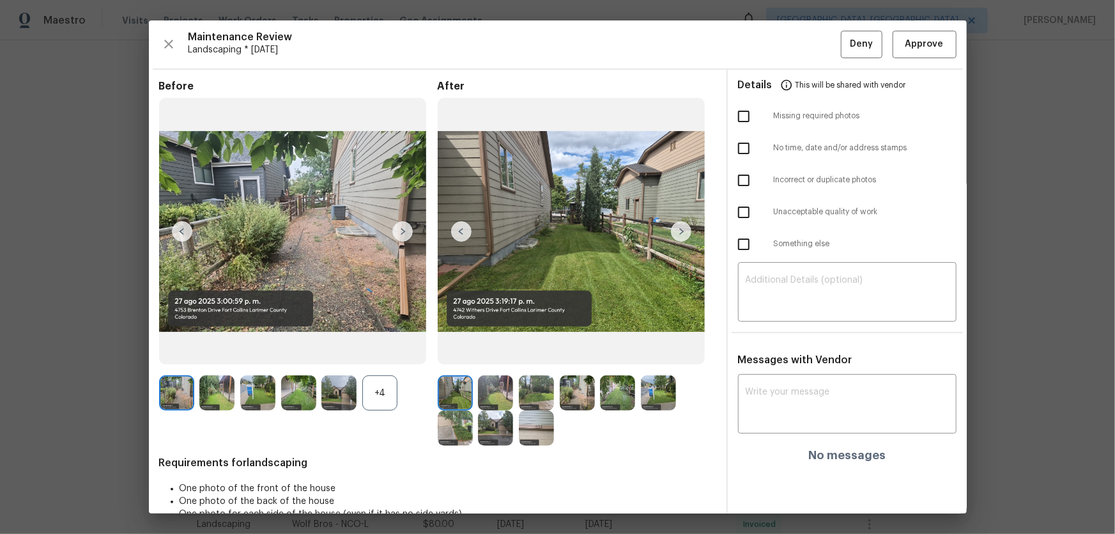
click at [392, 352] on div "+4" at bounding box center [379, 392] width 35 height 35
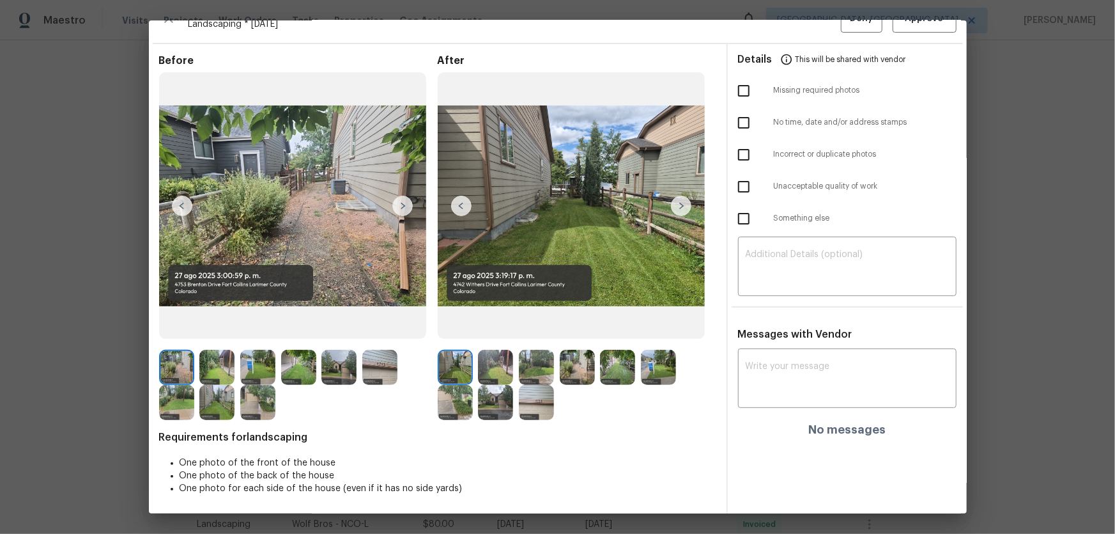
click at [487, 352] on img at bounding box center [495, 367] width 35 height 35
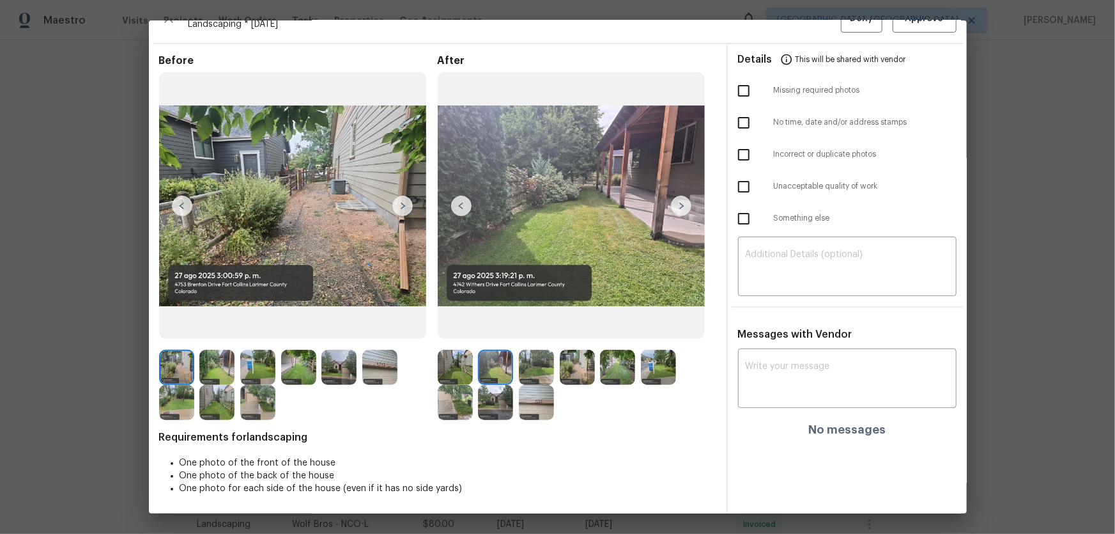
click at [544, 352] on img at bounding box center [536, 367] width 35 height 35
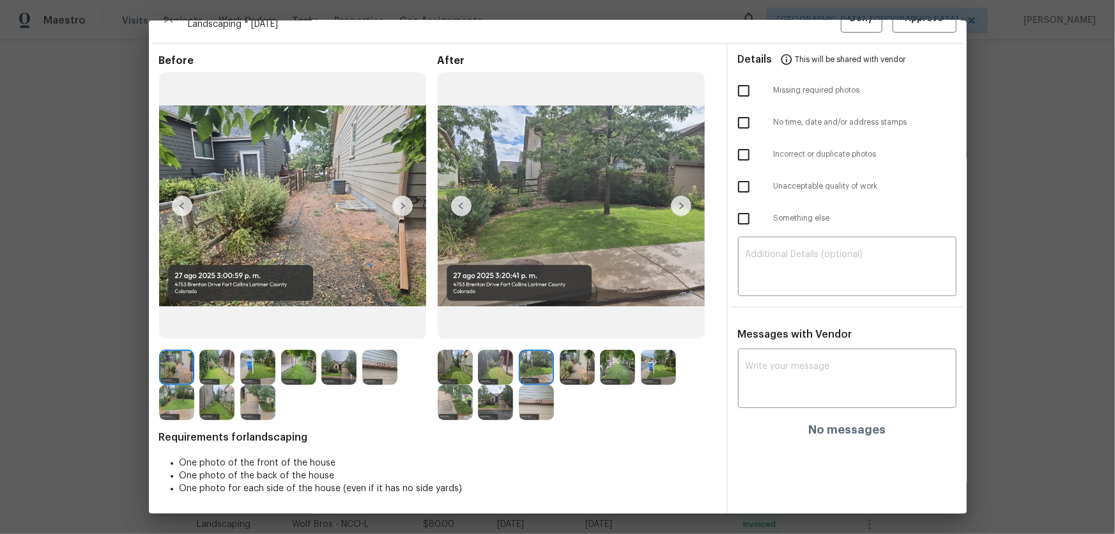
click at [582, 352] on img at bounding box center [577, 367] width 35 height 35
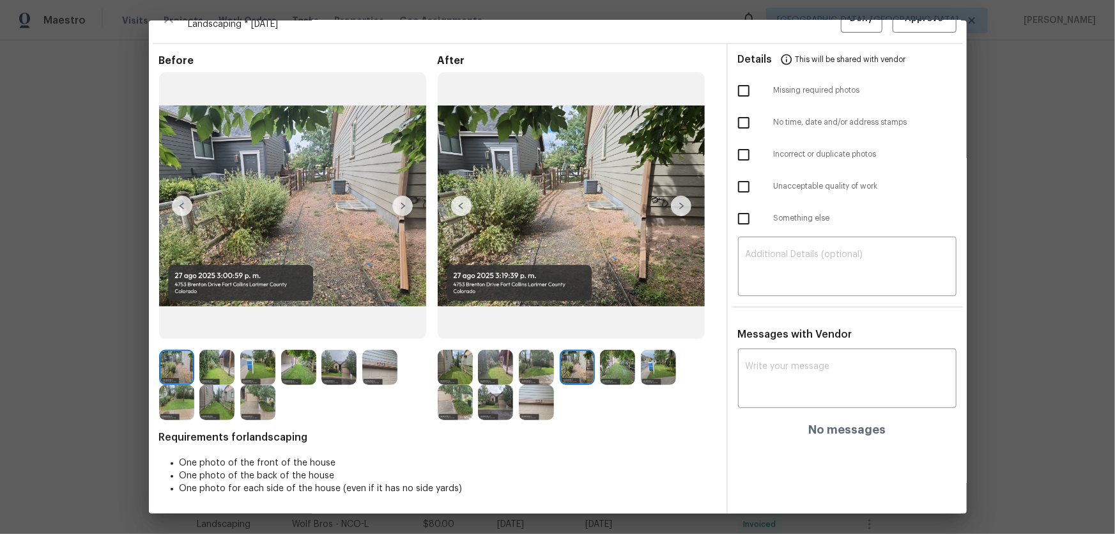
click at [600, 352] on img at bounding box center [617, 367] width 35 height 35
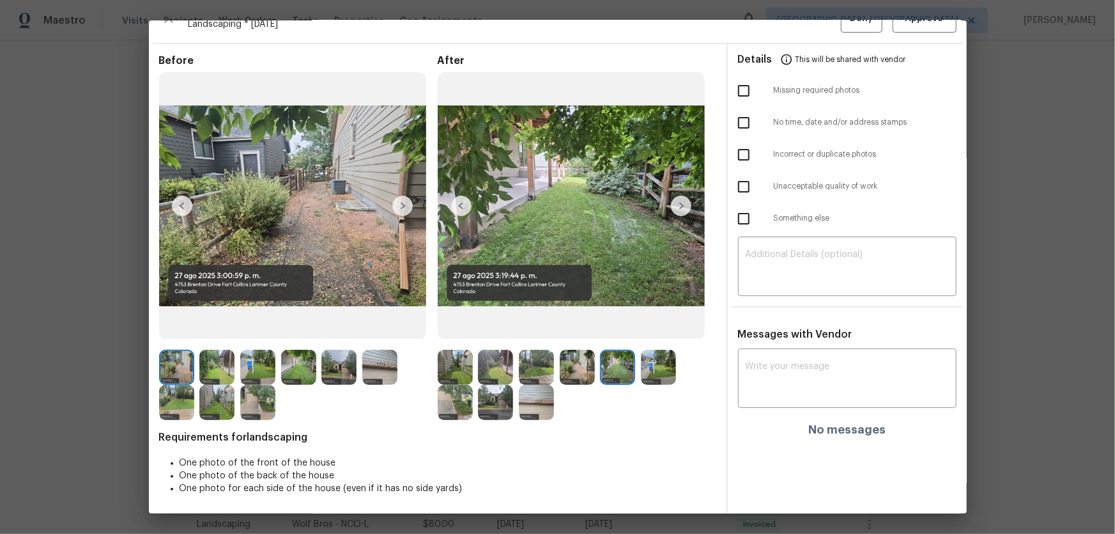
click at [637, 352] on div at bounding box center [620, 367] width 41 height 35
click at [645, 352] on img at bounding box center [658, 367] width 35 height 35
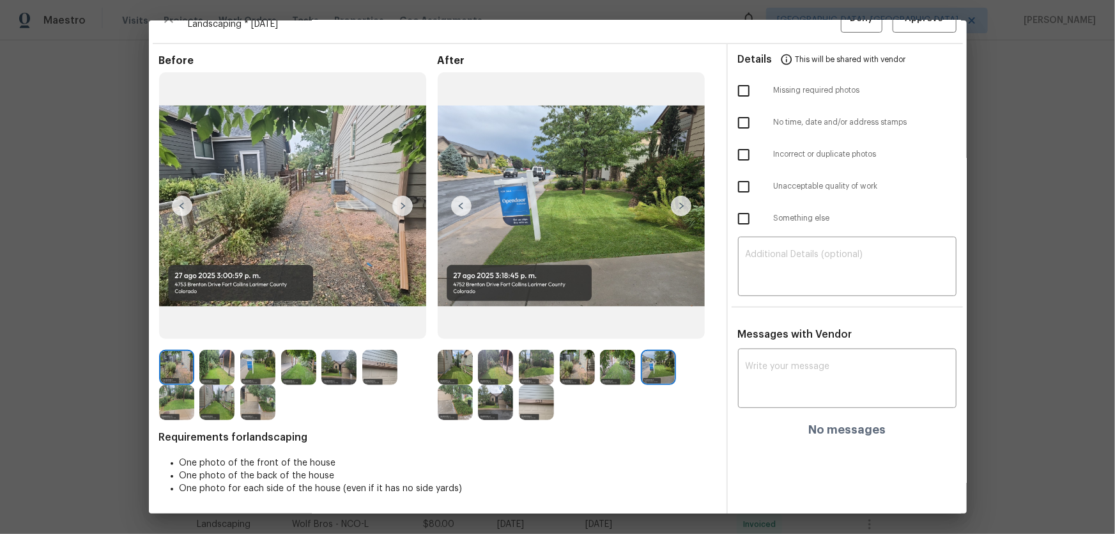
click at [447, 352] on img at bounding box center [455, 402] width 35 height 35
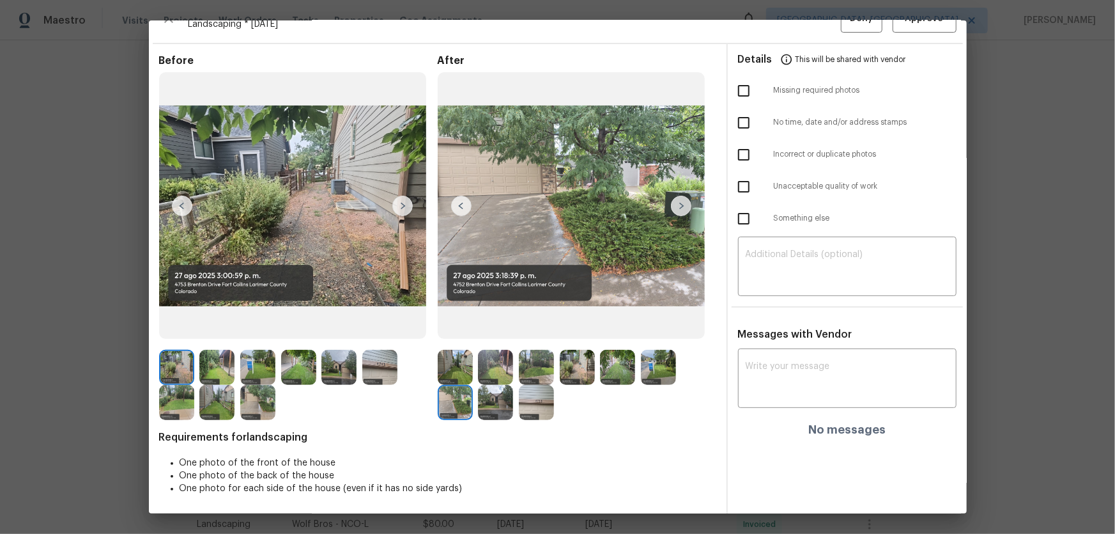
click at [500, 352] on img at bounding box center [495, 402] width 35 height 35
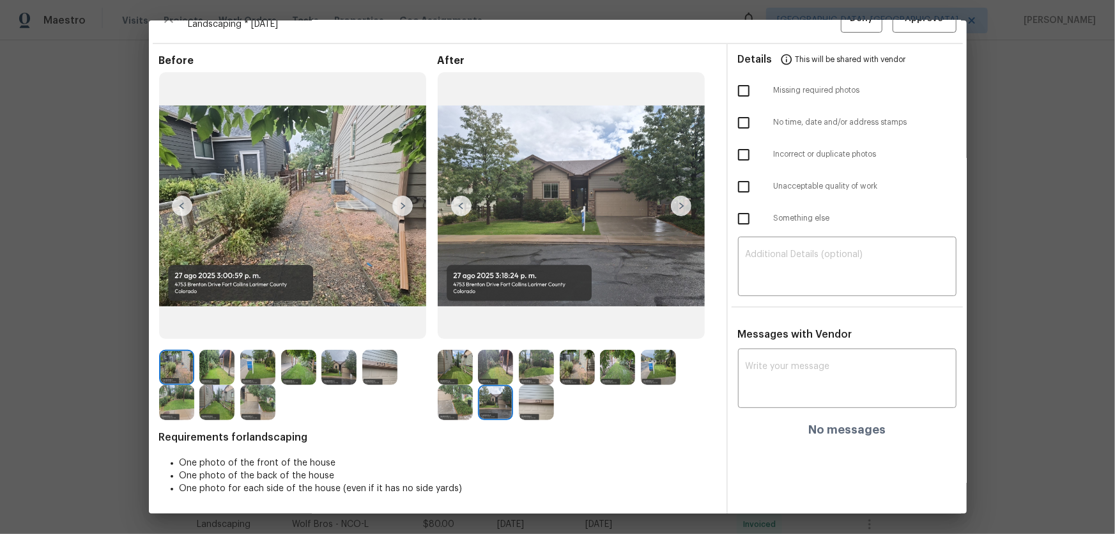
click at [542, 352] on img at bounding box center [536, 402] width 35 height 35
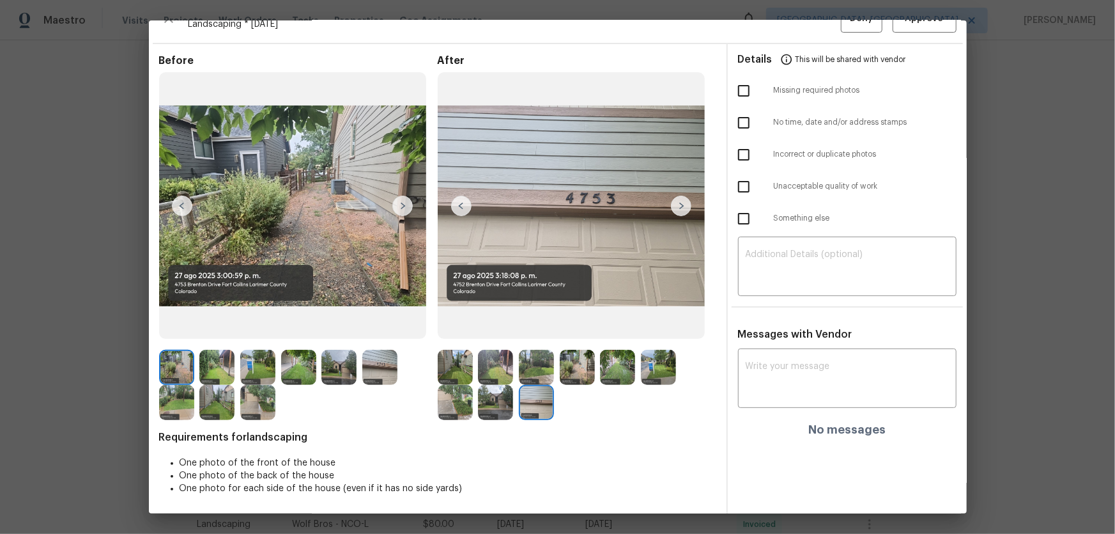
scroll to position [0, 0]
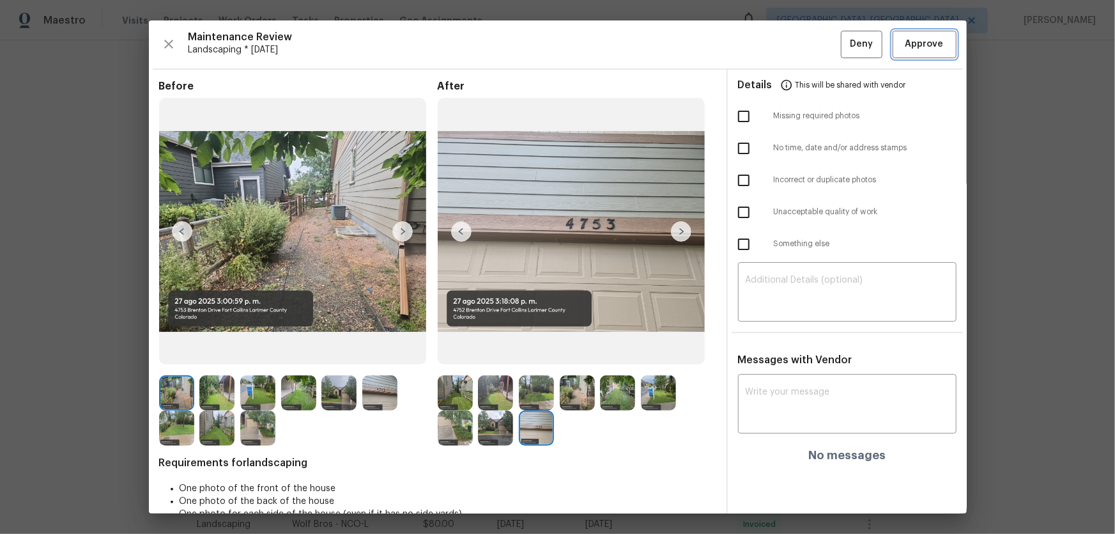
click at [793, 44] on span "Approve" at bounding box center [925, 44] width 38 height 16
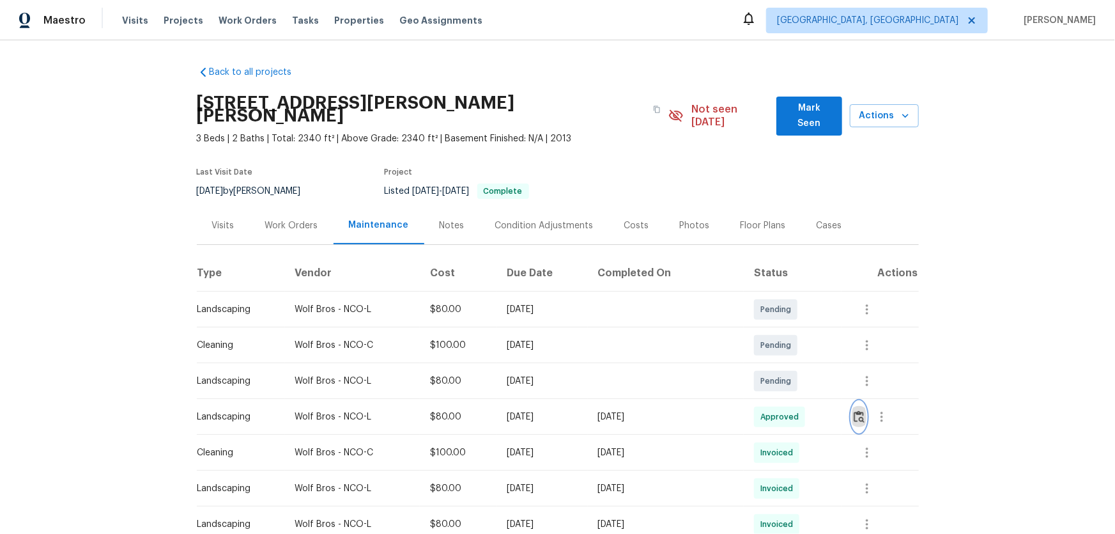
click at [793, 352] on img "button" at bounding box center [859, 416] width 11 height 12
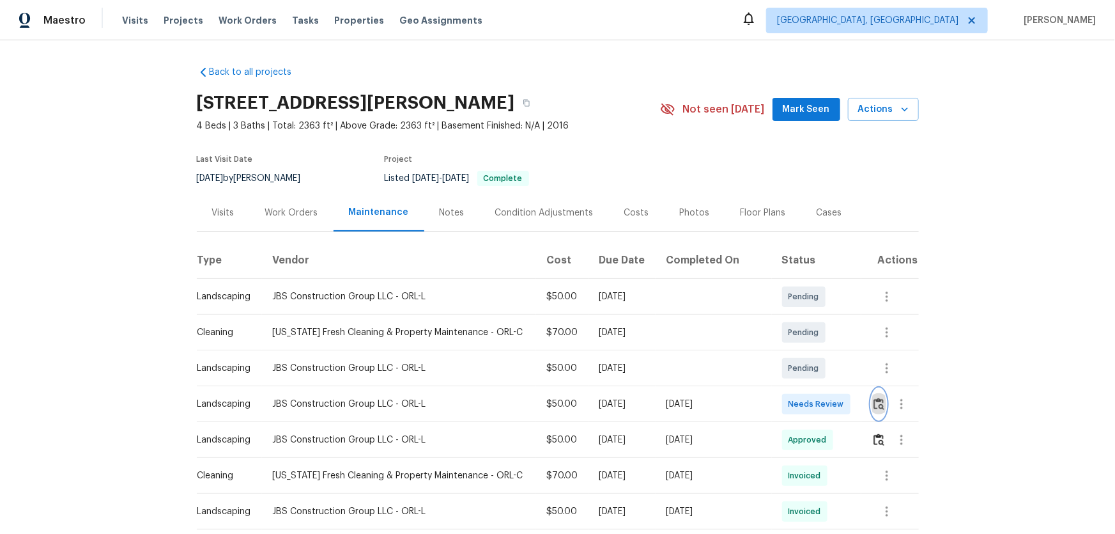
click at [793, 352] on img "button" at bounding box center [879, 404] width 11 height 12
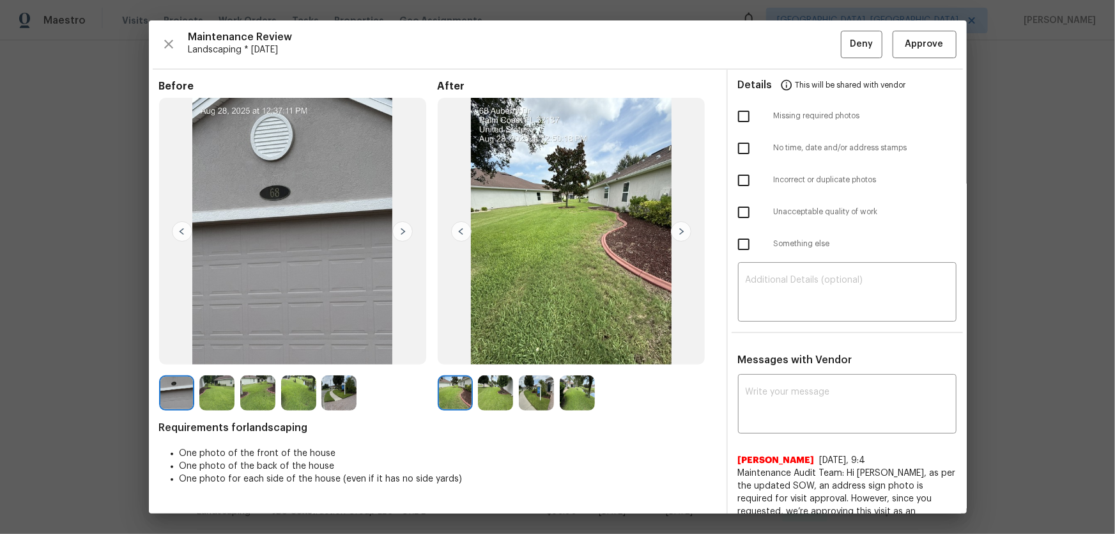
click at [492, 352] on img at bounding box center [495, 392] width 35 height 35
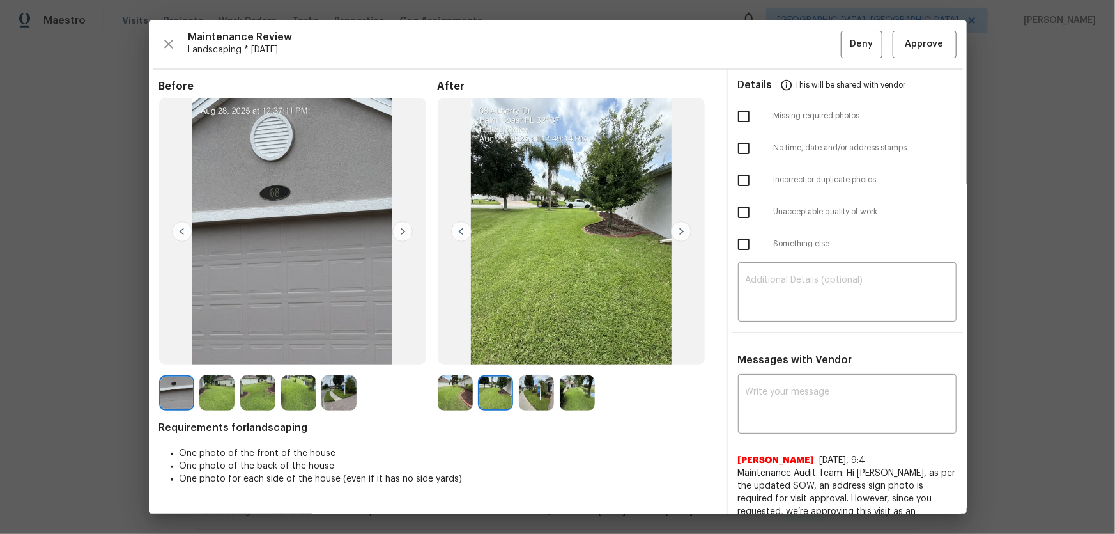
click at [533, 352] on img at bounding box center [536, 392] width 35 height 35
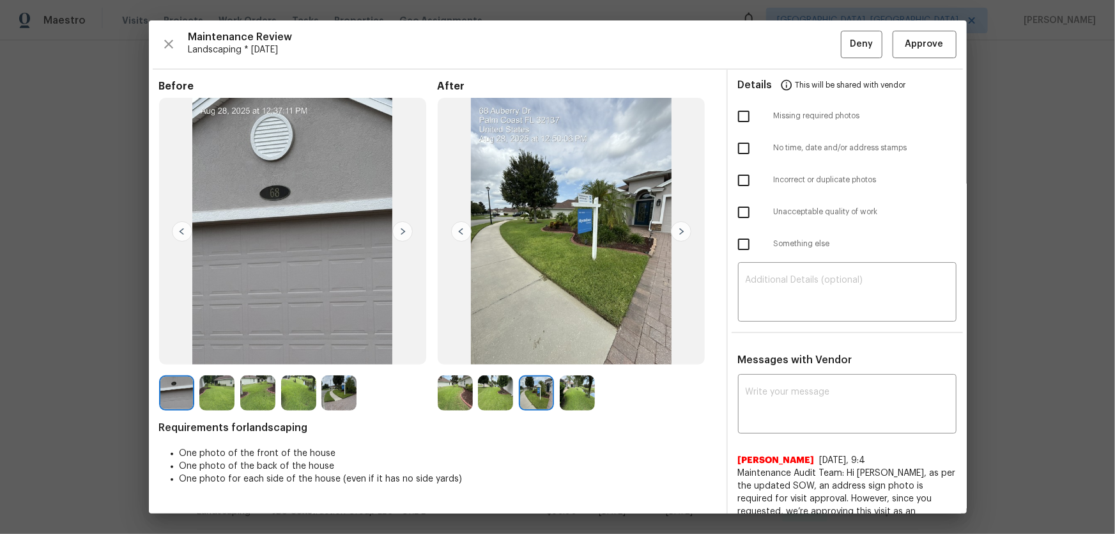
click at [572, 352] on img at bounding box center [577, 392] width 35 height 35
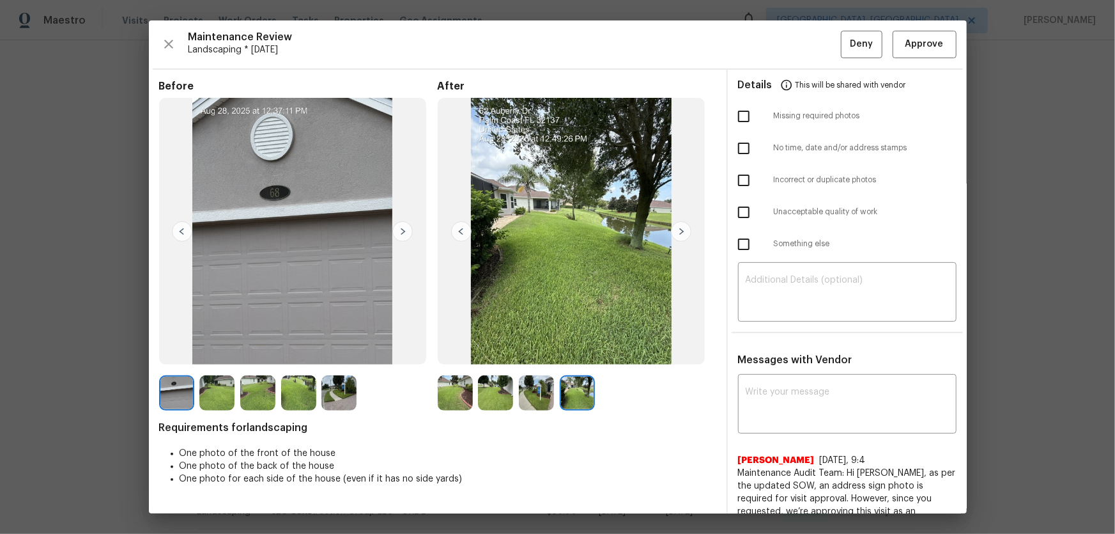
click at [456, 352] on img at bounding box center [455, 392] width 35 height 35
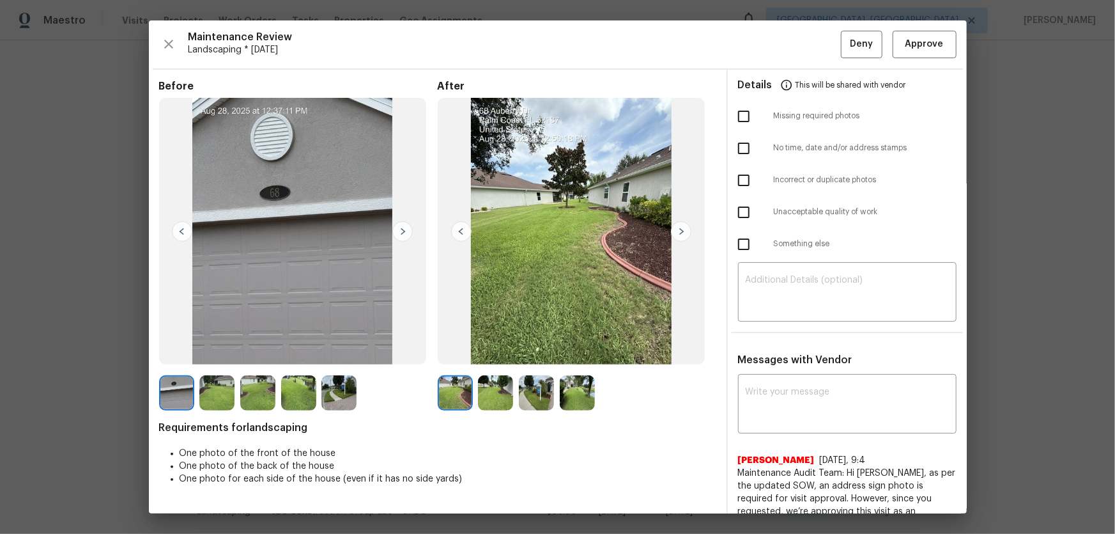
click at [486, 352] on img at bounding box center [495, 392] width 35 height 35
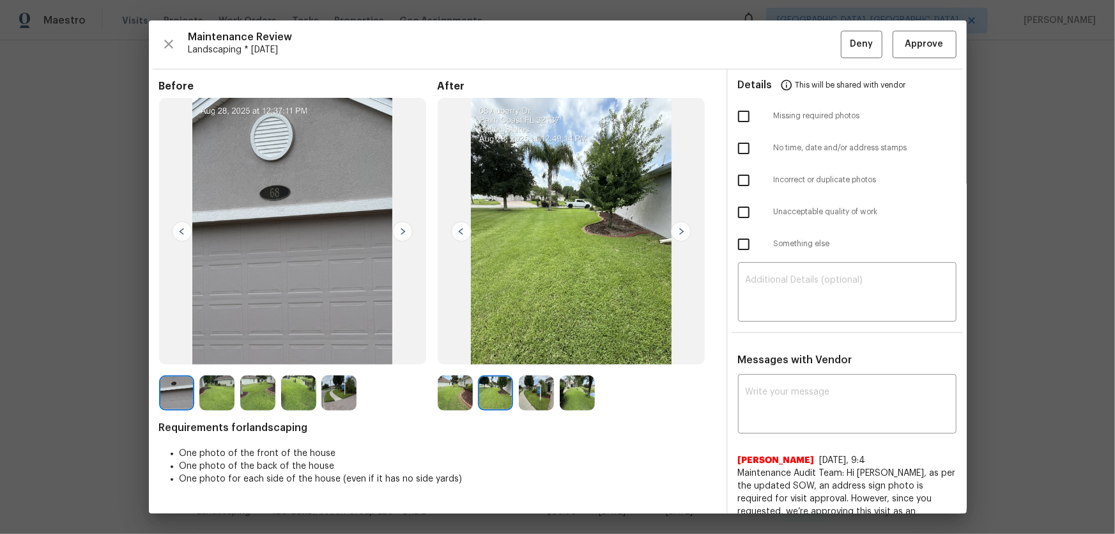
click at [526, 352] on img at bounding box center [536, 392] width 35 height 35
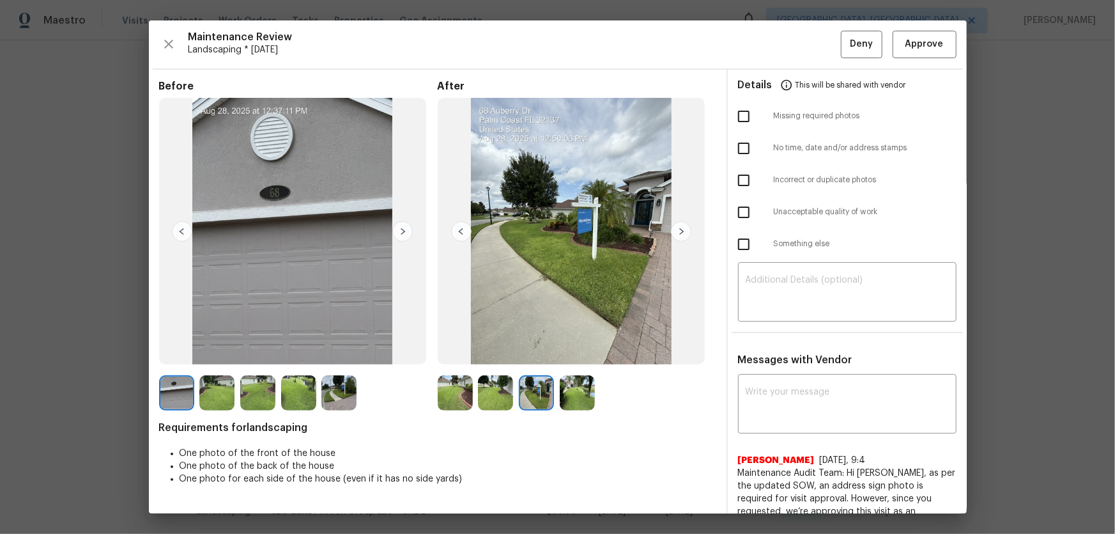
click at [576, 352] on img at bounding box center [577, 392] width 35 height 35
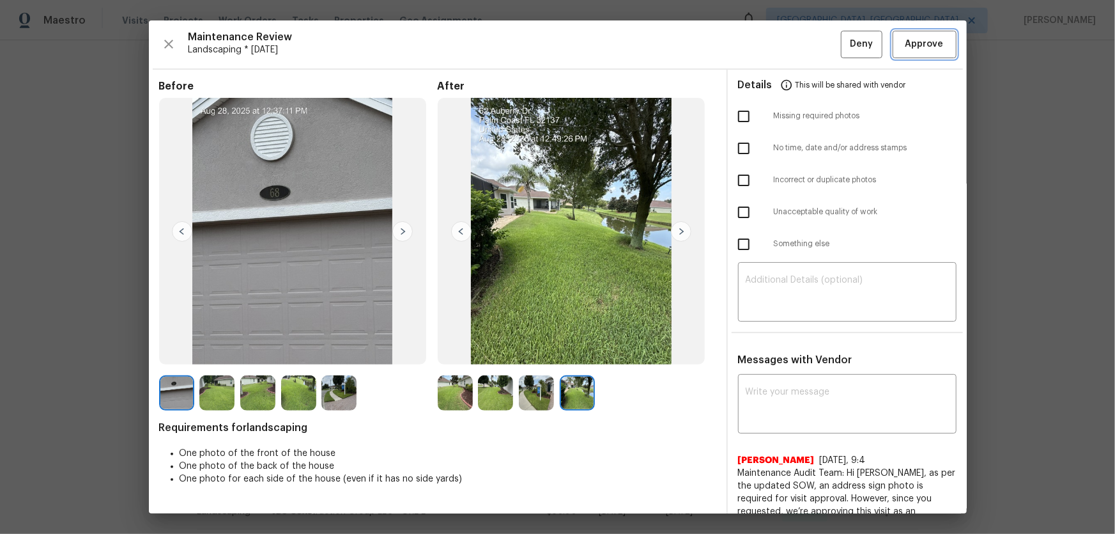
click at [793, 54] on button "Approve" at bounding box center [925, 44] width 64 height 27
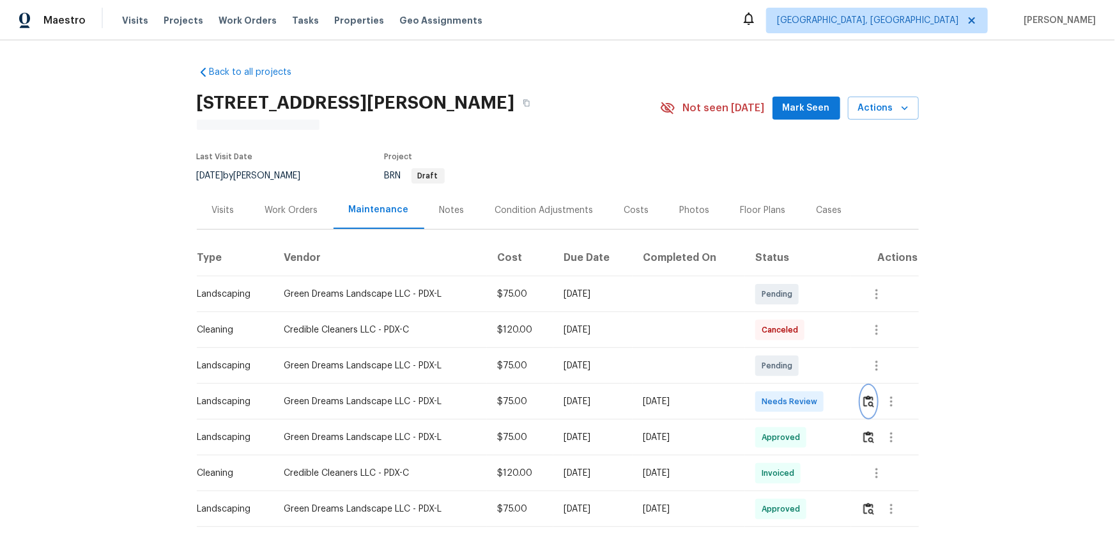
click at [863, 401] on img "button" at bounding box center [868, 401] width 11 height 12
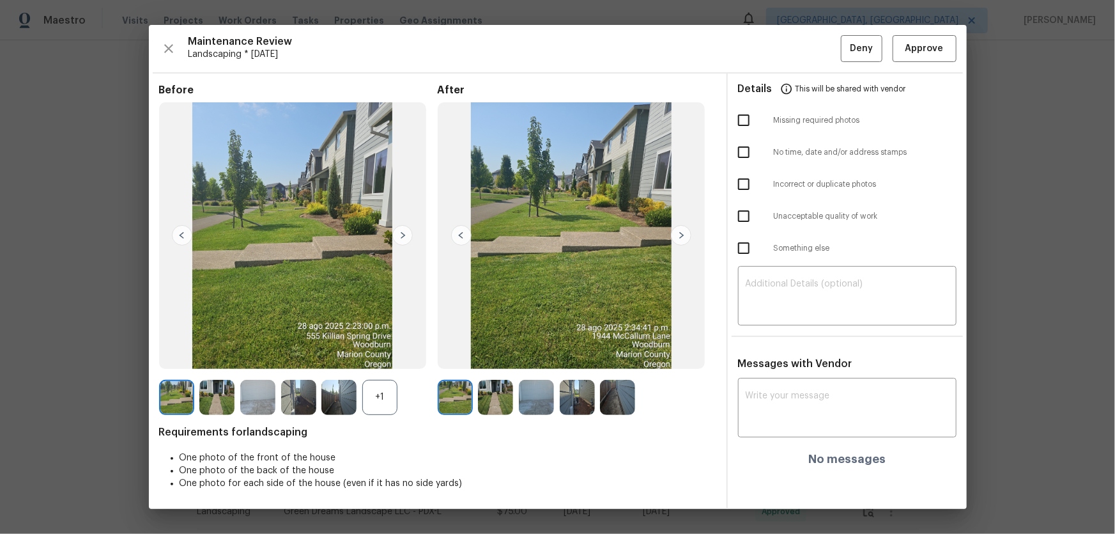
click at [367, 410] on div "+1" at bounding box center [379, 397] width 35 height 35
click at [489, 392] on img at bounding box center [495, 397] width 35 height 35
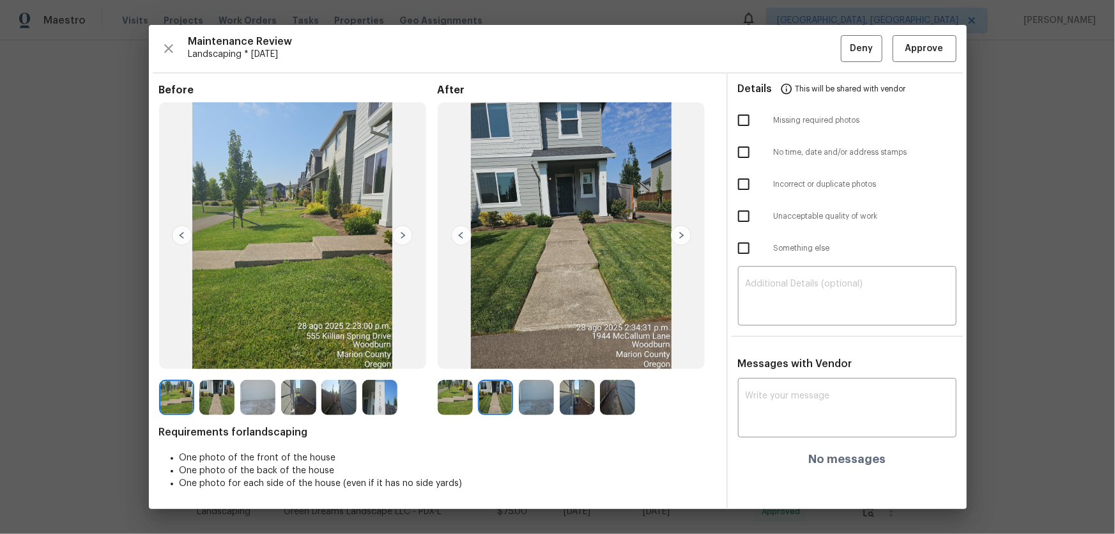
click at [536, 401] on img at bounding box center [536, 397] width 35 height 35
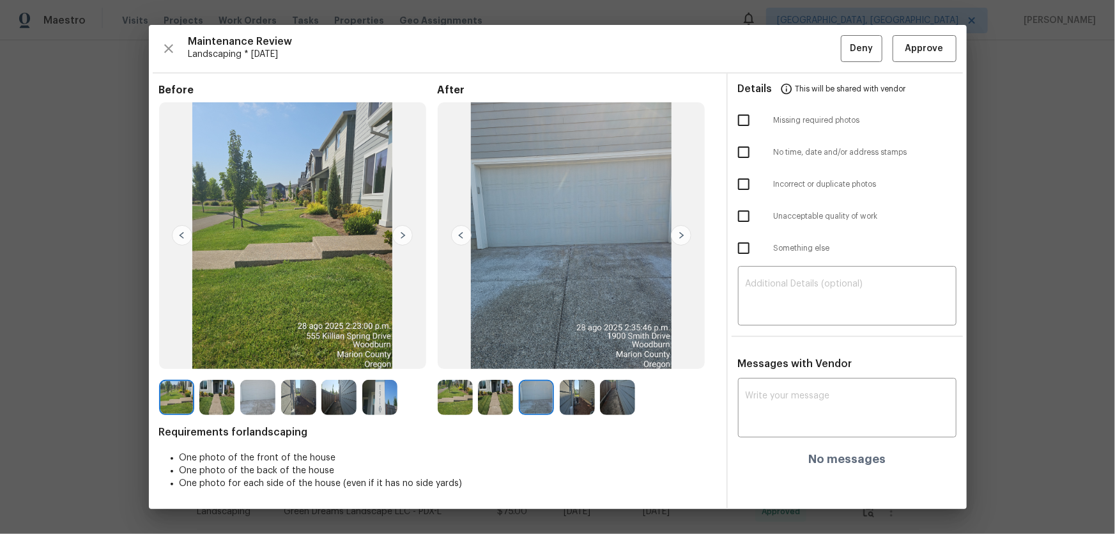
click at [581, 400] on img at bounding box center [577, 397] width 35 height 35
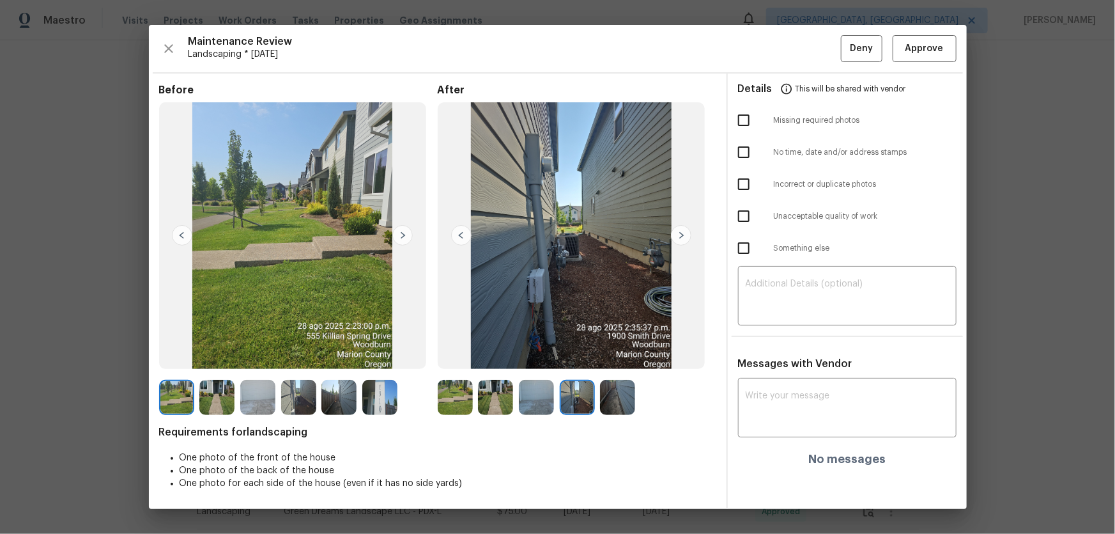
click at [615, 402] on img at bounding box center [617, 397] width 35 height 35
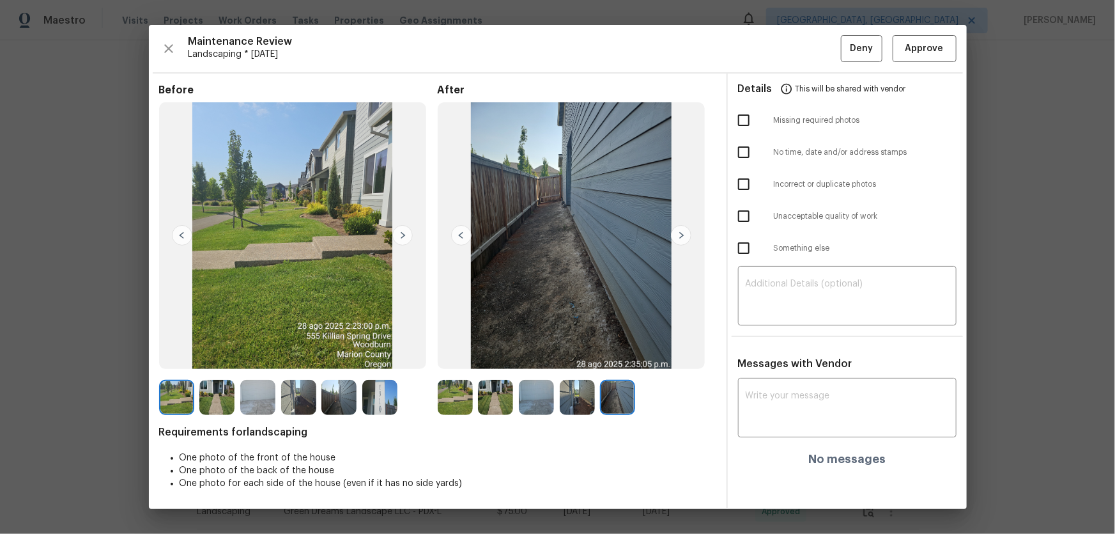
click at [538, 407] on img at bounding box center [536, 397] width 35 height 35
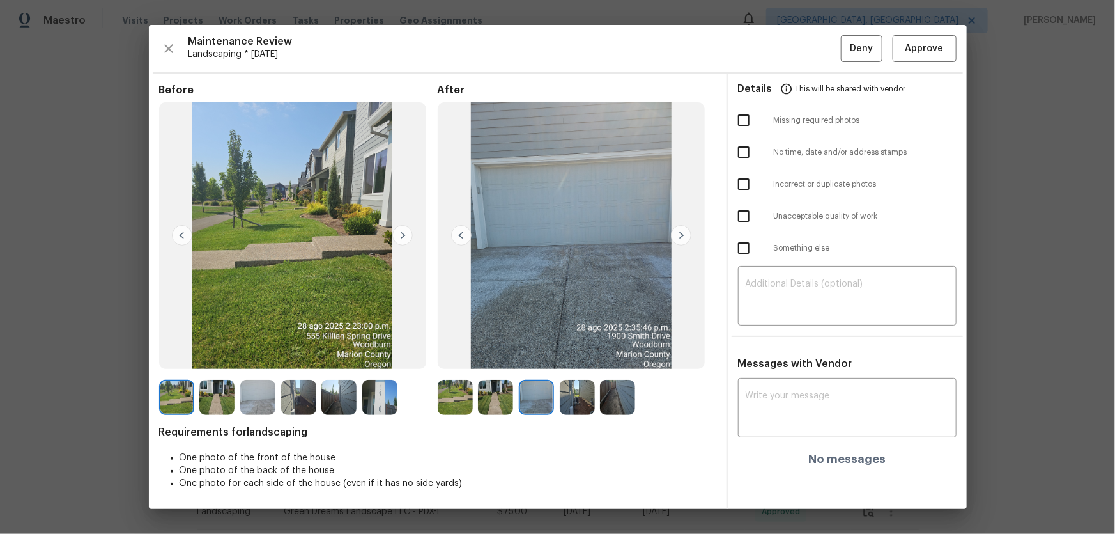
click at [576, 409] on img at bounding box center [577, 397] width 35 height 35
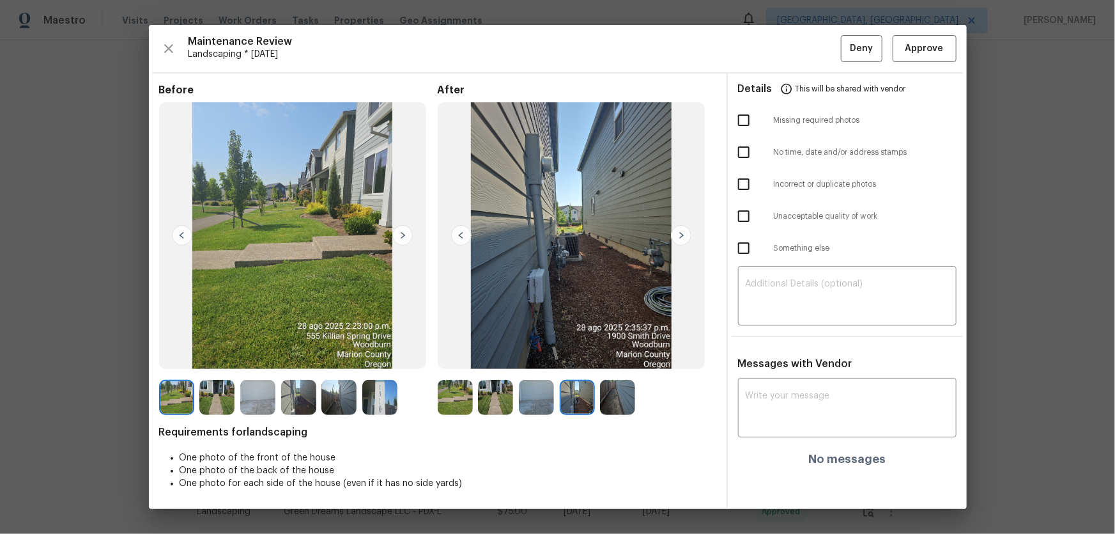
click at [615, 406] on img at bounding box center [617, 397] width 35 height 35
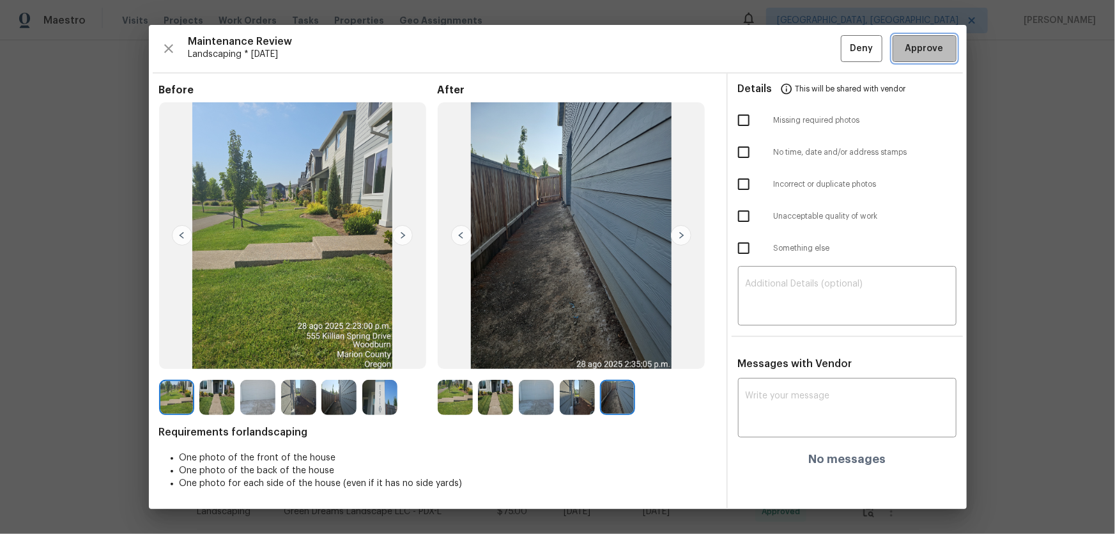
click at [931, 45] on span "Approve" at bounding box center [925, 49] width 38 height 16
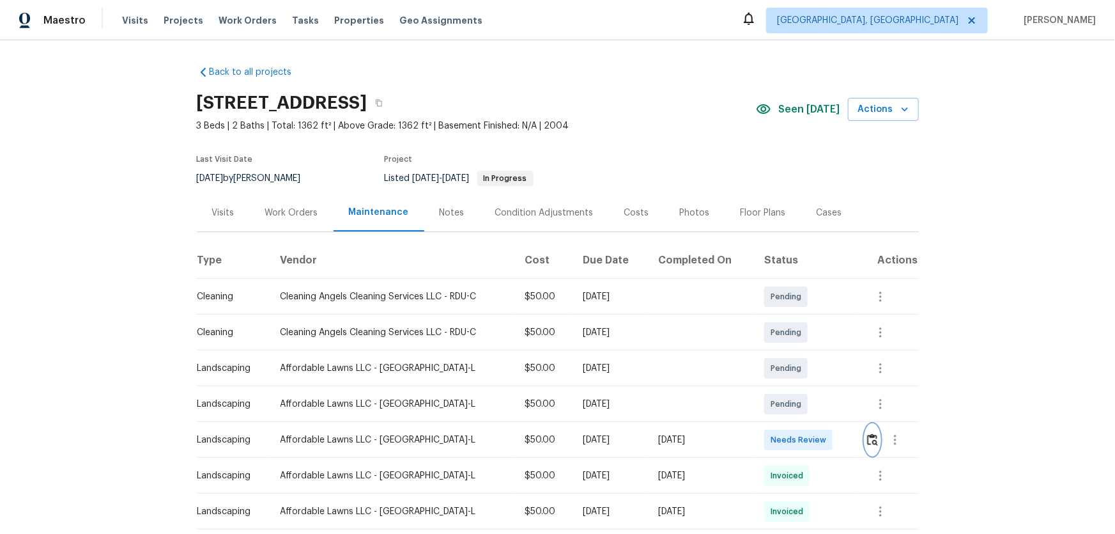
click at [793, 352] on button "button" at bounding box center [872, 439] width 15 height 31
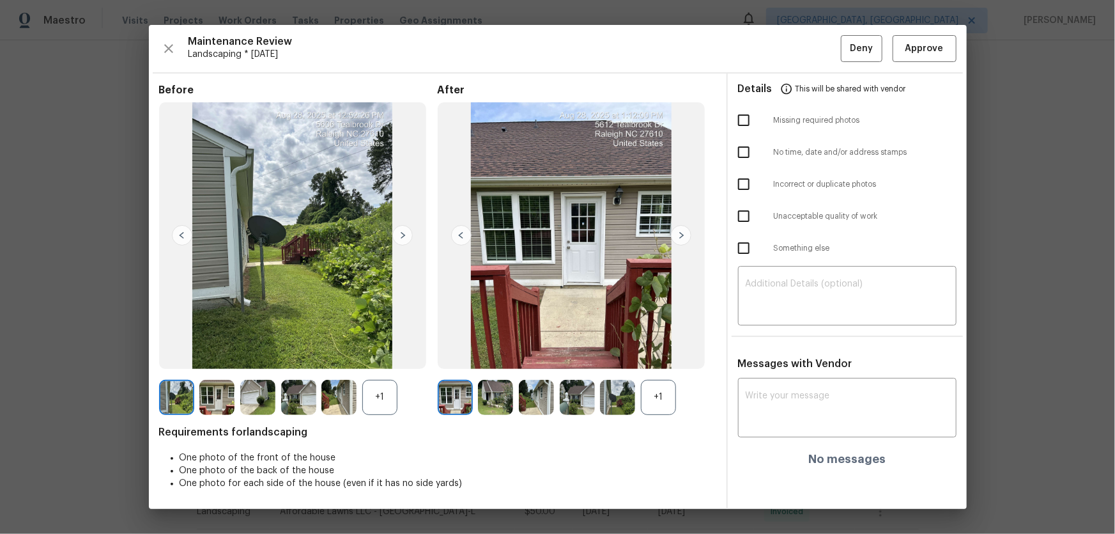
click at [665, 352] on div "+1" at bounding box center [658, 397] width 35 height 35
click at [377, 352] on div "+1" at bounding box center [379, 397] width 35 height 35
click at [507, 352] on img at bounding box center [495, 397] width 35 height 35
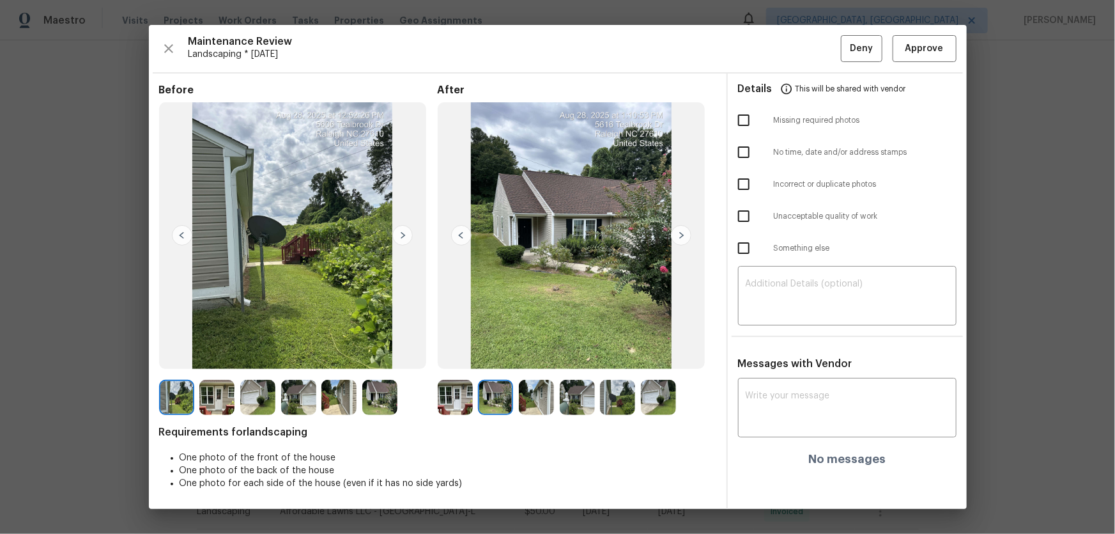
click at [537, 352] on img at bounding box center [536, 397] width 35 height 35
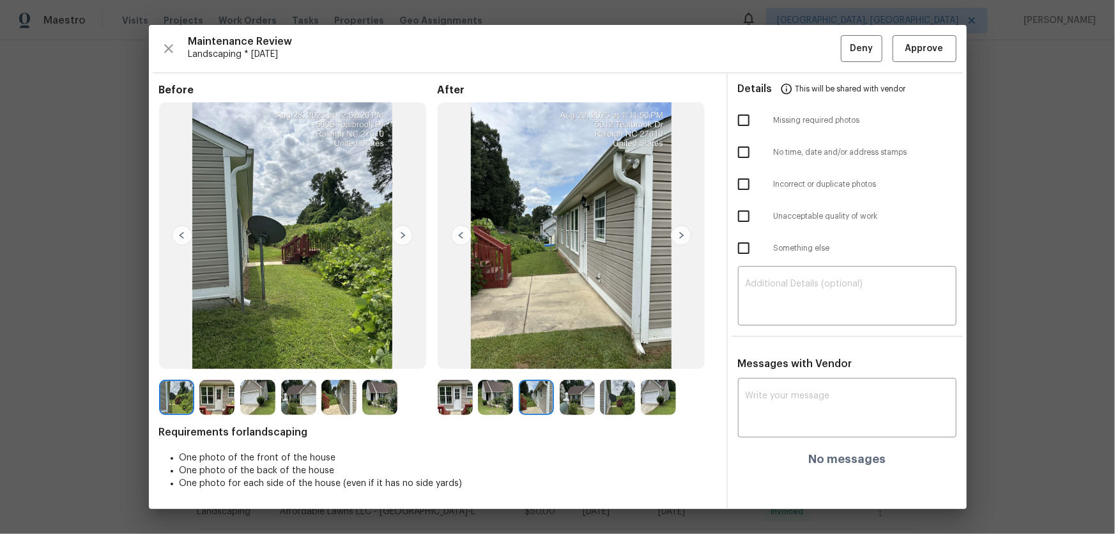
click at [576, 352] on img at bounding box center [577, 397] width 35 height 35
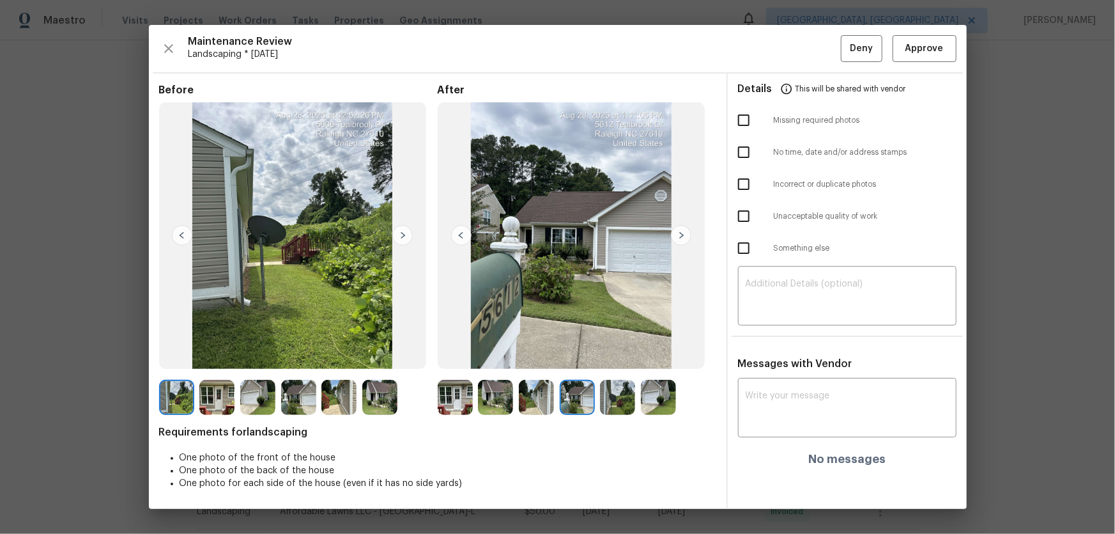
click at [616, 352] on img at bounding box center [617, 397] width 35 height 35
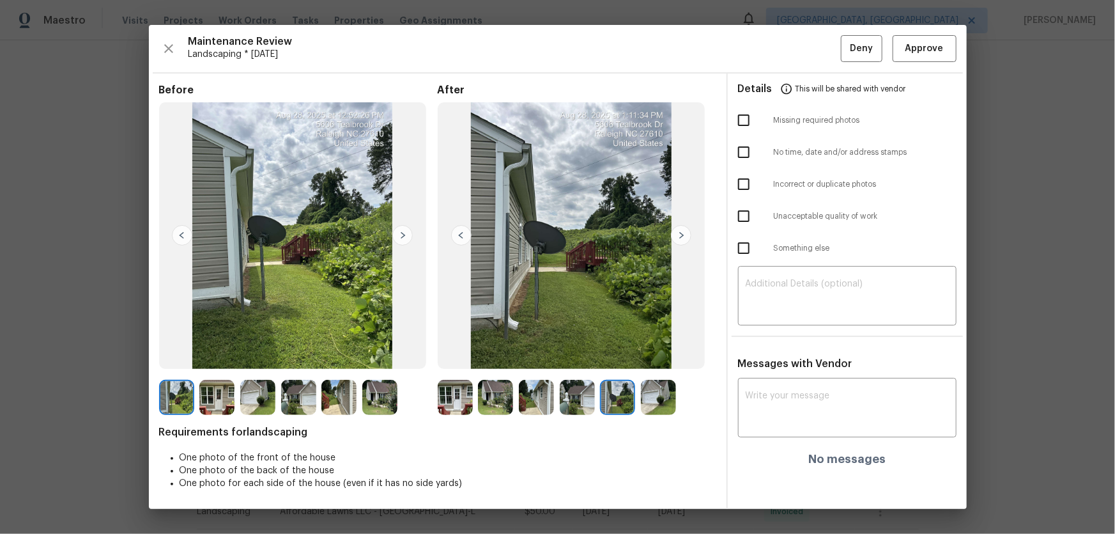
click at [660, 352] on img at bounding box center [658, 397] width 35 height 35
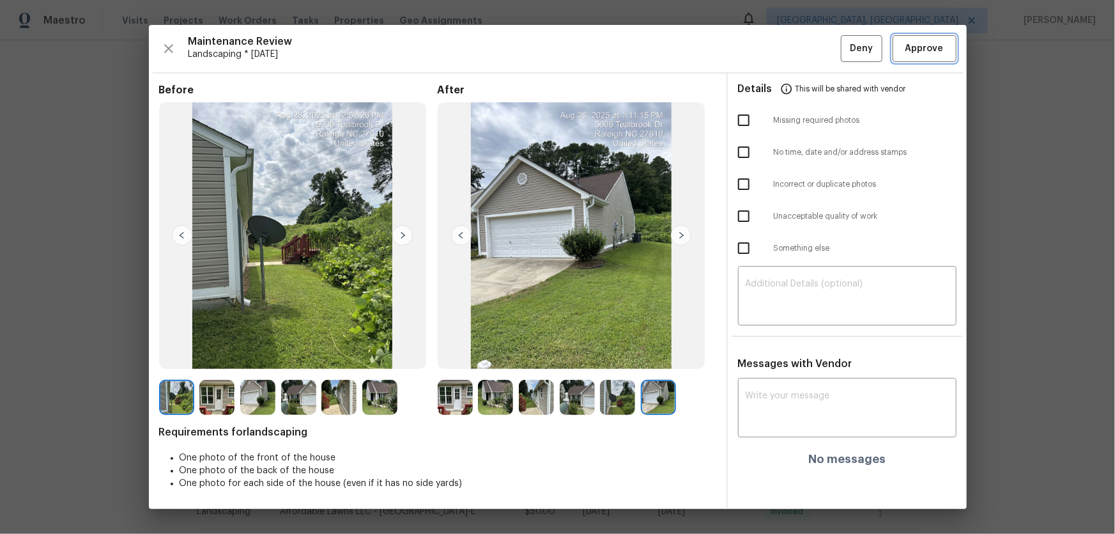
click at [793, 56] on span "Approve" at bounding box center [925, 49] width 38 height 16
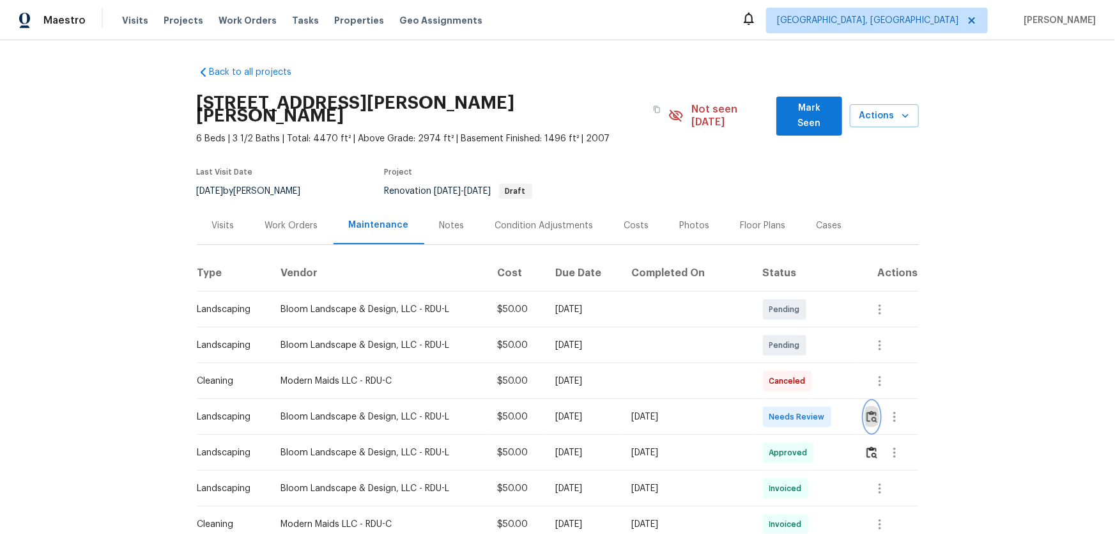
click at [793, 352] on img "button" at bounding box center [872, 416] width 11 height 12
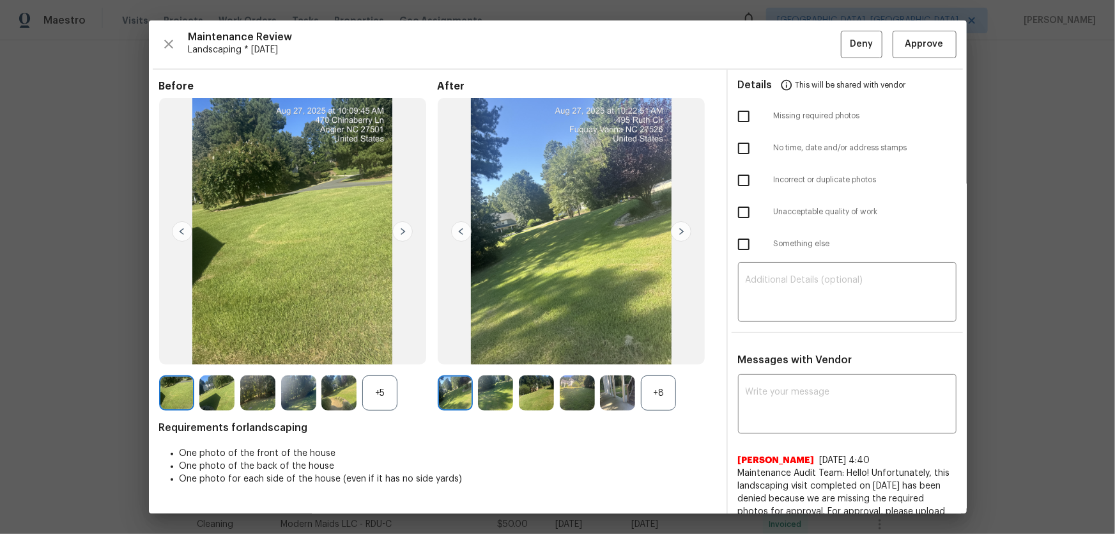
click at [650, 352] on div "+8" at bounding box center [658, 392] width 35 height 35
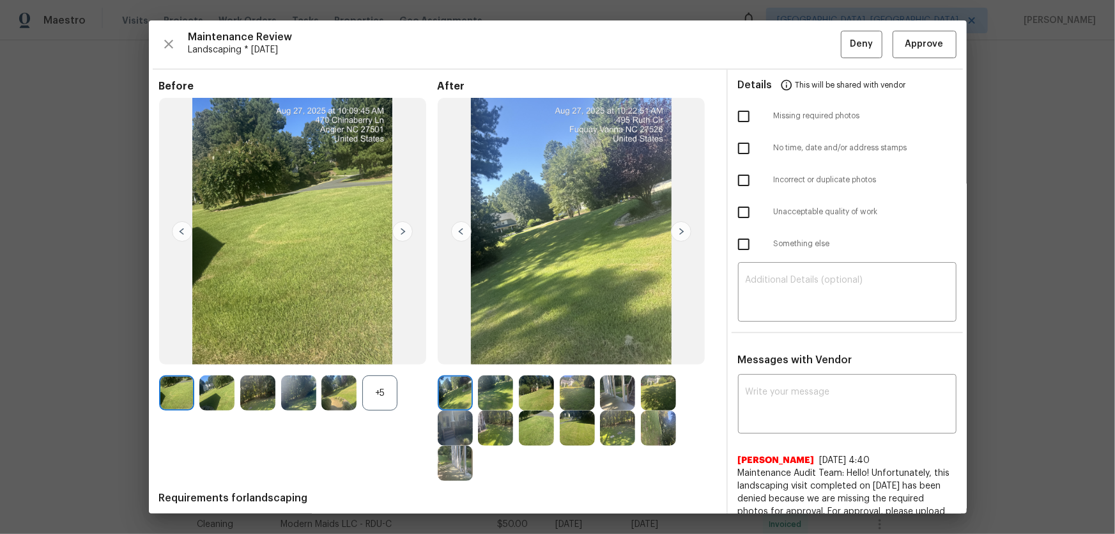
click at [377, 352] on div "+5" at bounding box center [379, 392] width 35 height 35
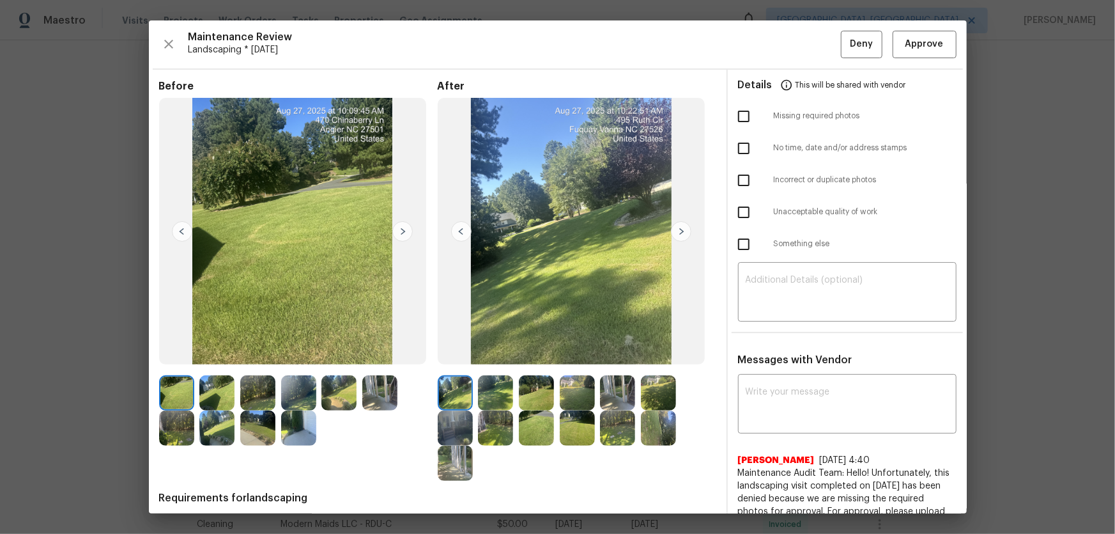
click at [496, 352] on img at bounding box center [495, 392] width 35 height 35
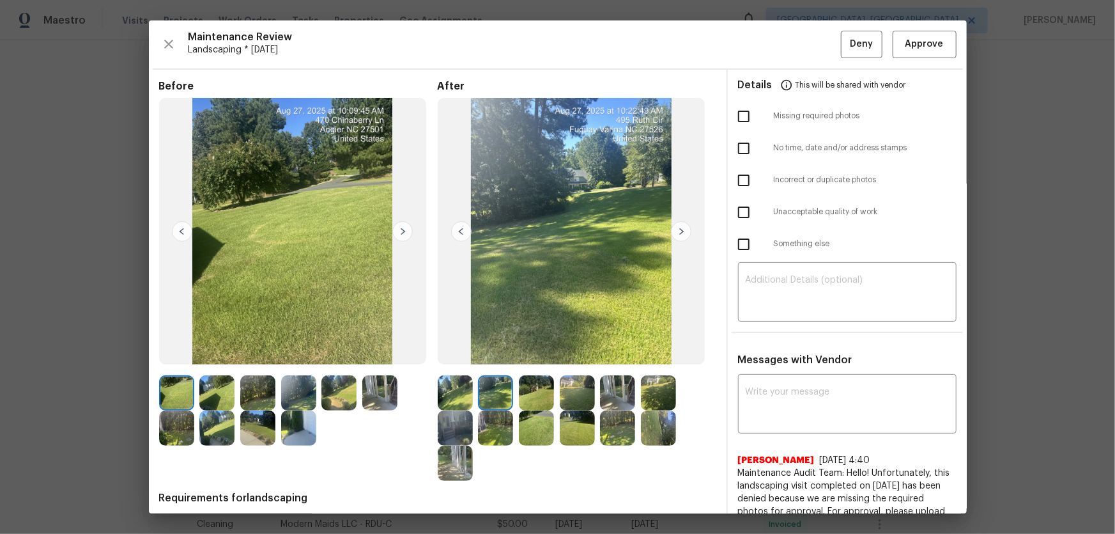
scroll to position [58, 0]
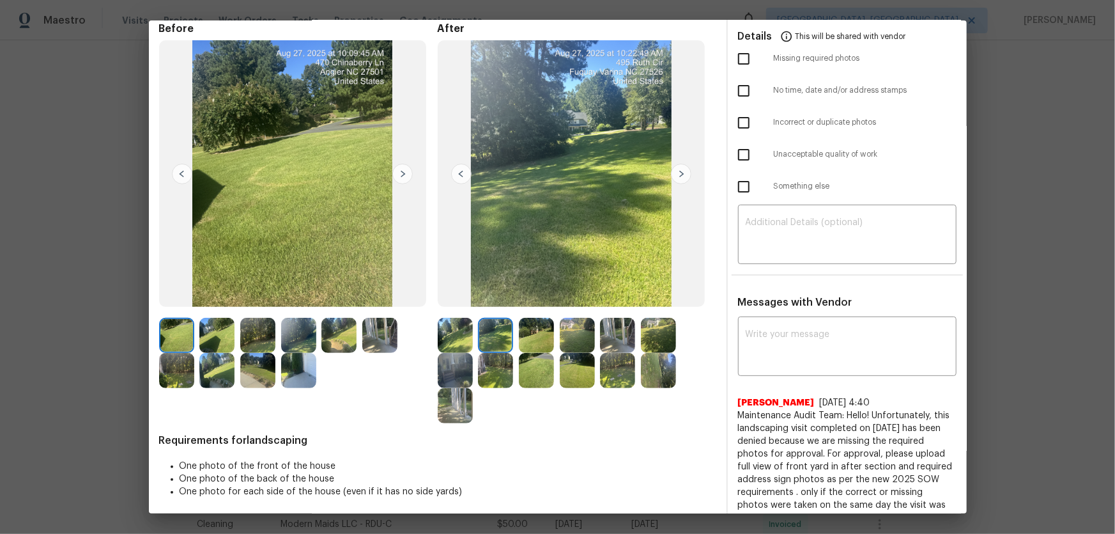
click at [537, 331] on img at bounding box center [536, 335] width 35 height 35
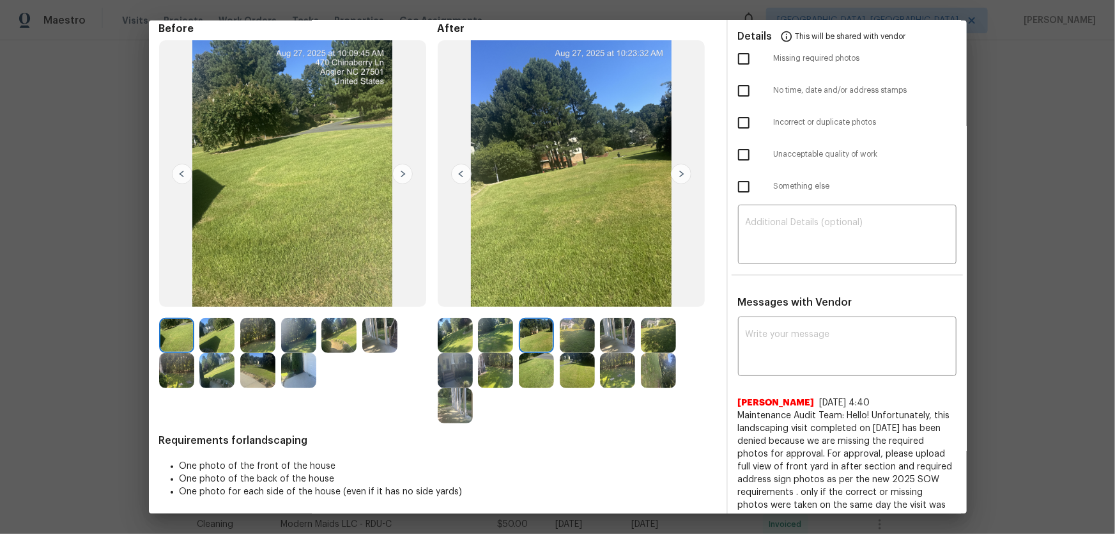
click at [587, 340] on img at bounding box center [577, 335] width 35 height 35
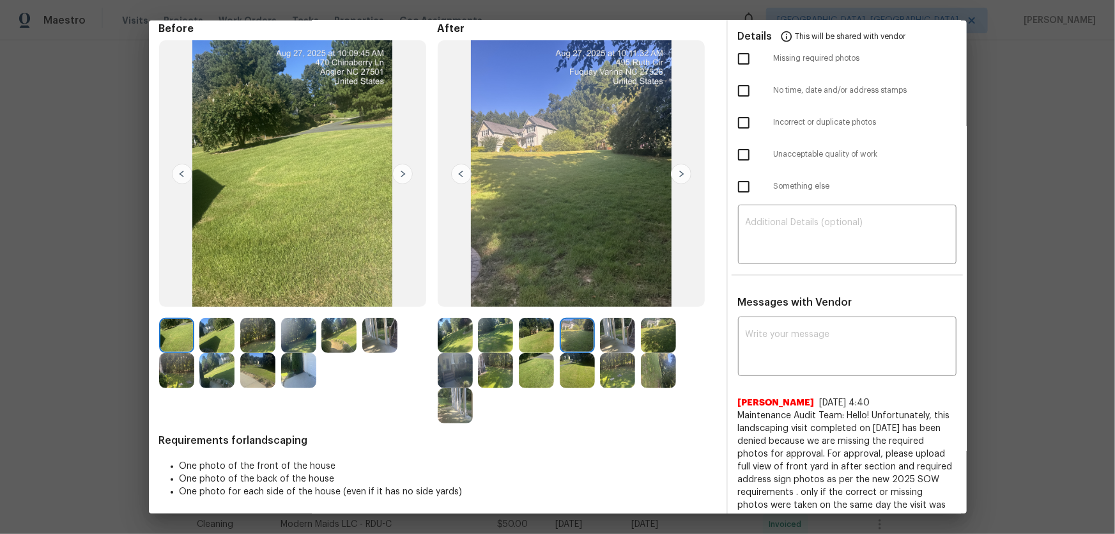
click at [620, 338] on img at bounding box center [617, 335] width 35 height 35
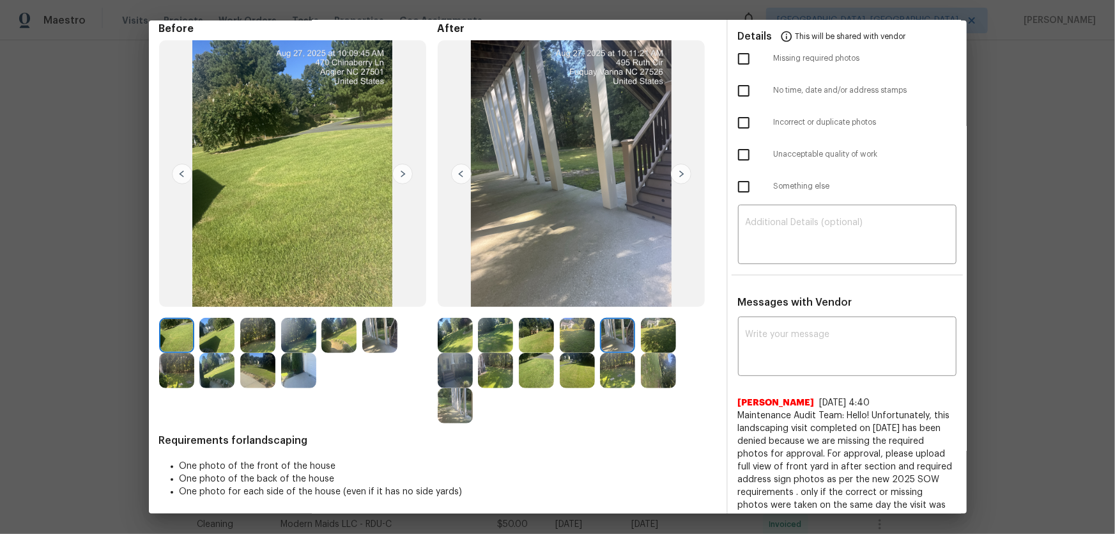
click at [660, 342] on img at bounding box center [658, 335] width 35 height 35
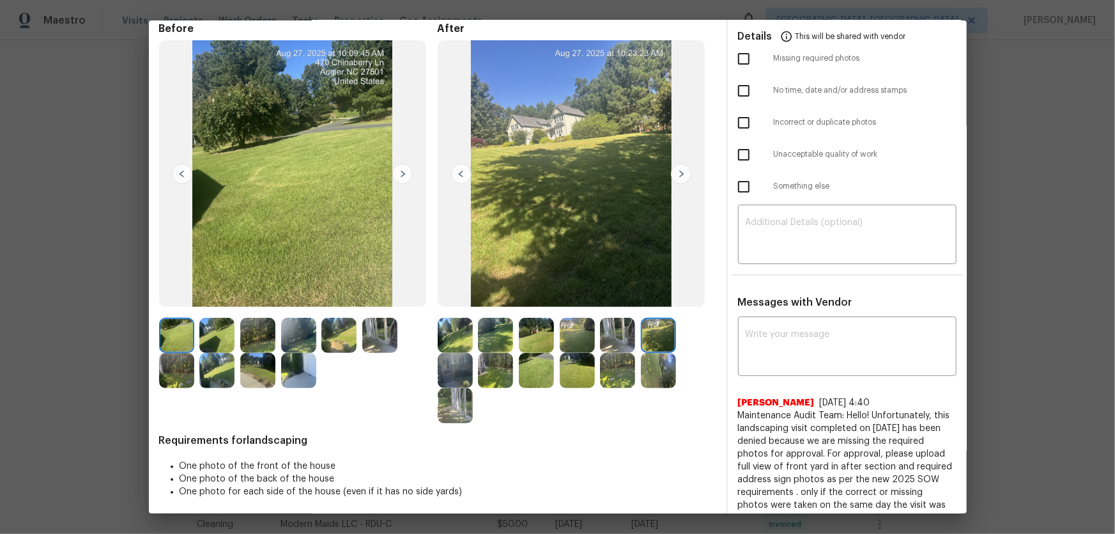
click at [454, 352] on img at bounding box center [455, 370] width 35 height 35
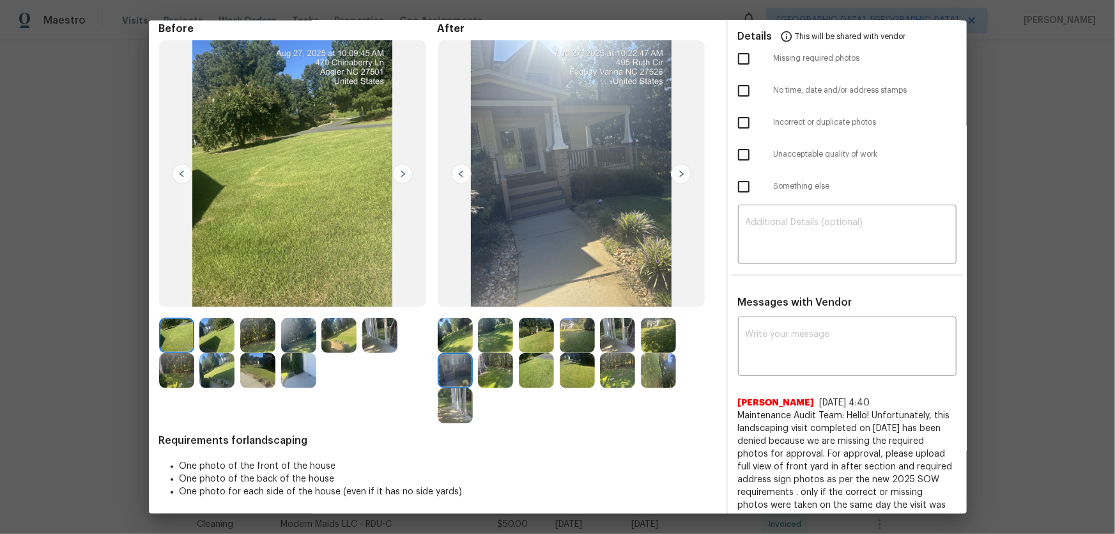
click at [486, 352] on img at bounding box center [495, 370] width 35 height 35
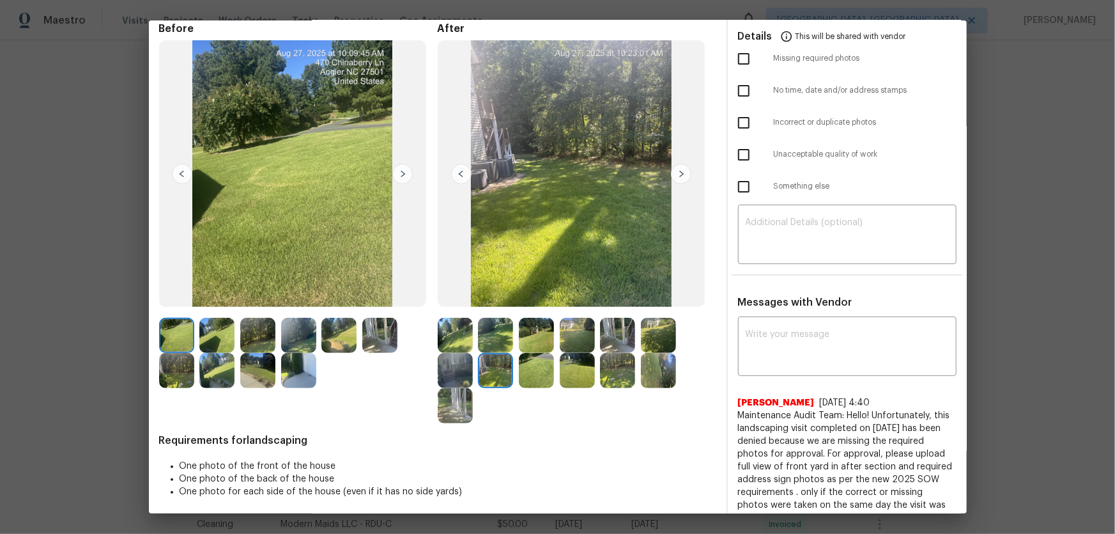
click at [530, 352] on img at bounding box center [536, 370] width 35 height 35
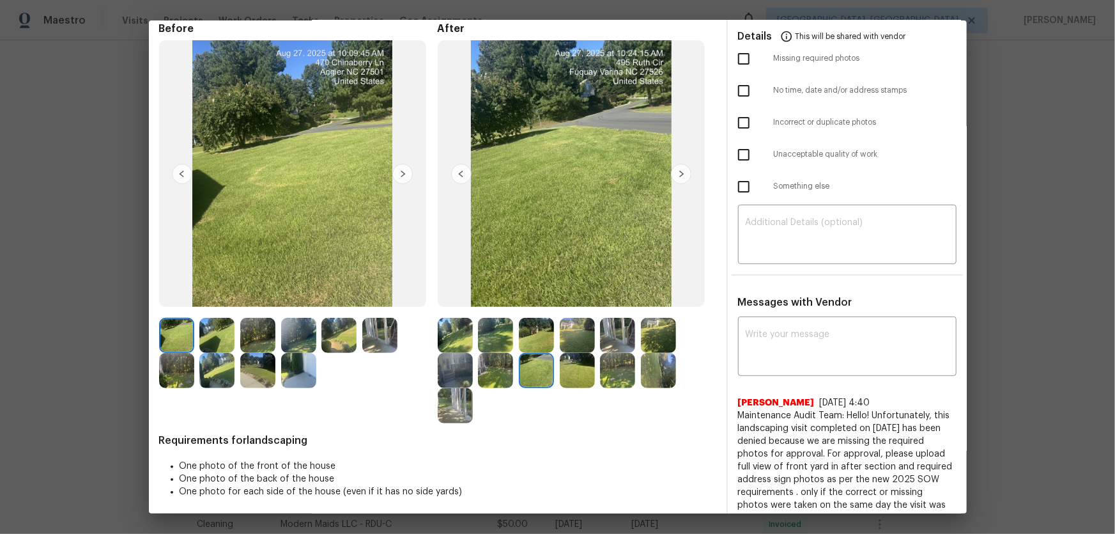
click at [575, 352] on img at bounding box center [577, 370] width 35 height 35
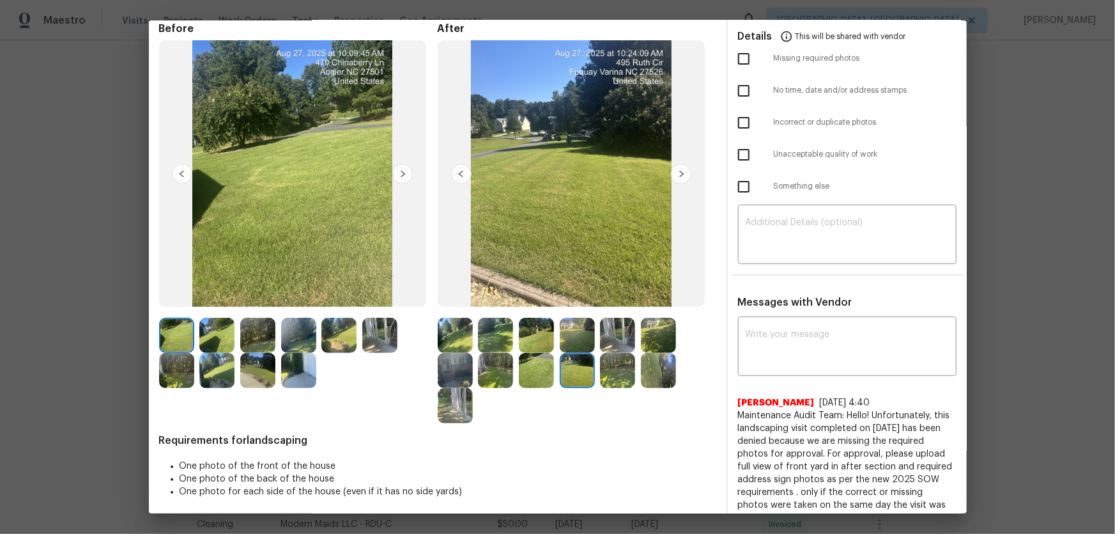
click at [619, 352] on img at bounding box center [617, 370] width 35 height 35
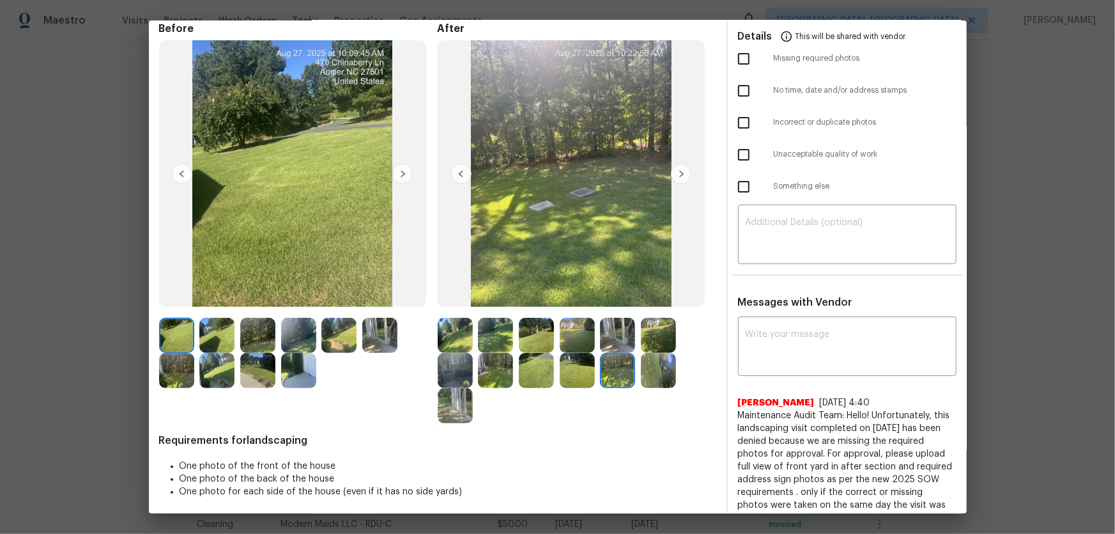
click at [657, 352] on img at bounding box center [658, 370] width 35 height 35
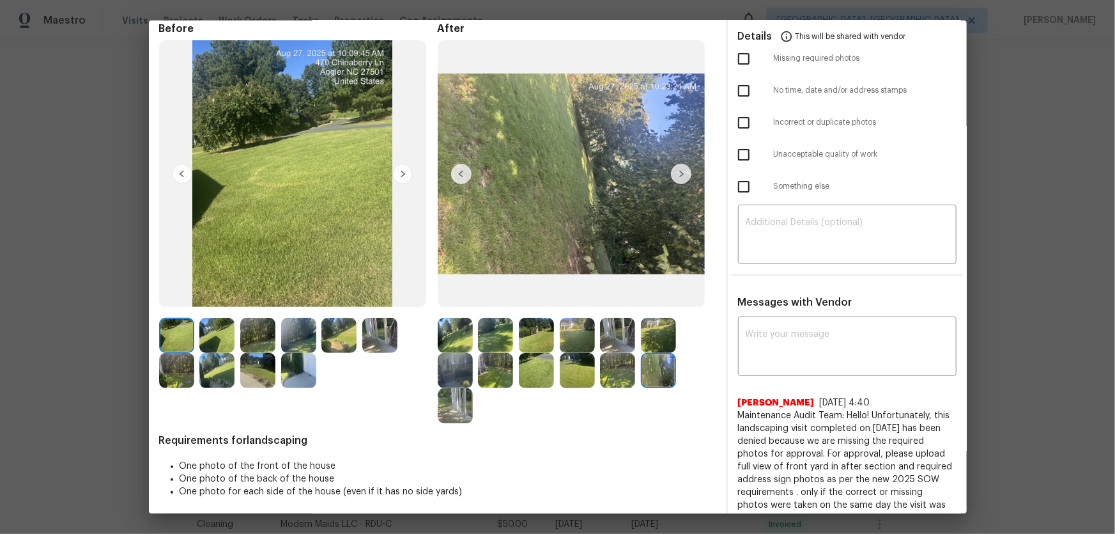
click at [456, 352] on img at bounding box center [455, 405] width 35 height 35
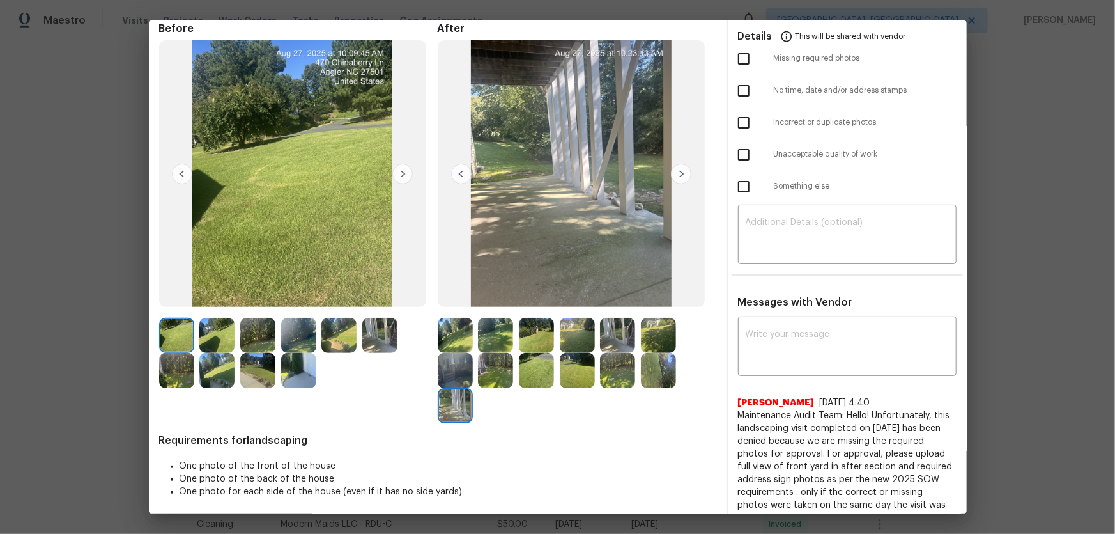
scroll to position [0, 0]
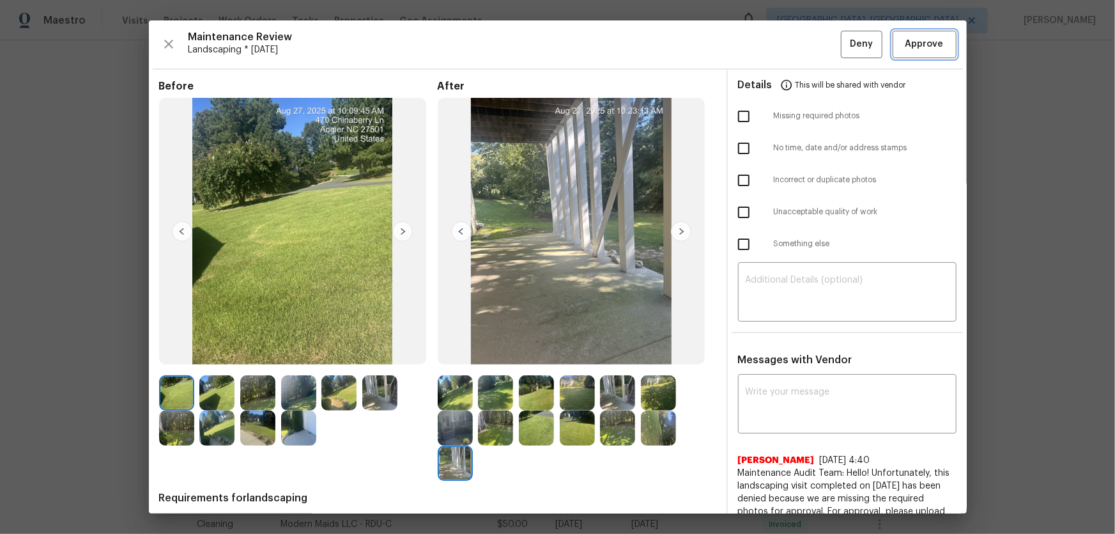
click at [793, 49] on span "Approve" at bounding box center [925, 44] width 38 height 16
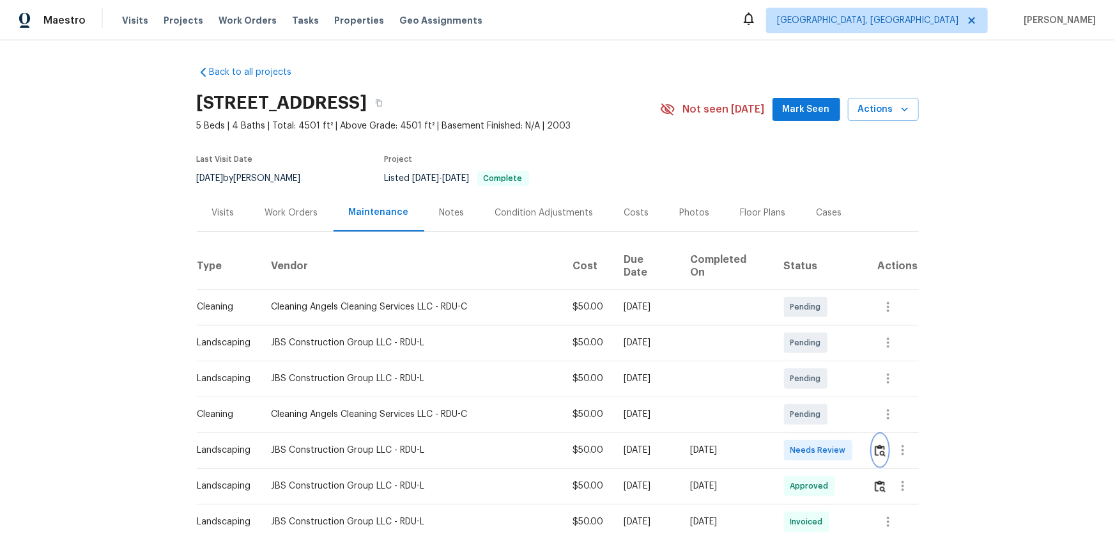
click at [793, 352] on img "button" at bounding box center [880, 450] width 11 height 12
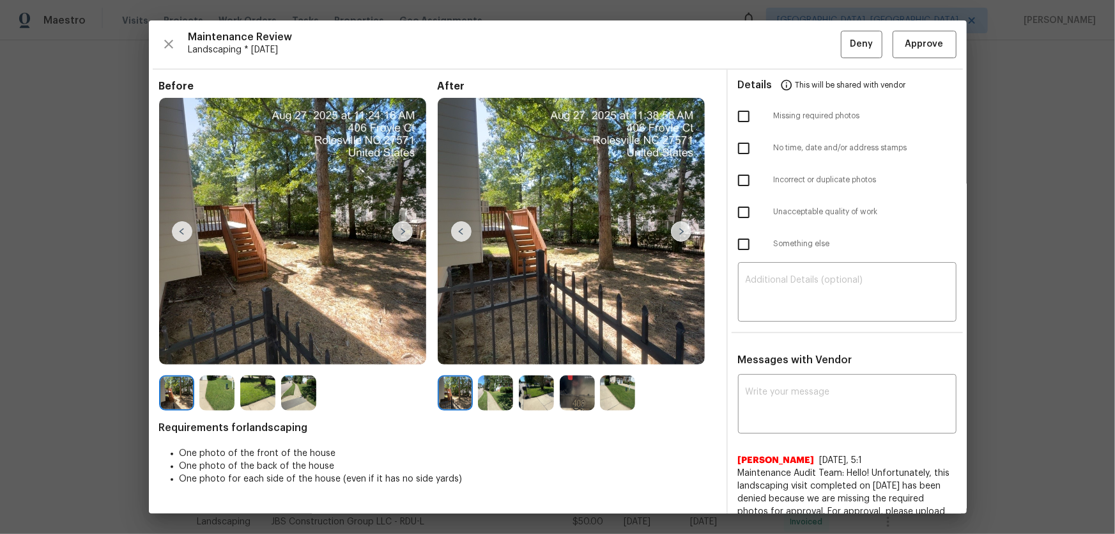
scroll to position [116, 0]
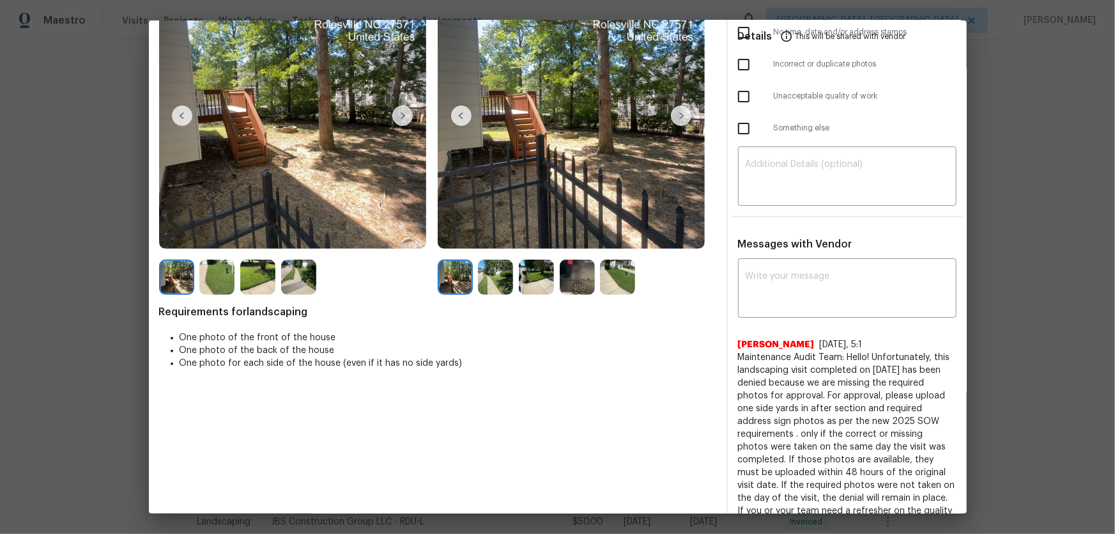
click at [489, 281] on img at bounding box center [495, 276] width 35 height 35
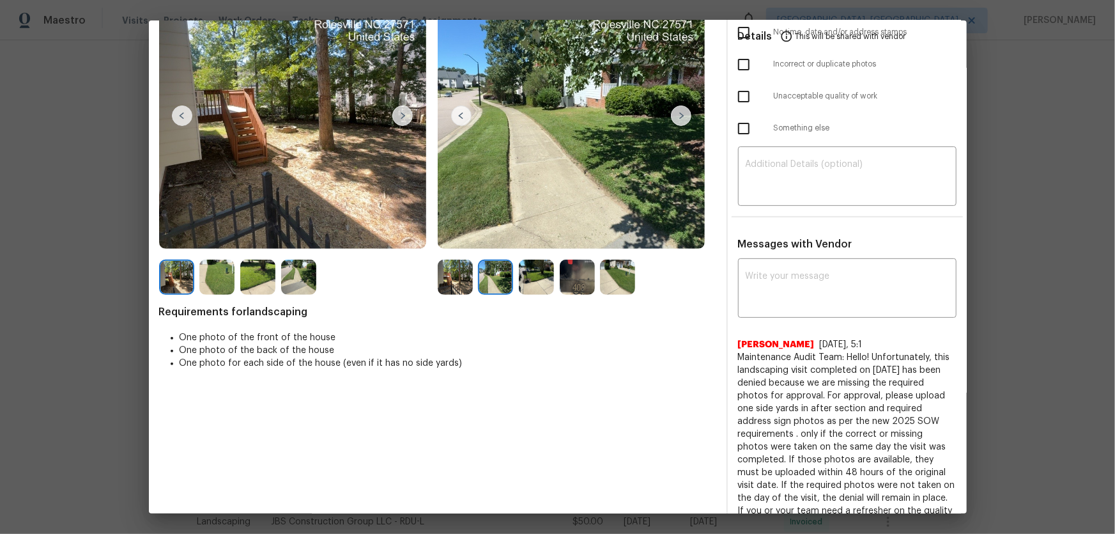
click at [541, 268] on img at bounding box center [536, 276] width 35 height 35
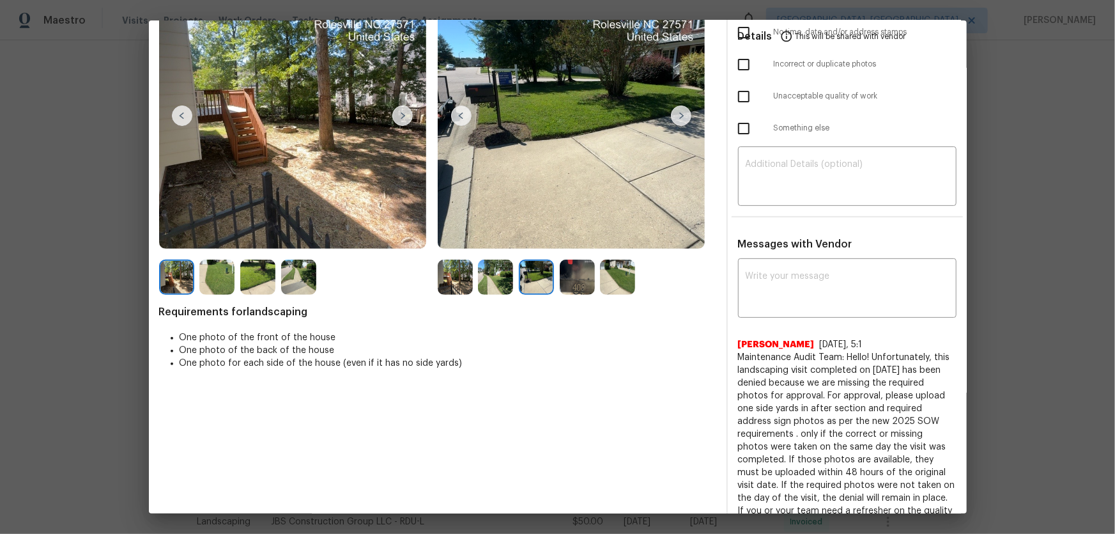
click at [560, 273] on img at bounding box center [577, 276] width 35 height 35
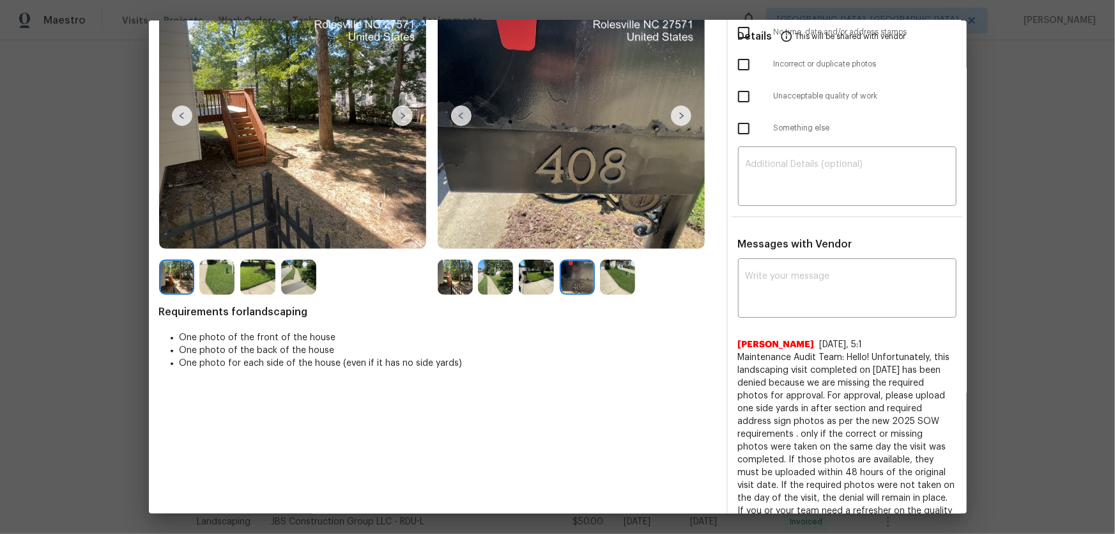
click at [438, 274] on img at bounding box center [455, 276] width 35 height 35
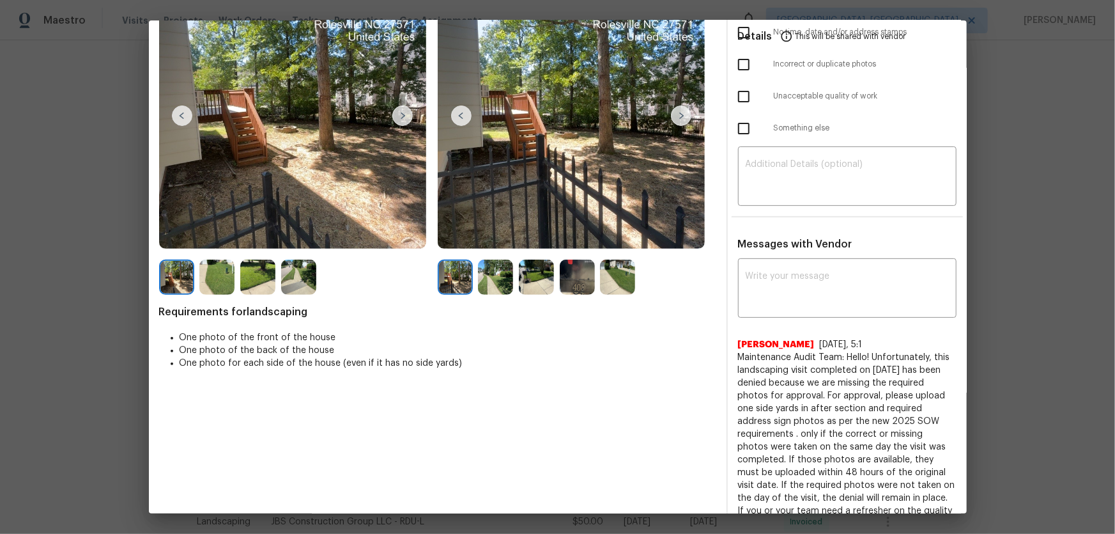
click at [484, 277] on img at bounding box center [495, 276] width 35 height 35
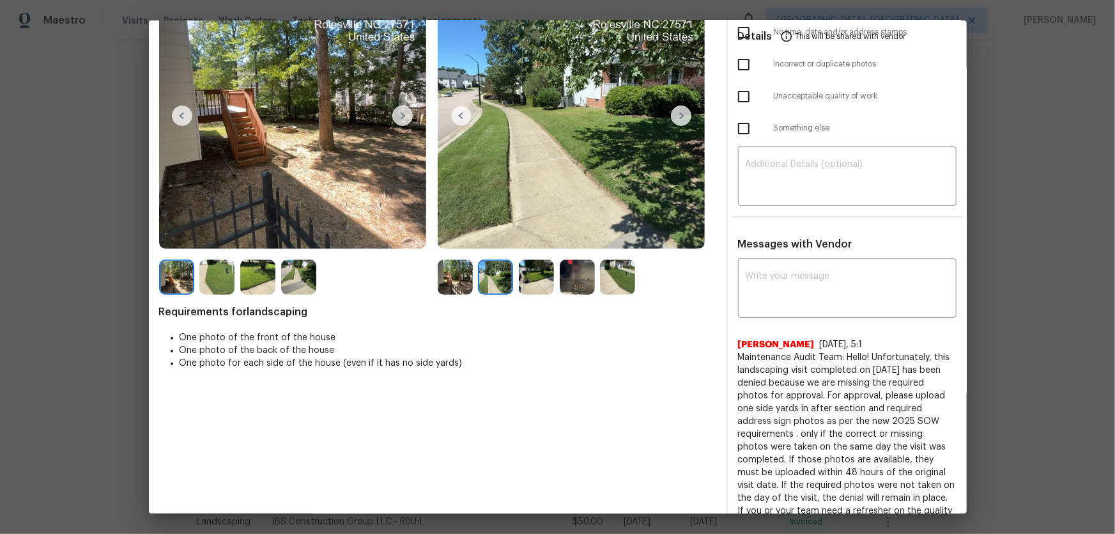
click at [535, 284] on img at bounding box center [536, 276] width 35 height 35
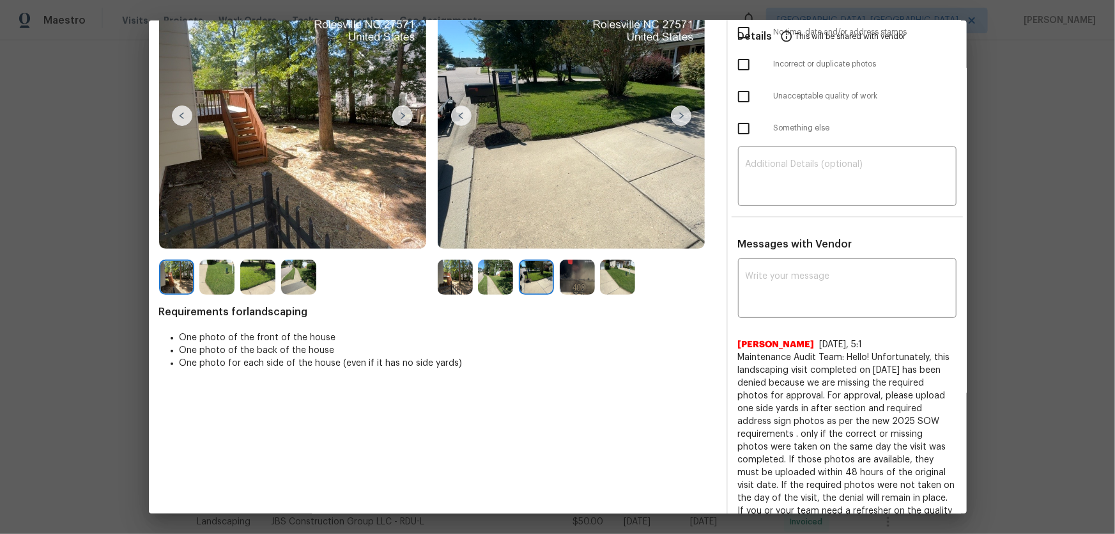
click at [574, 281] on img at bounding box center [577, 276] width 35 height 35
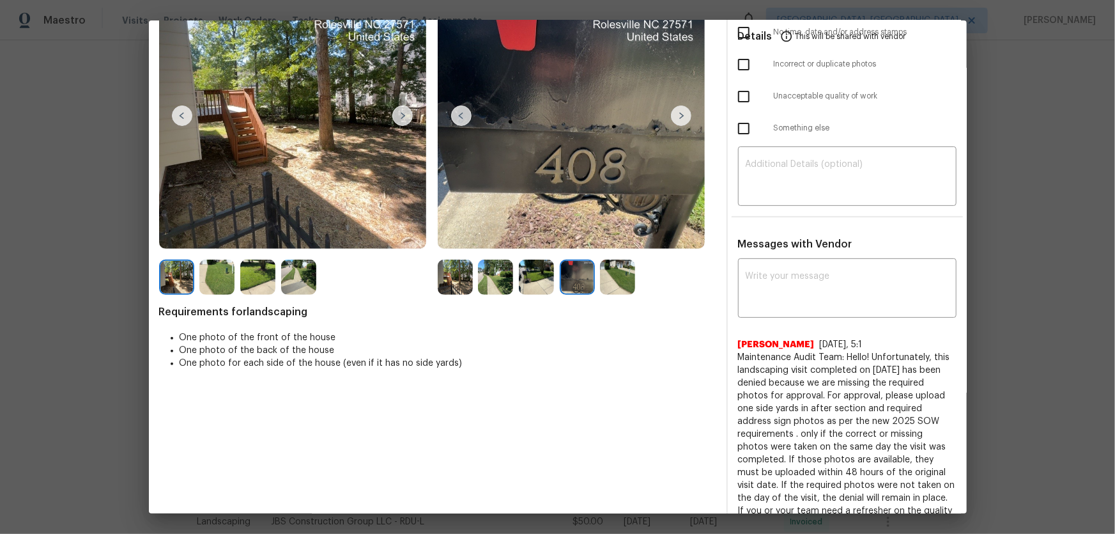
click at [603, 278] on img at bounding box center [617, 276] width 35 height 35
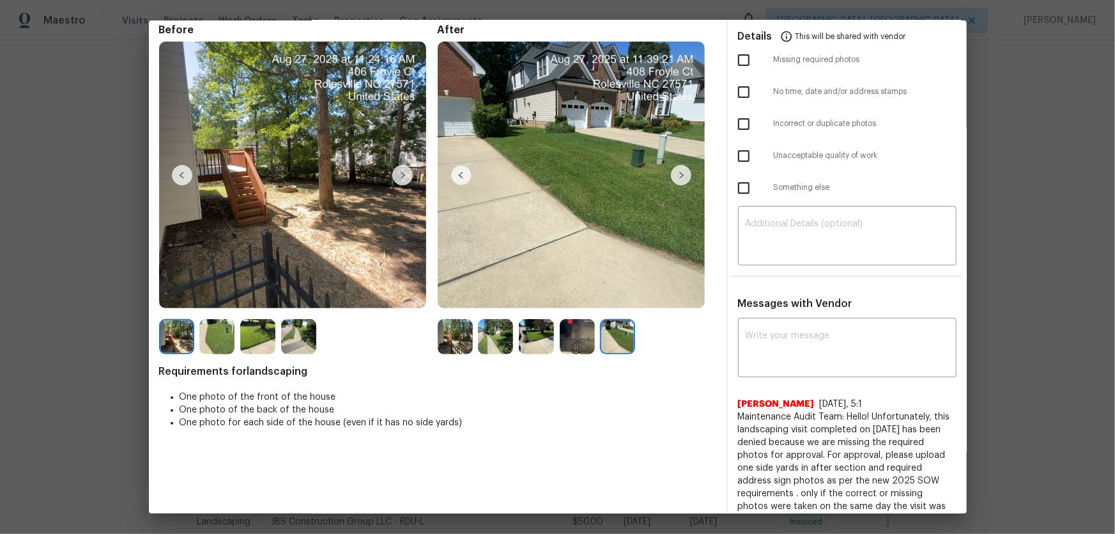
scroll to position [0, 0]
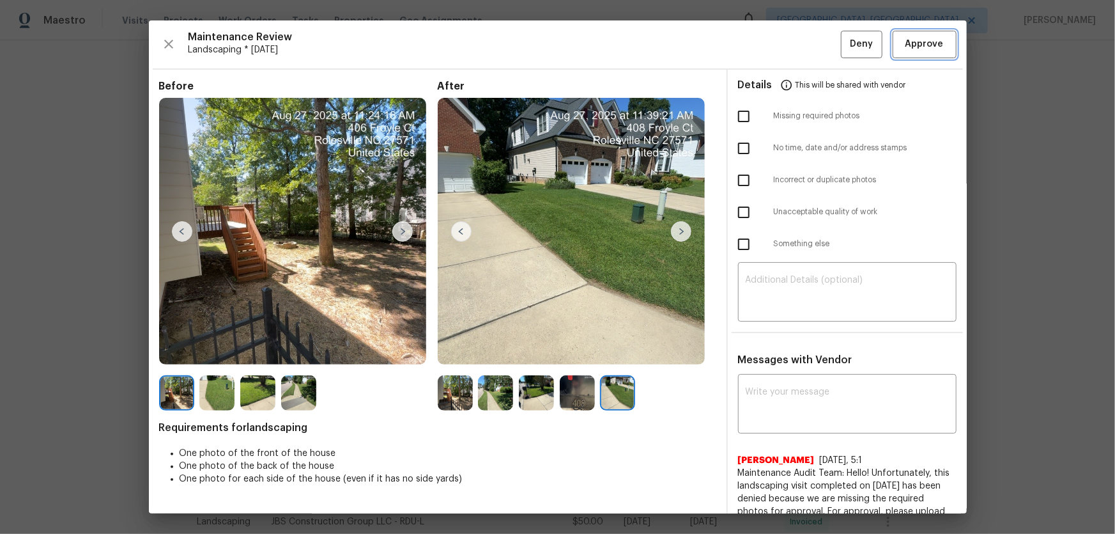
click at [793, 38] on span "Approve" at bounding box center [925, 44] width 38 height 16
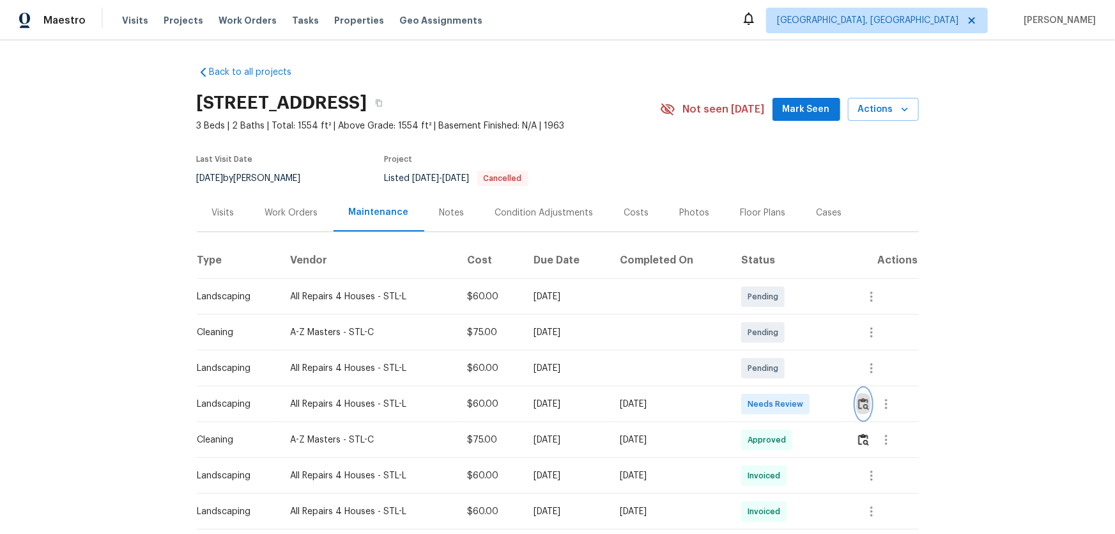
click at [793, 352] on button "button" at bounding box center [863, 404] width 15 height 31
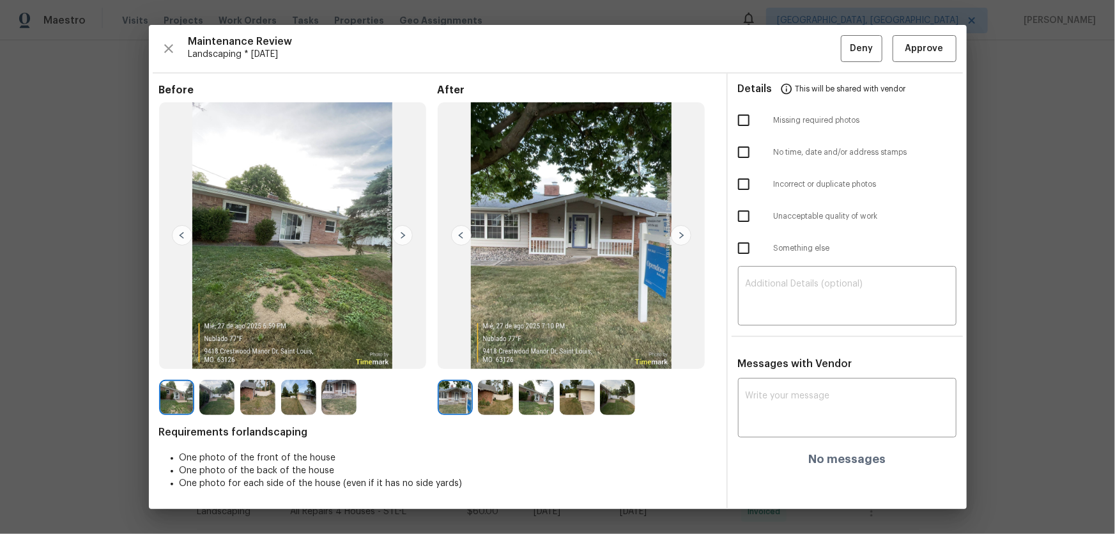
click at [504, 352] on img at bounding box center [495, 397] width 35 height 35
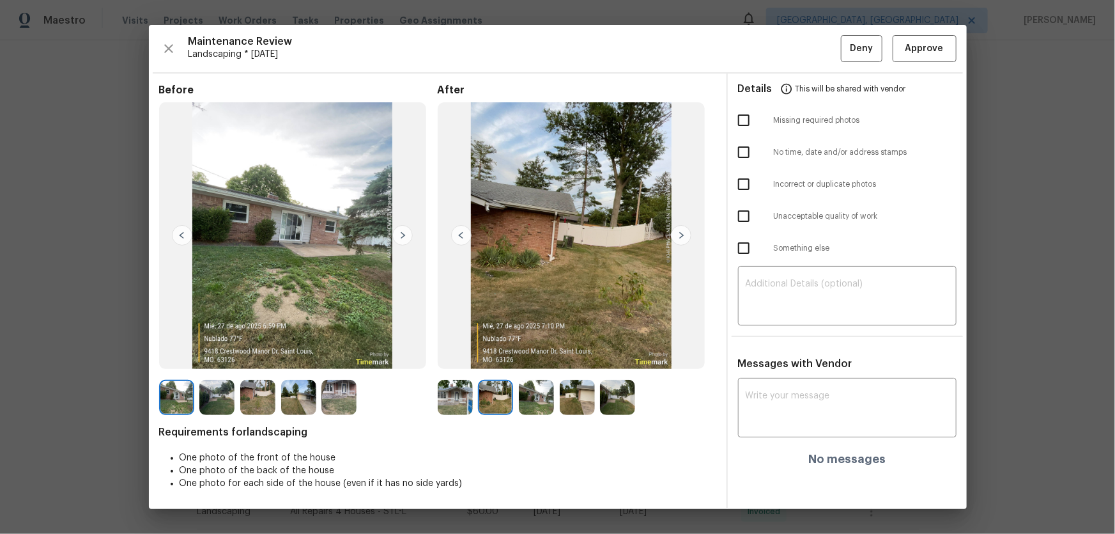
click at [541, 352] on img at bounding box center [536, 397] width 35 height 35
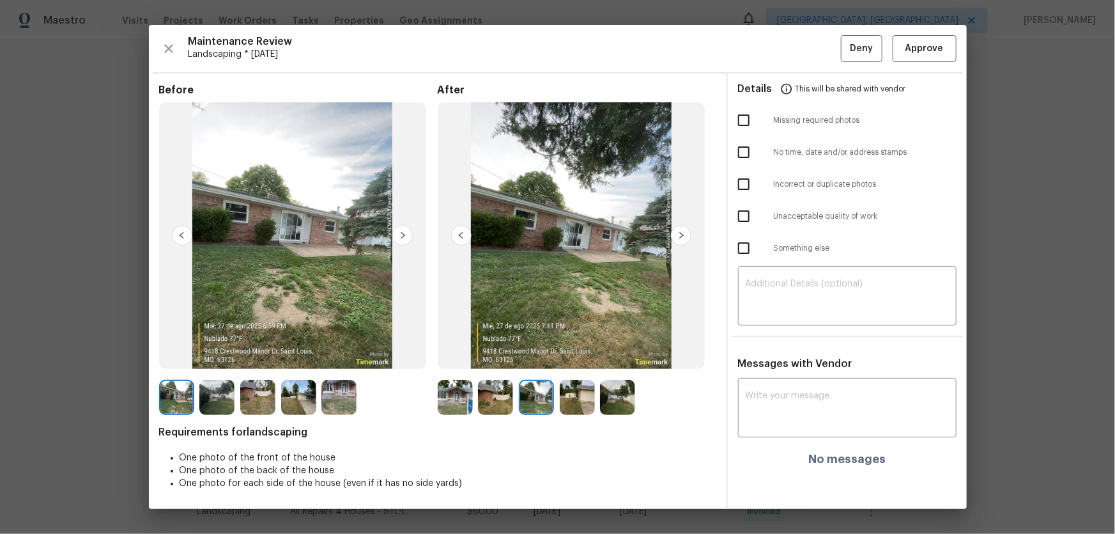
click at [571, 352] on img at bounding box center [577, 397] width 35 height 35
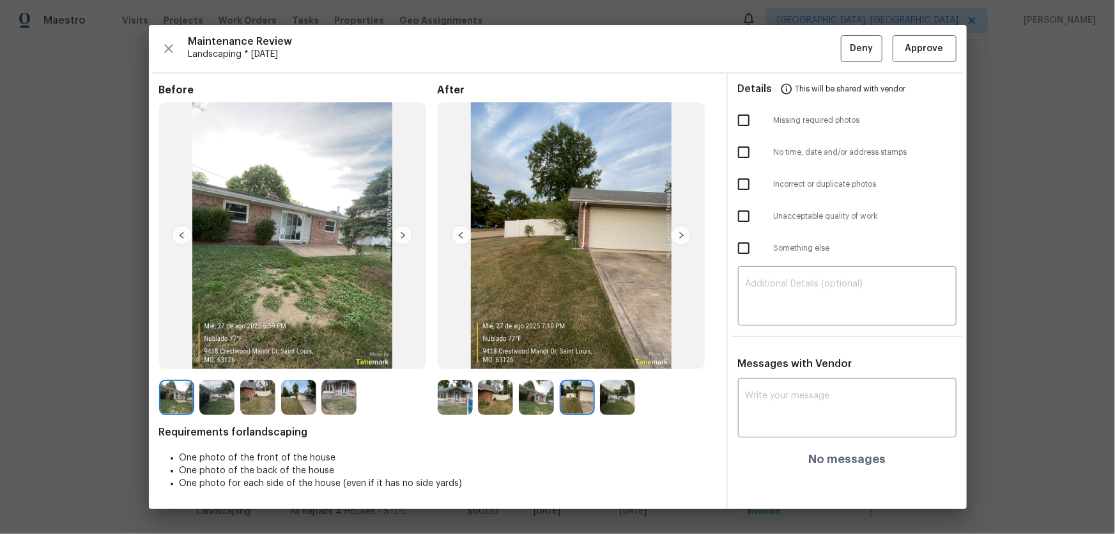
click at [607, 352] on img at bounding box center [617, 397] width 35 height 35
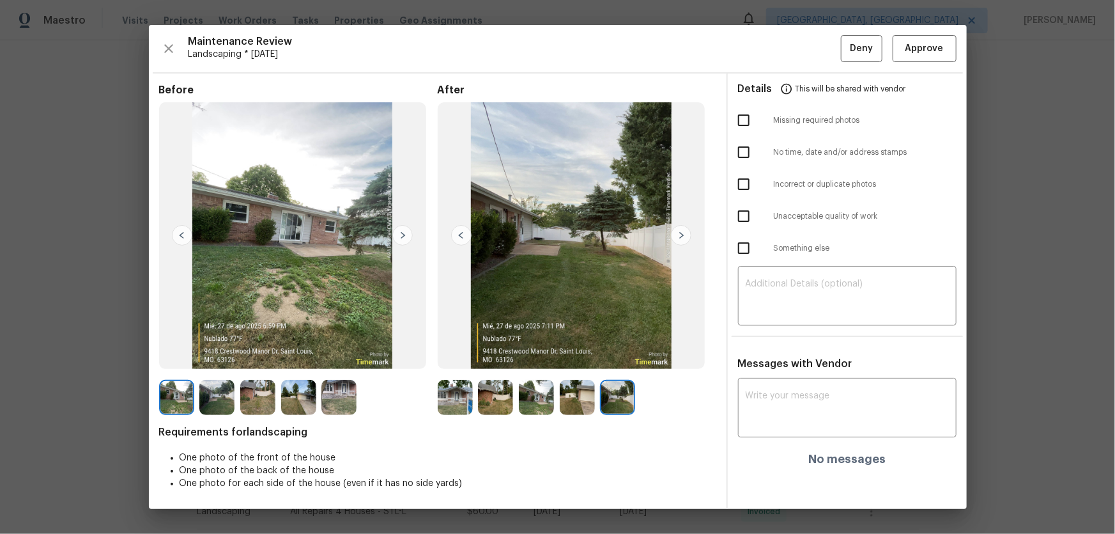
click at [457, 352] on img at bounding box center [455, 397] width 35 height 35
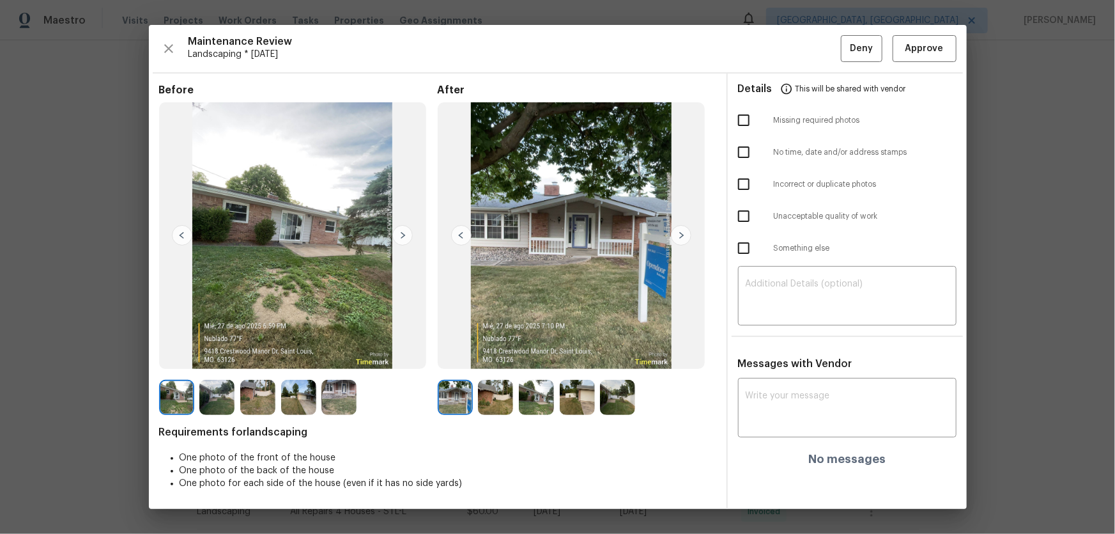
click at [489, 352] on img at bounding box center [495, 397] width 35 height 35
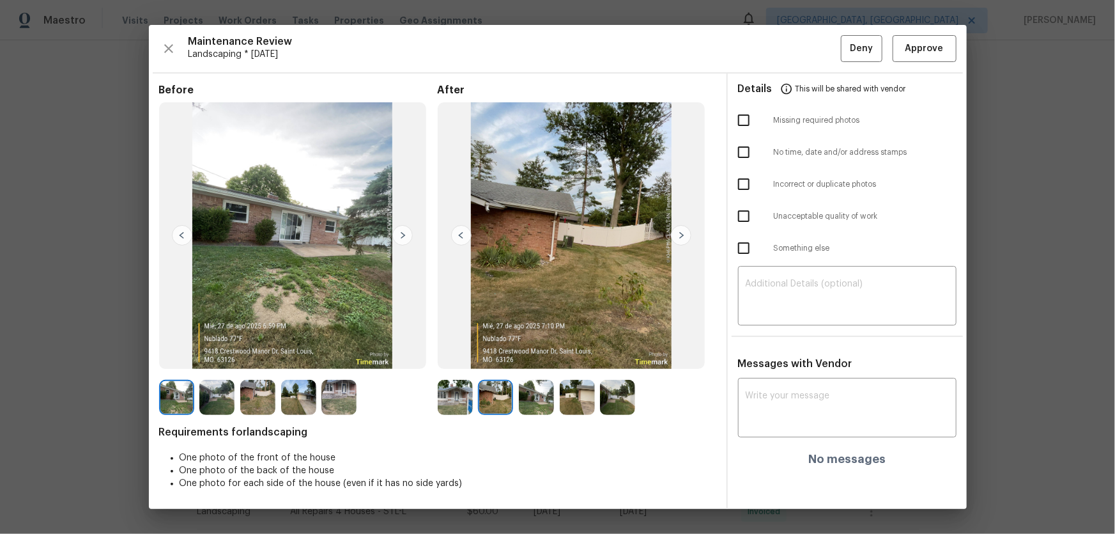
click at [534, 352] on img at bounding box center [536, 397] width 35 height 35
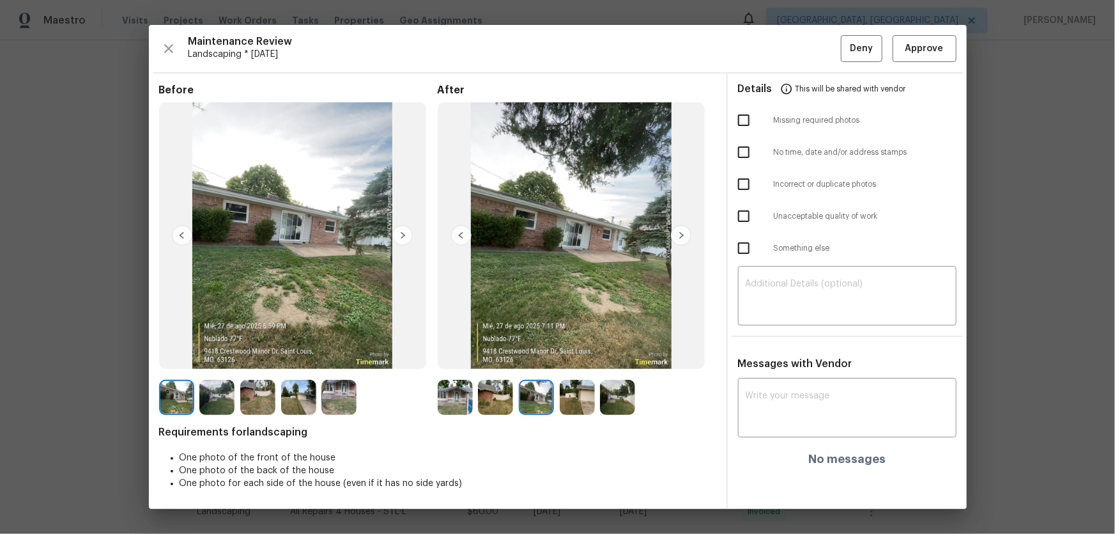
click at [562, 352] on img at bounding box center [577, 397] width 35 height 35
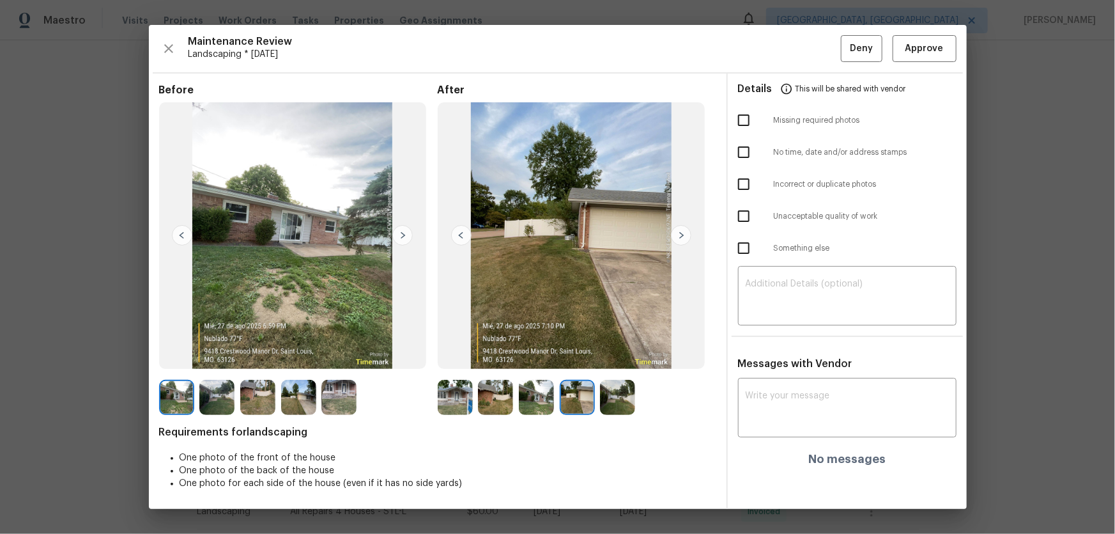
click at [635, 352] on img at bounding box center [617, 397] width 35 height 35
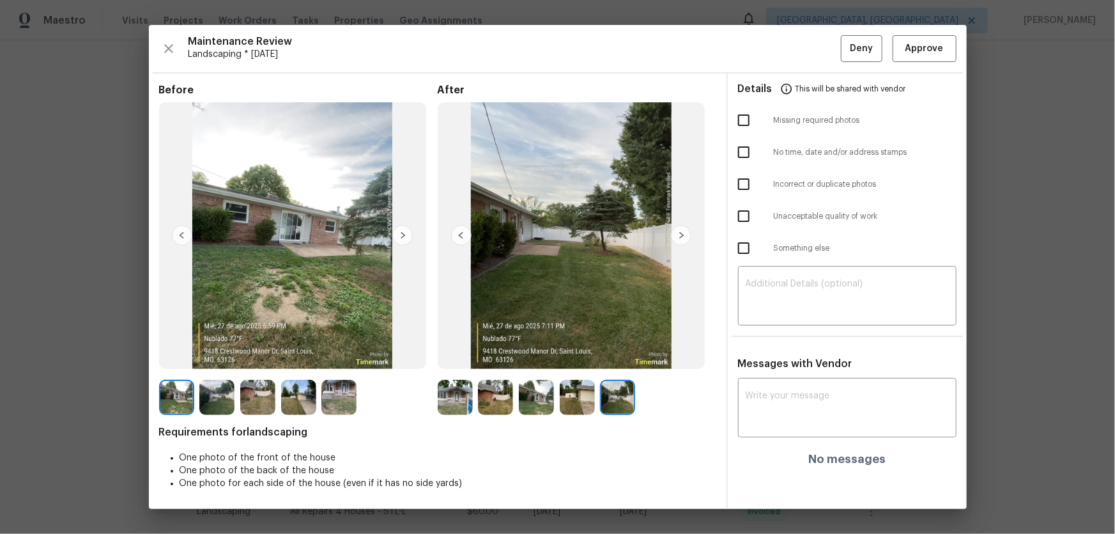
click at [451, 352] on img at bounding box center [455, 397] width 35 height 35
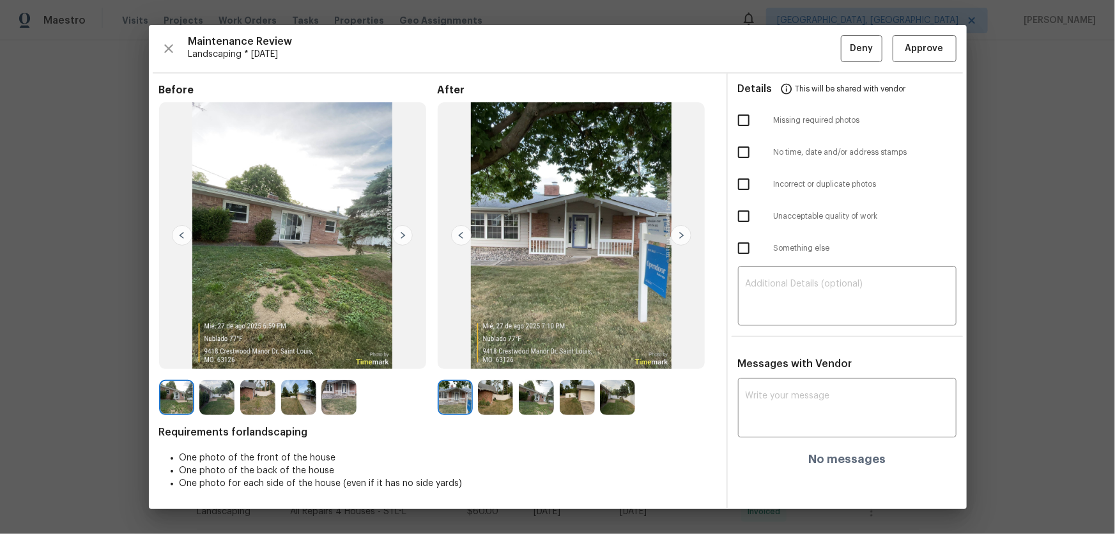
click at [488, 352] on img at bounding box center [495, 397] width 35 height 35
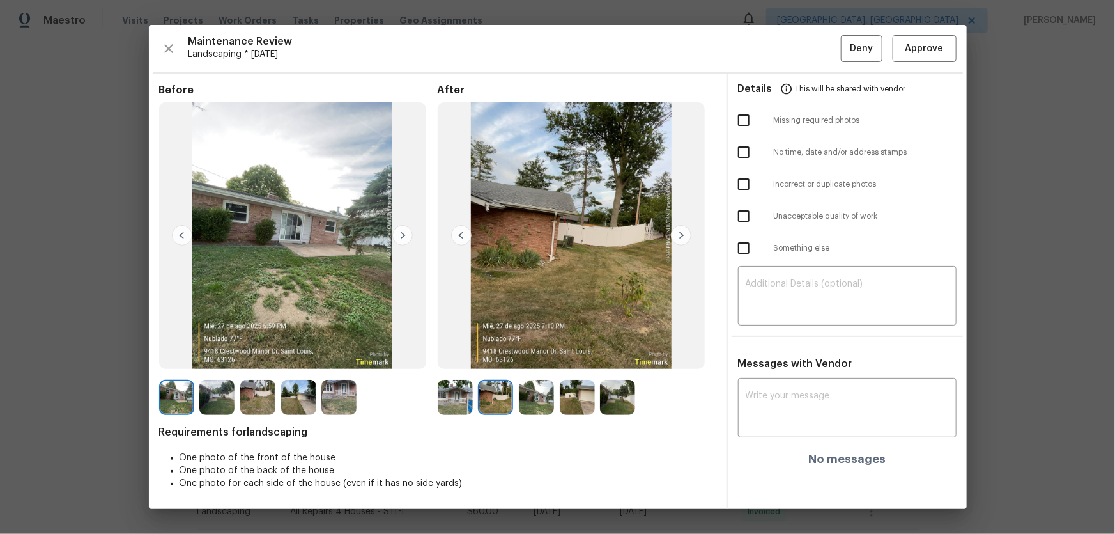
click at [524, 352] on img at bounding box center [536, 397] width 35 height 35
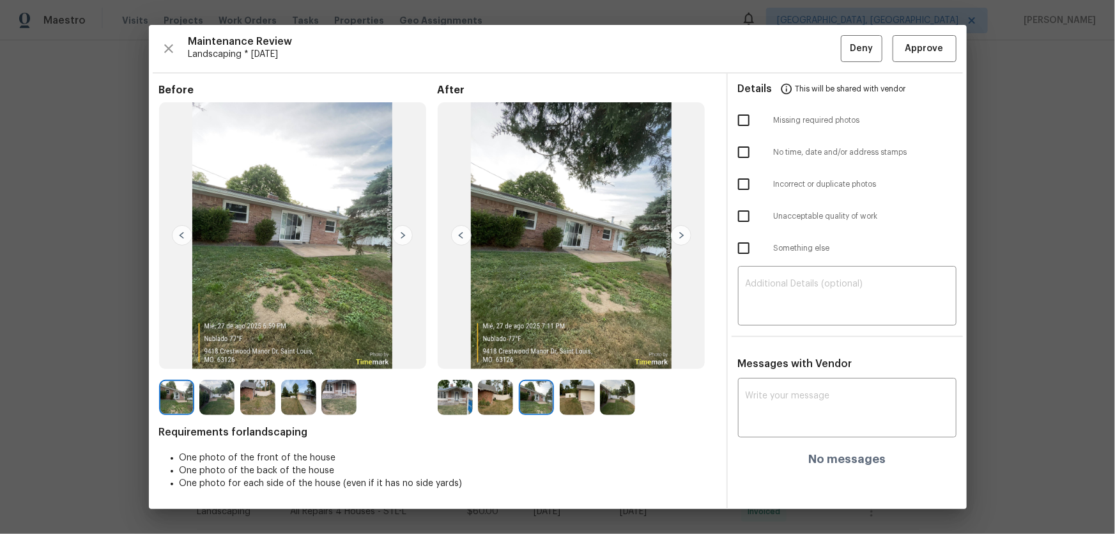
click at [577, 352] on img at bounding box center [577, 397] width 35 height 35
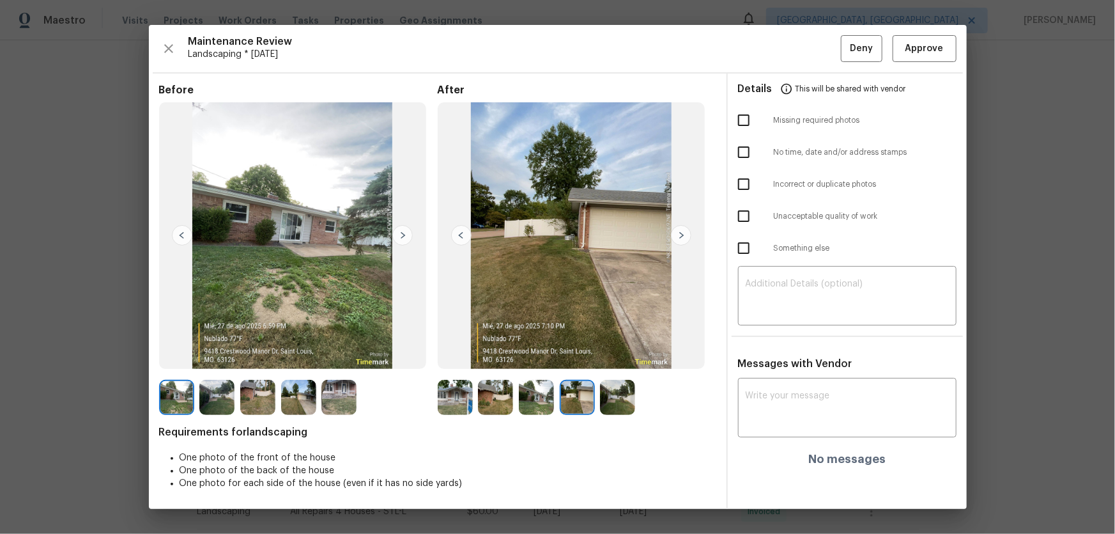
click at [626, 352] on img at bounding box center [617, 397] width 35 height 35
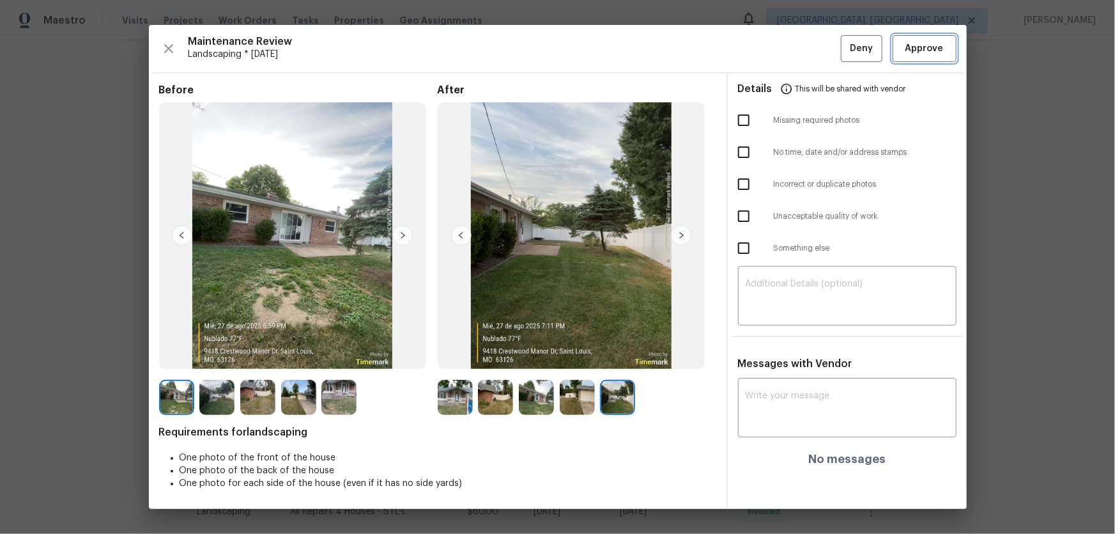
click at [793, 56] on button "Approve" at bounding box center [925, 48] width 64 height 27
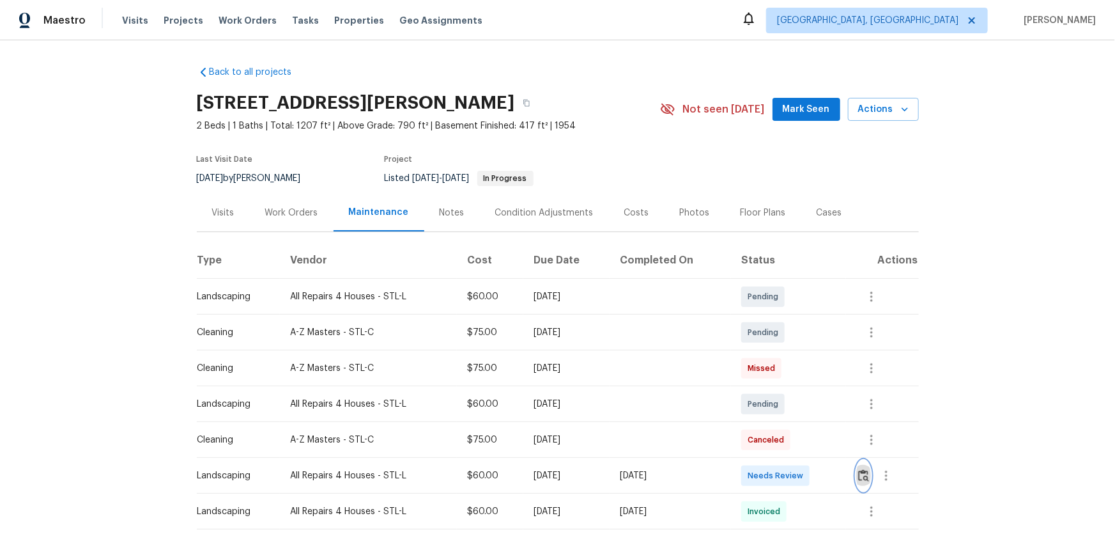
click at [793, 352] on img "button" at bounding box center [863, 475] width 11 height 12
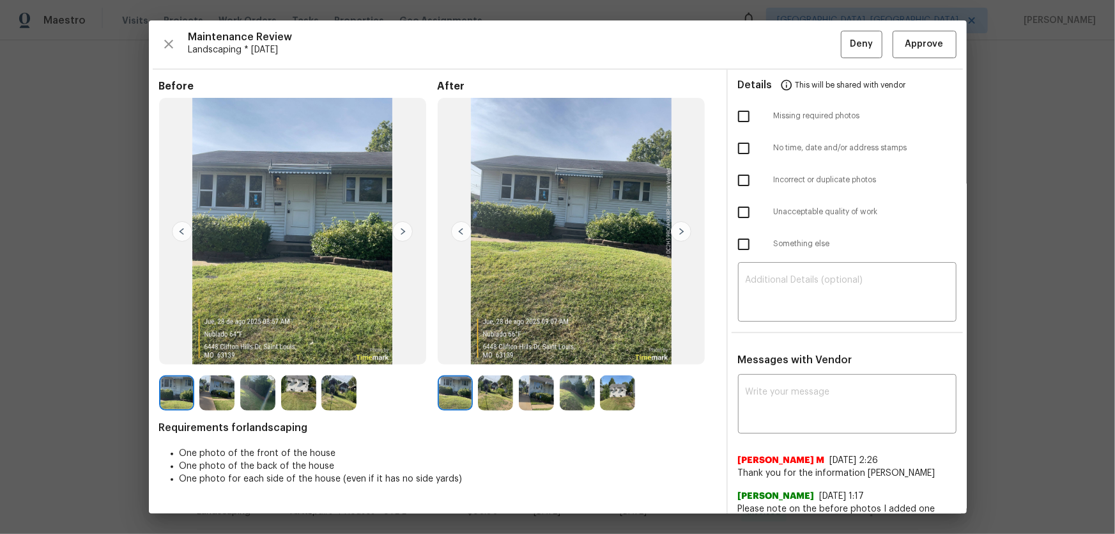
scroll to position [36, 0]
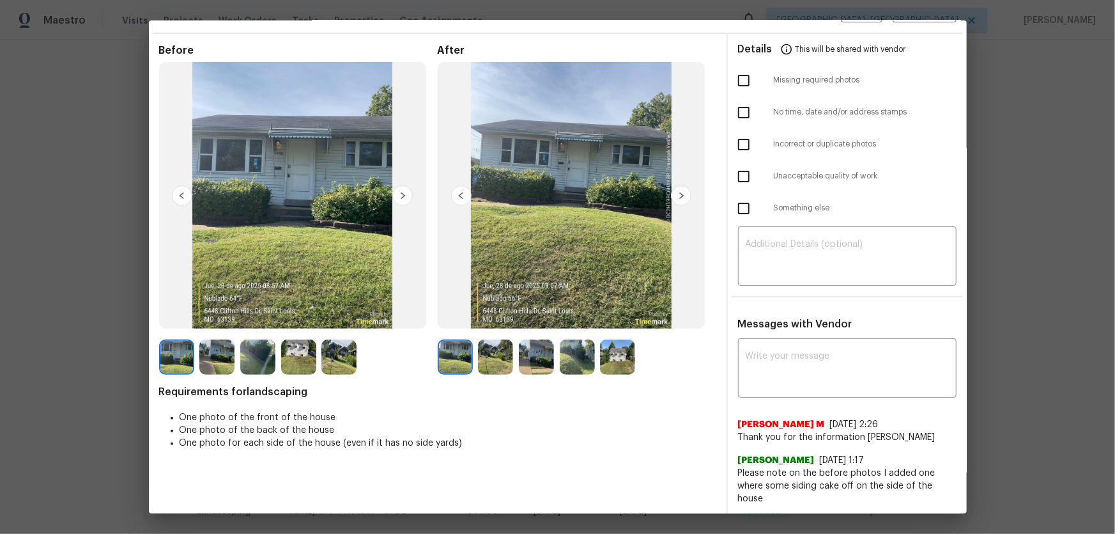
click at [497, 352] on img at bounding box center [495, 356] width 35 height 35
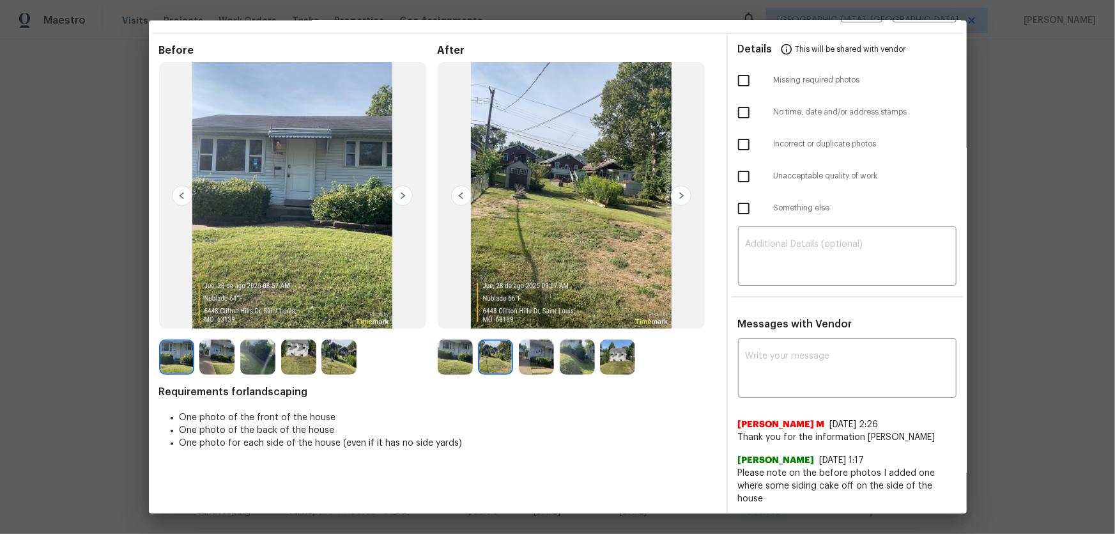
click at [525, 352] on img at bounding box center [536, 356] width 35 height 35
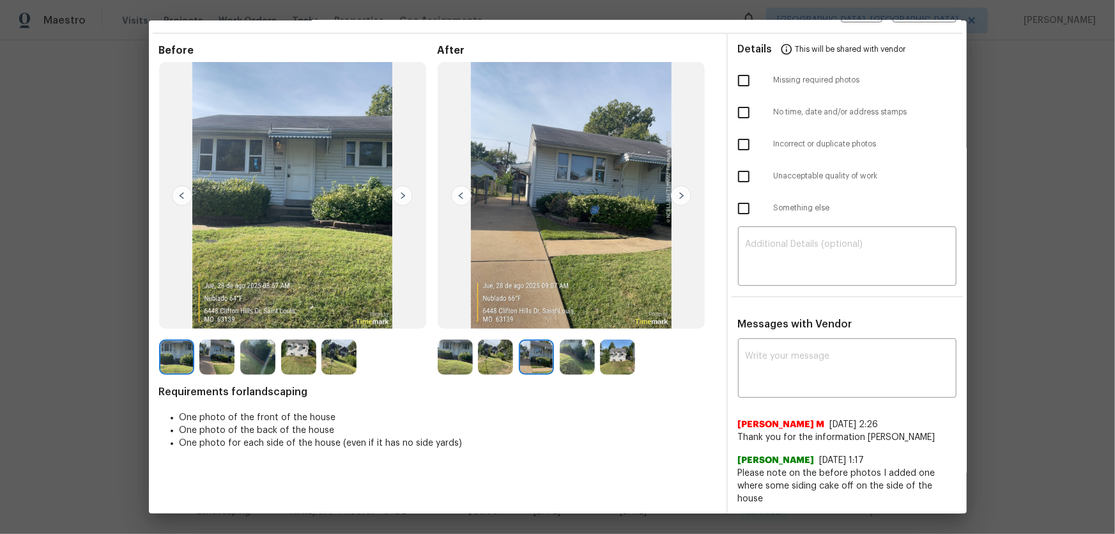
click at [577, 352] on img at bounding box center [577, 356] width 35 height 35
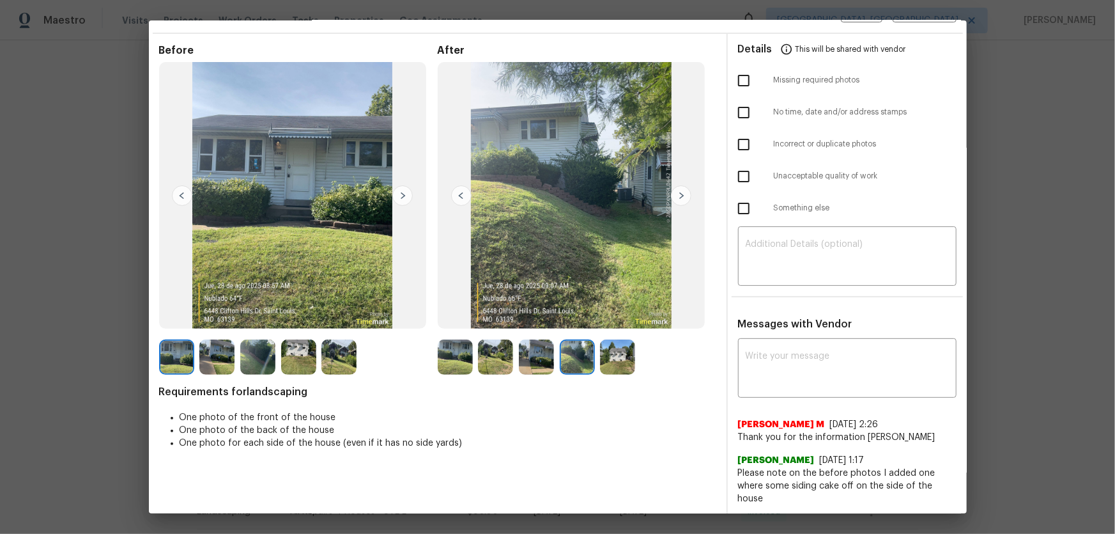
click at [621, 352] on img at bounding box center [617, 356] width 35 height 35
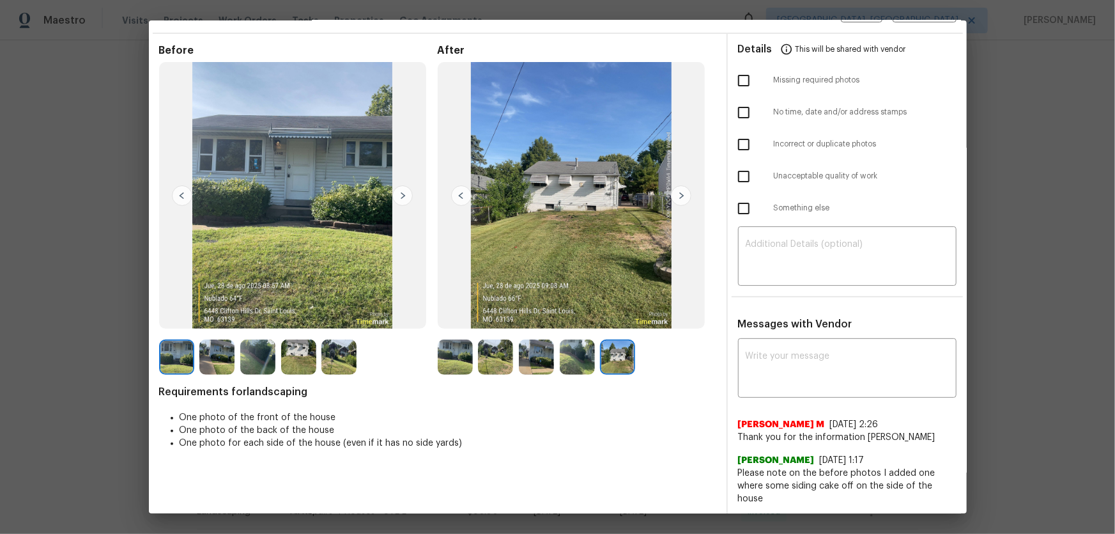
scroll to position [0, 0]
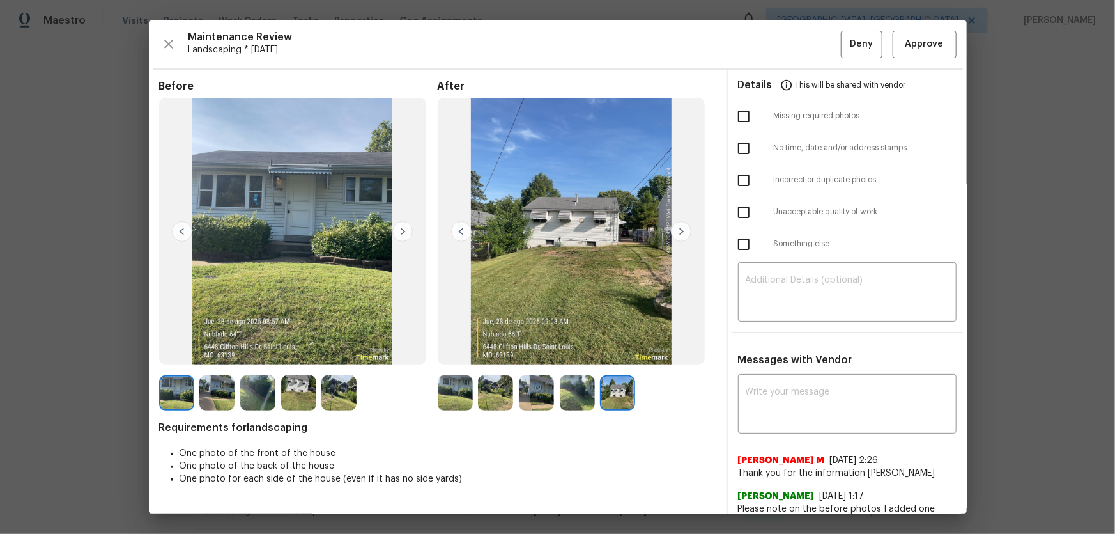
click at [456, 352] on img at bounding box center [455, 392] width 35 height 35
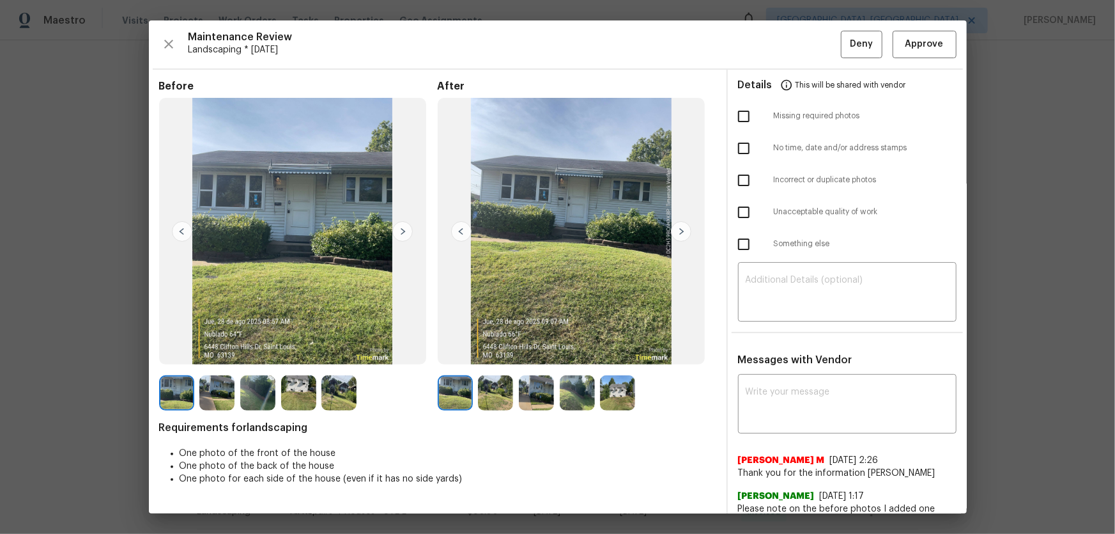
click at [497, 352] on img at bounding box center [495, 392] width 35 height 35
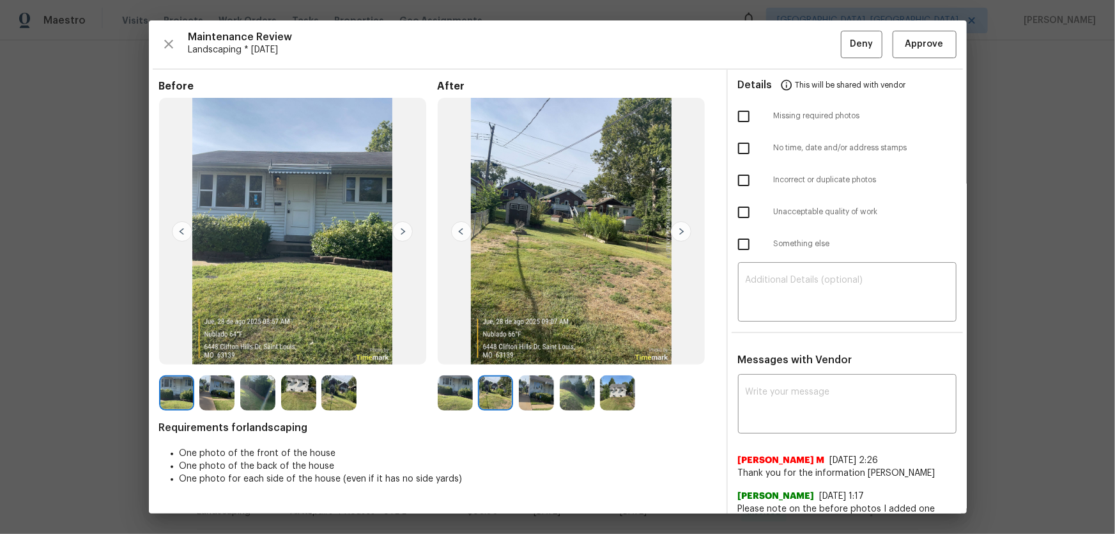
click at [527, 352] on img at bounding box center [536, 392] width 35 height 35
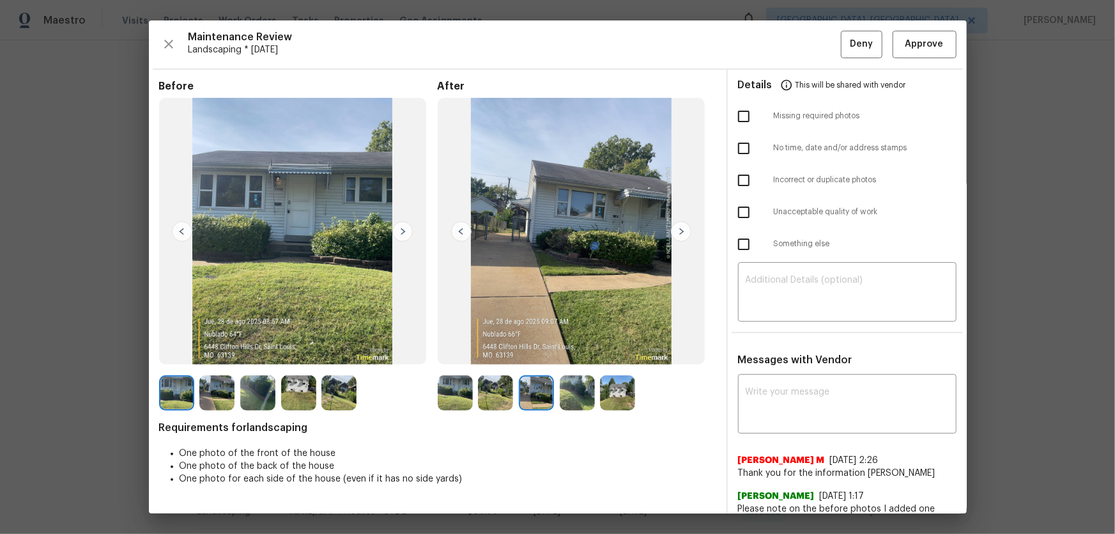
click at [566, 352] on img at bounding box center [577, 392] width 35 height 35
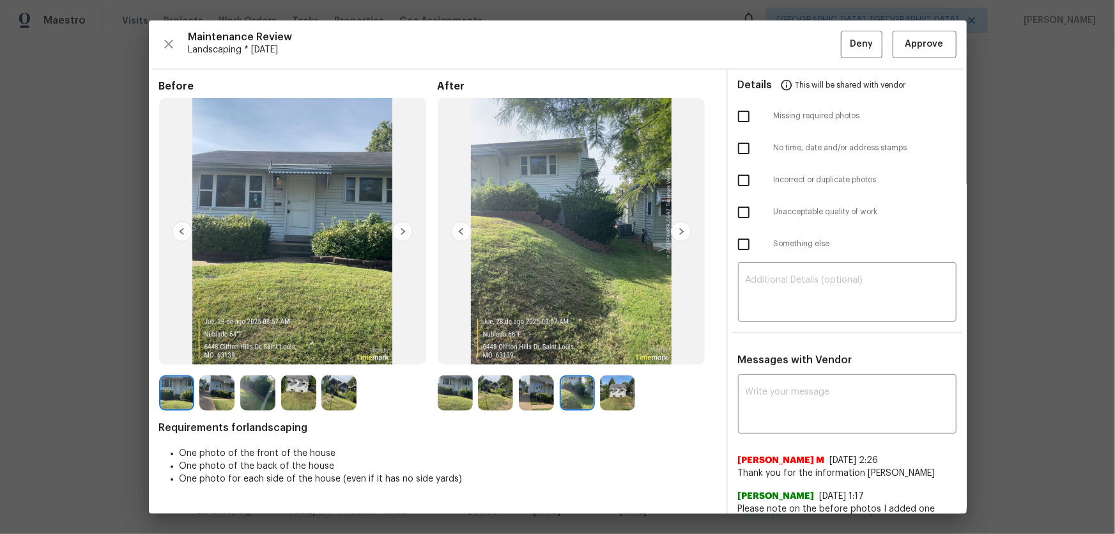
click at [621, 352] on img at bounding box center [617, 392] width 35 height 35
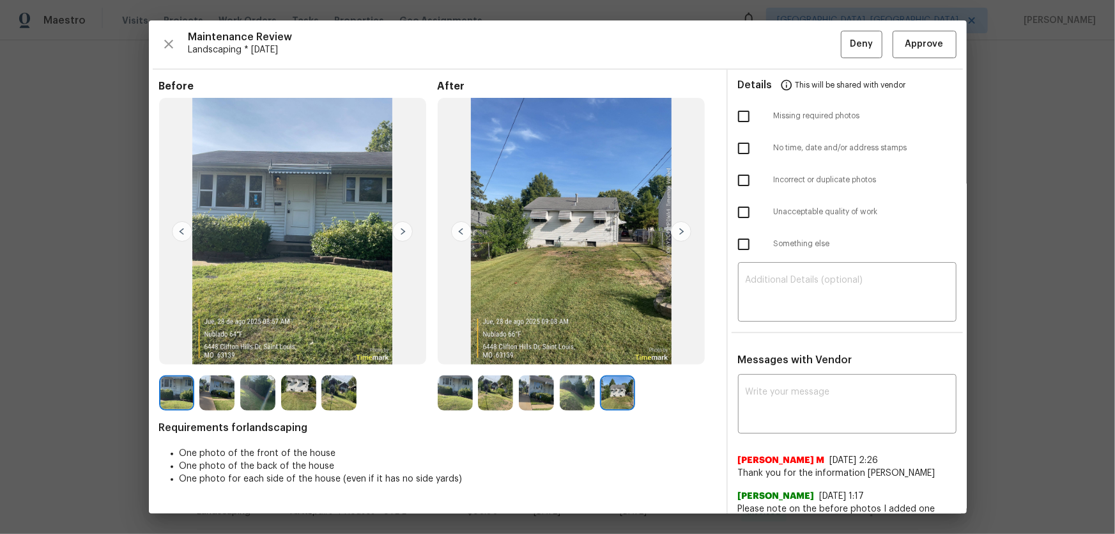
click at [438, 352] on img at bounding box center [455, 392] width 35 height 35
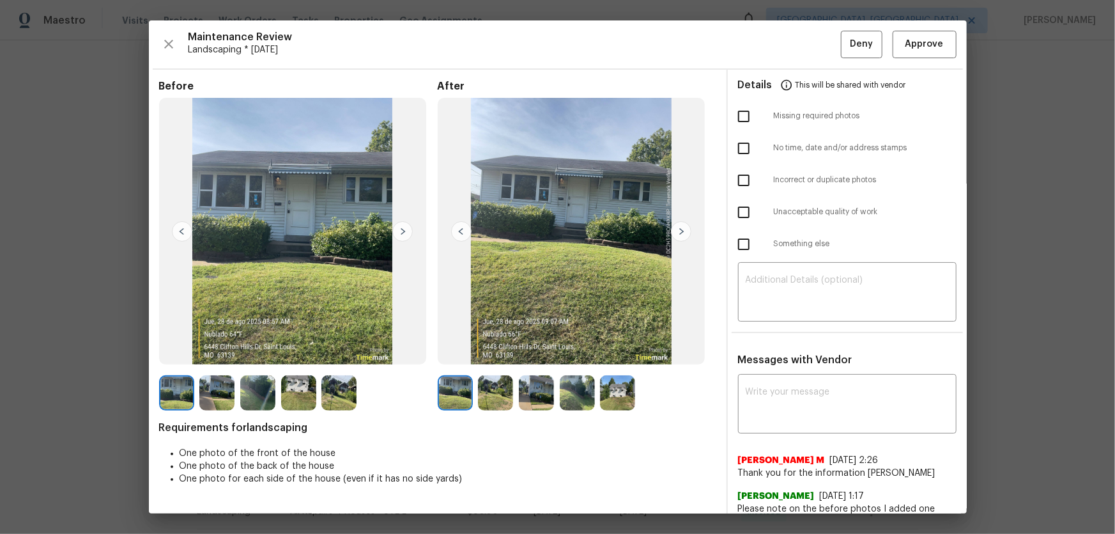
click at [488, 352] on img at bounding box center [495, 392] width 35 height 35
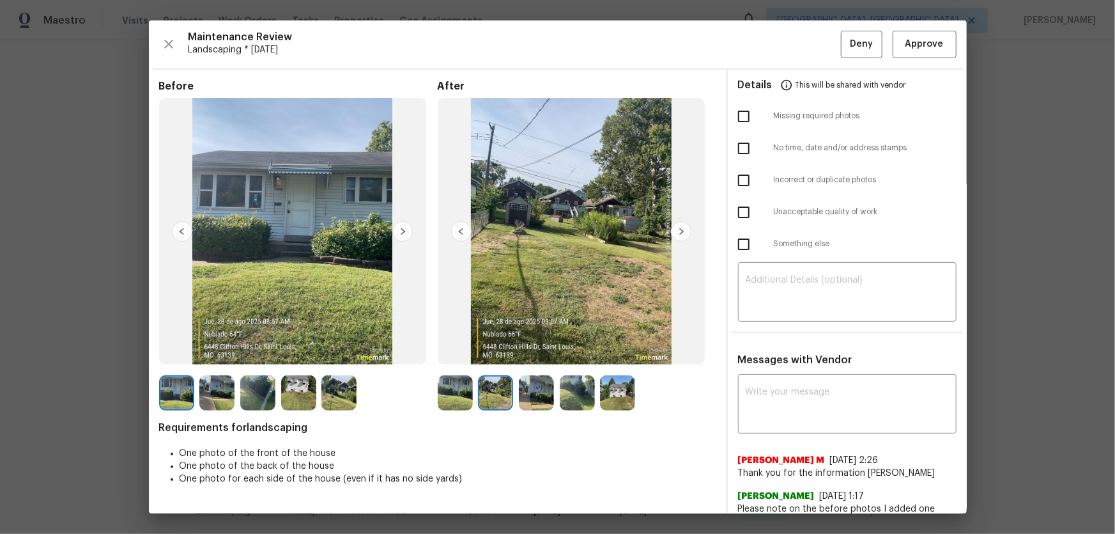
click at [533, 352] on img at bounding box center [536, 392] width 35 height 35
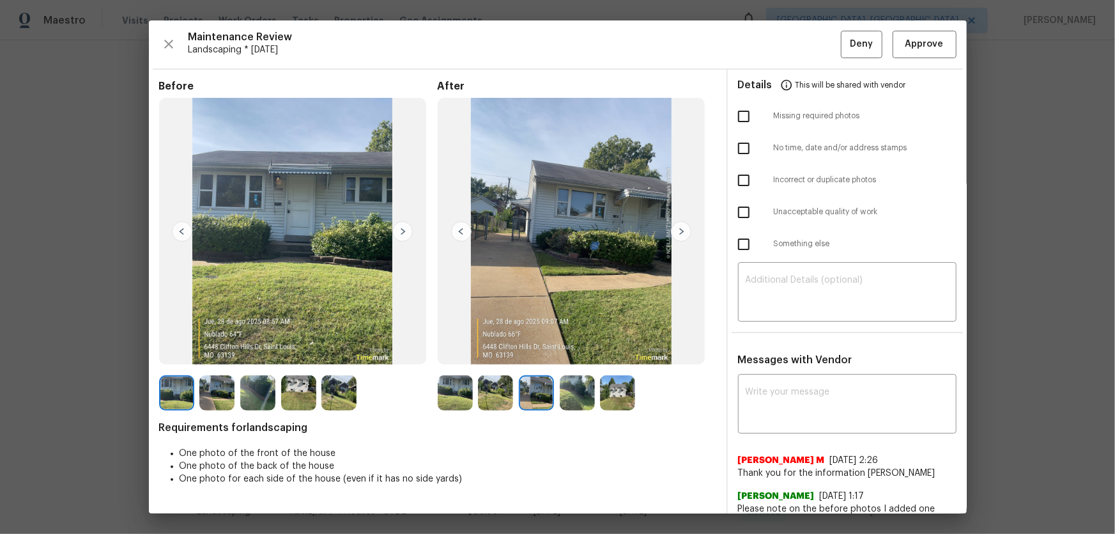
click at [579, 352] on img at bounding box center [577, 392] width 35 height 35
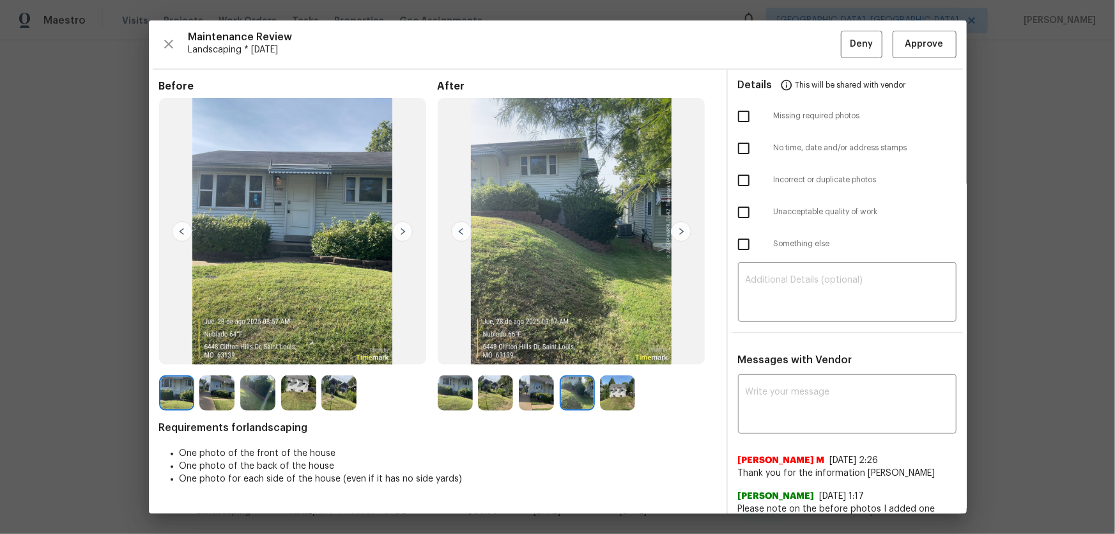
click at [617, 352] on img at bounding box center [617, 392] width 35 height 35
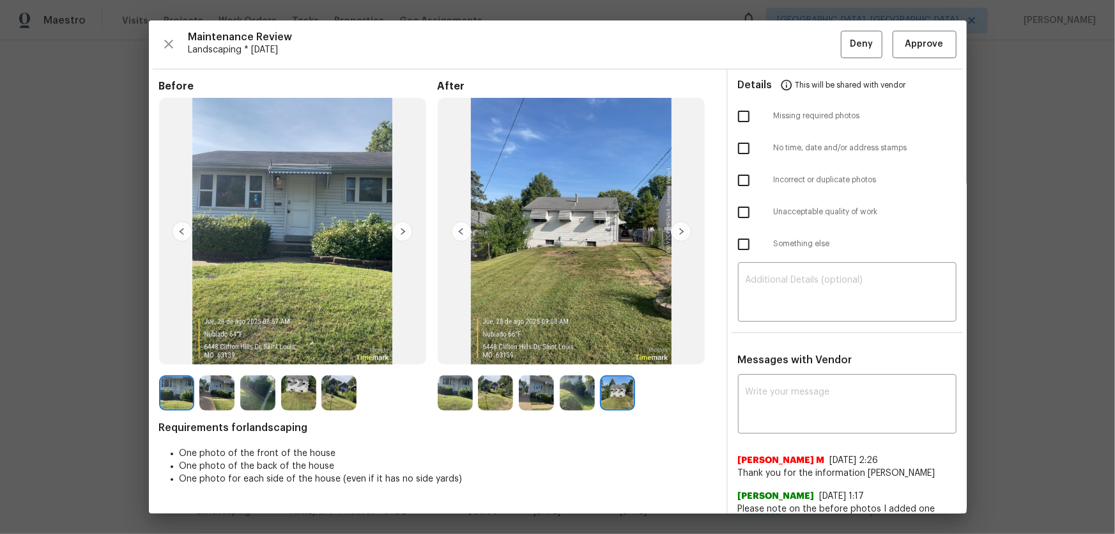
click at [465, 352] on img at bounding box center [455, 392] width 35 height 35
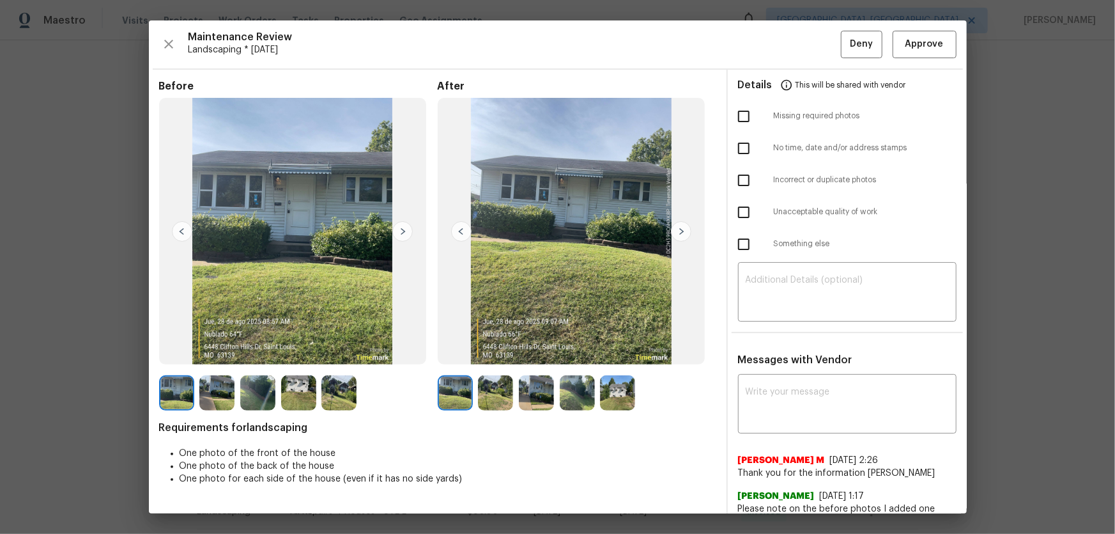
click at [499, 352] on img at bounding box center [495, 392] width 35 height 35
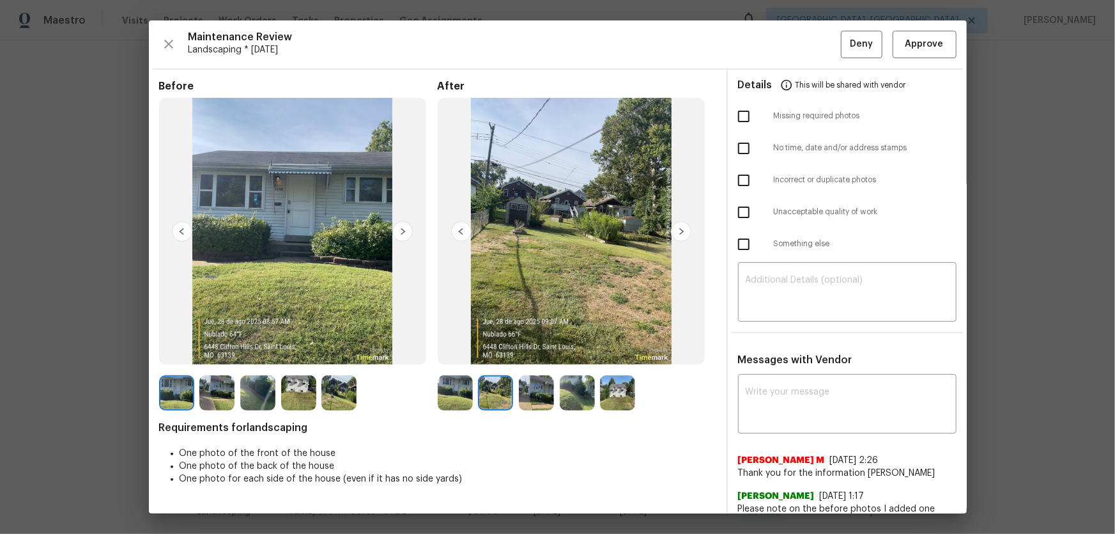
click at [527, 352] on img at bounding box center [536, 392] width 35 height 35
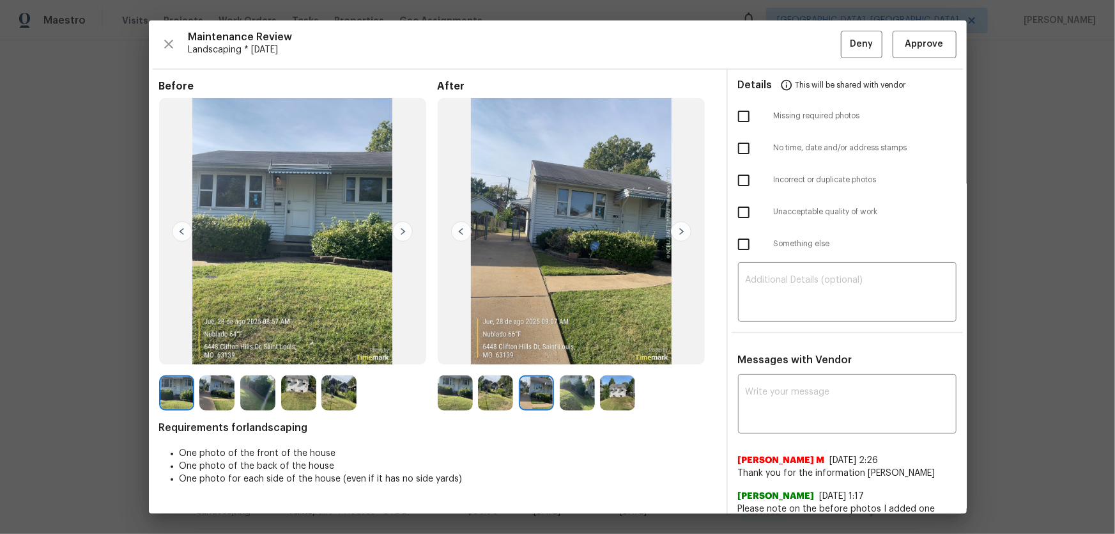
click at [568, 352] on img at bounding box center [577, 392] width 35 height 35
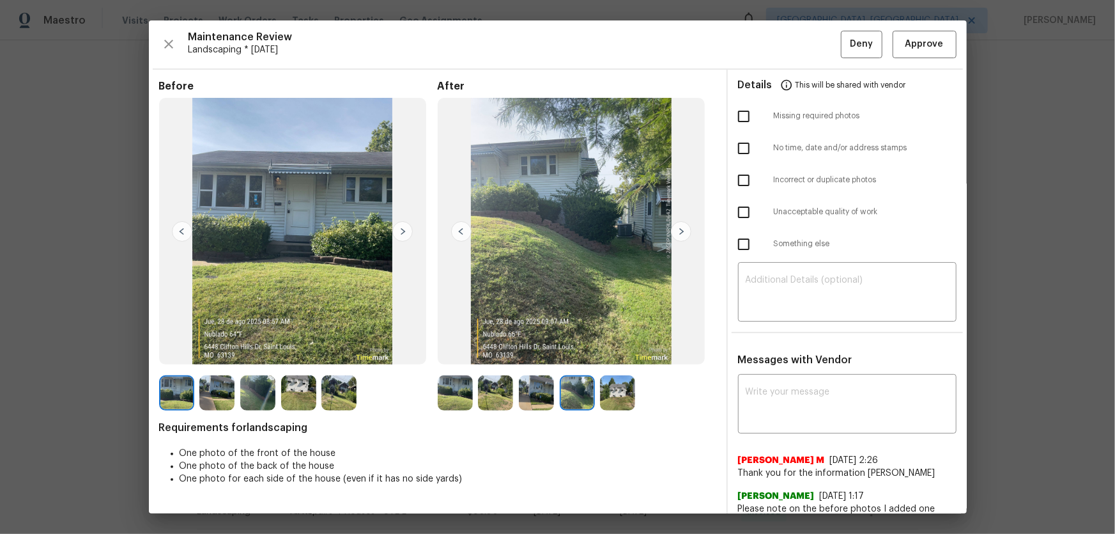
click at [612, 352] on img at bounding box center [617, 392] width 35 height 35
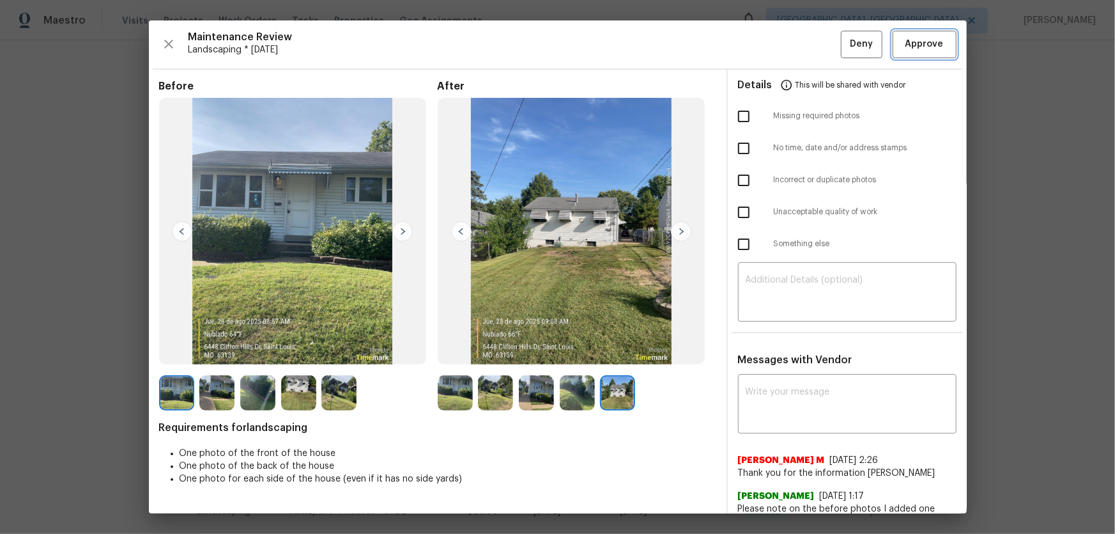
click at [793, 45] on span "Approve" at bounding box center [925, 44] width 38 height 16
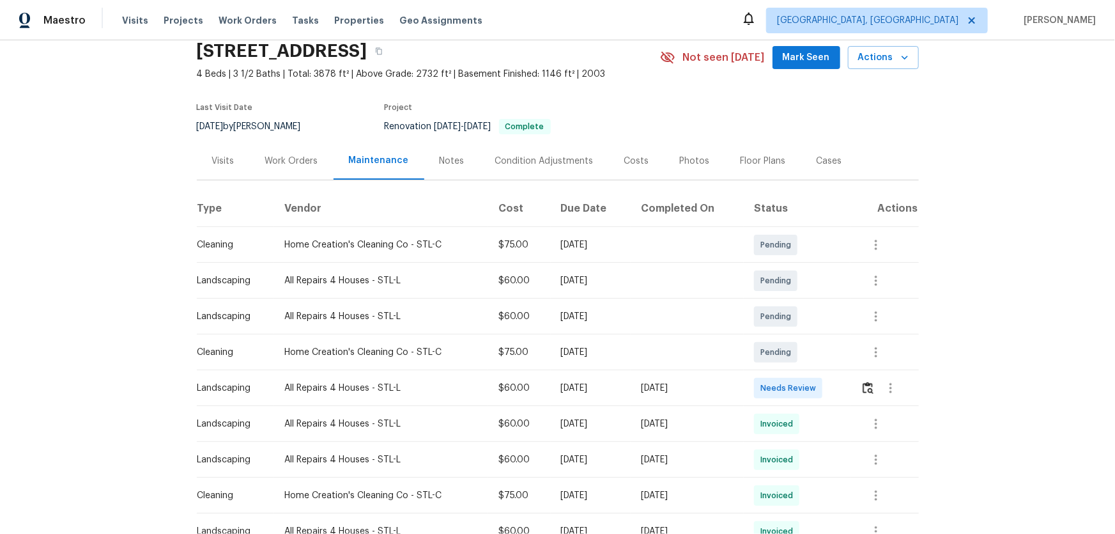
scroll to position [58, 0]
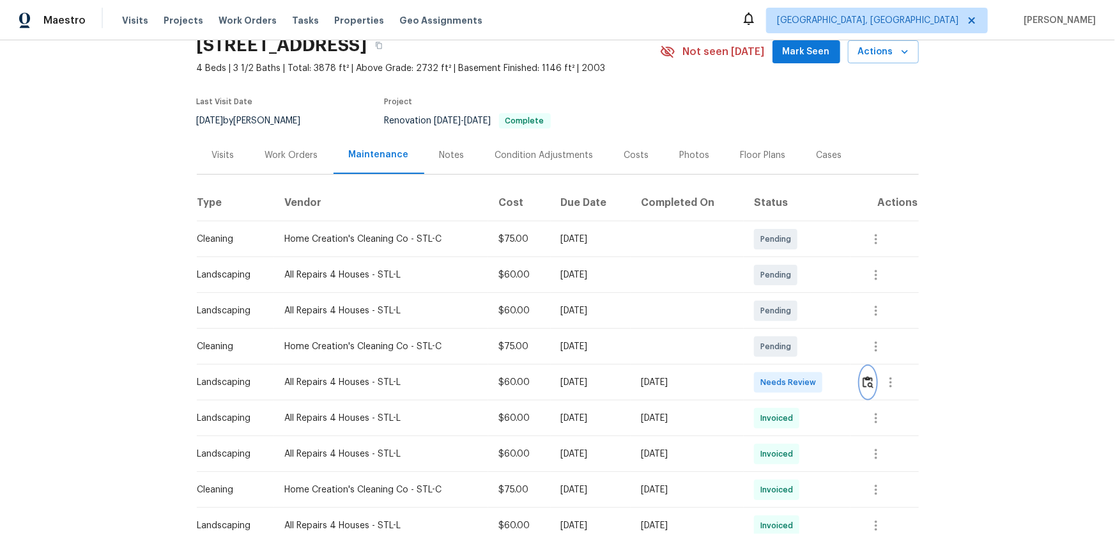
click at [793, 352] on img "button" at bounding box center [868, 382] width 11 height 12
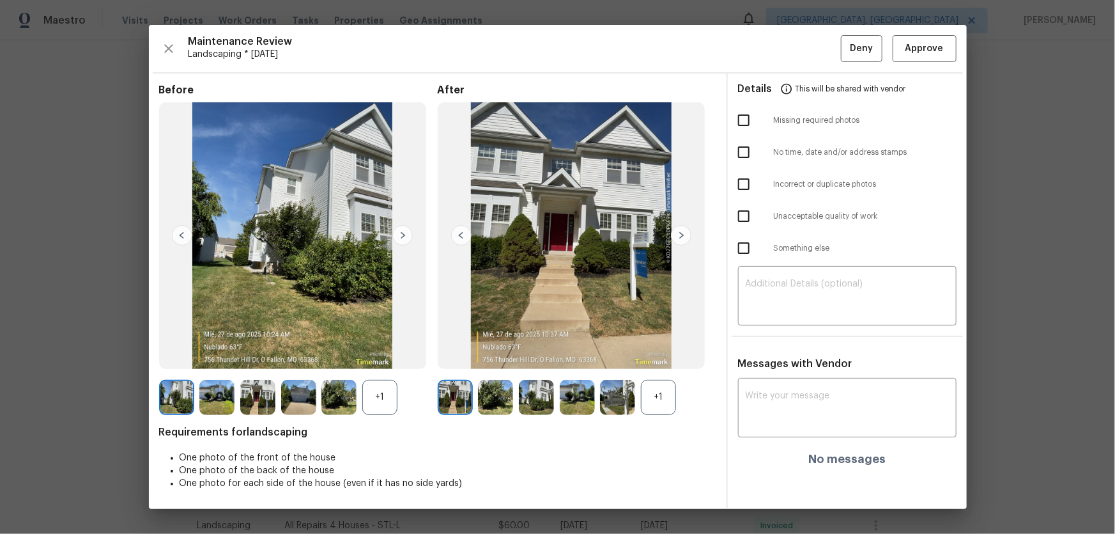
click at [654, 352] on div "+1" at bounding box center [658, 397] width 35 height 35
click at [380, 352] on div "+1" at bounding box center [379, 397] width 35 height 35
click at [497, 352] on img at bounding box center [495, 397] width 35 height 35
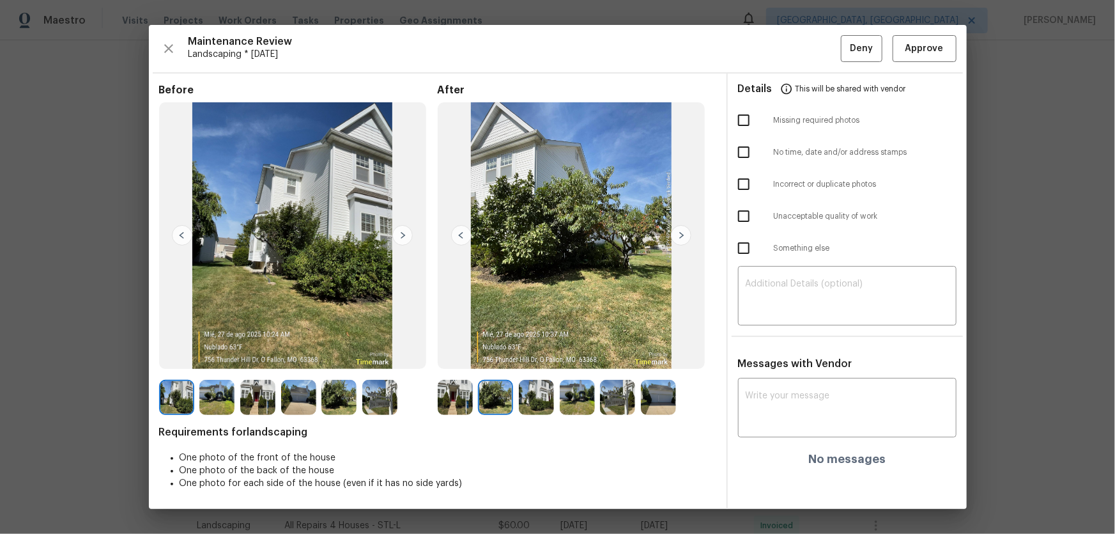
click at [534, 352] on img at bounding box center [536, 397] width 35 height 35
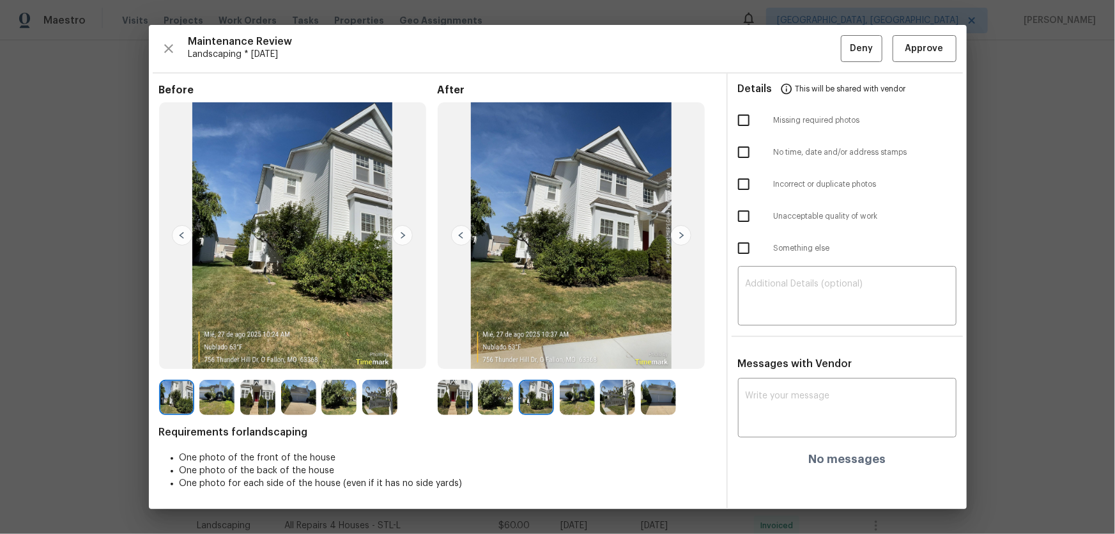
click at [573, 352] on img at bounding box center [577, 397] width 35 height 35
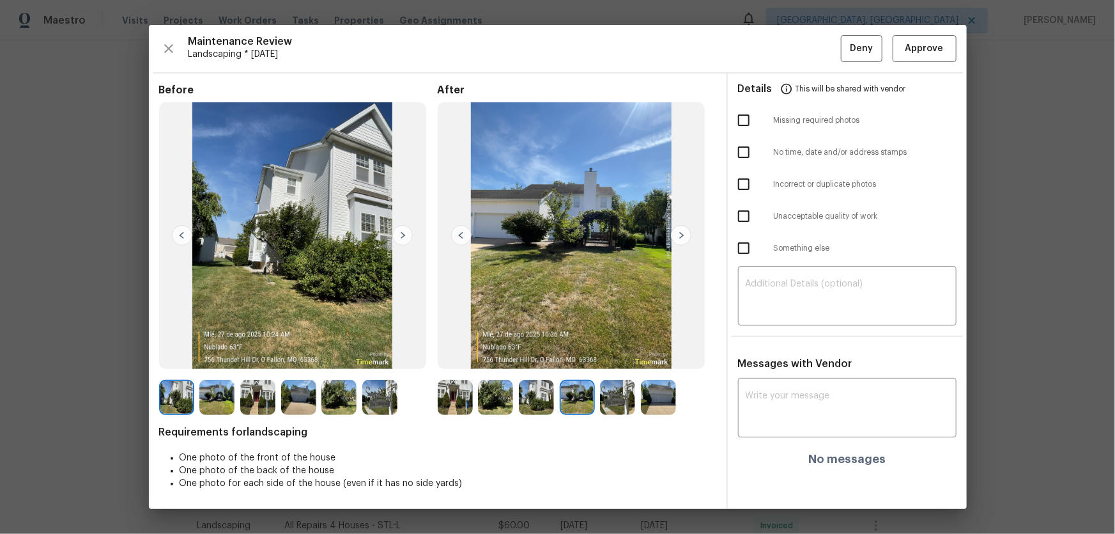
click at [606, 352] on img at bounding box center [617, 397] width 35 height 35
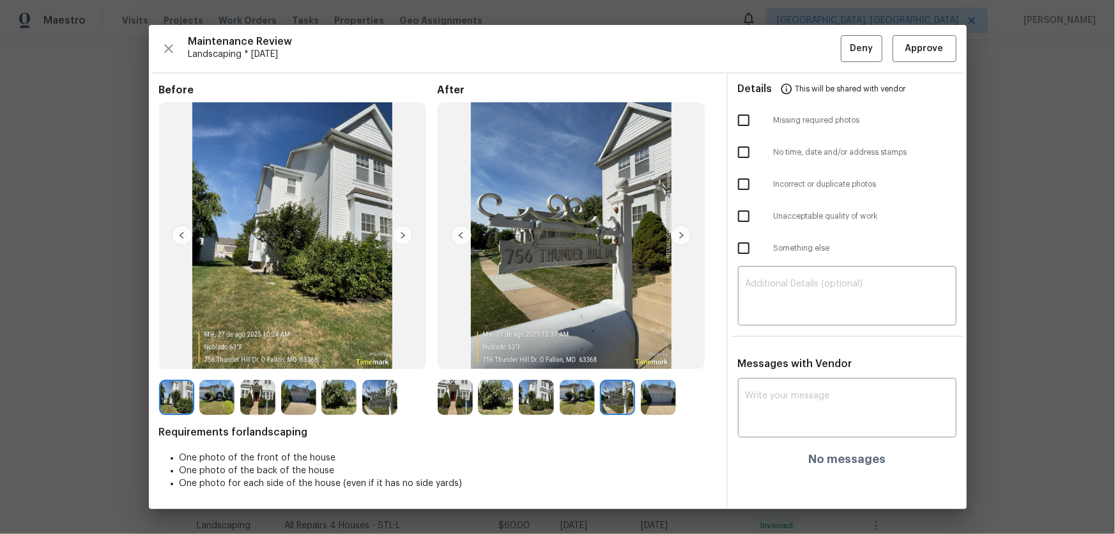
click at [650, 352] on img at bounding box center [658, 397] width 35 height 35
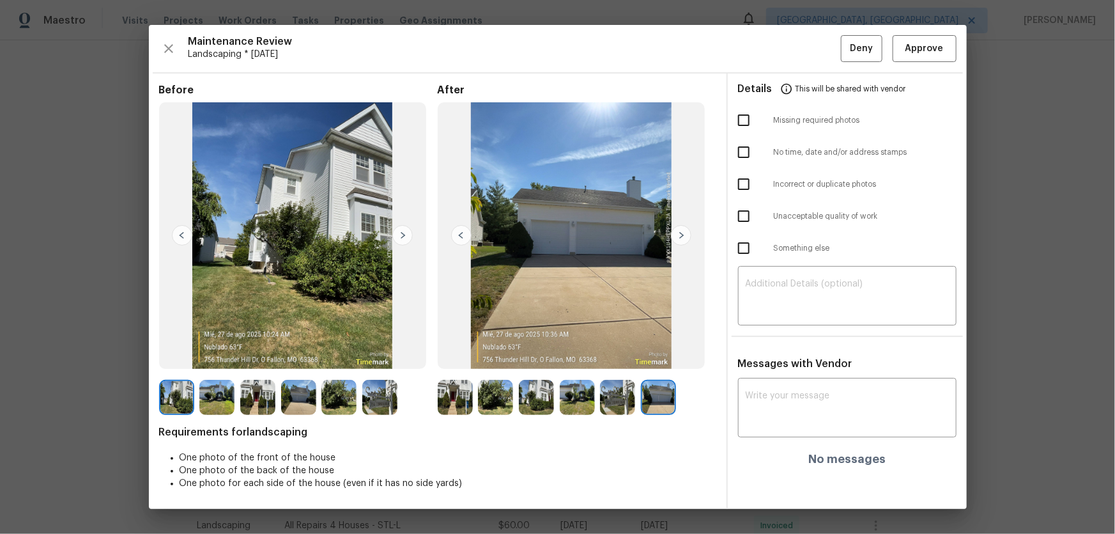
click at [793, 25] on div "Maintenance Review Landscaping * Mon, Aug 25 Deny Approve Before After Requirem…" at bounding box center [558, 267] width 818 height 484
click at [793, 42] on span "Approve" at bounding box center [925, 49] width 38 height 16
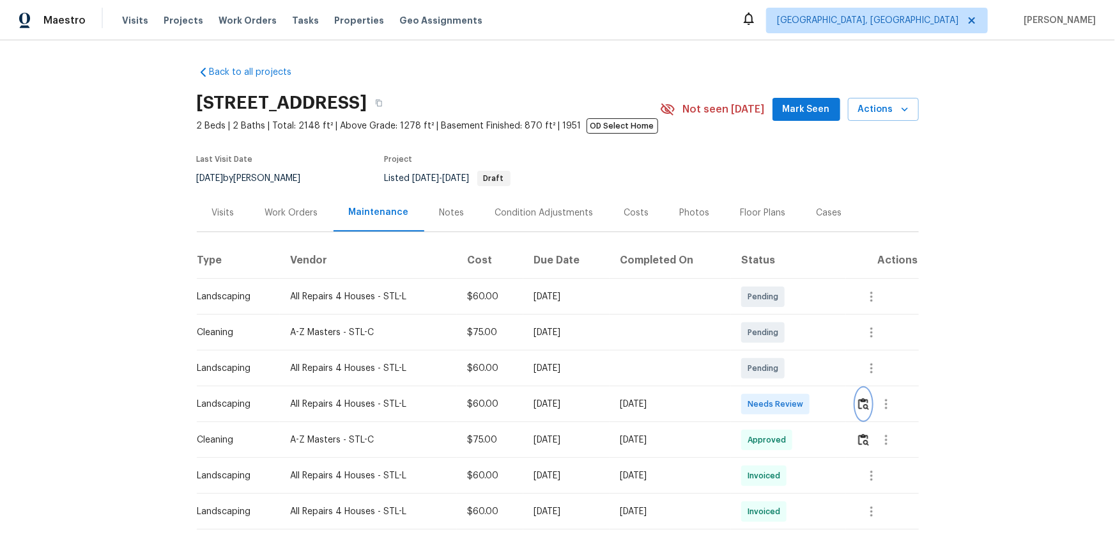
click at [793, 352] on img "button" at bounding box center [863, 404] width 11 height 12
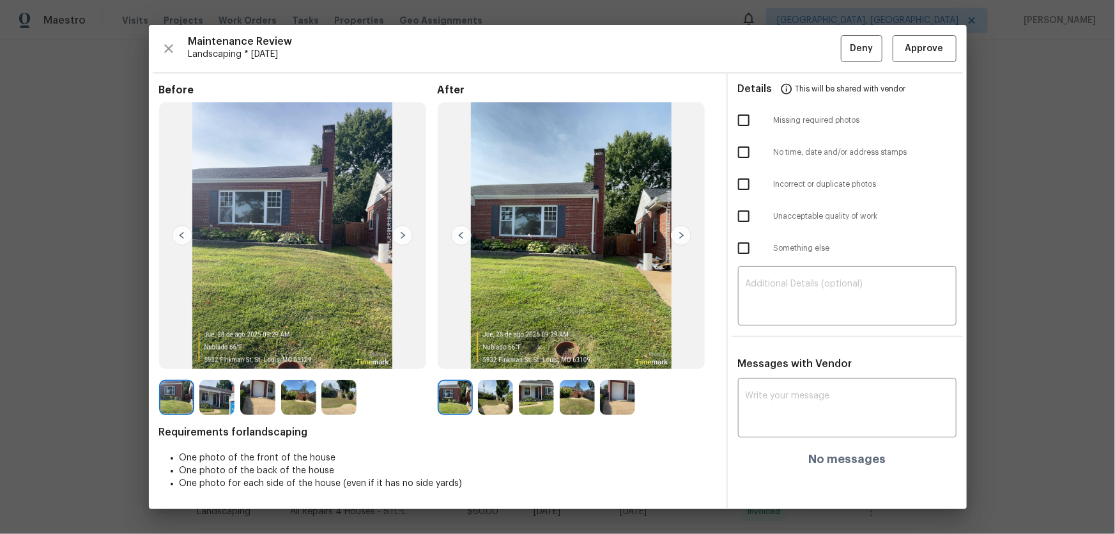
click at [495, 352] on img at bounding box center [495, 397] width 35 height 35
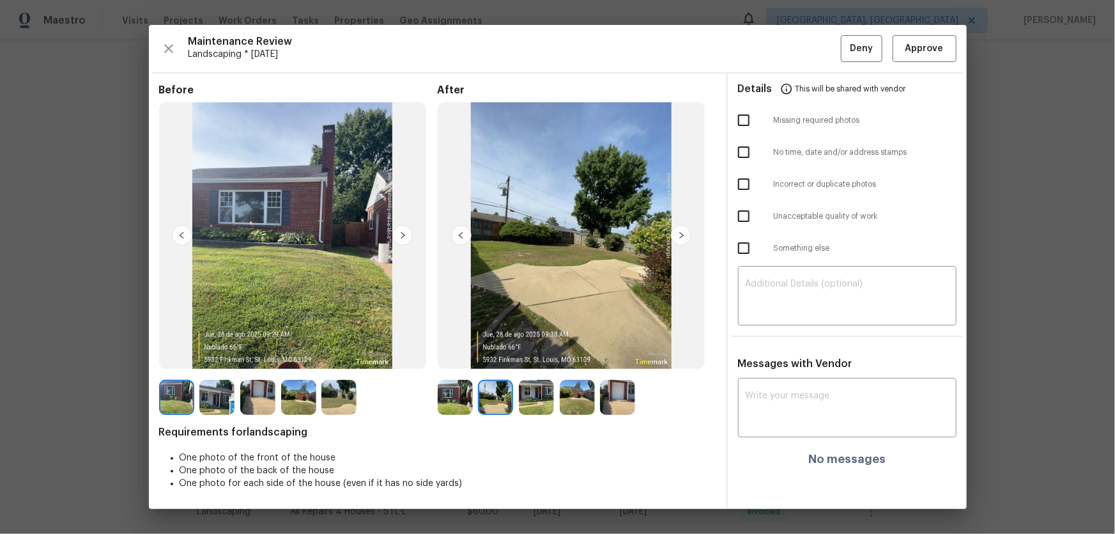
click at [530, 352] on img at bounding box center [536, 397] width 35 height 35
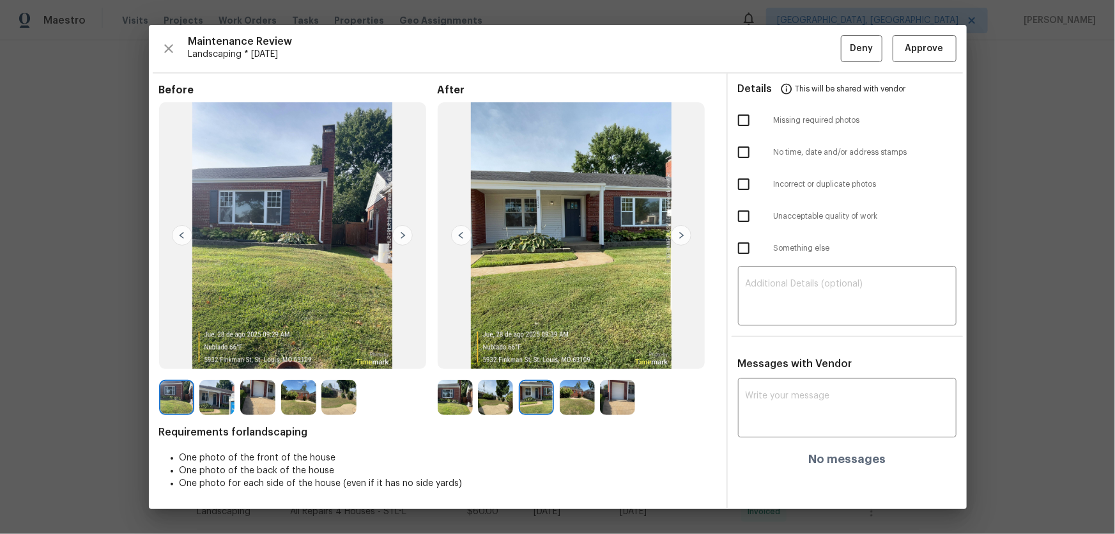
click at [561, 352] on img at bounding box center [577, 397] width 35 height 35
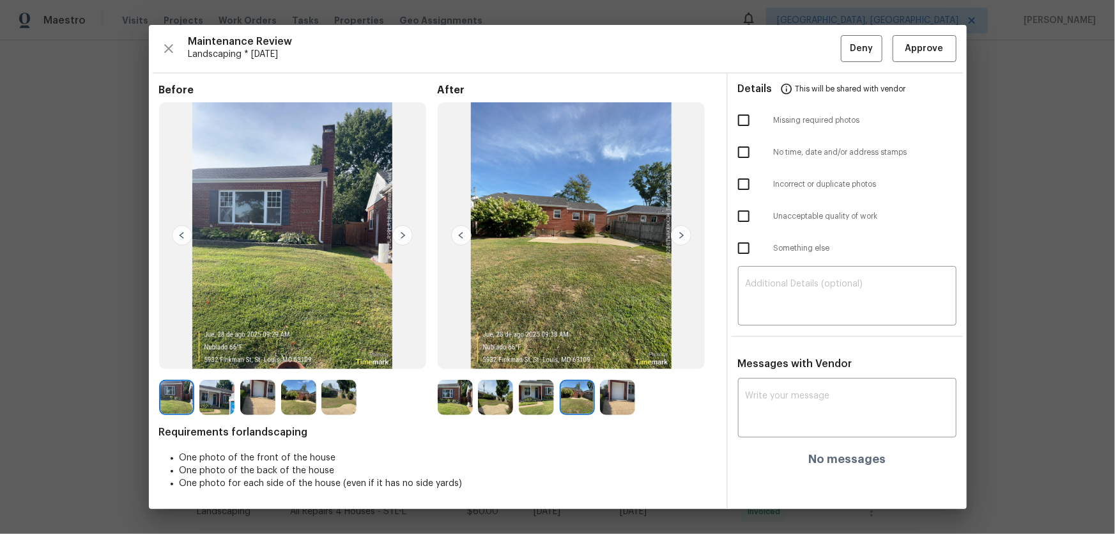
click at [569, 352] on img at bounding box center [577, 397] width 35 height 35
click at [620, 352] on img at bounding box center [617, 397] width 35 height 35
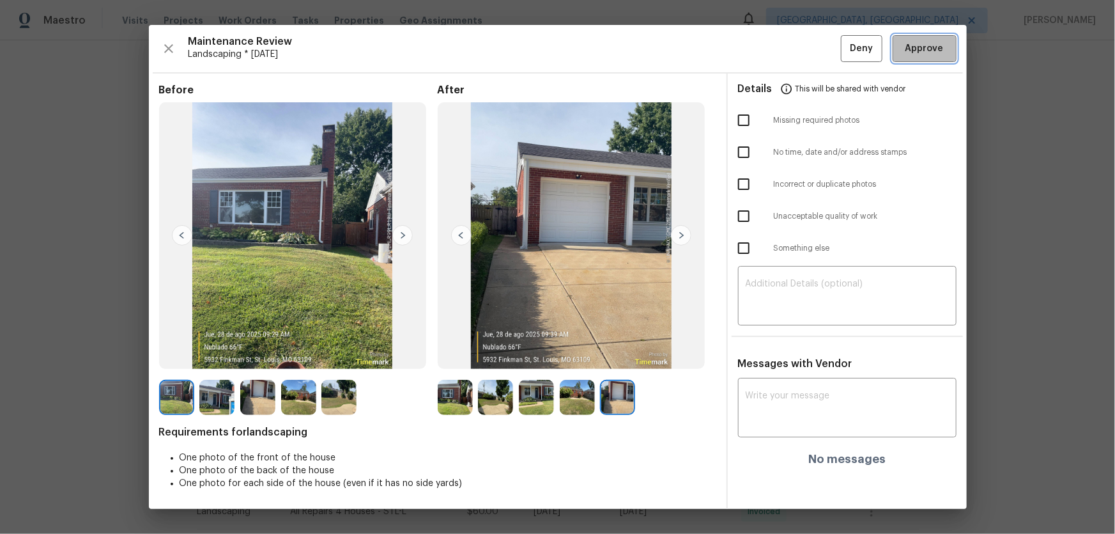
click at [793, 53] on span "Approve" at bounding box center [925, 49] width 38 height 16
